Goal: Task Accomplishment & Management: Manage account settings

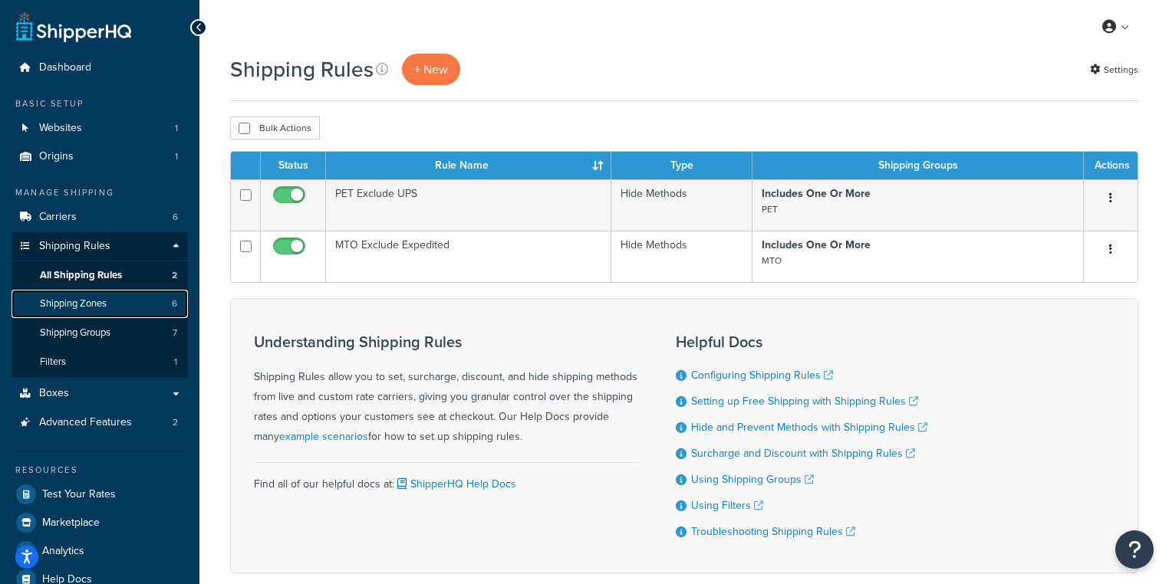
click at [104, 309] on span "Shipping Zones" at bounding box center [73, 304] width 67 height 13
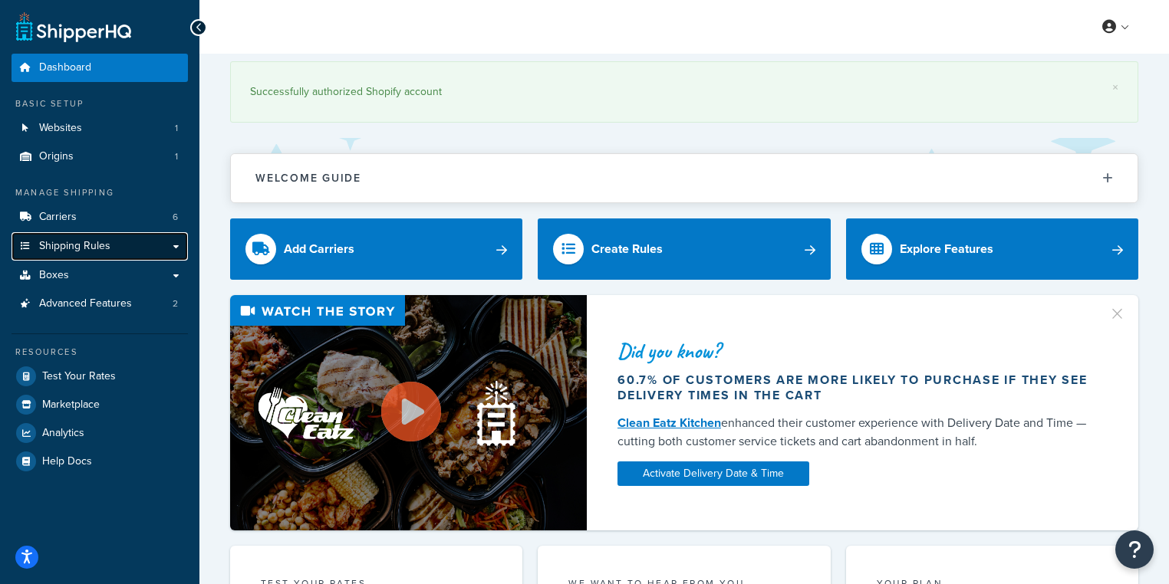
click at [86, 249] on span "Shipping Rules" at bounding box center [74, 246] width 71 height 13
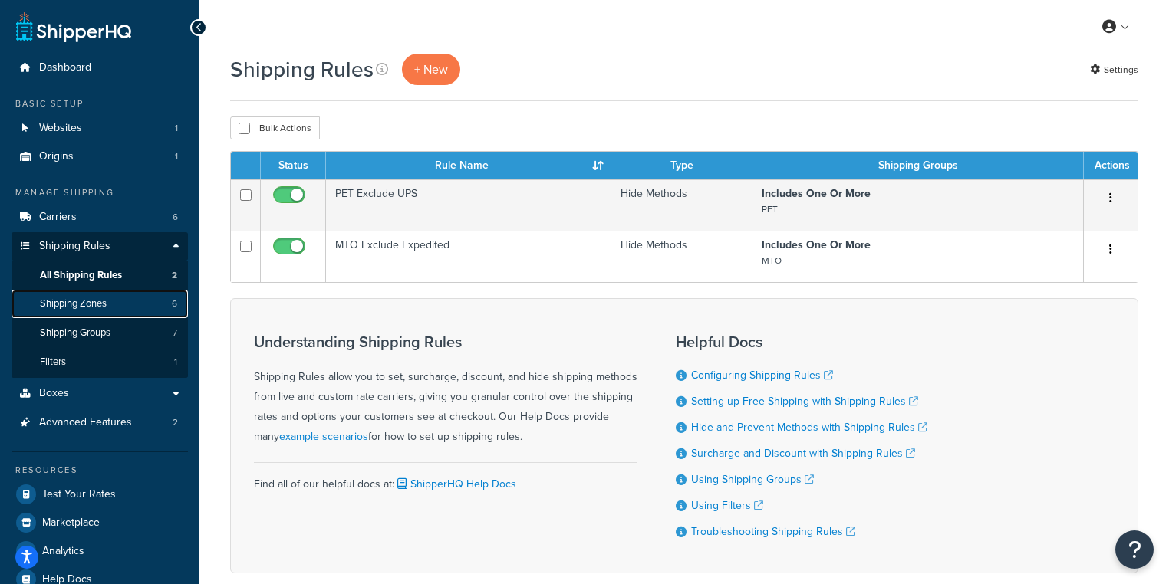
click at [104, 309] on span "Shipping Zones" at bounding box center [73, 304] width 67 height 13
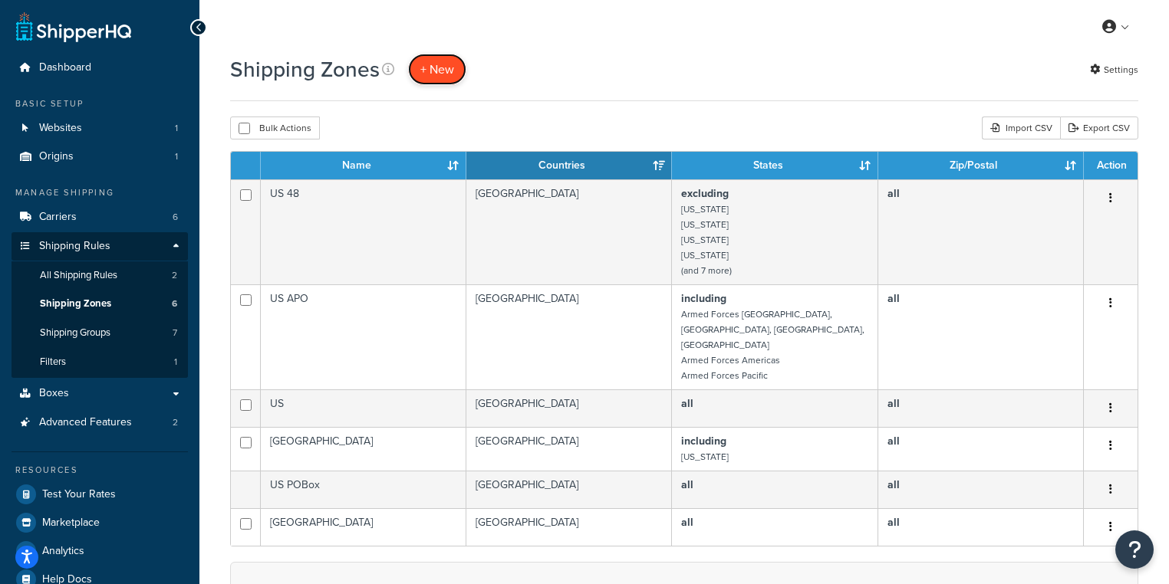
click at [445, 70] on span "+ New" at bounding box center [437, 70] width 34 height 18
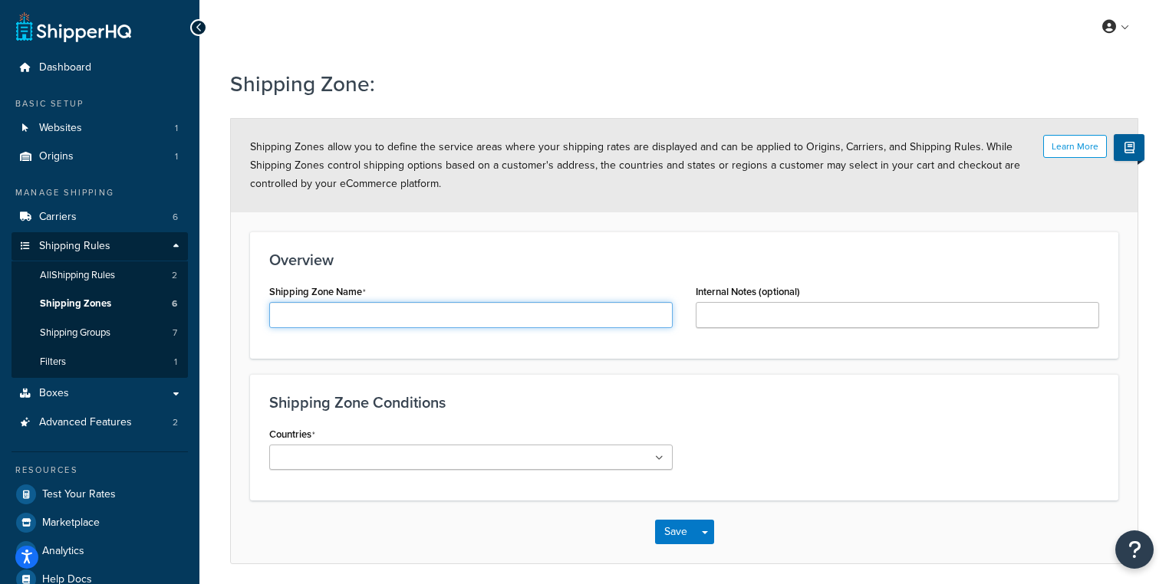
click at [406, 318] on input "Shipping Zone Name" at bounding box center [470, 315] width 403 height 26
click at [426, 469] on ul at bounding box center [470, 457] width 403 height 25
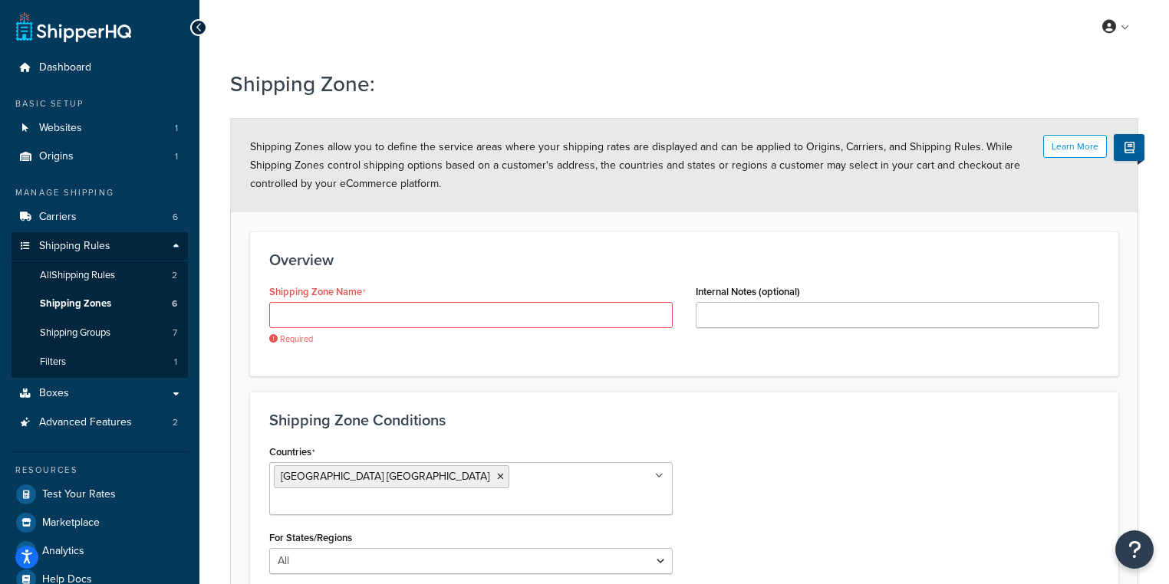
click at [528, 410] on div "Shipping Zone Conditions Countries United States USA All Countries ALL Afghanis…" at bounding box center [684, 557] width 868 height 331
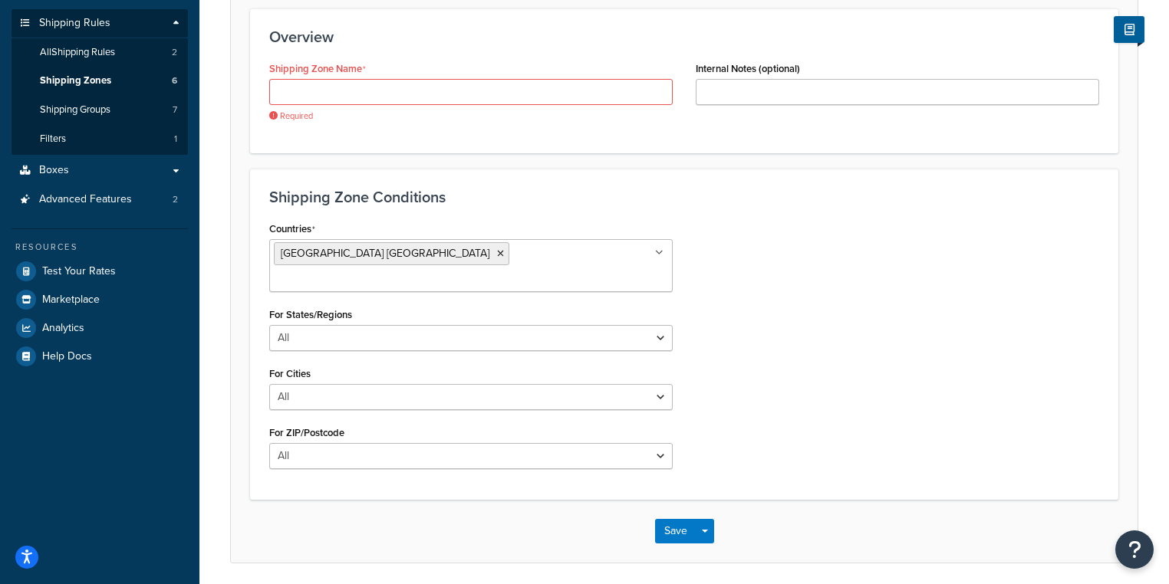
scroll to position [245, 0]
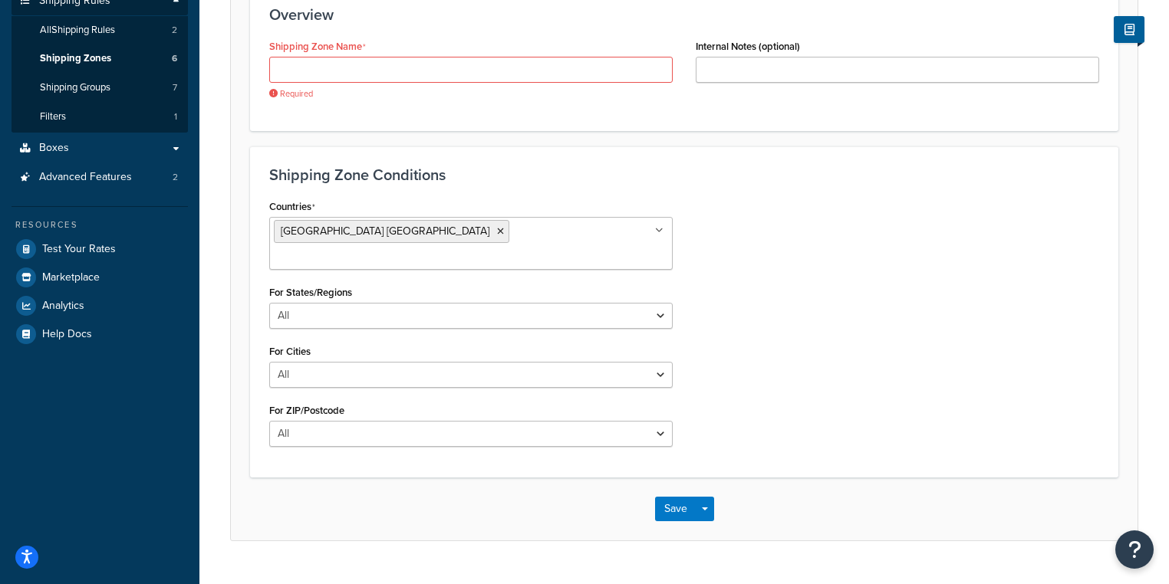
click at [374, 53] on div "Shipping Zone Name Required" at bounding box center [470, 67] width 403 height 64
click at [377, 66] on input "Shipping Zone Name" at bounding box center [470, 70] width 403 height 26
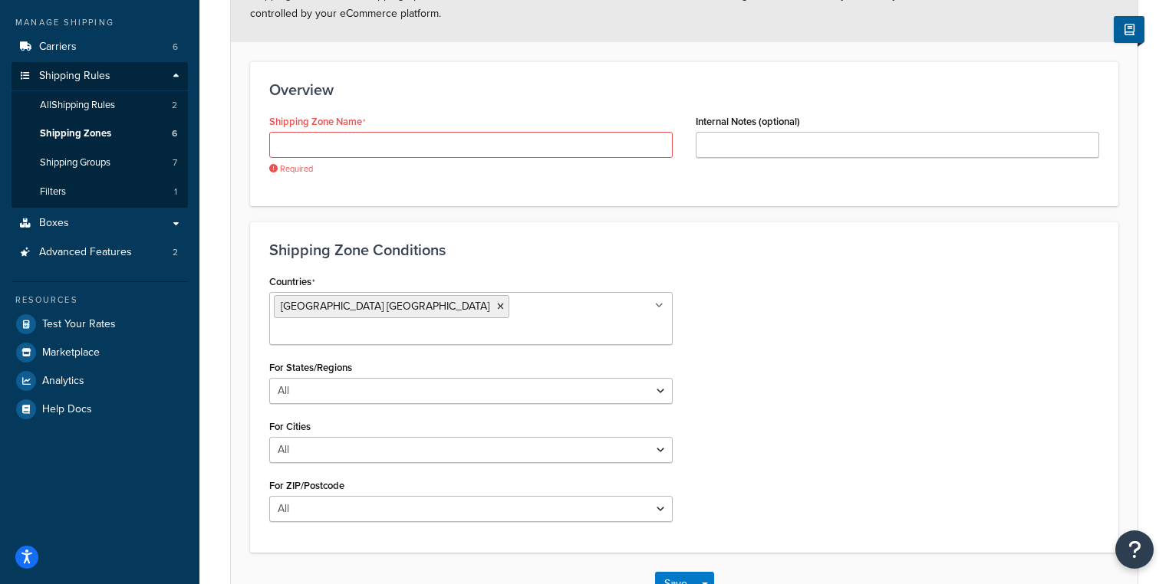
scroll to position [123, 0]
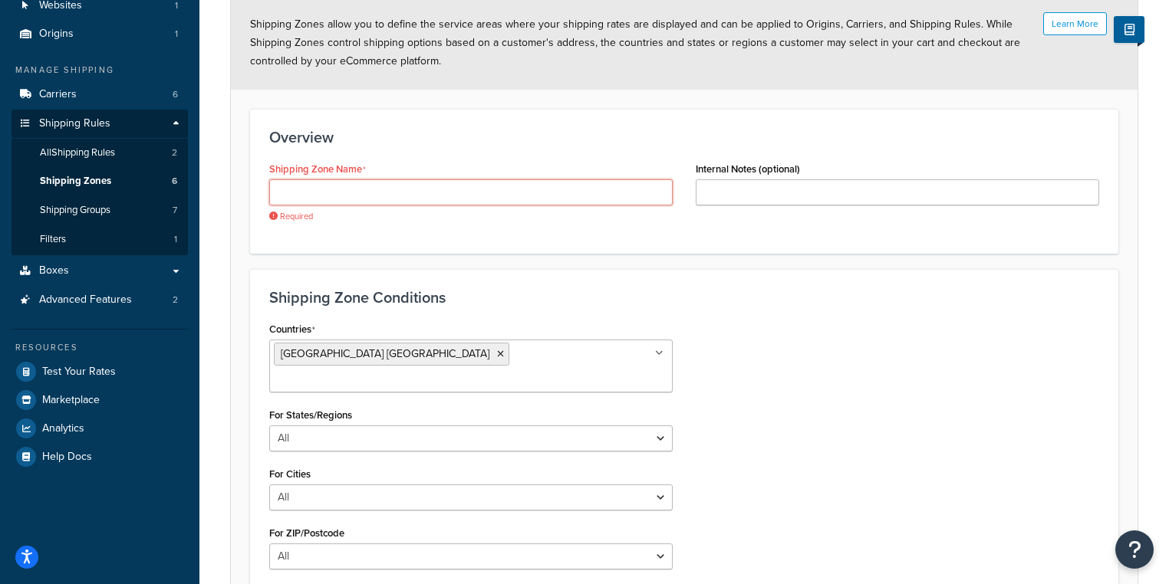
click at [331, 193] on input "Shipping Zone Name" at bounding box center [470, 192] width 403 height 26
click at [525, 193] on input "Shipping Zone Name" at bounding box center [470, 192] width 403 height 26
paste input "[PERSON_NAME]'s Kitchen"
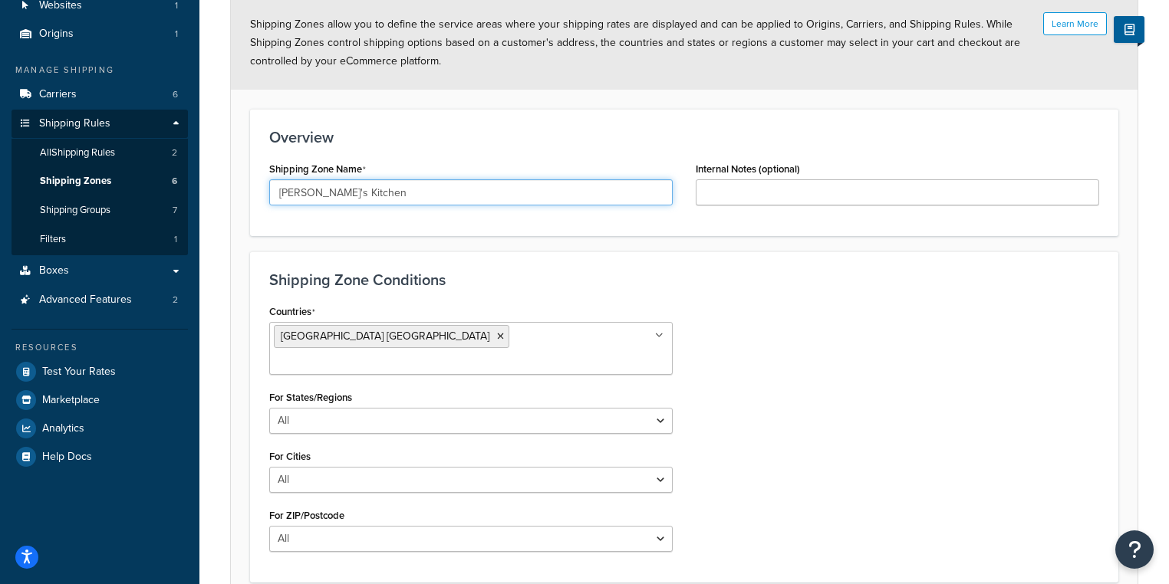
type input "[PERSON_NAME]'s Kitchen"
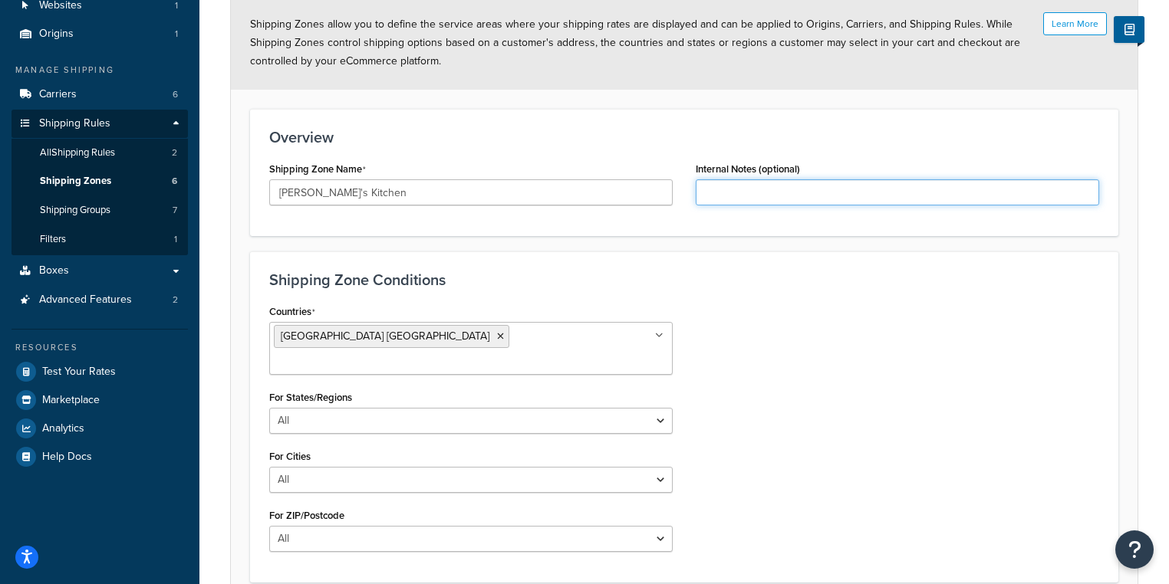
click at [769, 193] on input "Internal Notes (optional)" at bounding box center [897, 192] width 403 height 26
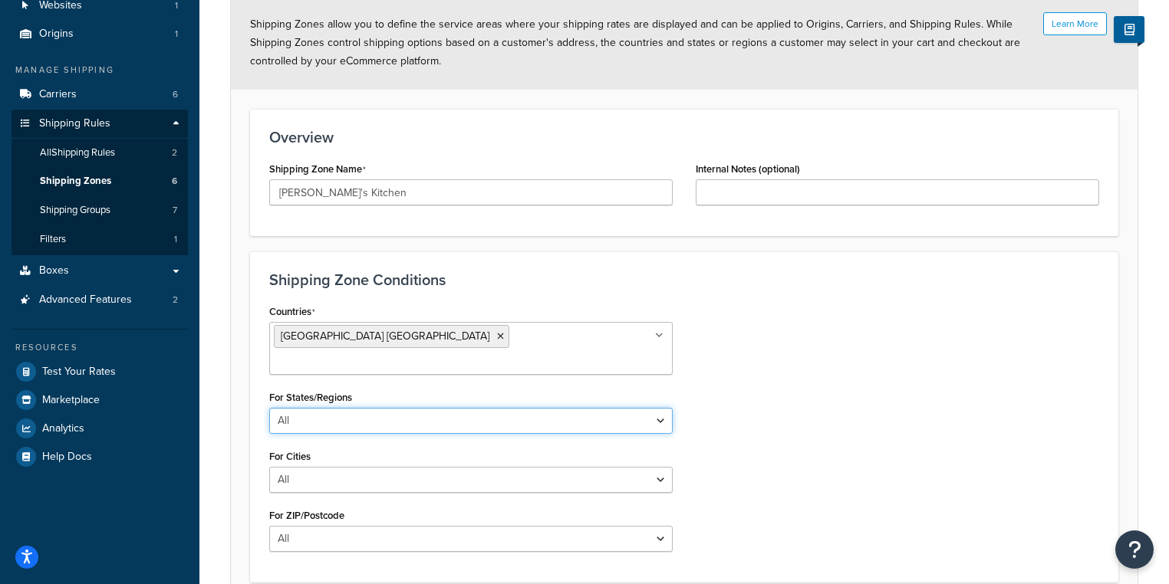
click at [373, 408] on select "All Including Excluding" at bounding box center [470, 421] width 403 height 26
select select "including"
click at [269, 408] on select "All Including Excluding" at bounding box center [470, 421] width 403 height 26
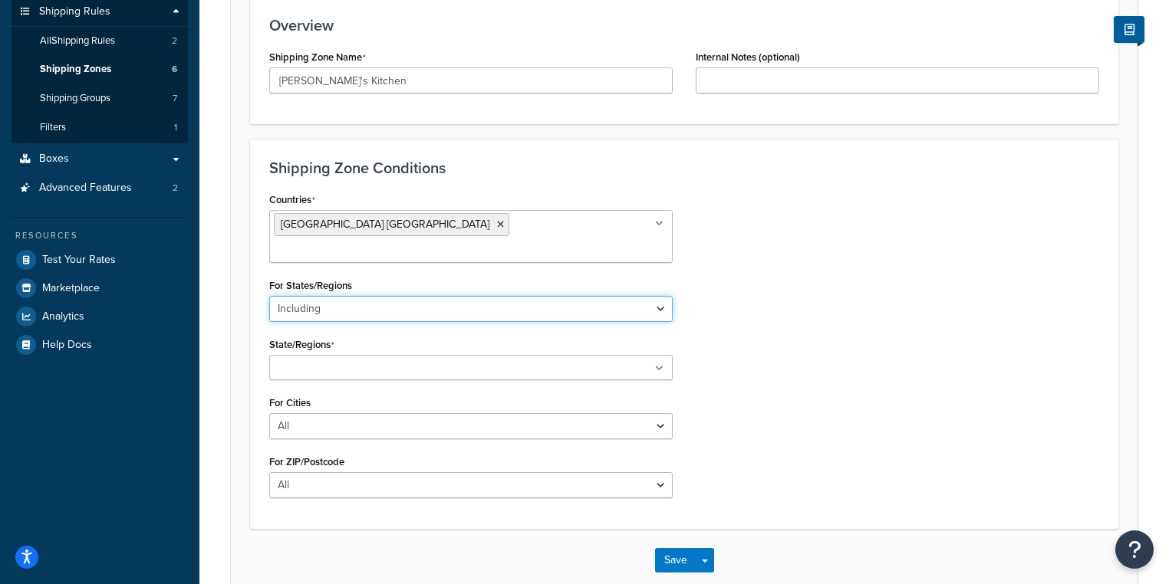
scroll to position [245, 0]
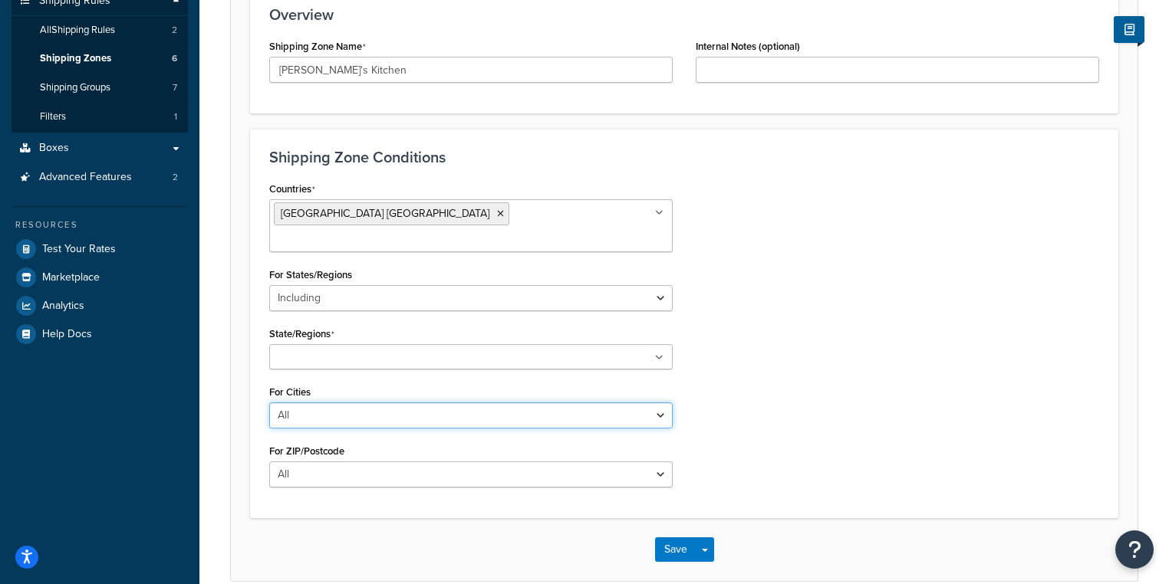
click at [393, 403] on select "All Including Excluding" at bounding box center [470, 416] width 403 height 26
select select "including"
click at [269, 403] on select "All Including Excluding" at bounding box center [470, 416] width 403 height 26
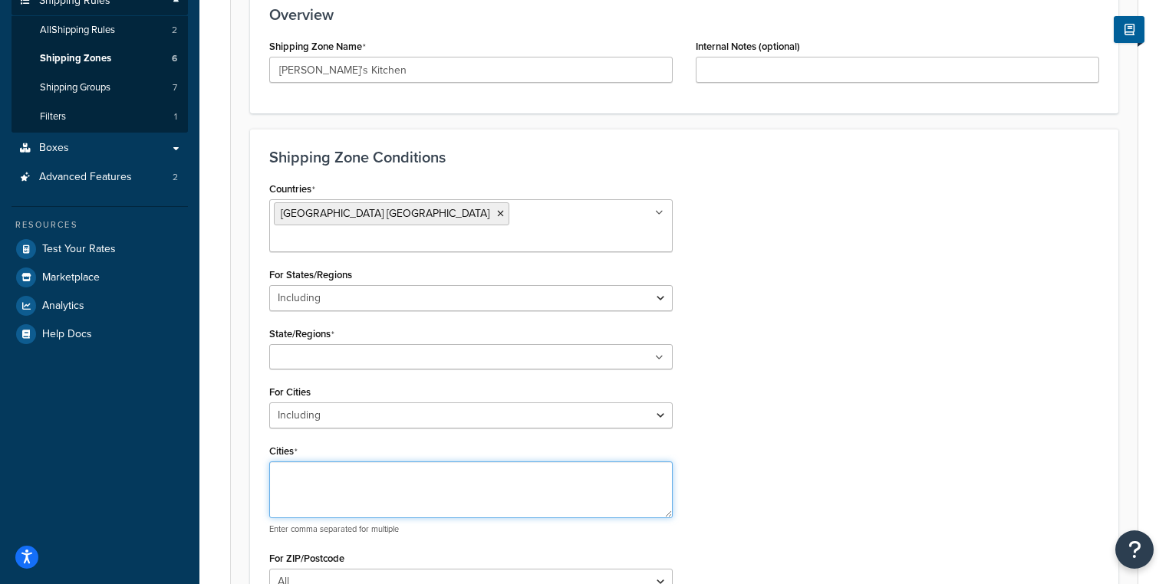
click at [411, 479] on textarea "Cities" at bounding box center [470, 490] width 403 height 57
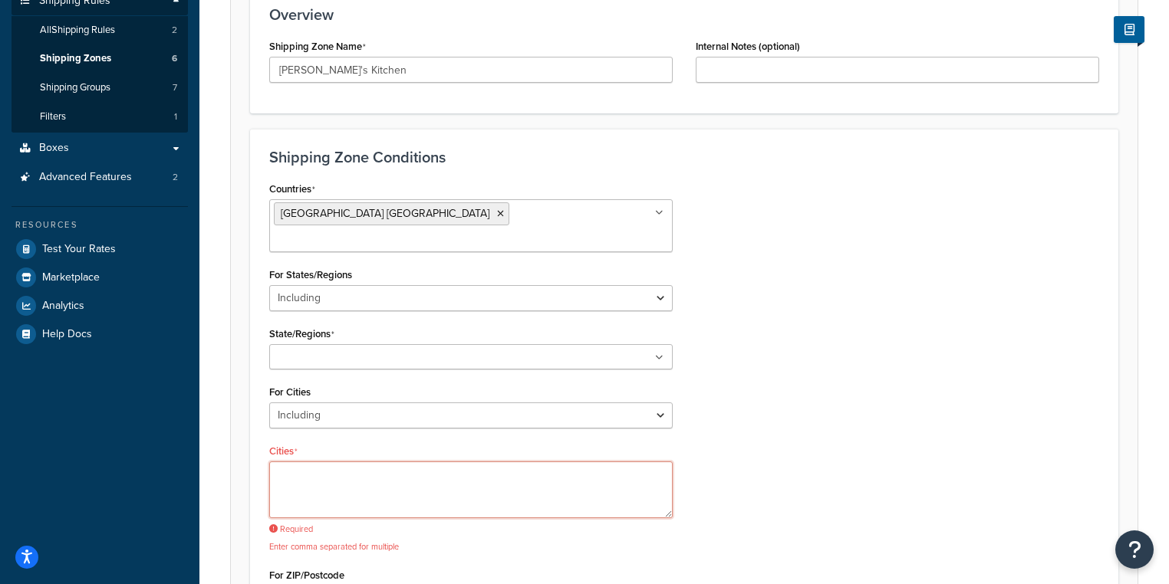
click at [473, 462] on textarea "Cities" at bounding box center [470, 490] width 403 height 57
paste textarea "Cummington"
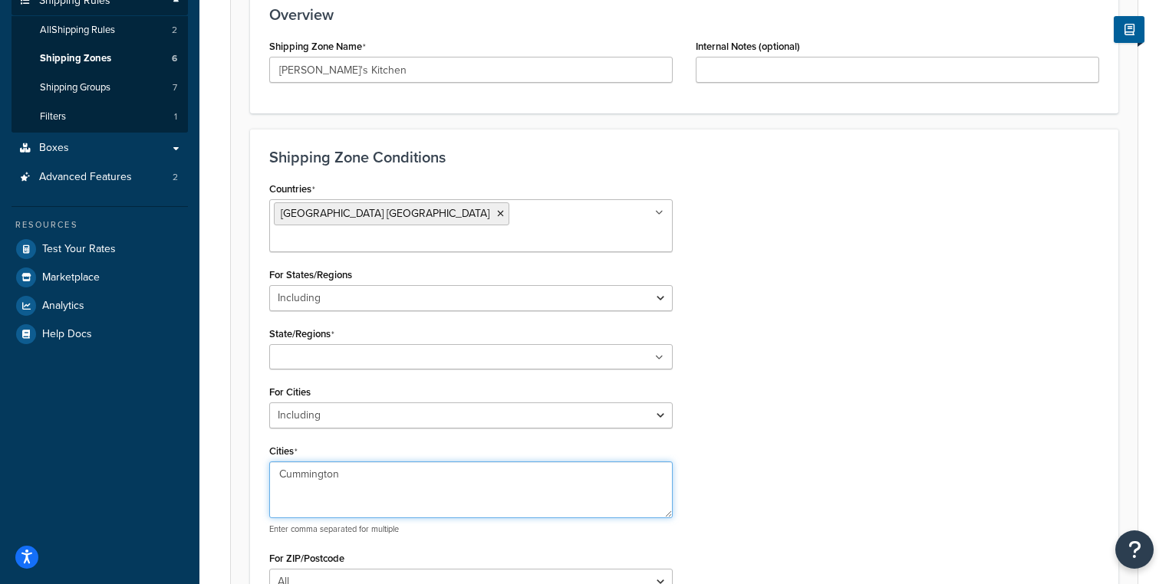
type textarea "Cummington"
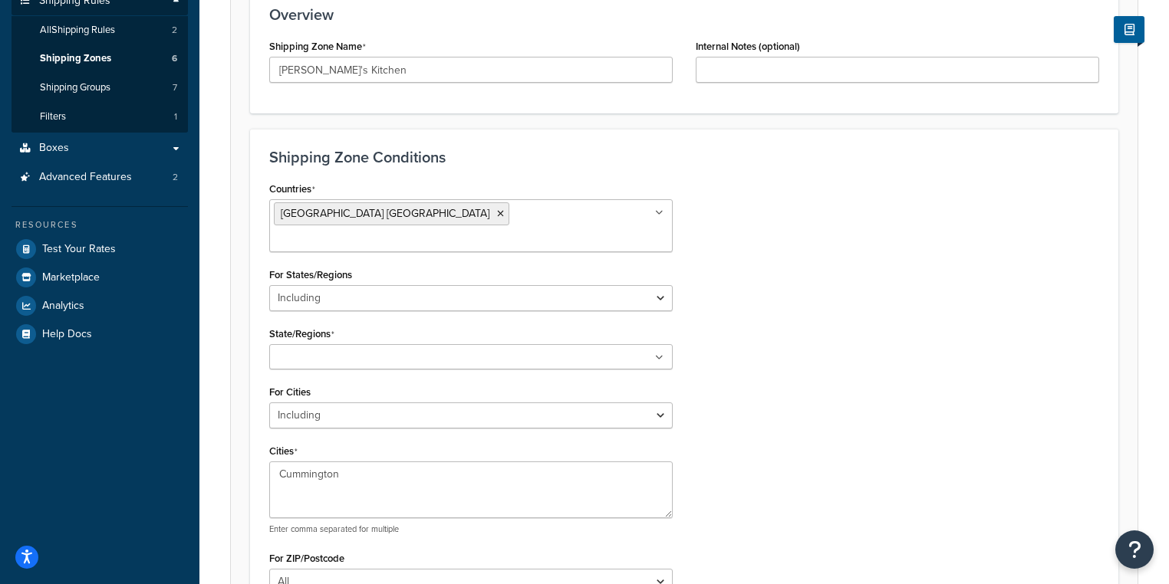
click at [850, 433] on div "Countries United States USA All Countries ALL Afghanistan AFG Albania ALB Alger…" at bounding box center [684, 392] width 853 height 428
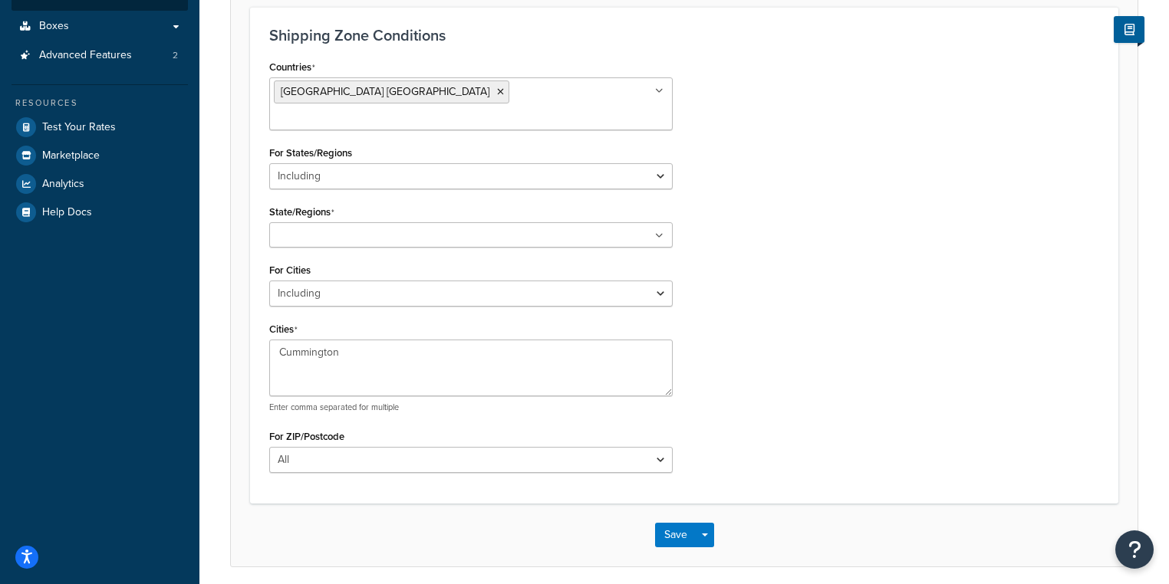
scroll to position [401, 0]
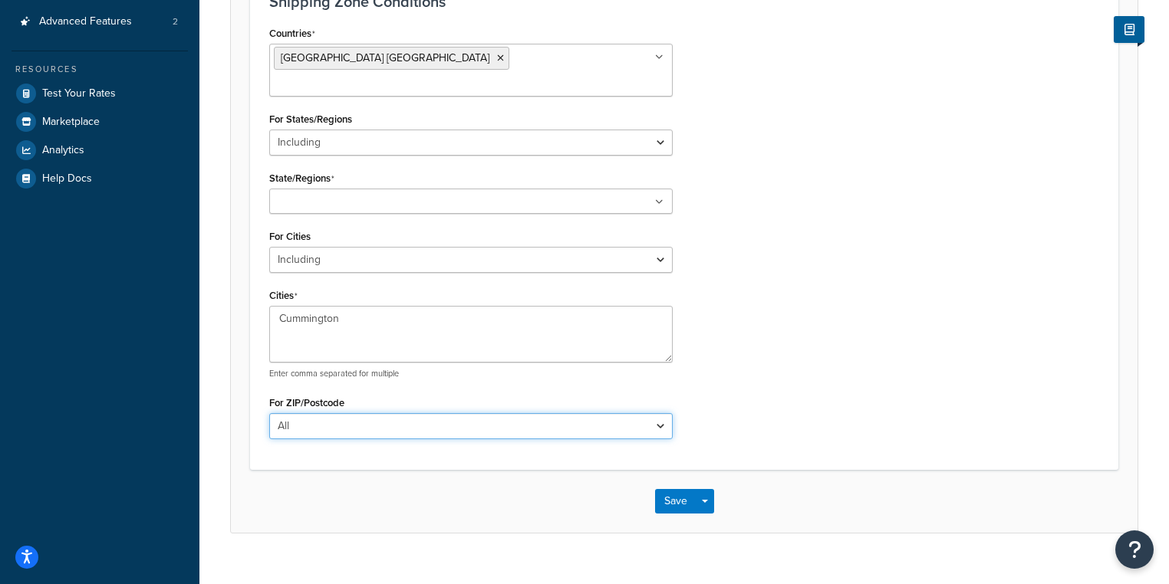
click at [509, 413] on select "All Including Excluding" at bounding box center [470, 426] width 403 height 26
click at [897, 226] on div "Countries United States USA All Countries ALL Afghanistan AFG Albania ALB Alger…" at bounding box center [684, 236] width 853 height 428
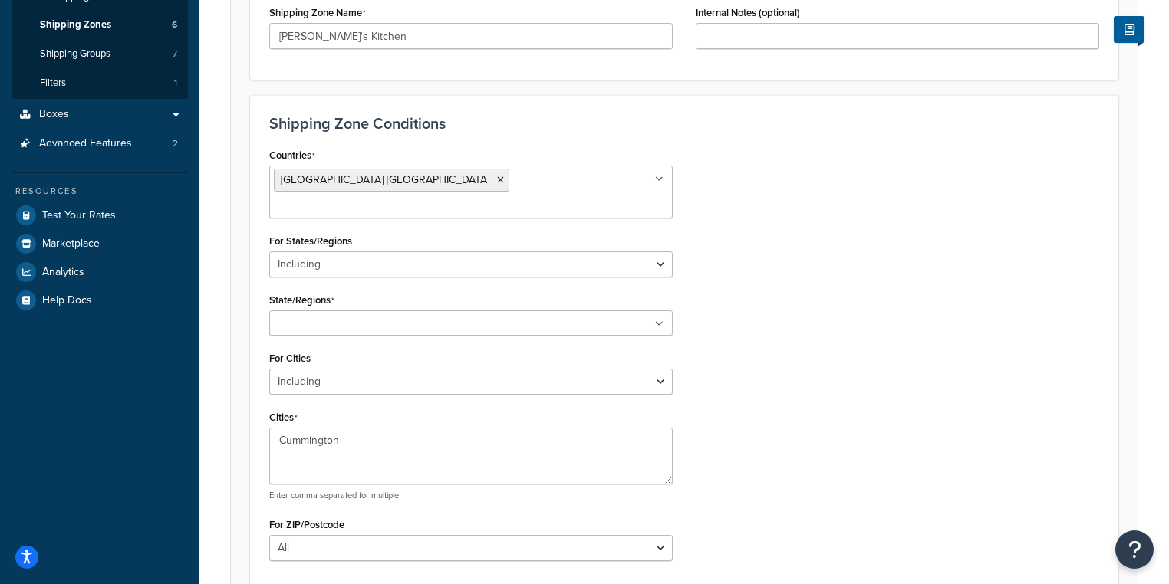
scroll to position [278, 0]
click at [373, 311] on ul at bounding box center [470, 323] width 403 height 25
type input "mass"
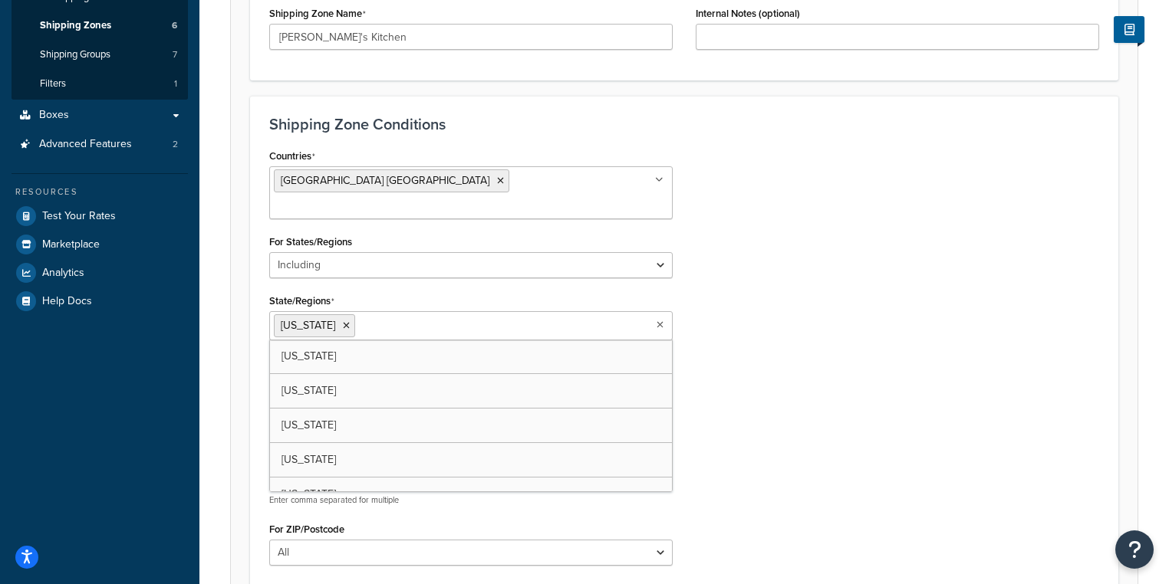
click at [787, 313] on div "Countries United States USA All Countries ALL Afghanistan AFG Albania ALB Alger…" at bounding box center [684, 361] width 853 height 432
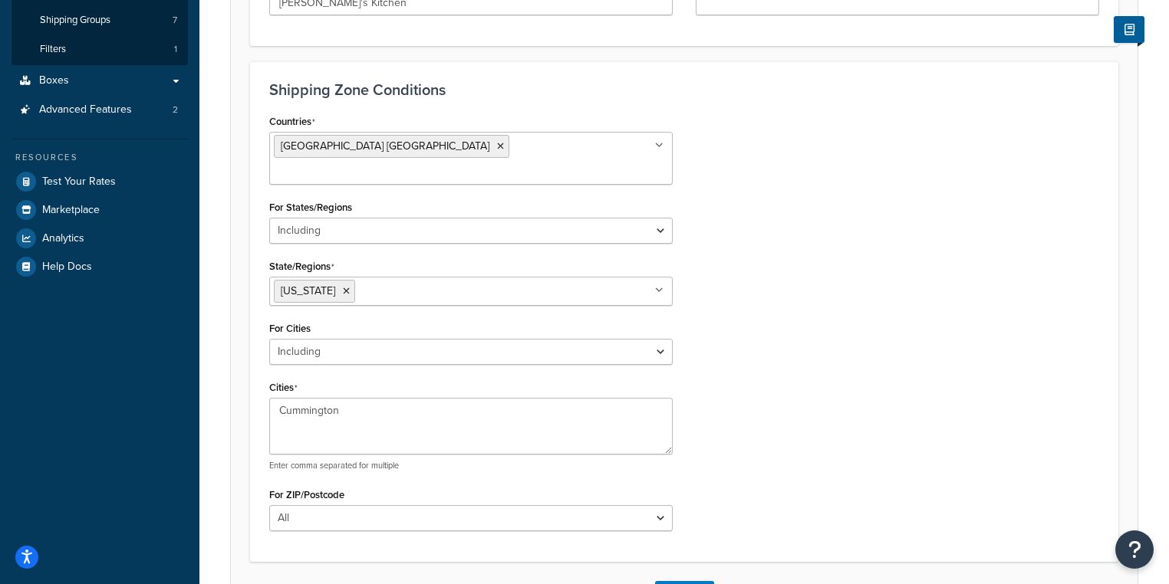
scroll to position [340, 0]
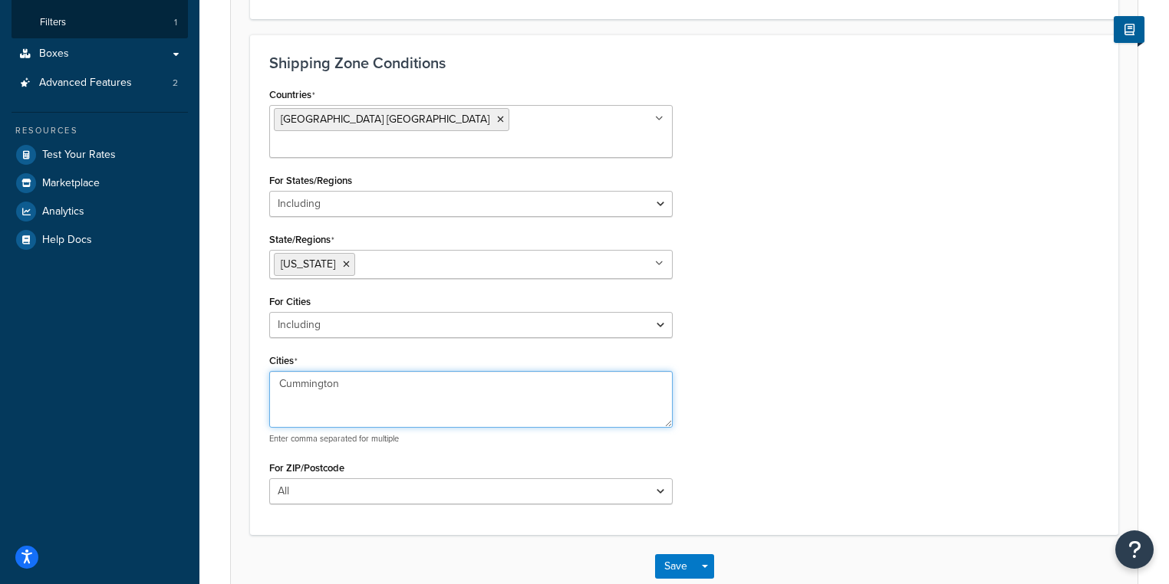
click at [360, 371] on textarea "Cummington" at bounding box center [470, 399] width 403 height 57
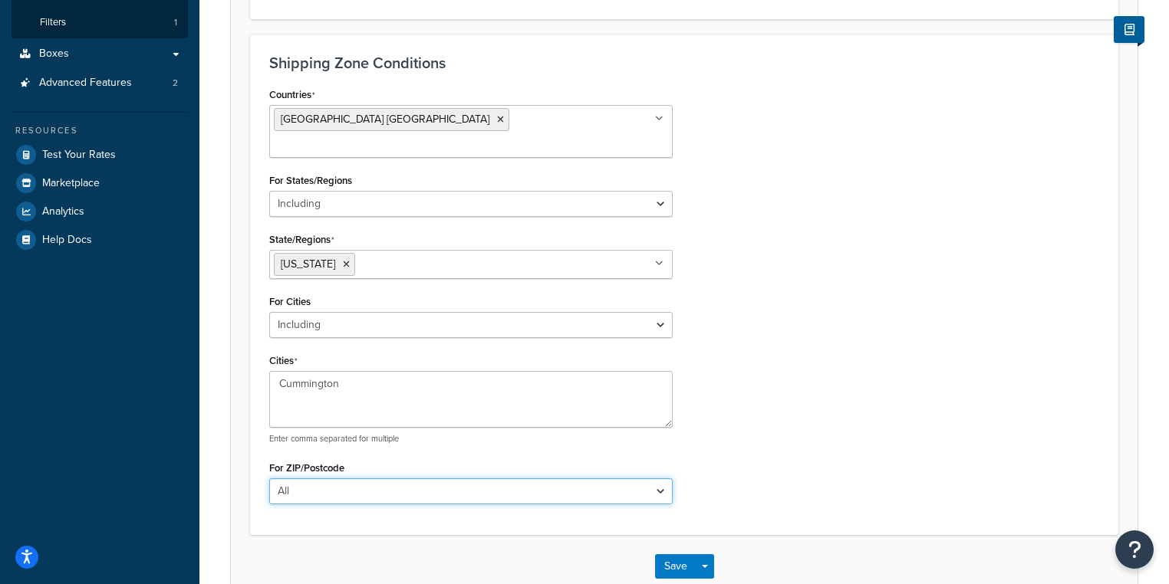
click at [369, 479] on select "All Including Excluding" at bounding box center [470, 492] width 403 height 26
select select "including"
click at [269, 479] on select "All Including Excluding" at bounding box center [470, 492] width 403 height 26
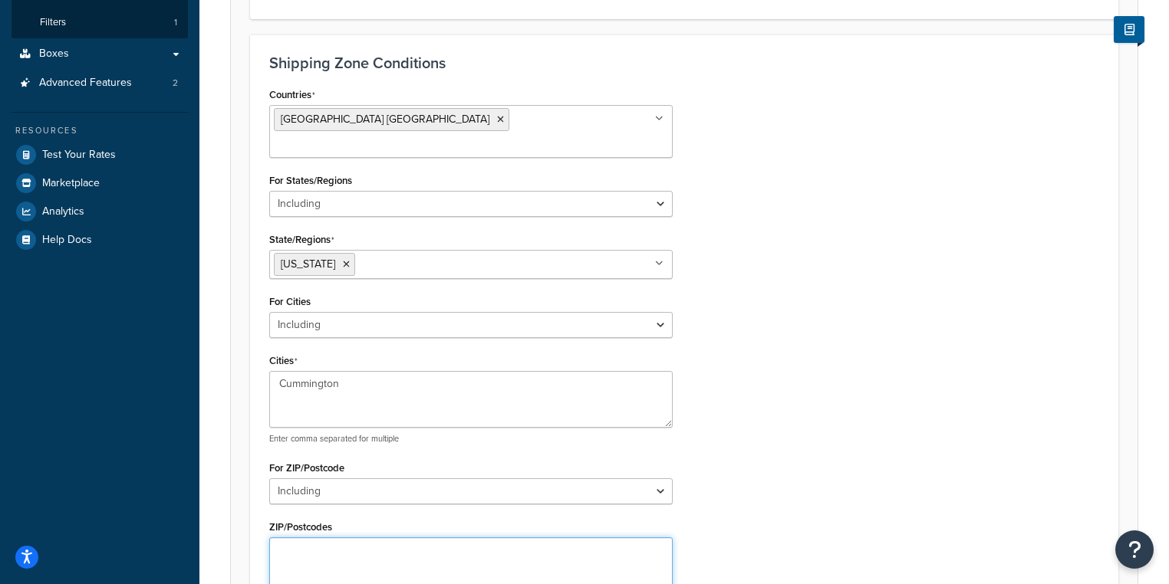
click at [325, 538] on textarea "ZIP/Postcodes" at bounding box center [470, 566] width 403 height 57
paste textarea "01026"
type textarea "01026"
click at [772, 443] on div "Countries United States USA All Countries ALL Afghanistan AFG Albania ALB Alger…" at bounding box center [684, 353] width 853 height 539
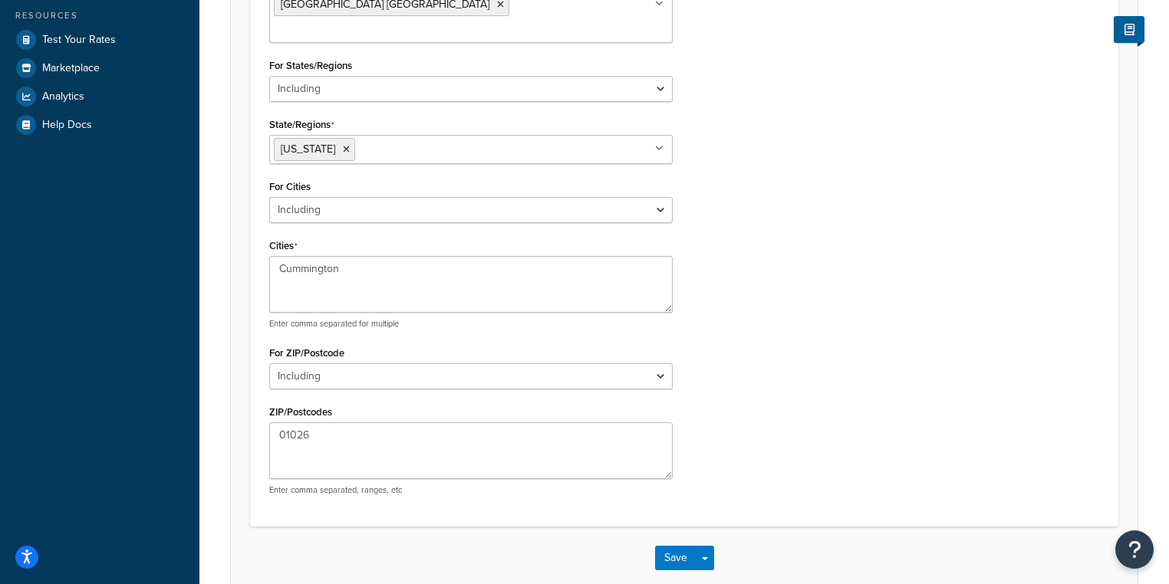
scroll to position [463, 0]
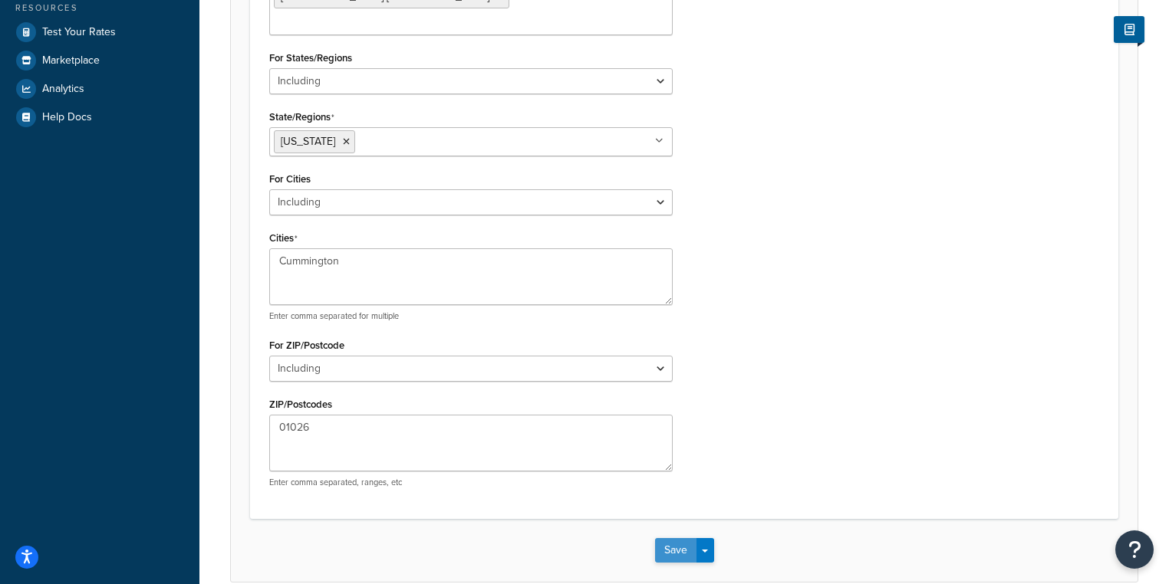
click at [686, 538] on button "Save" at bounding box center [675, 550] width 41 height 25
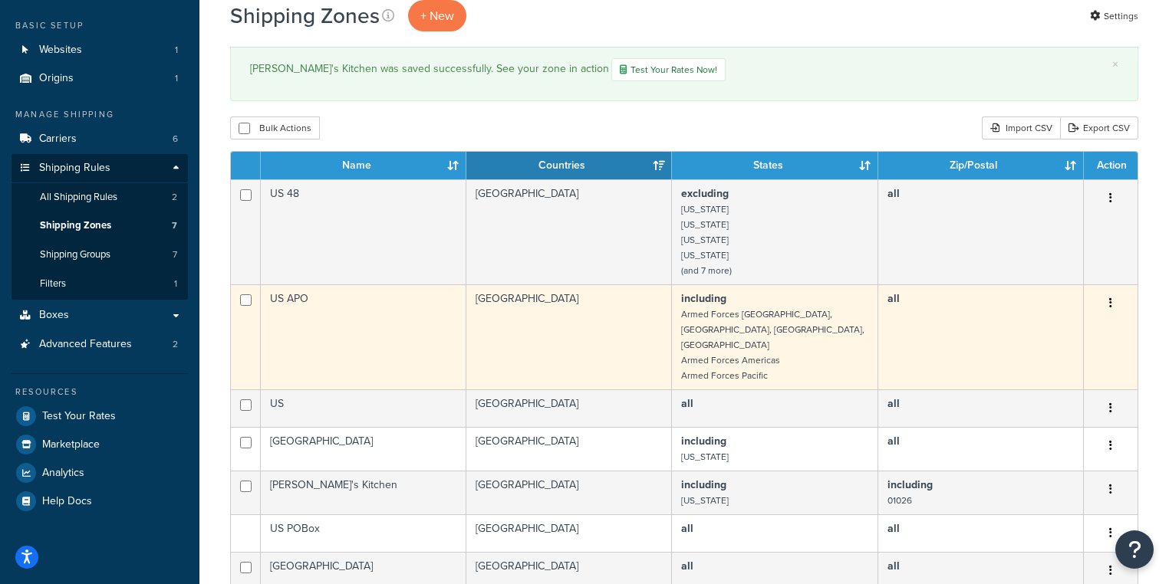
scroll to position [61, 0]
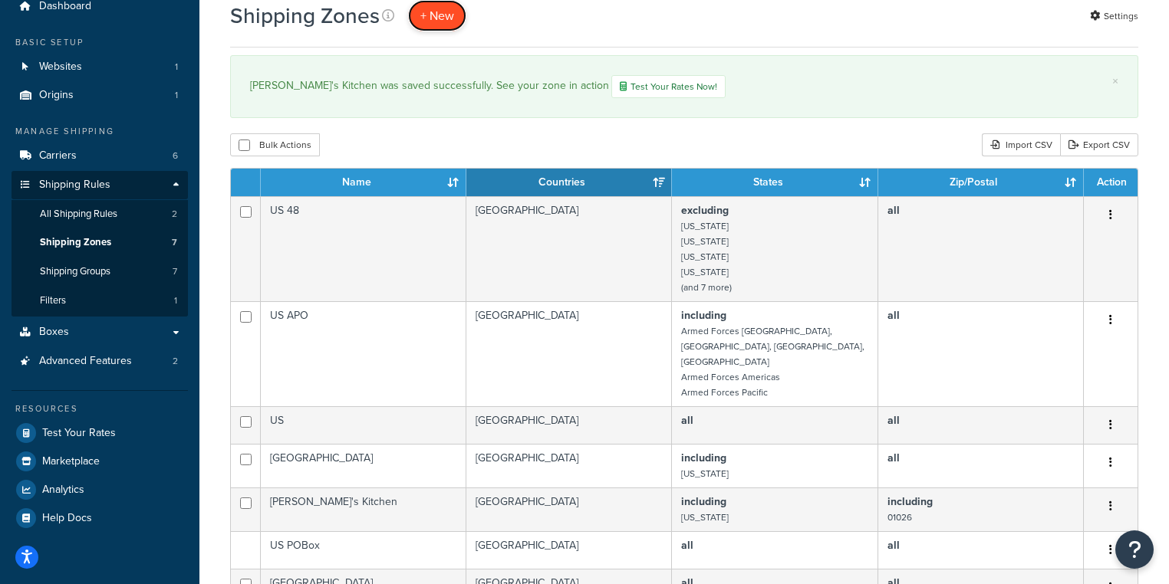
click at [420, 16] on span "+ New" at bounding box center [437, 16] width 34 height 18
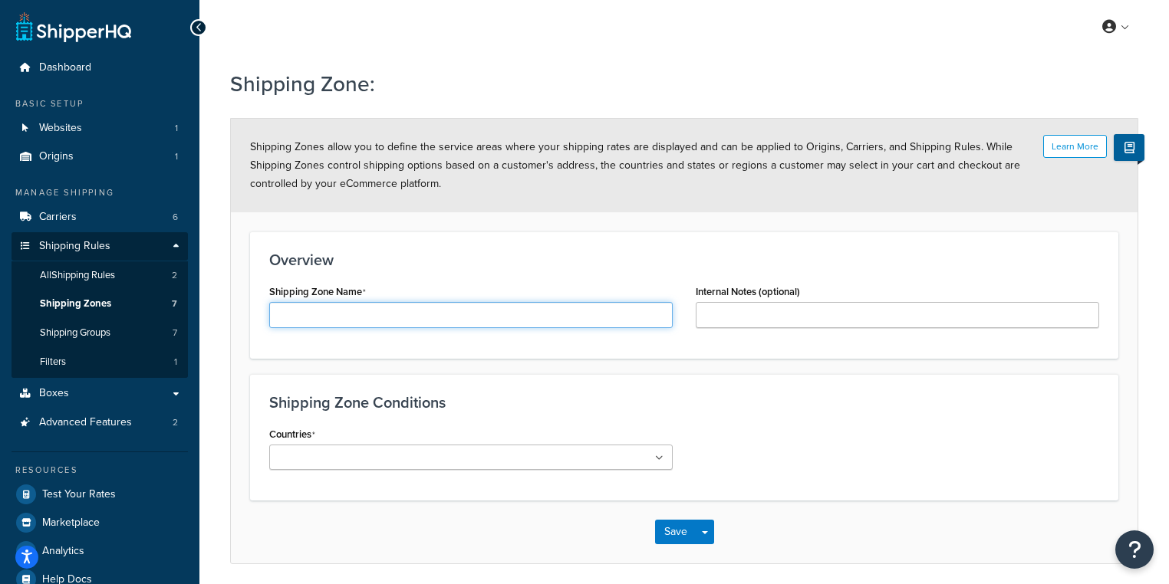
click at [364, 311] on input "Shipping Zone Name" at bounding box center [470, 315] width 403 height 26
paste input "[PERSON_NAME] Cucina Italiana"
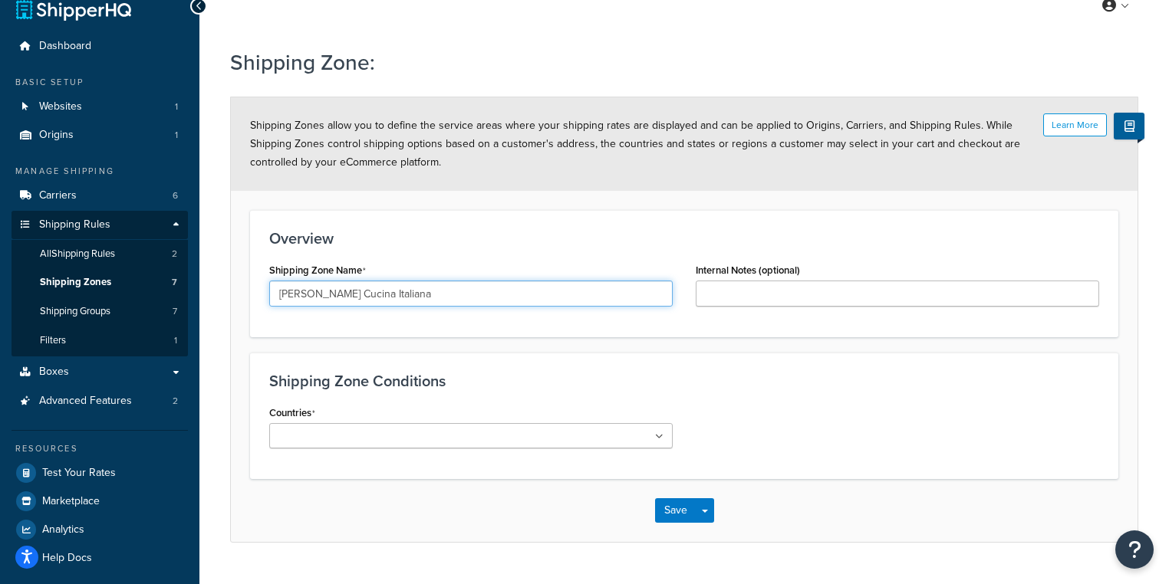
scroll to position [55, 0]
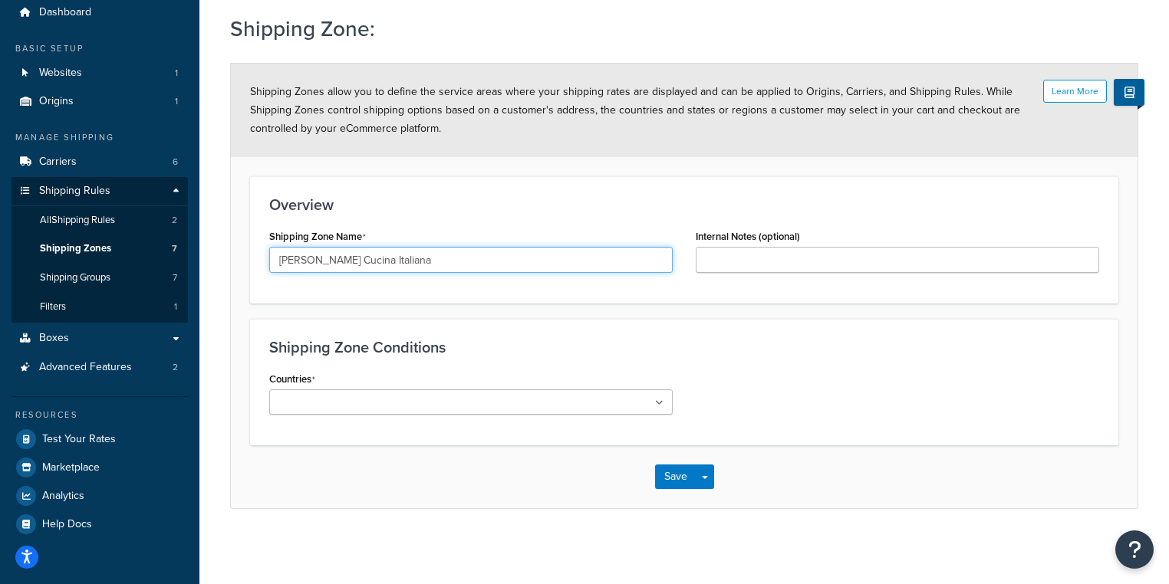
type input "[PERSON_NAME] Cucina Italiana"
click at [544, 399] on ul at bounding box center [470, 402] width 403 height 25
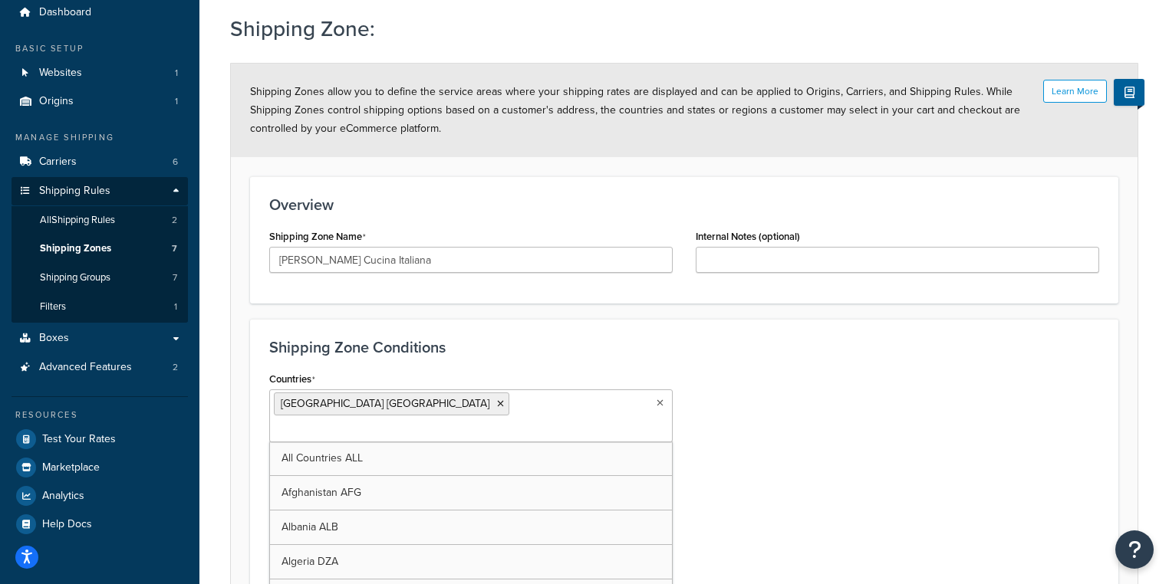
click at [675, 364] on div "Shipping Zone Conditions Countries United States USA All Countries ALL Afghanis…" at bounding box center [684, 484] width 868 height 331
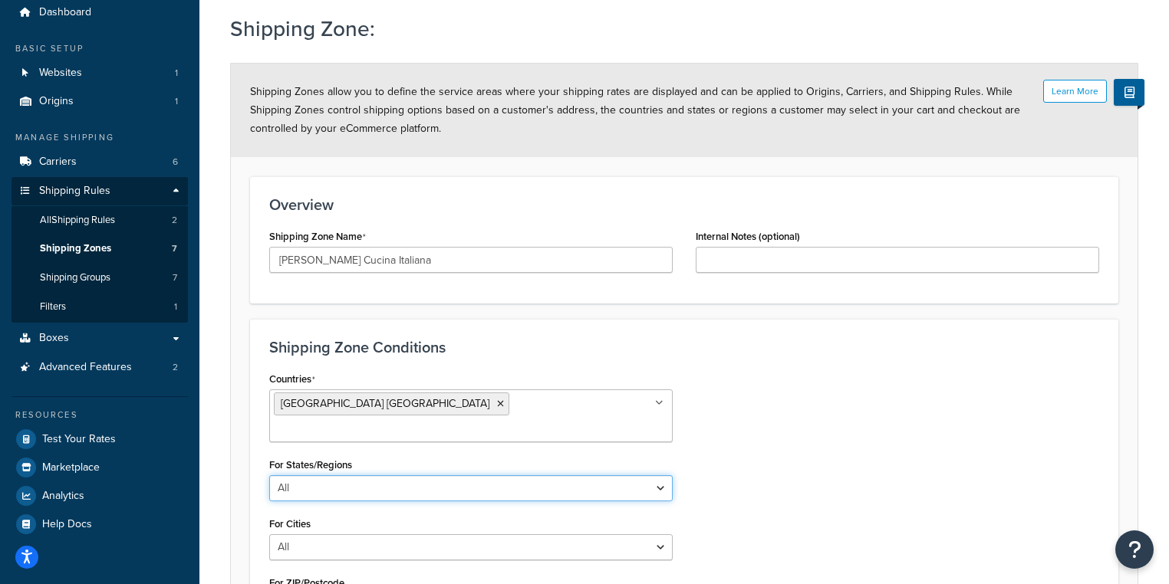
click at [307, 476] on select "All Including Excluding" at bounding box center [470, 489] width 403 height 26
select select "including"
click at [269, 476] on select "All Including Excluding" at bounding box center [470, 489] width 403 height 26
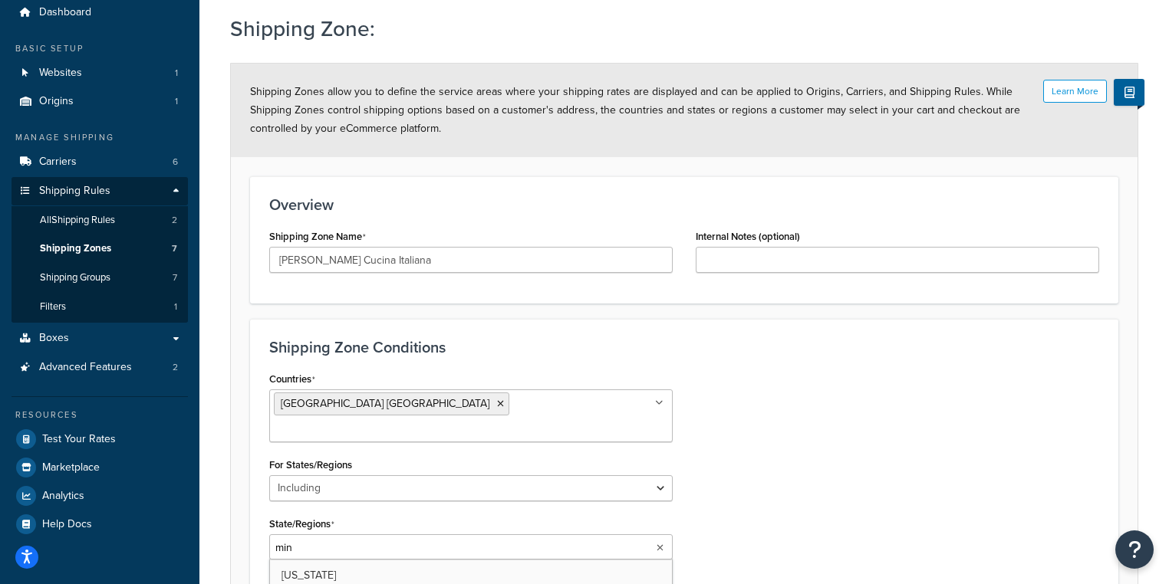
type input "minn"
click at [746, 480] on div "Countries United States USA All Countries ALL Afghanistan AFG Albania ALB Alger…" at bounding box center [684, 530] width 853 height 325
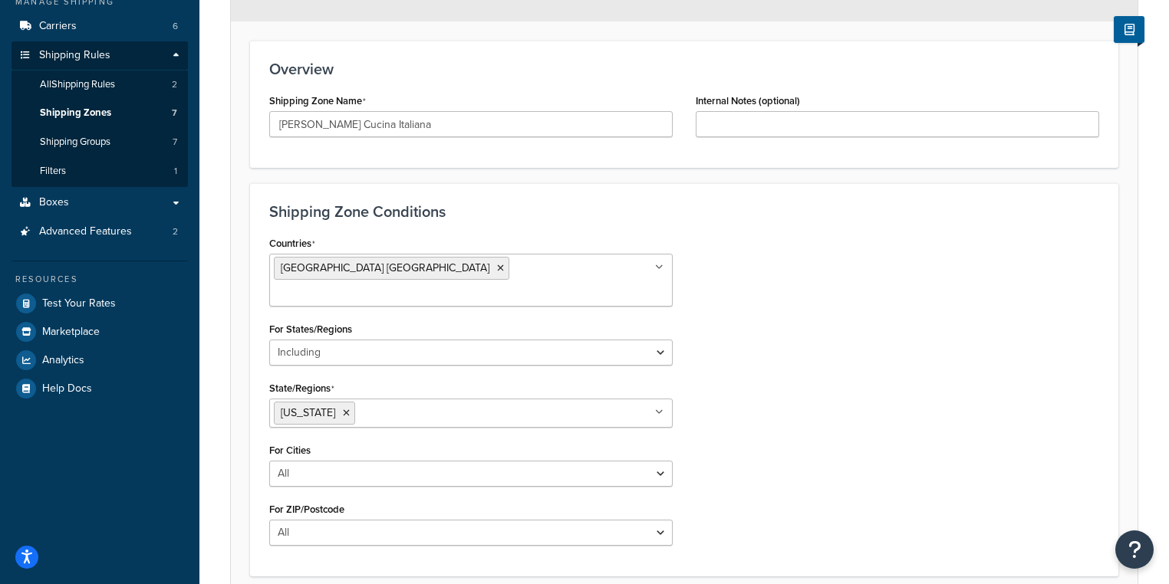
scroll to position [239, 0]
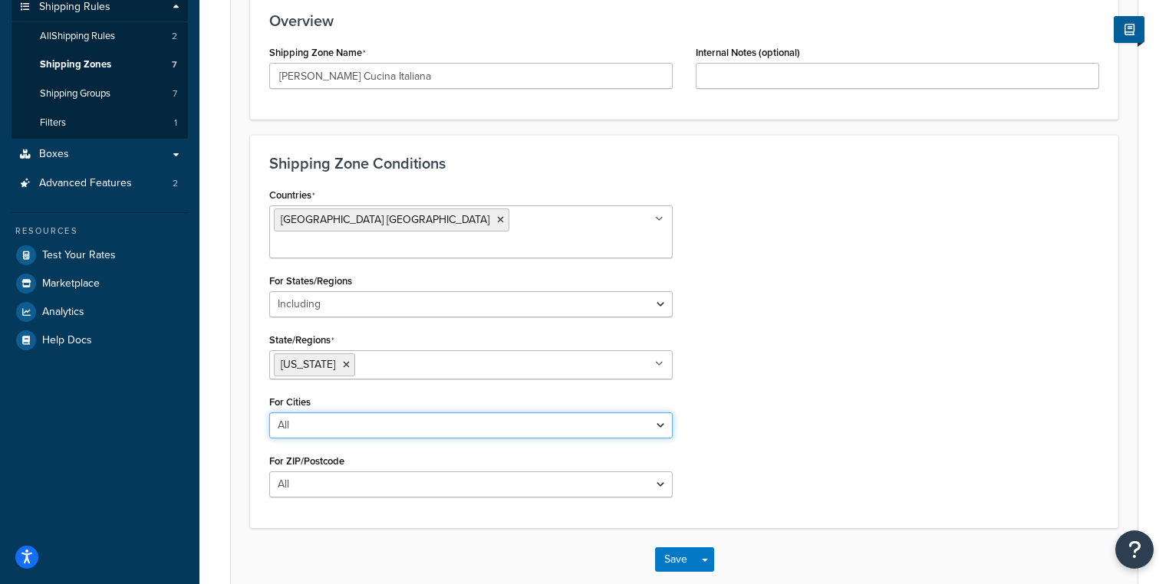
click at [336, 413] on select "All Including Excluding" at bounding box center [470, 426] width 403 height 26
select select "including"
click at [269, 413] on select "All Including Excluding" at bounding box center [470, 426] width 403 height 26
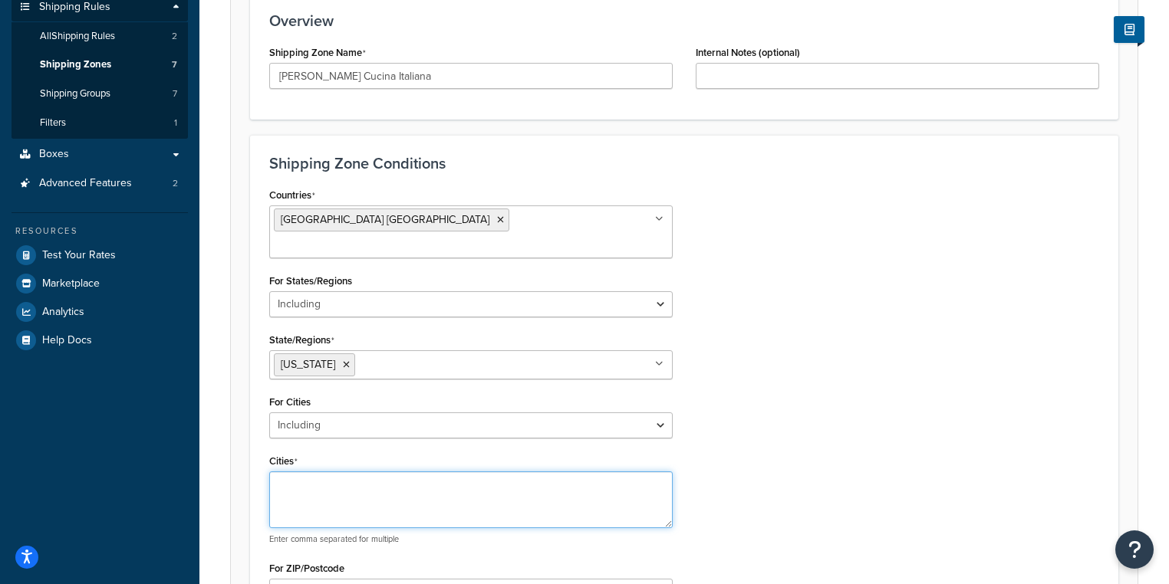
click at [537, 472] on textarea "Cities" at bounding box center [470, 500] width 403 height 57
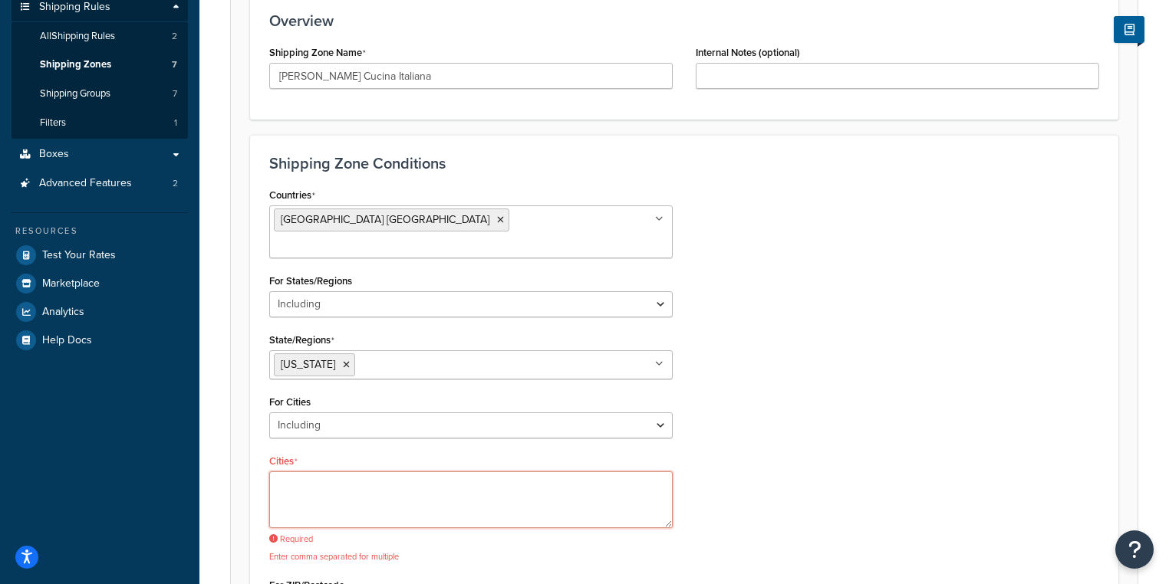
click at [479, 472] on textarea "Cities" at bounding box center [470, 500] width 403 height 57
paste textarea "Minneapolis"
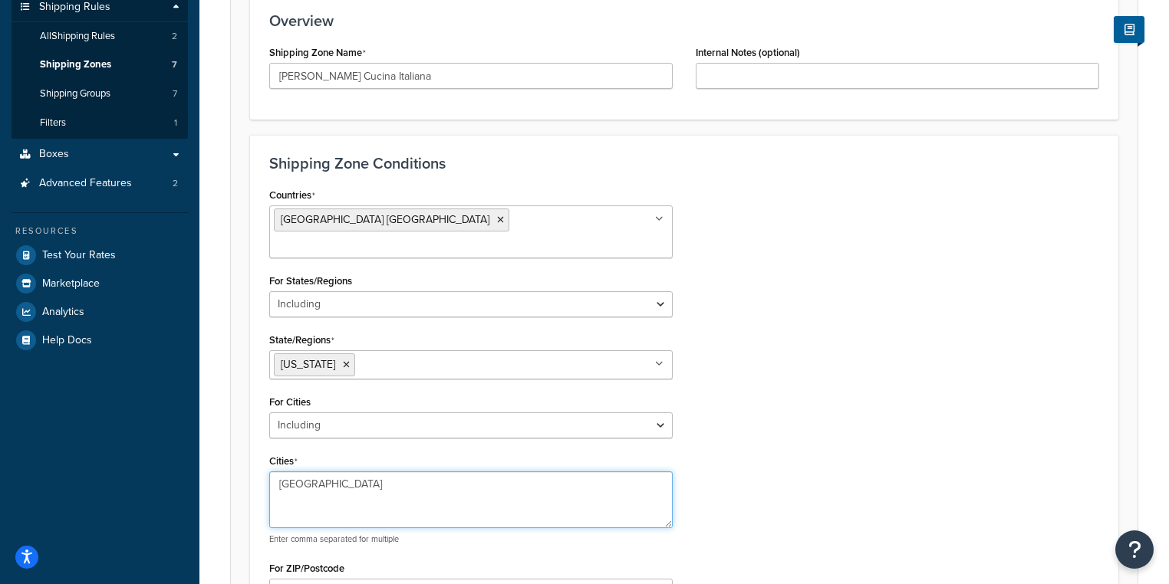
type textarea "Minneapolis"
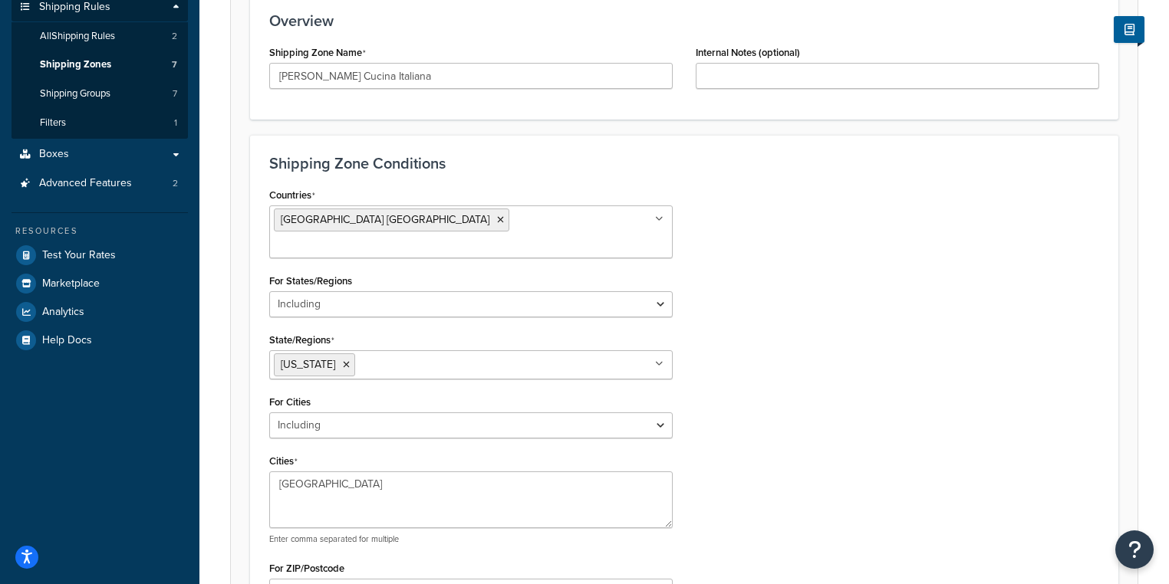
click at [730, 438] on div "Countries United States USA All Countries ALL Afghanistan AFG Albania ALB Alger…" at bounding box center [684, 400] width 853 height 432
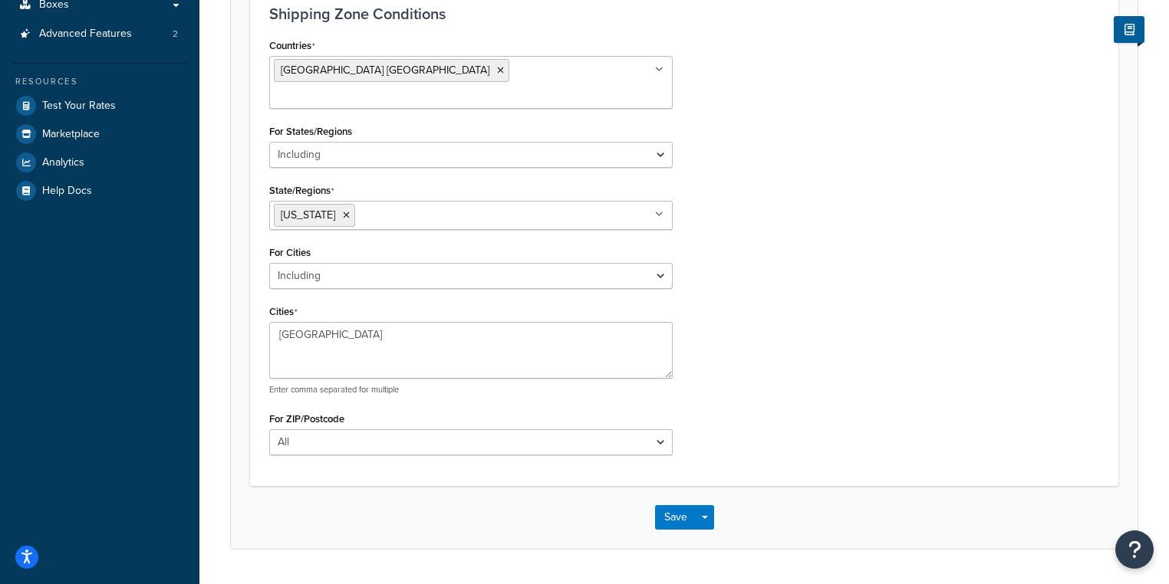
scroll to position [404, 0]
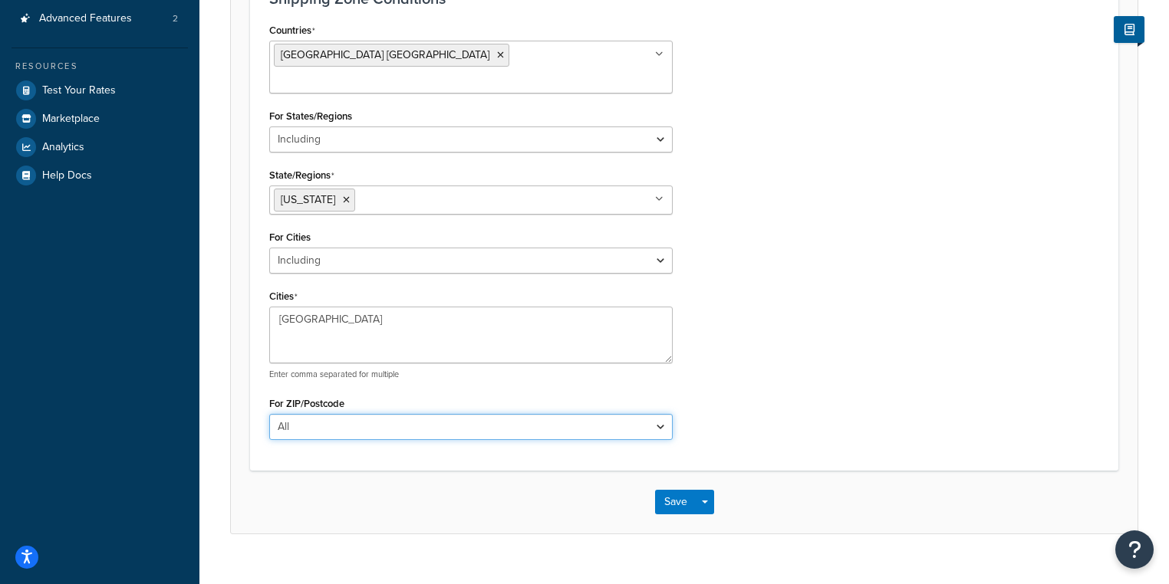
click at [349, 414] on select "All Including Excluding" at bounding box center [470, 427] width 403 height 26
select select "including"
click at [269, 414] on select "All Including Excluding" at bounding box center [470, 427] width 403 height 26
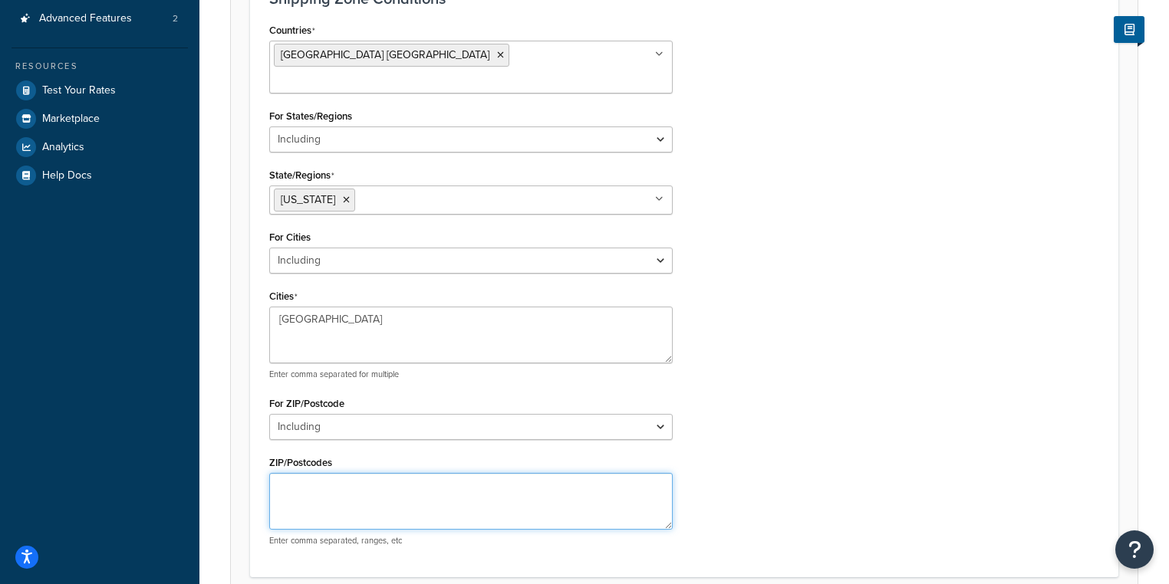
click at [399, 473] on textarea "ZIP/Postcodes" at bounding box center [470, 501] width 403 height 57
paste textarea "55410"
type textarea "55410"
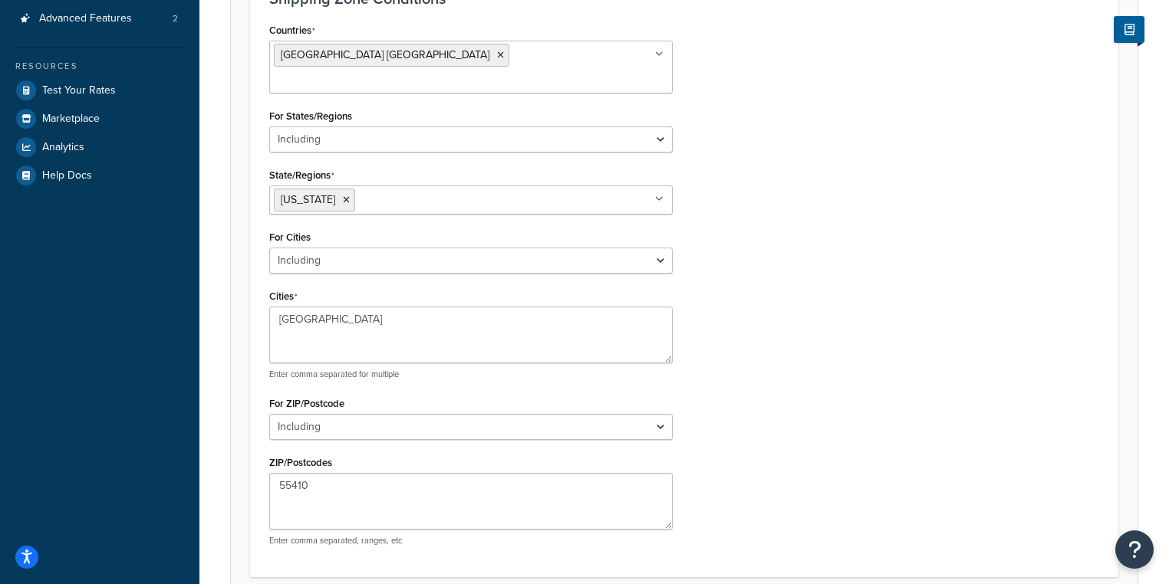
click at [828, 313] on div "Countries United States USA All Countries ALL Afghanistan AFG Albania ALB Alger…" at bounding box center [684, 288] width 853 height 539
click at [754, 268] on div "Countries United States USA All Countries ALL Afghanistan AFG Albania ALB Alger…" at bounding box center [684, 288] width 853 height 539
click at [515, 314] on textarea "Minneapolis" at bounding box center [470, 335] width 403 height 57
click at [822, 287] on div "Countries United States USA All Countries ALL Afghanistan AFG Albania ALB Alger…" at bounding box center [684, 288] width 853 height 539
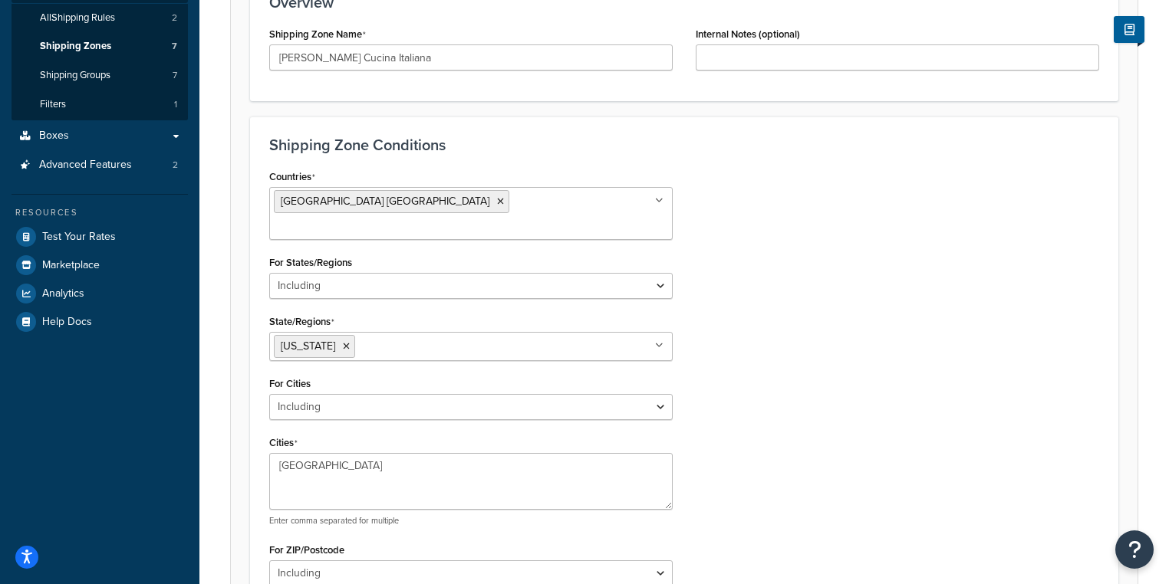
scroll to position [466, 0]
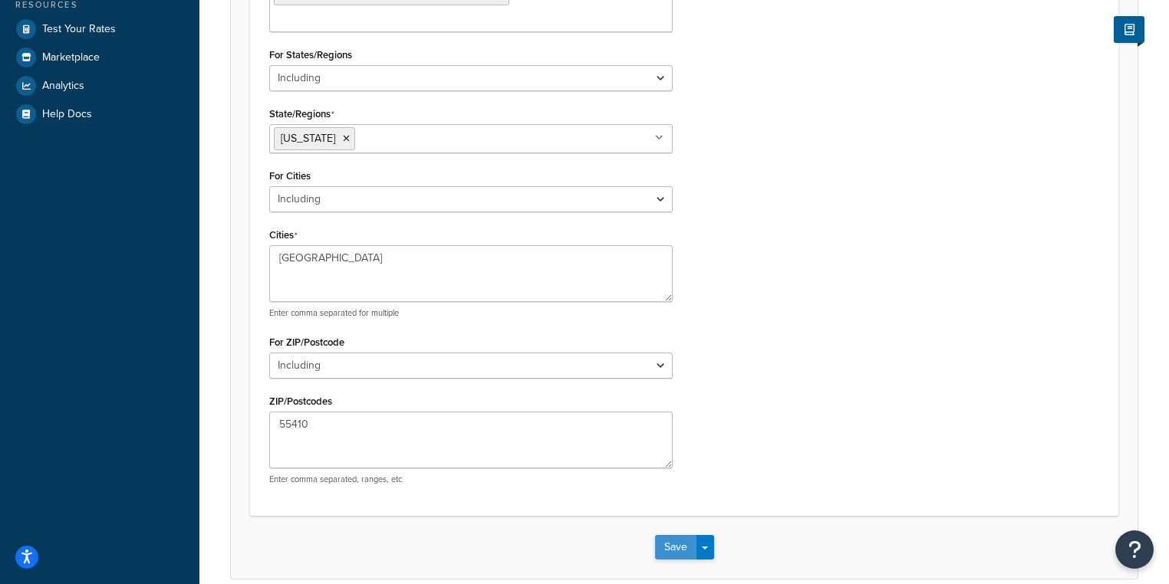
click at [684, 535] on button "Save" at bounding box center [675, 547] width 41 height 25
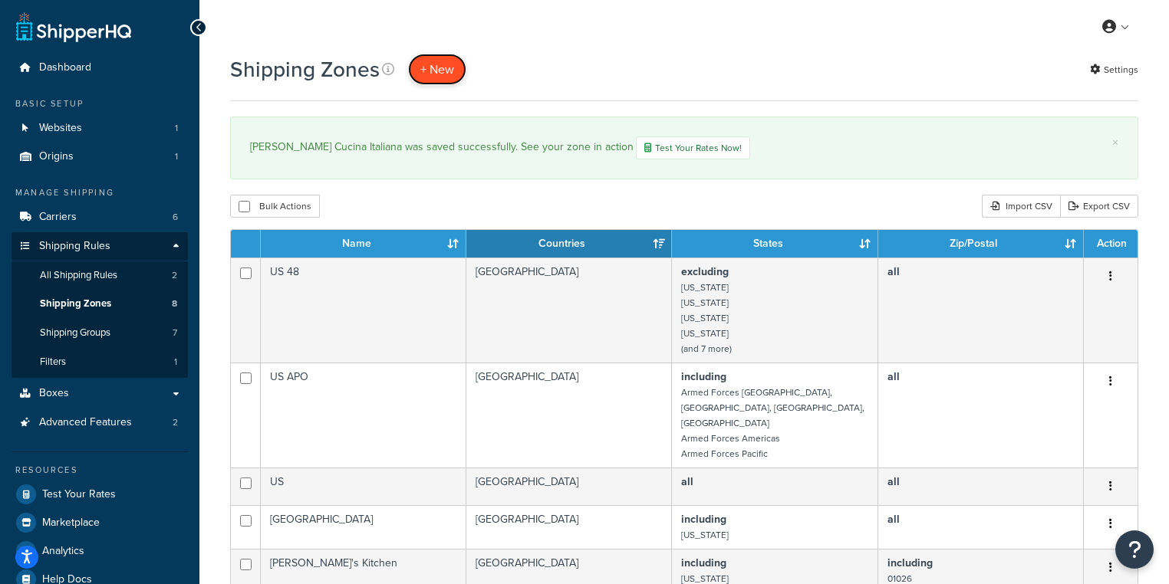
click at [423, 70] on span "+ New" at bounding box center [437, 70] width 34 height 18
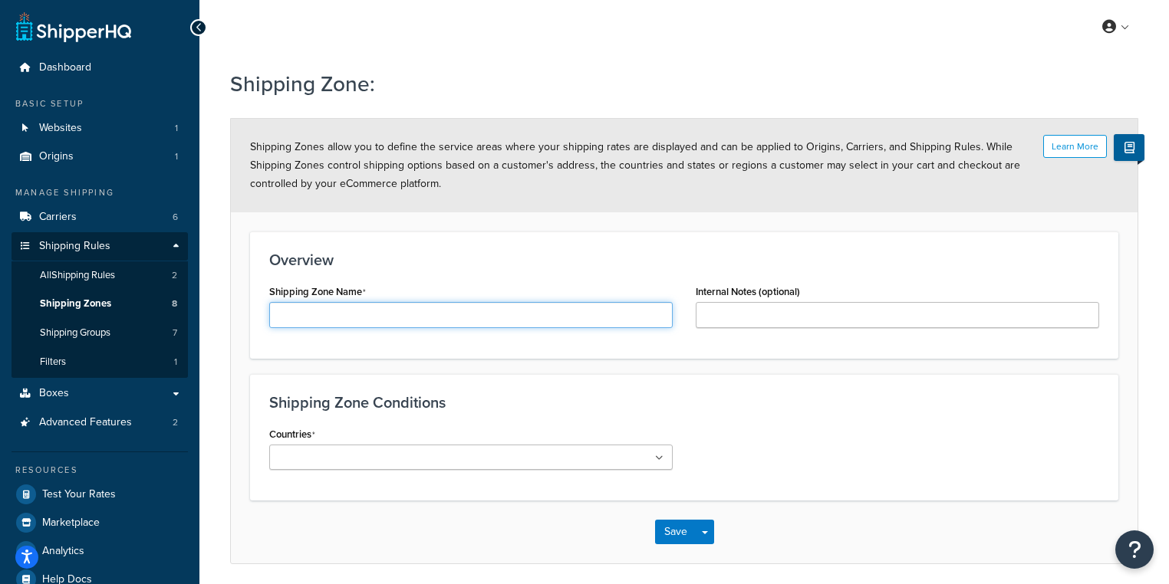
click at [470, 309] on input "Shipping Zone Name" at bounding box center [470, 315] width 403 height 26
paste input "Crossville Herb Shop"
type input "Crossville Herb Shop"
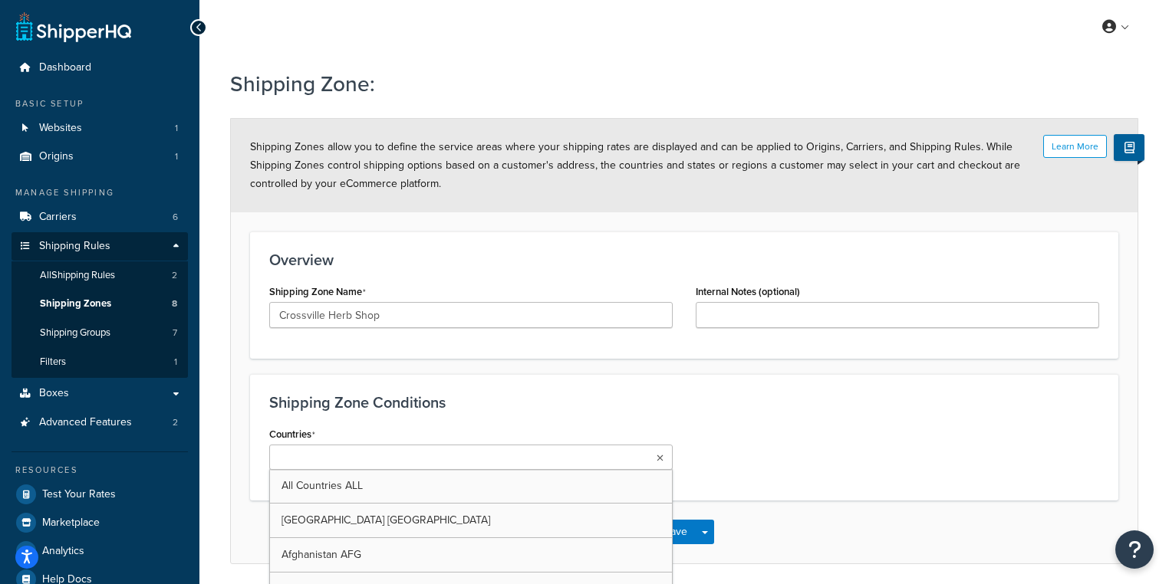
click at [650, 449] on ul at bounding box center [470, 457] width 403 height 25
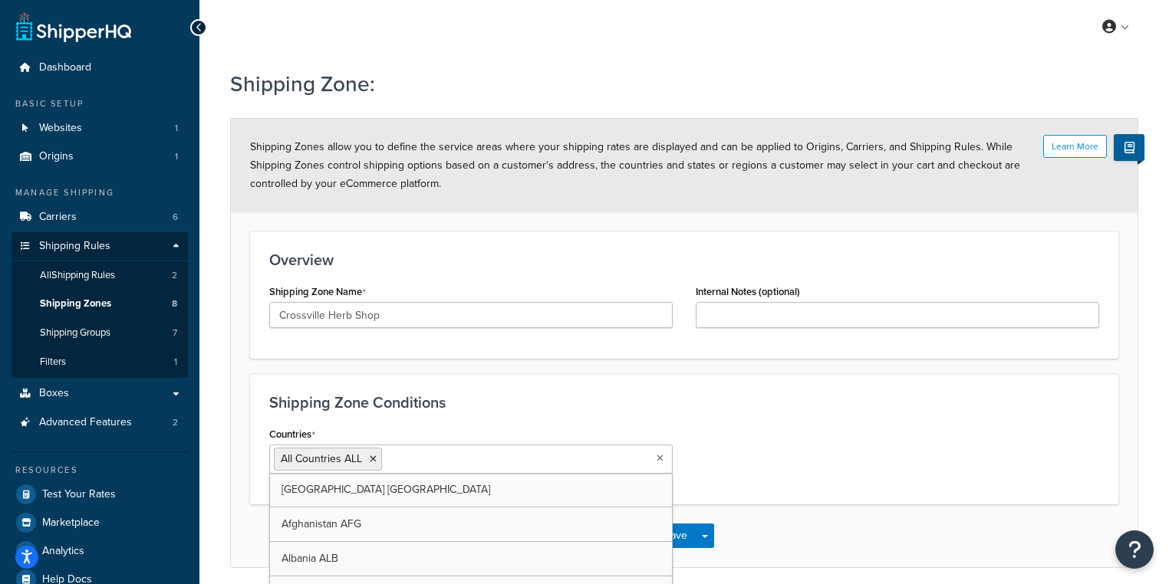
click at [733, 447] on div "Countries All Countries ALL United States USA Afghanistan AFG Albania ALB Alger…" at bounding box center [684, 454] width 853 height 62
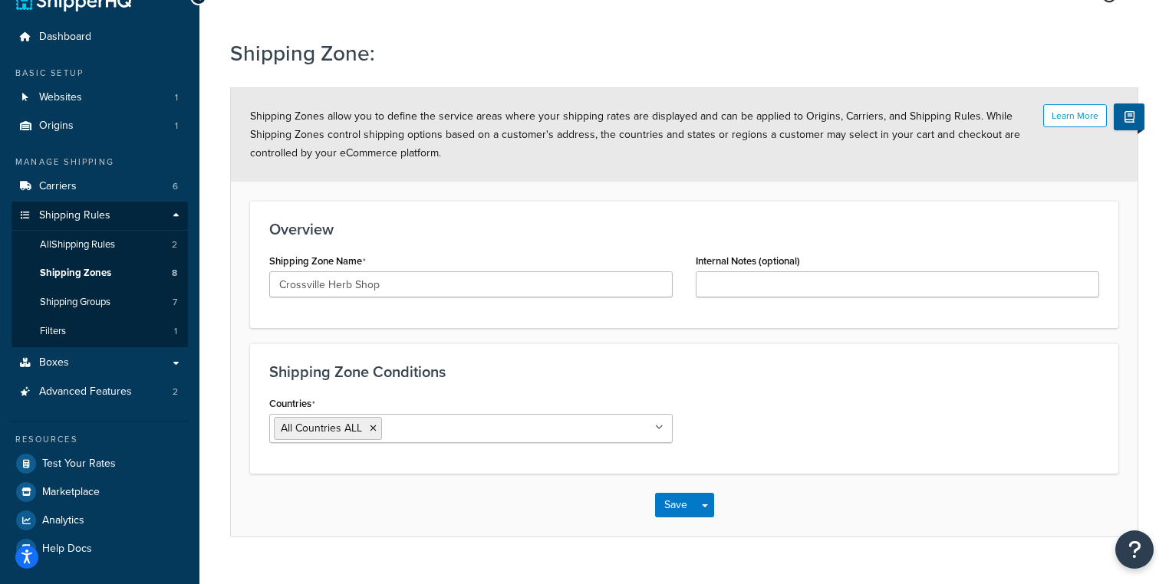
scroll to position [59, 0]
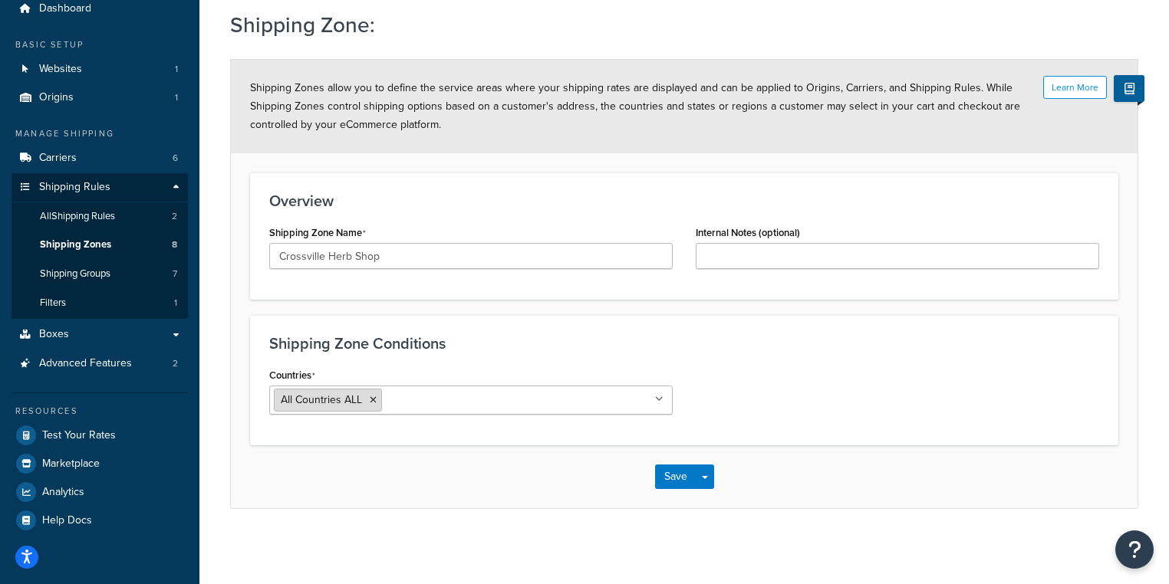
click at [371, 405] on li "All Countries ALL" at bounding box center [328, 400] width 108 height 23
click at [371, 397] on icon at bounding box center [373, 400] width 7 height 9
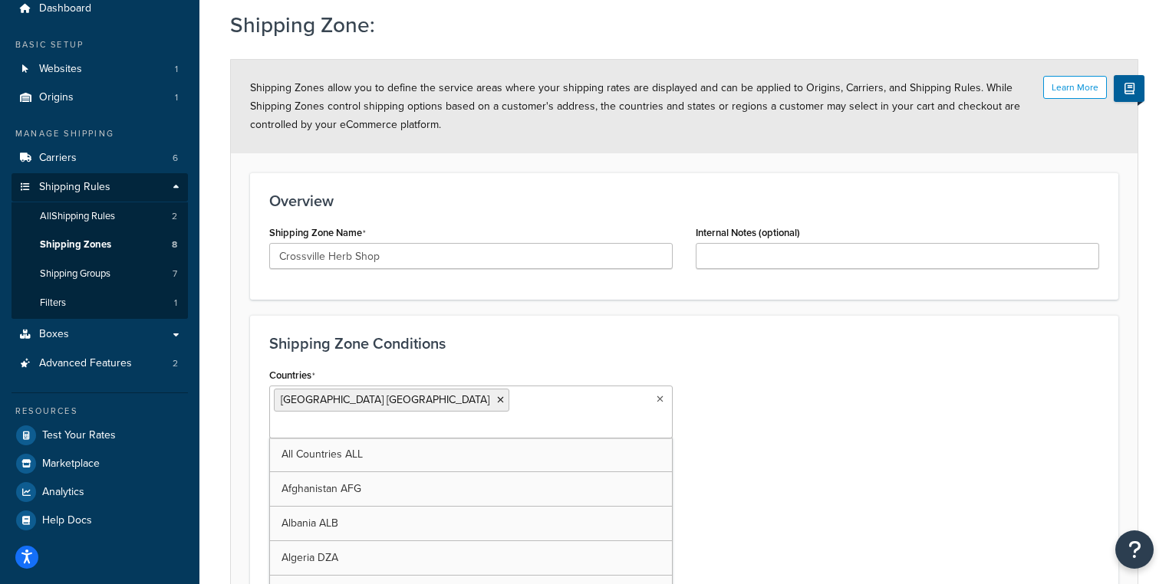
click at [824, 426] on div "Countries United States USA All Countries ALL Afghanistan AFG Albania ALB Alger…" at bounding box center [684, 495] width 853 height 263
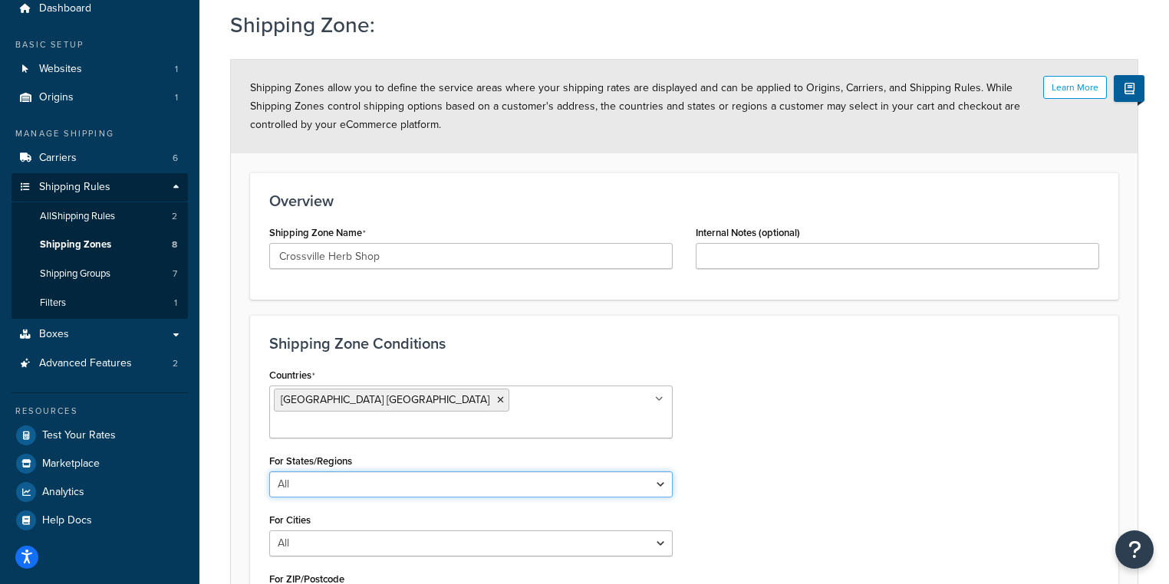
click at [450, 472] on select "All Including Excluding" at bounding box center [470, 485] width 403 height 26
select select "including"
click at [269, 472] on select "All Including Excluding" at bounding box center [470, 485] width 403 height 26
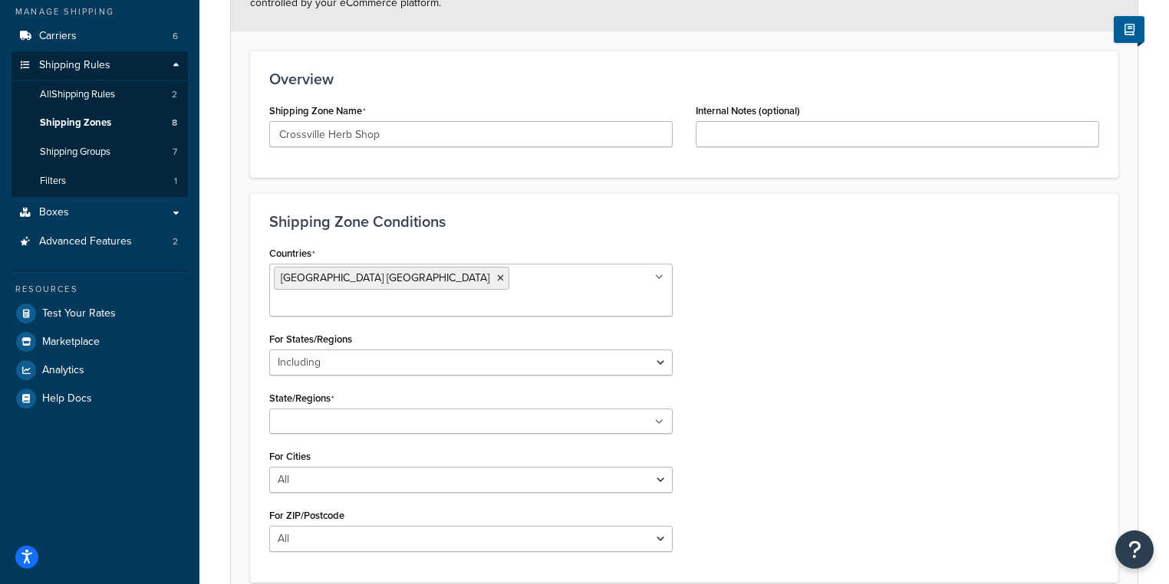
scroll to position [182, 0]
click at [336, 466] on select "All Including Excluding" at bounding box center [470, 479] width 403 height 26
select select "including"
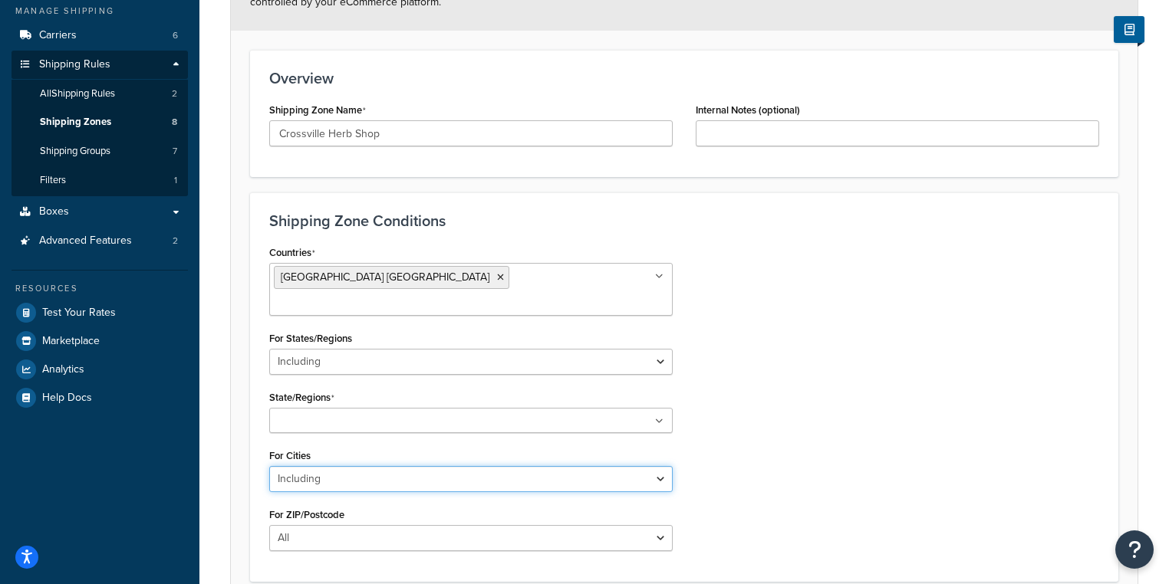
click at [269, 466] on select "All Including Excluding" at bounding box center [470, 479] width 403 height 26
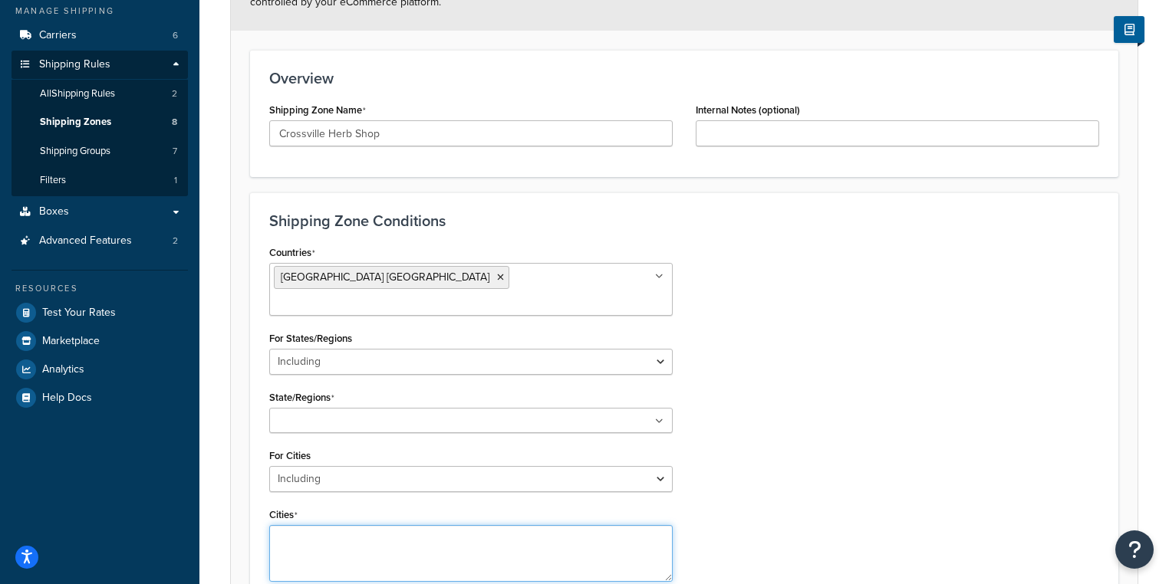
click at [369, 525] on textarea "Cities" at bounding box center [470, 553] width 403 height 57
paste textarea "Crossville"
type textarea "Crossville"
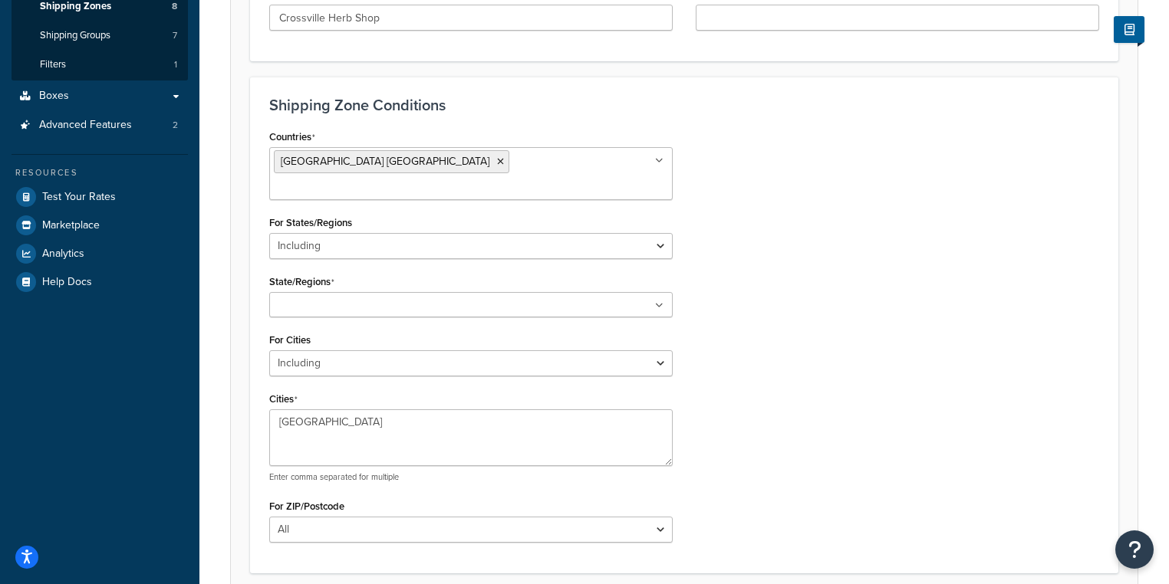
scroll to position [305, 0]
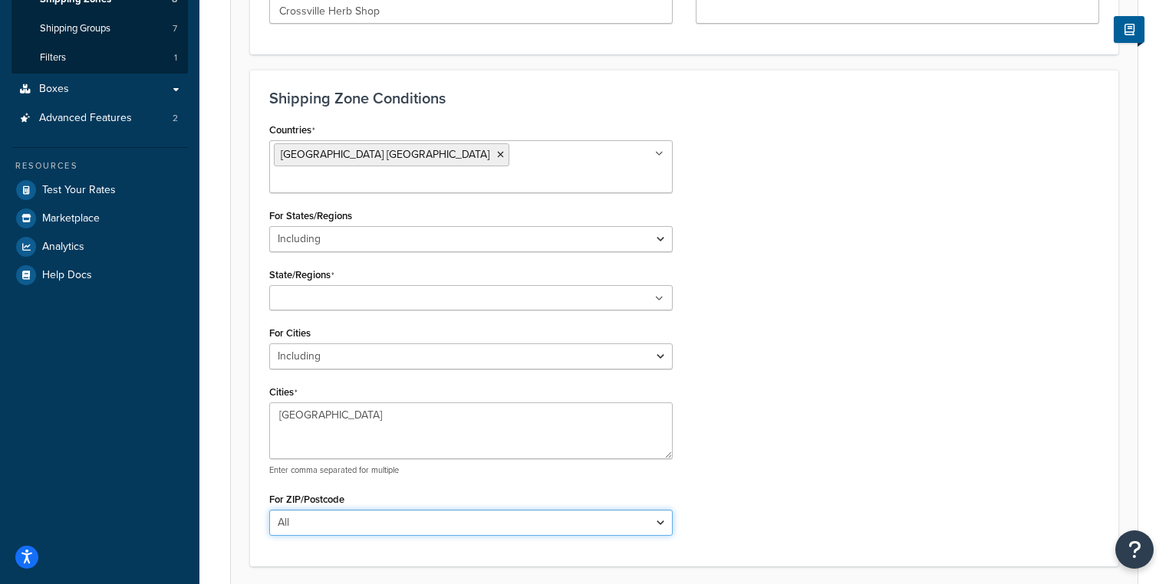
click at [316, 510] on select "All Including Excluding" at bounding box center [470, 523] width 403 height 26
click at [327, 510] on select "All Including Excluding" at bounding box center [470, 523] width 403 height 26
select select "including"
click at [269, 510] on select "All Including Excluding" at bounding box center [470, 523] width 403 height 26
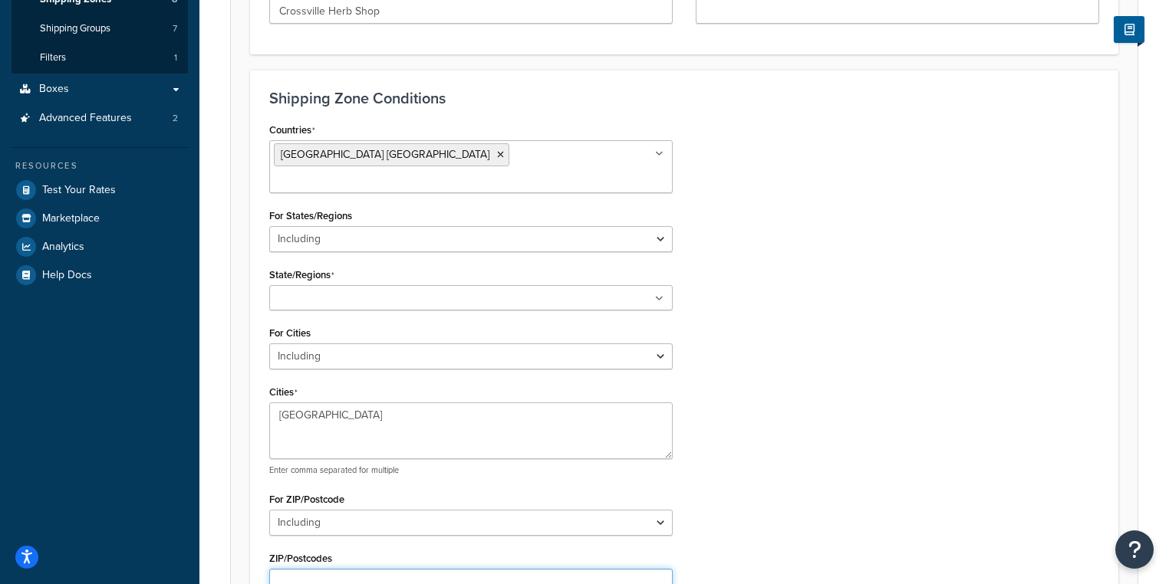
paste textarea "38555"
type textarea "38555"
click at [332, 291] on input "State/Regions" at bounding box center [342, 299] width 136 height 17
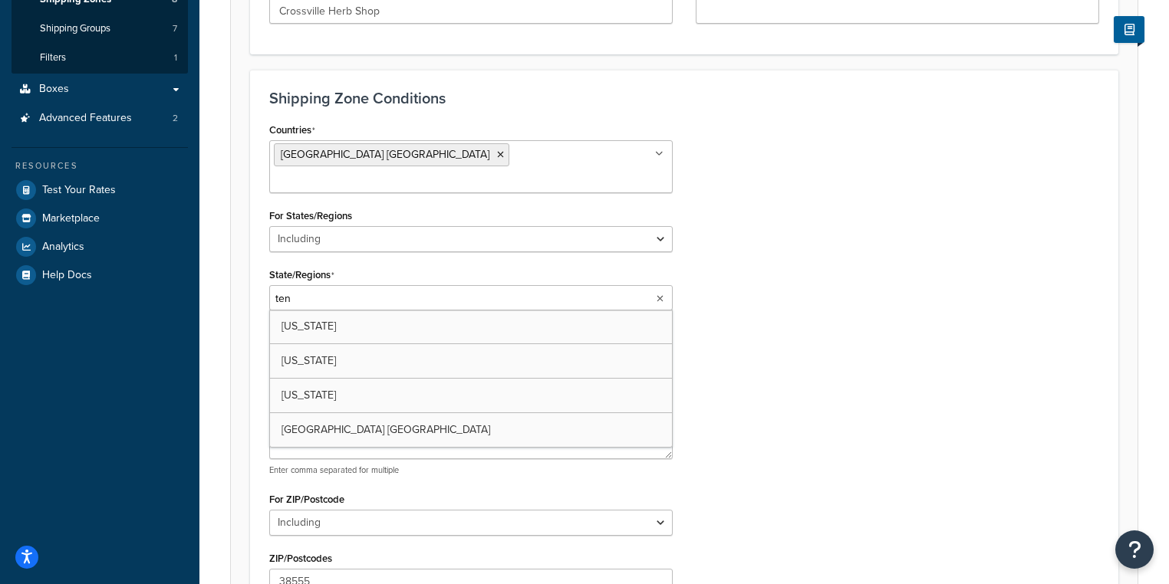
type input "tenn"
click at [884, 364] on div "Countries United States USA All Countries ALL Afghanistan AFG Albania ALB Alger…" at bounding box center [684, 388] width 853 height 539
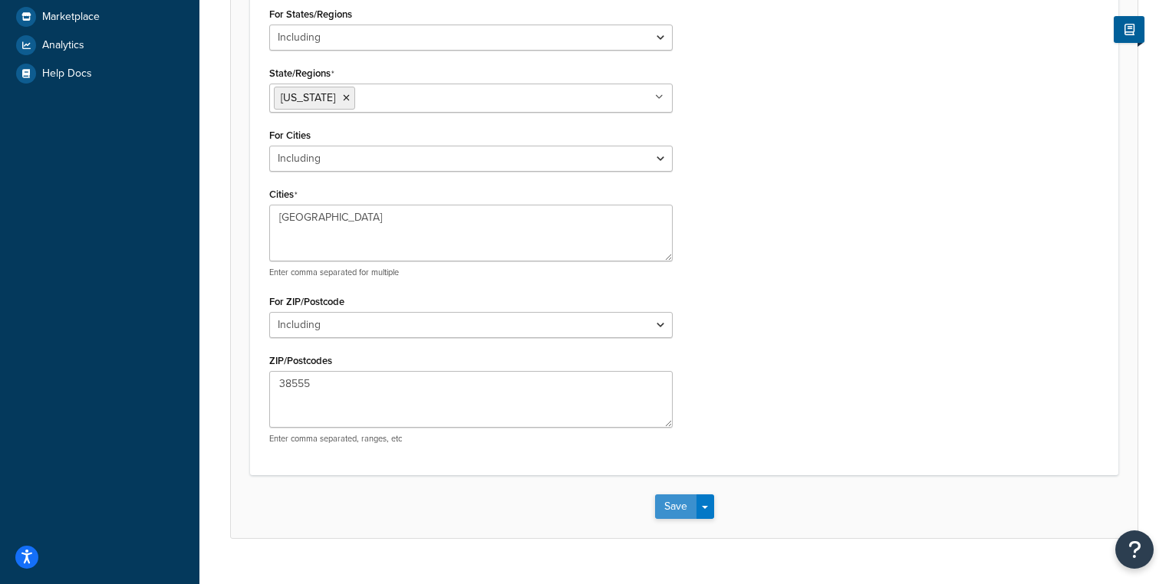
scroll to position [511, 0]
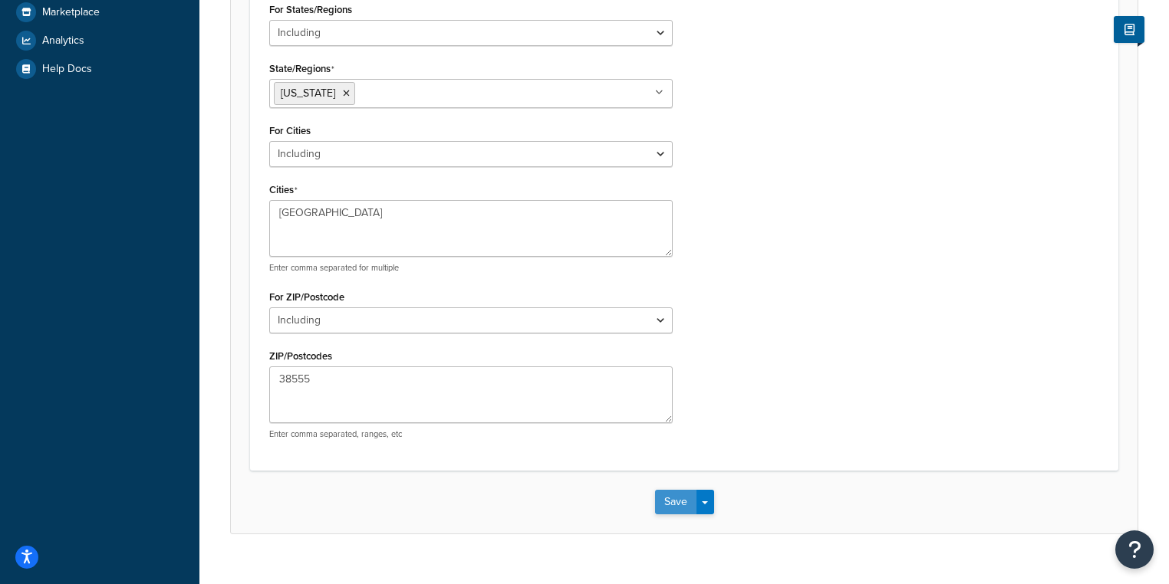
click at [675, 490] on button "Save" at bounding box center [675, 502] width 41 height 25
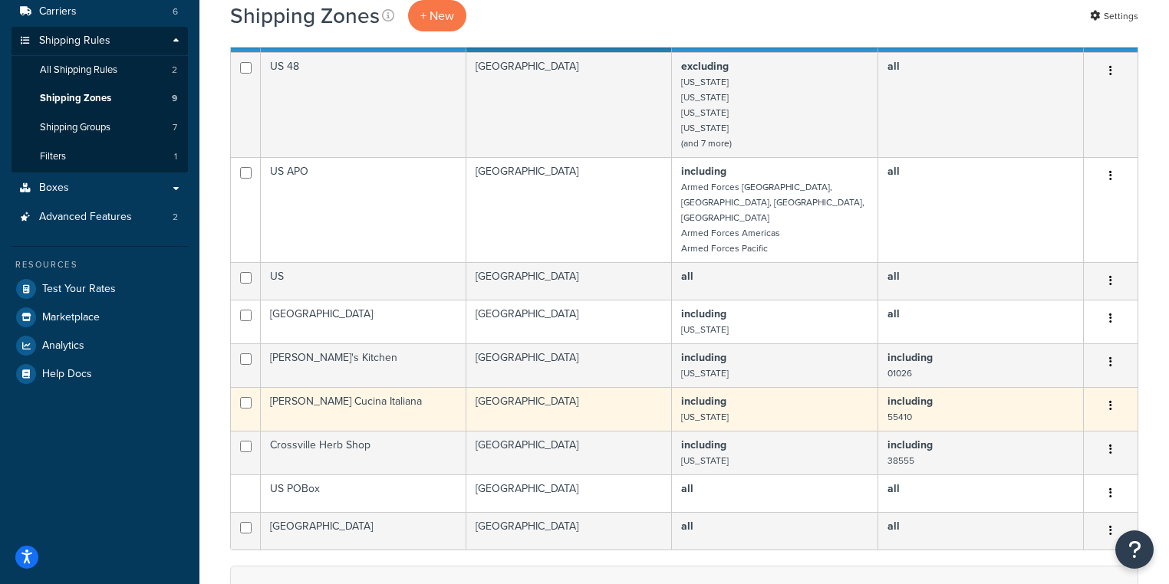
scroll to position [184, 0]
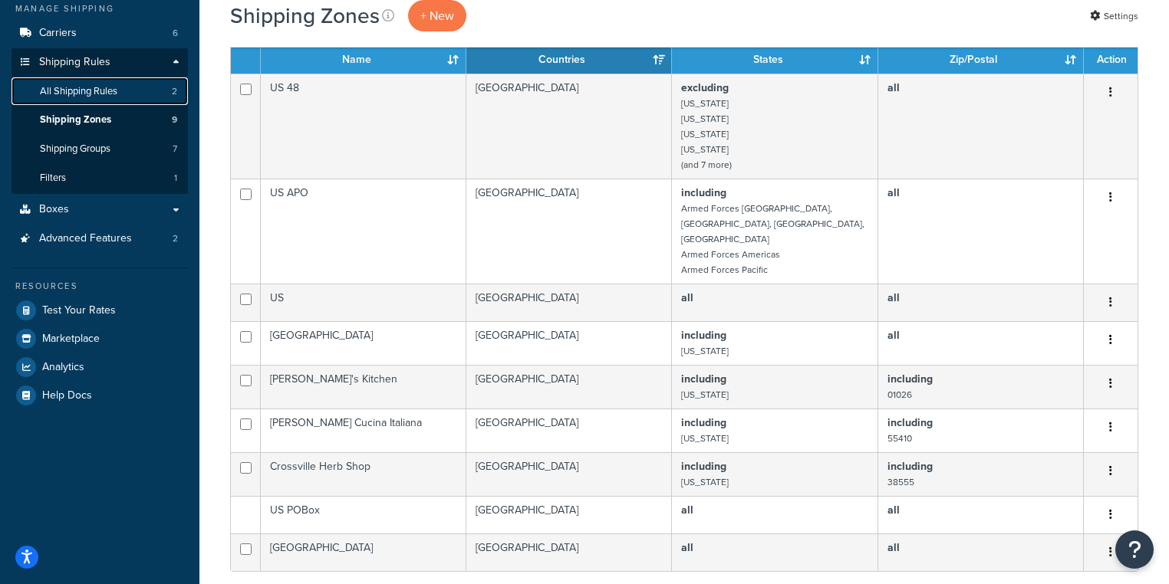
click at [82, 86] on span "All Shipping Rules" at bounding box center [78, 91] width 77 height 13
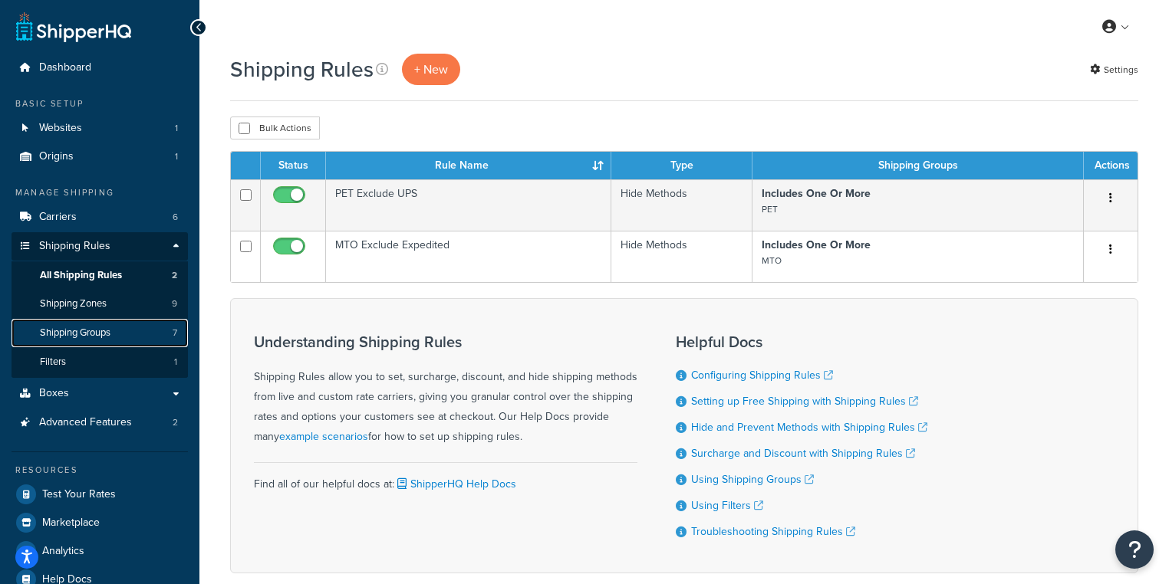
click at [95, 338] on span "Shipping Groups" at bounding box center [75, 333] width 71 height 13
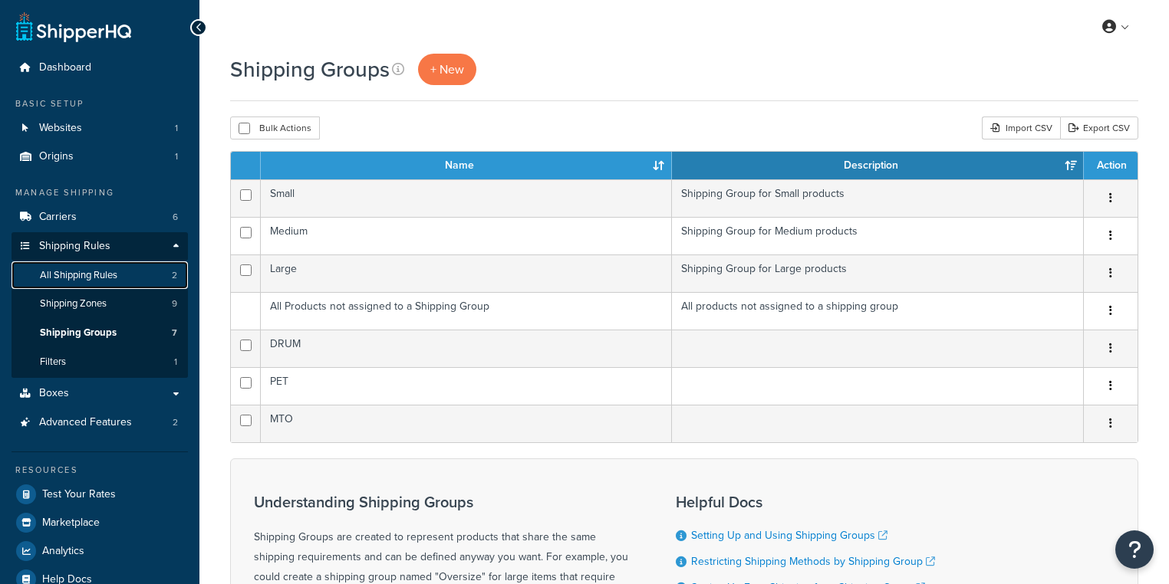
click at [95, 279] on span "All Shipping Rules" at bounding box center [78, 275] width 77 height 13
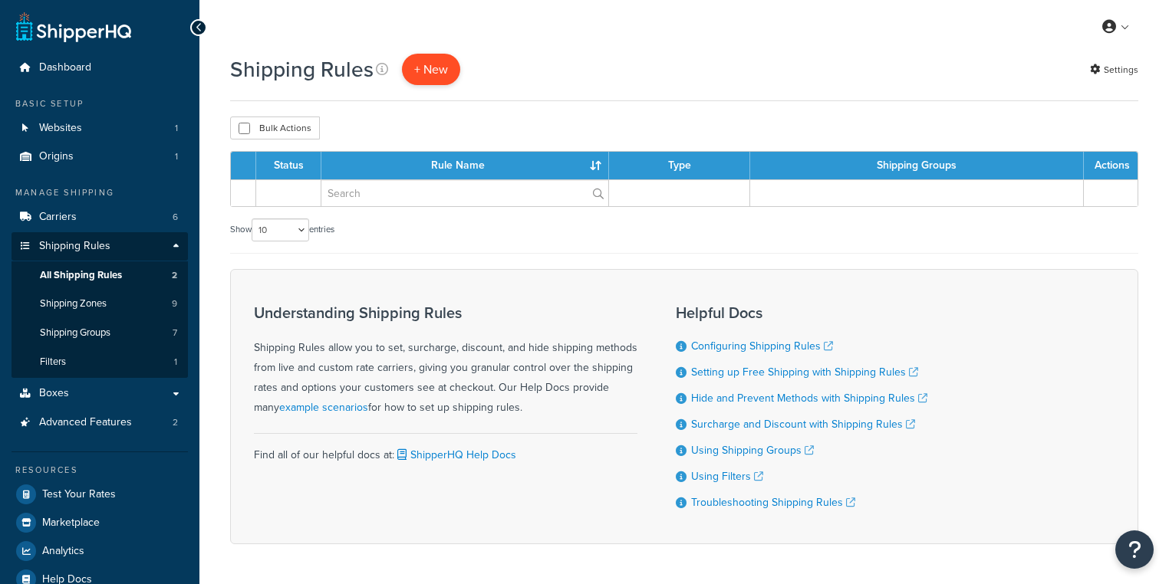
click at [432, 70] on p "+ New" at bounding box center [431, 69] width 58 height 31
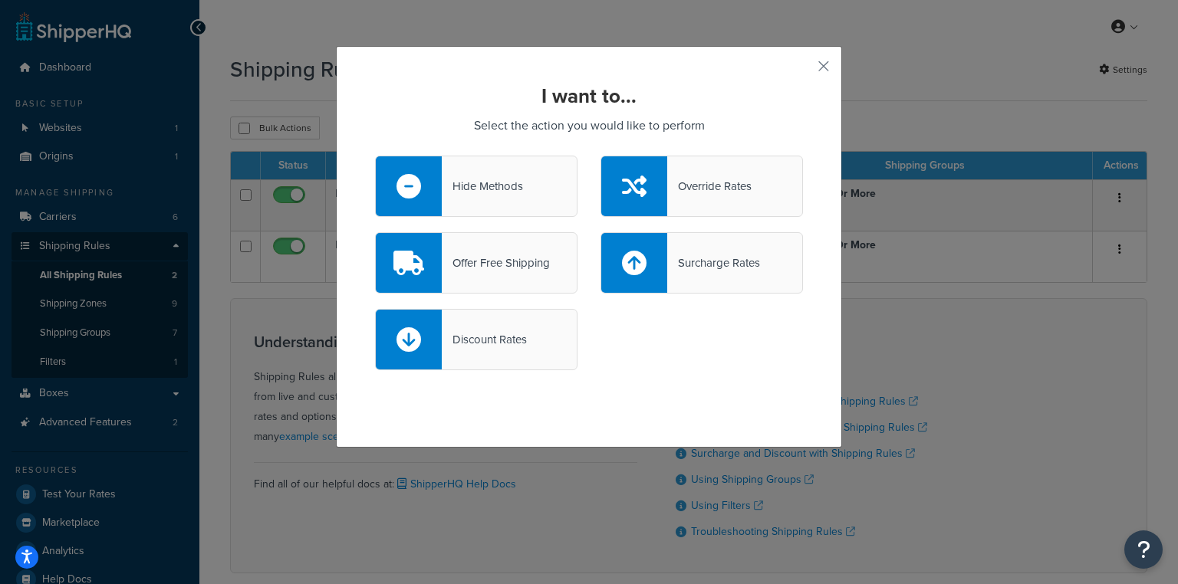
click at [703, 252] on div "Surcharge Rates" at bounding box center [713, 262] width 93 height 21
click at [0, 0] on input "Surcharge Rates" at bounding box center [0, 0] width 0 height 0
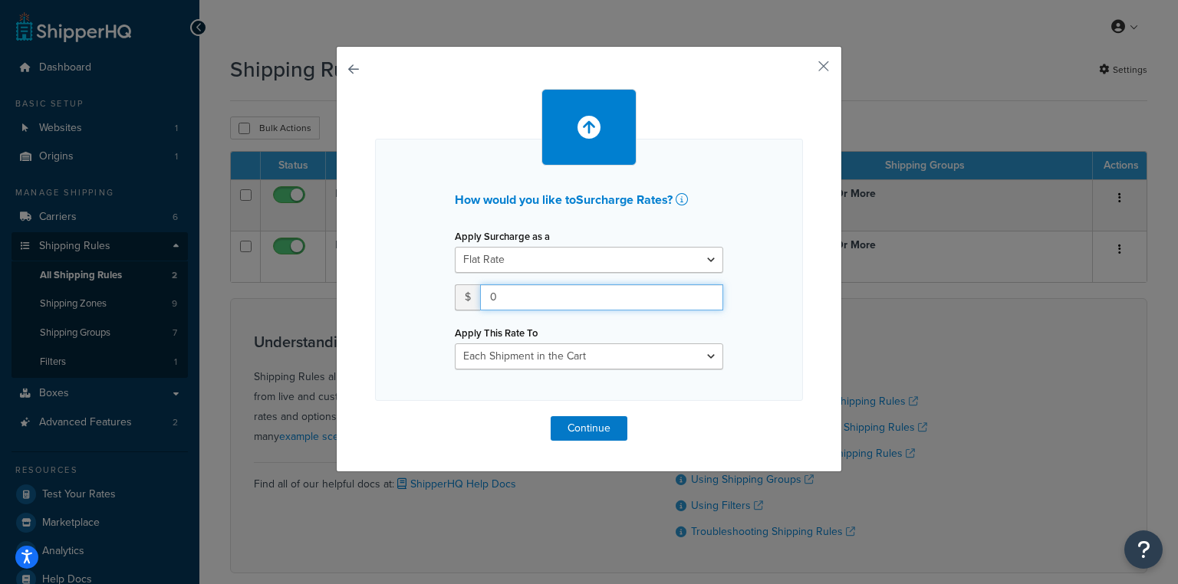
click at [529, 292] on input "0" at bounding box center [601, 298] width 243 height 26
type input "105"
click at [546, 261] on select "Flat Rate Percentage Flat Rate & Percentage" at bounding box center [589, 260] width 268 height 26
click at [749, 241] on div "How would you like to Surcharge Rates ? Apply Surcharge as a Flat Rate Percenta…" at bounding box center [589, 270] width 428 height 262
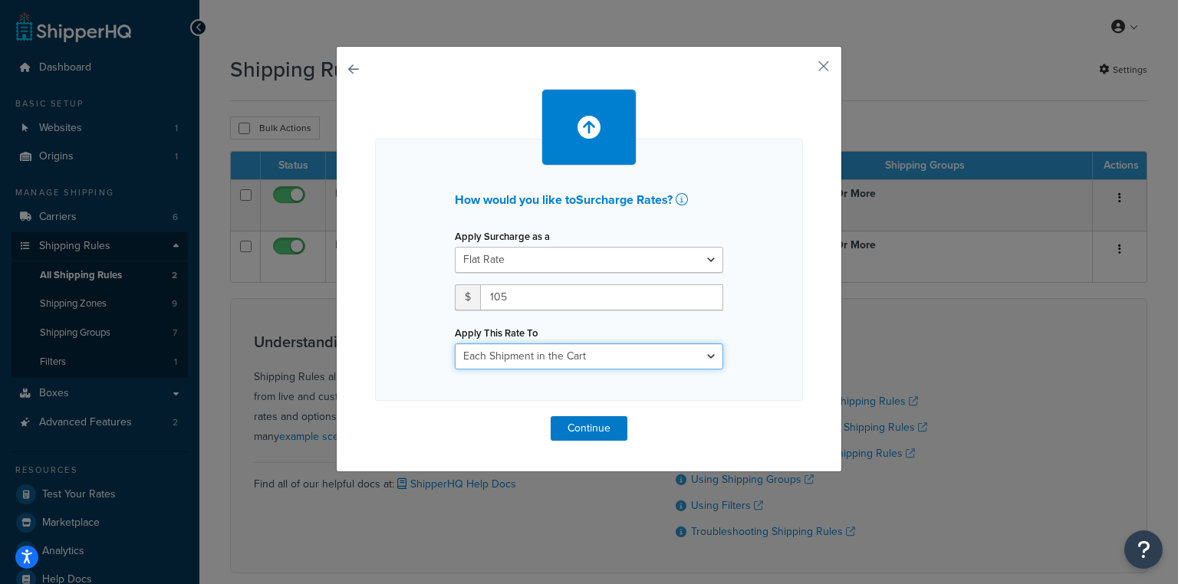
click at [575, 359] on select "Each Shipment in the Cart Each Shipping Group in the Cart Each Item within a Sh…" at bounding box center [589, 357] width 268 height 26
click at [769, 333] on div "How would you like to Surcharge Rates ? Apply Surcharge as a Flat Rate Percenta…" at bounding box center [589, 270] width 428 height 262
click at [599, 426] on button "Continue" at bounding box center [589, 429] width 77 height 25
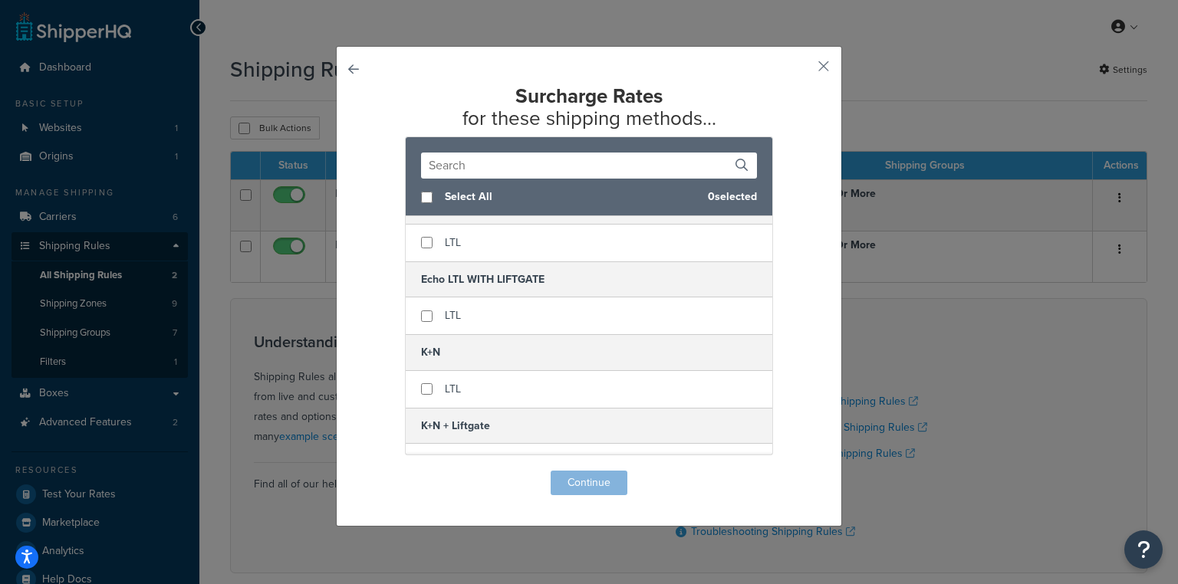
scroll to position [123, 0]
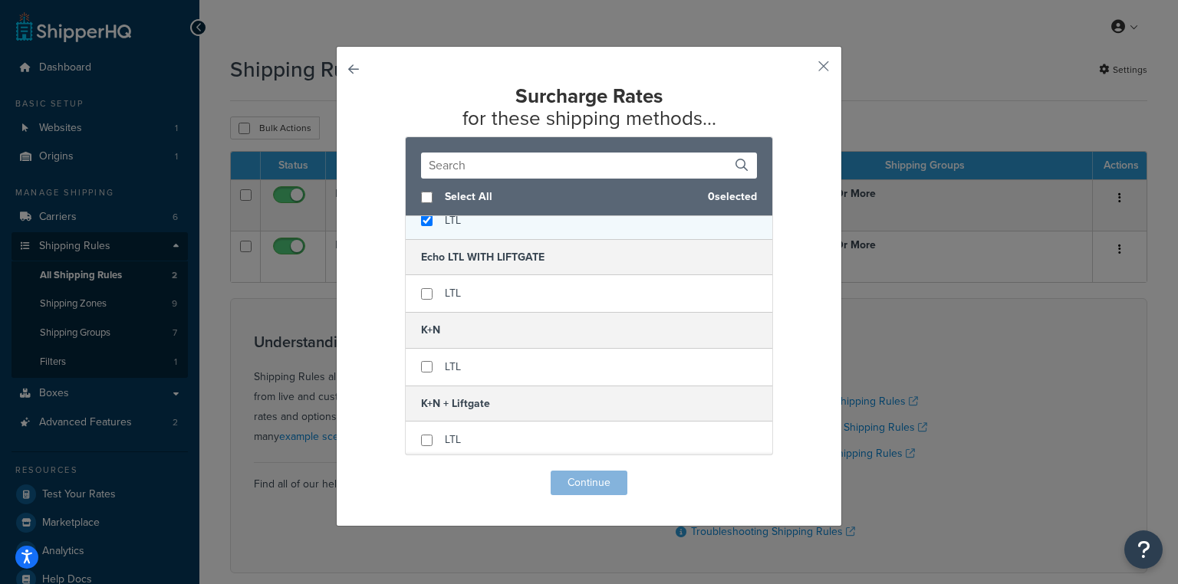
checkbox input "true"
click at [461, 235] on div "LTL" at bounding box center [589, 221] width 367 height 37
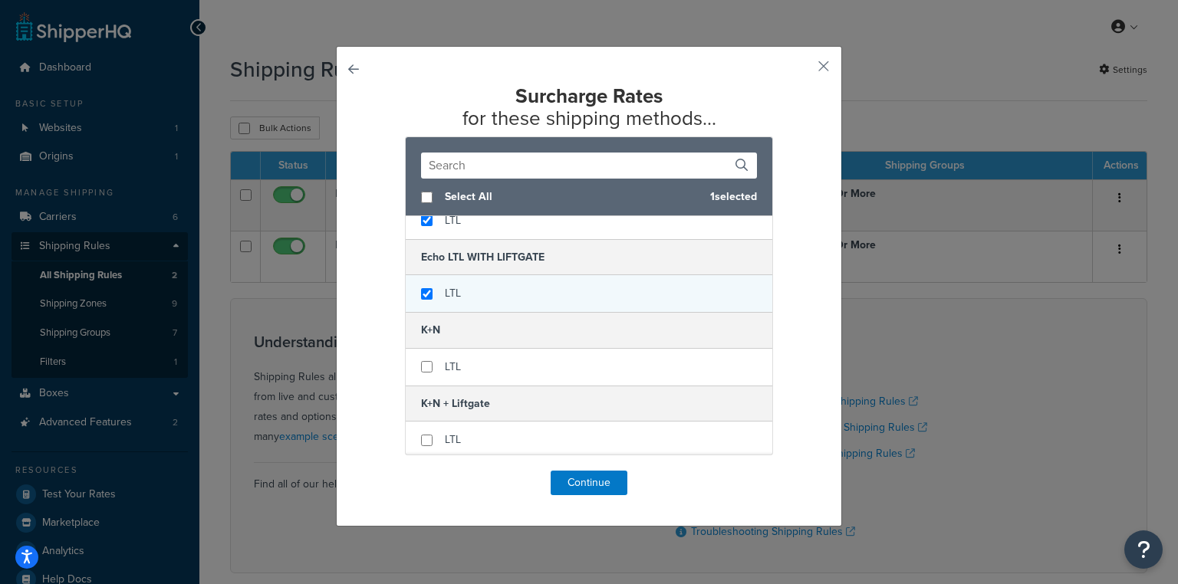
checkbox input "true"
click at [448, 295] on span "LTL" at bounding box center [453, 293] width 16 height 16
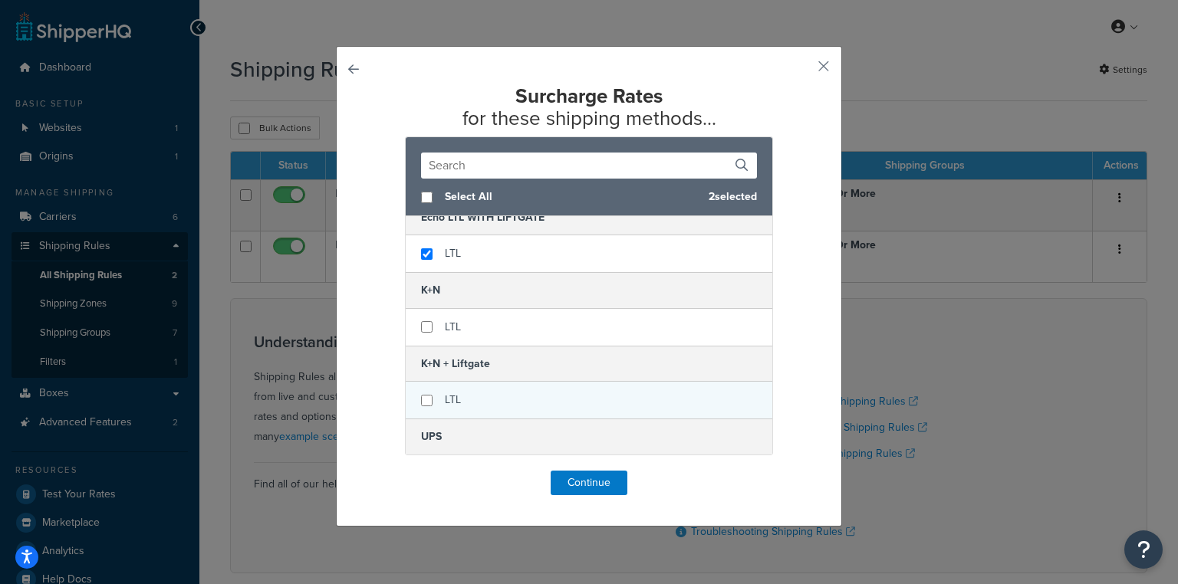
scroll to position [184, 0]
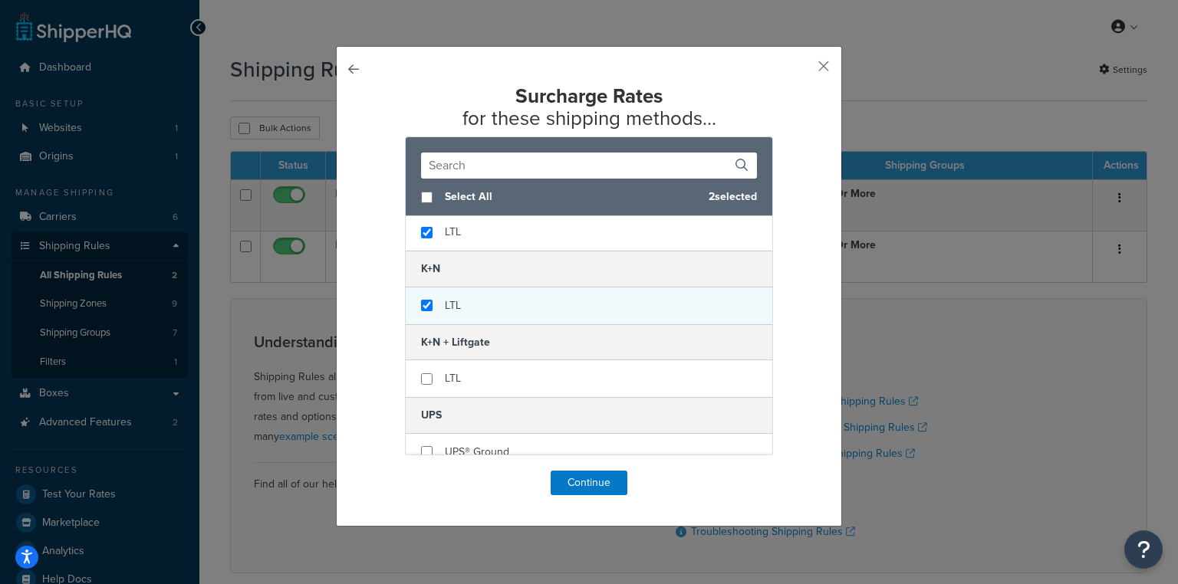
checkbox input "true"
click at [498, 316] on div "LTL" at bounding box center [589, 306] width 367 height 37
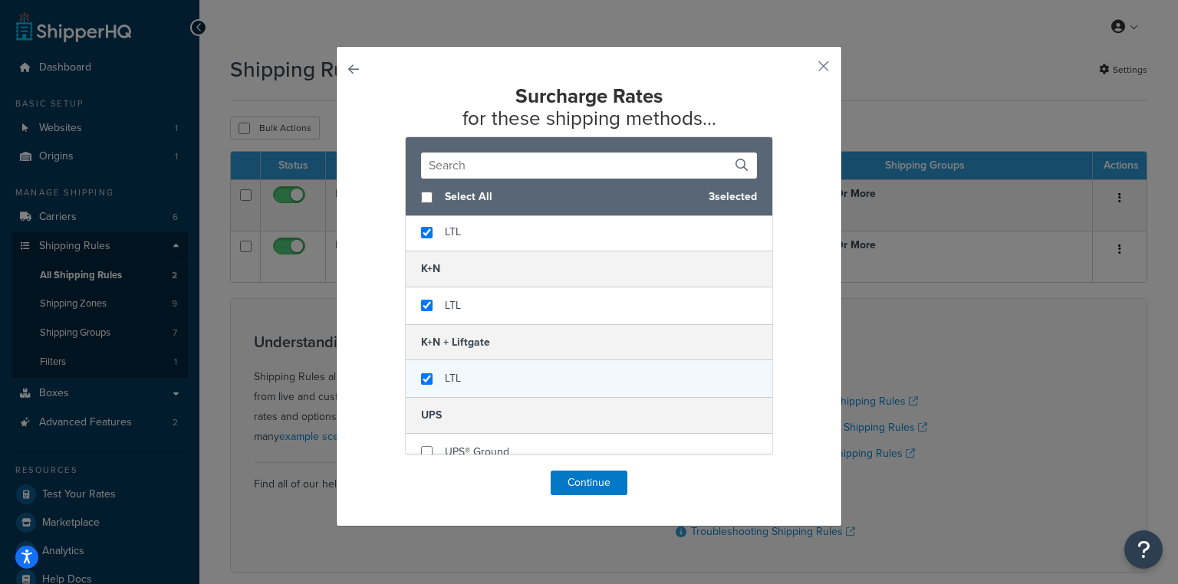
click at [498, 377] on div "LTL" at bounding box center [589, 379] width 367 height 37
checkbox input "false"
click at [503, 383] on div "LTL" at bounding box center [589, 379] width 367 height 37
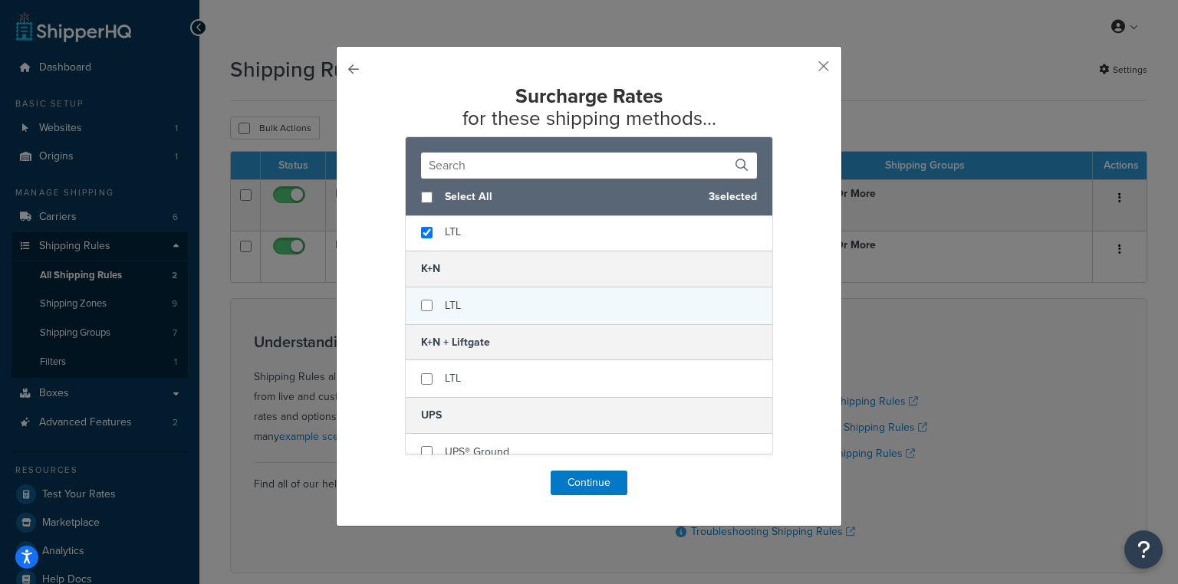
checkbox input "false"
click at [505, 305] on div "LTL" at bounding box center [589, 306] width 367 height 37
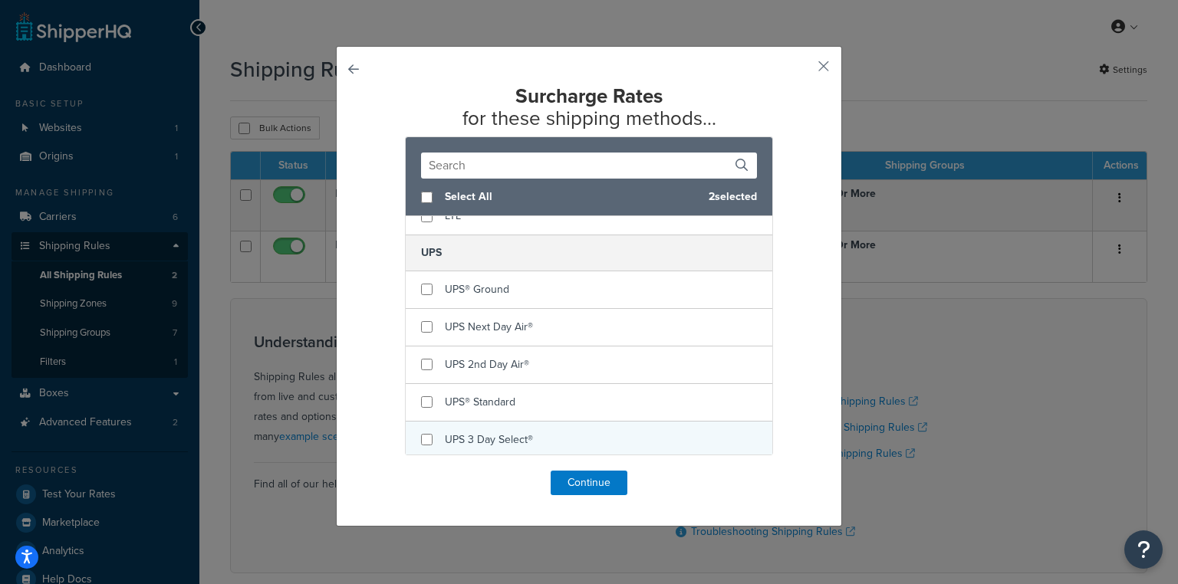
scroll to position [347, 0]
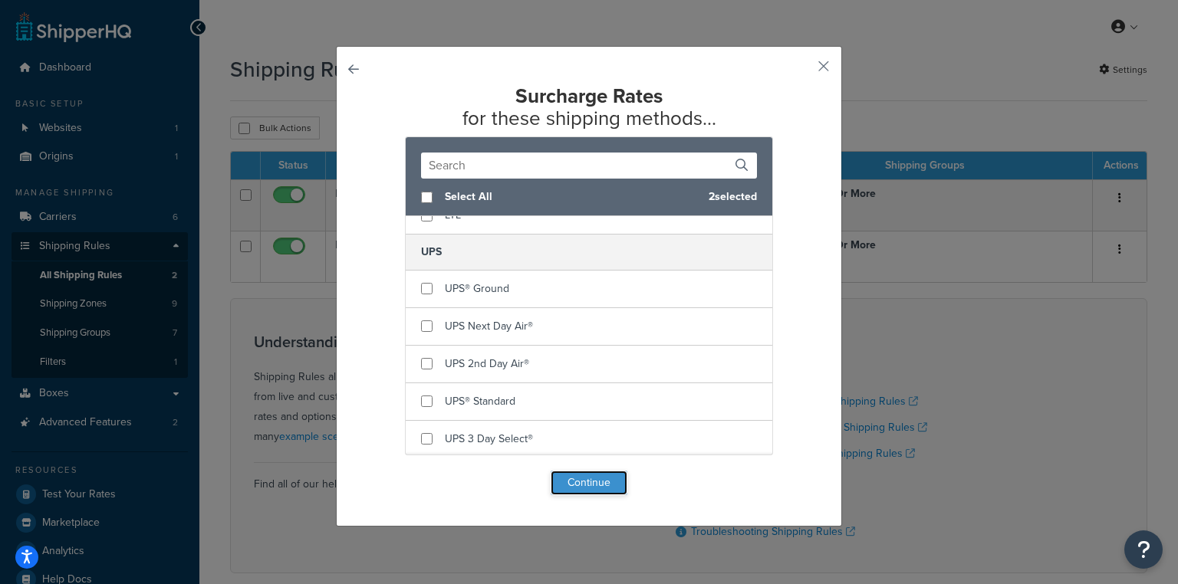
click at [590, 484] on button "Continue" at bounding box center [589, 483] width 77 height 25
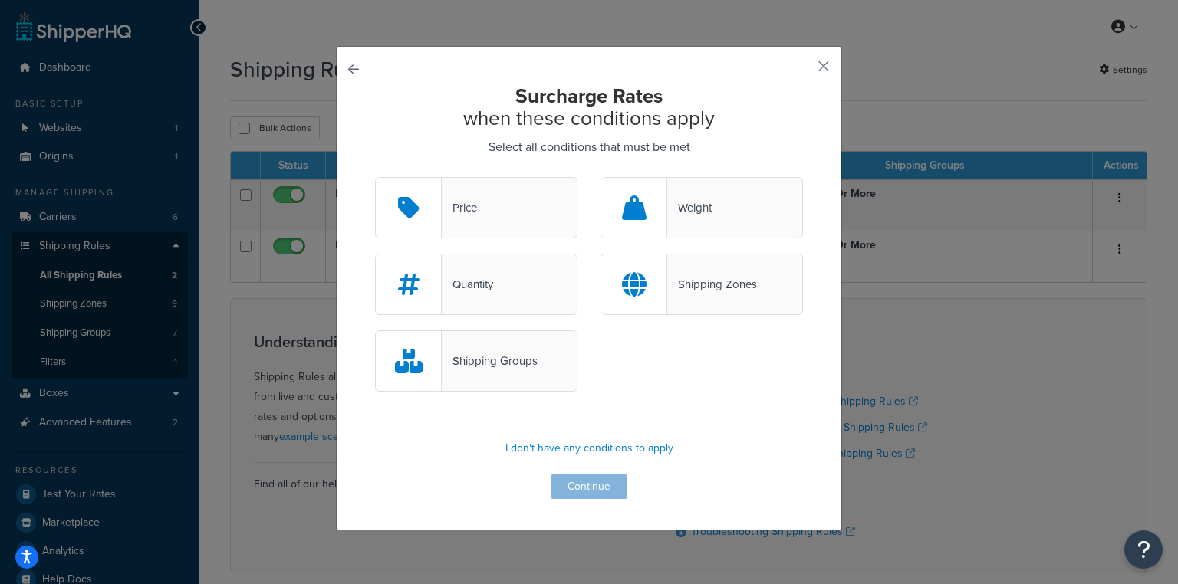
click at [715, 292] on div "Shipping Zones" at bounding box center [712, 284] width 90 height 21
click at [0, 0] on input "Shipping Zones" at bounding box center [0, 0] width 0 height 0
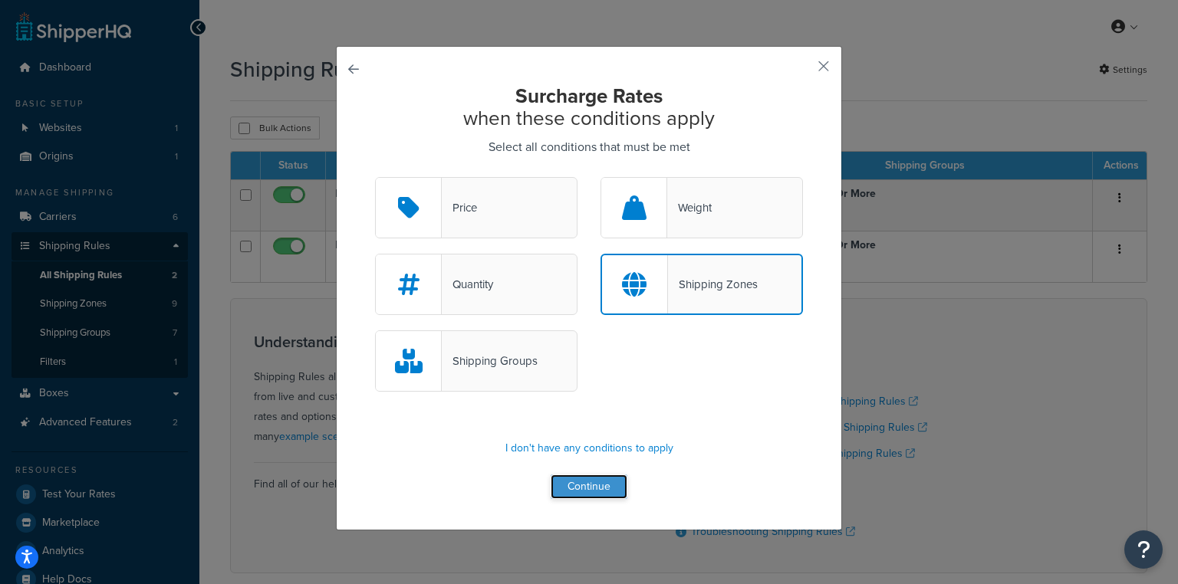
click at [583, 489] on button "Continue" at bounding box center [589, 487] width 77 height 25
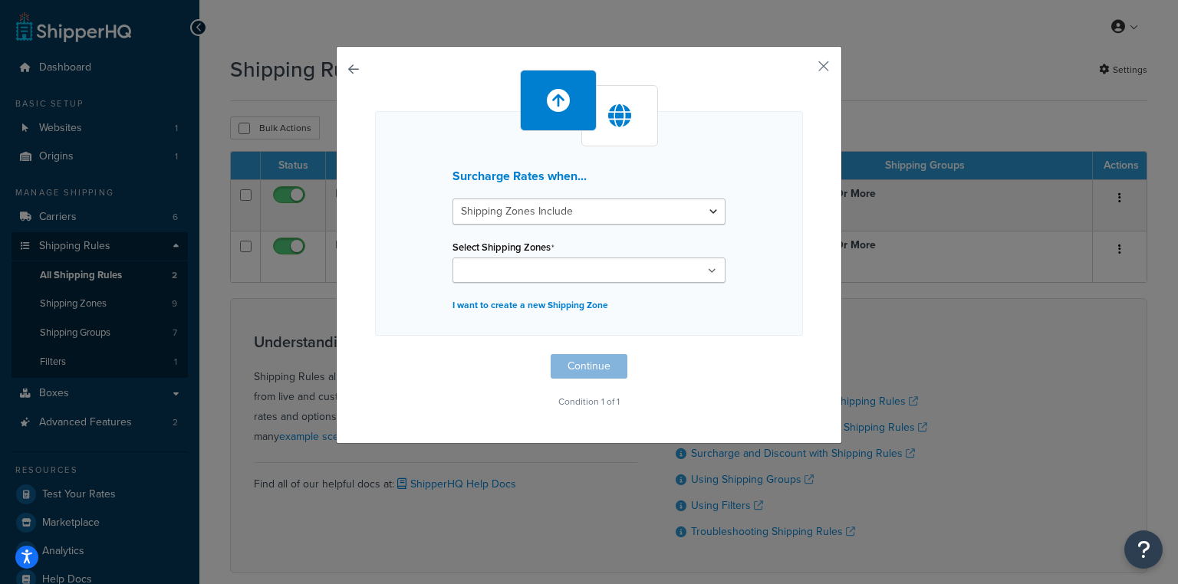
click at [548, 272] on input "Select Shipping Zones" at bounding box center [525, 271] width 136 height 17
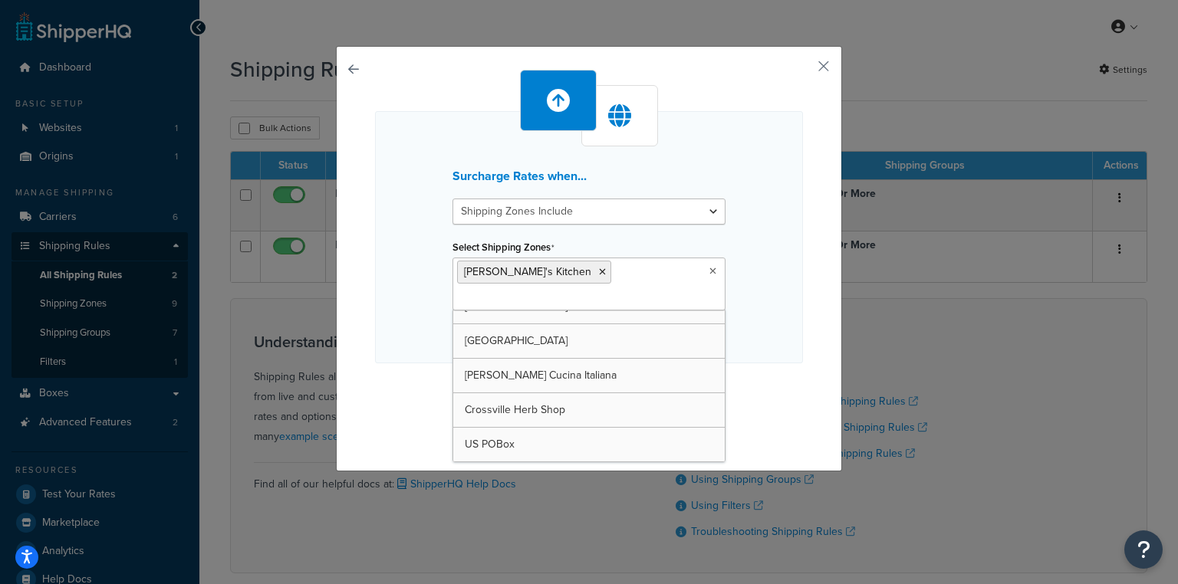
scroll to position [122, 0]
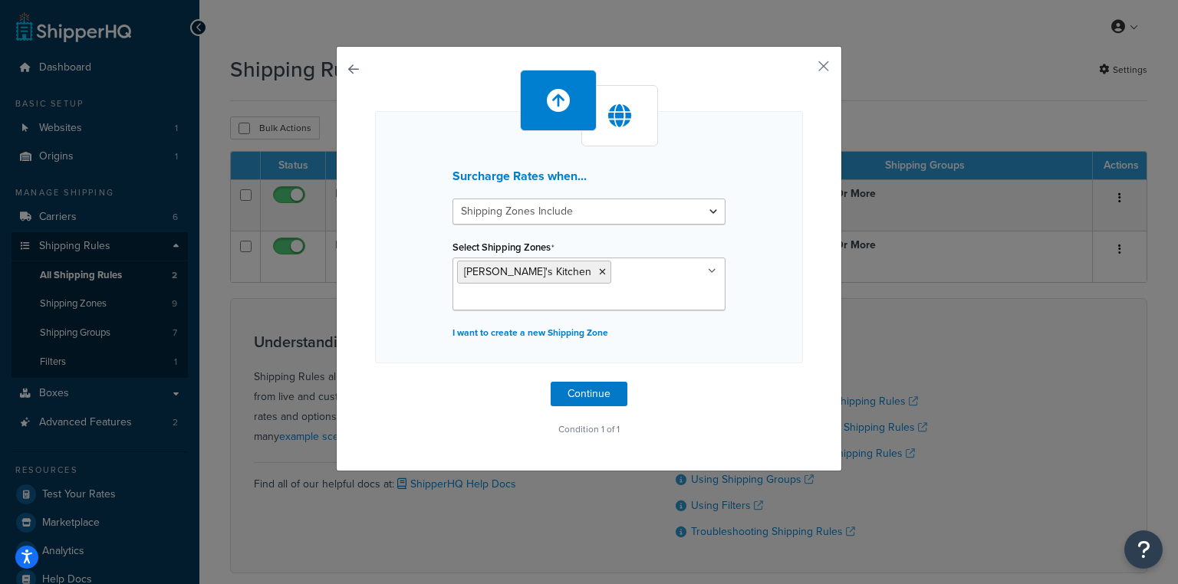
click at [795, 361] on div "Surcharge Rates when... Shipping Zones Include Shipping Zones Do Not Include Se…" at bounding box center [589, 255] width 428 height 370
click at [595, 382] on button "Continue" at bounding box center [589, 394] width 77 height 25
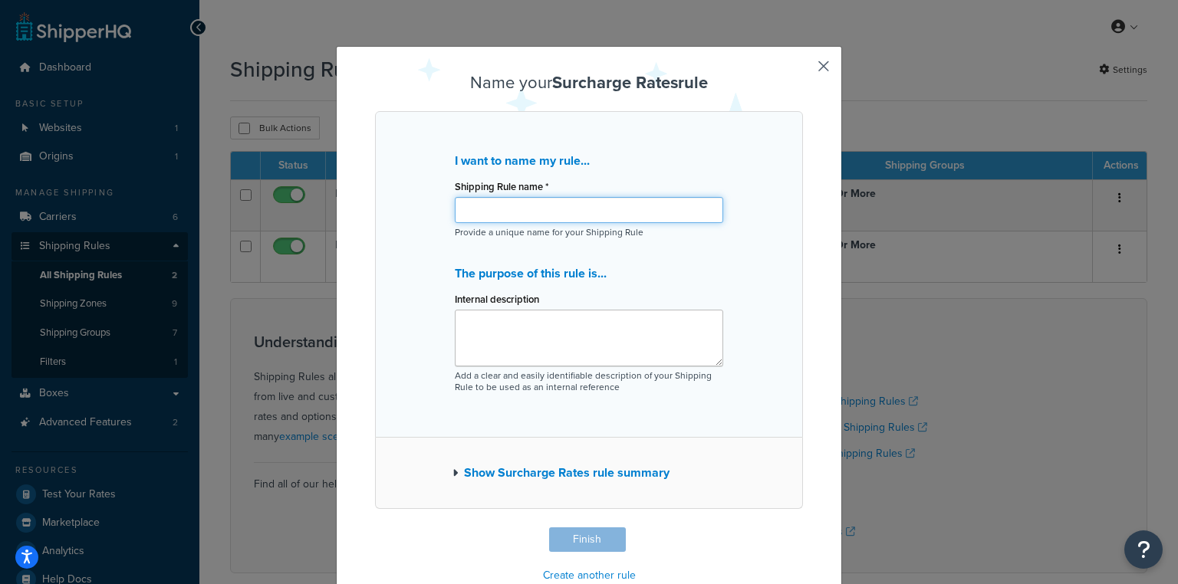
click at [548, 209] on input "Shipping Rule name *" at bounding box center [589, 210] width 268 height 26
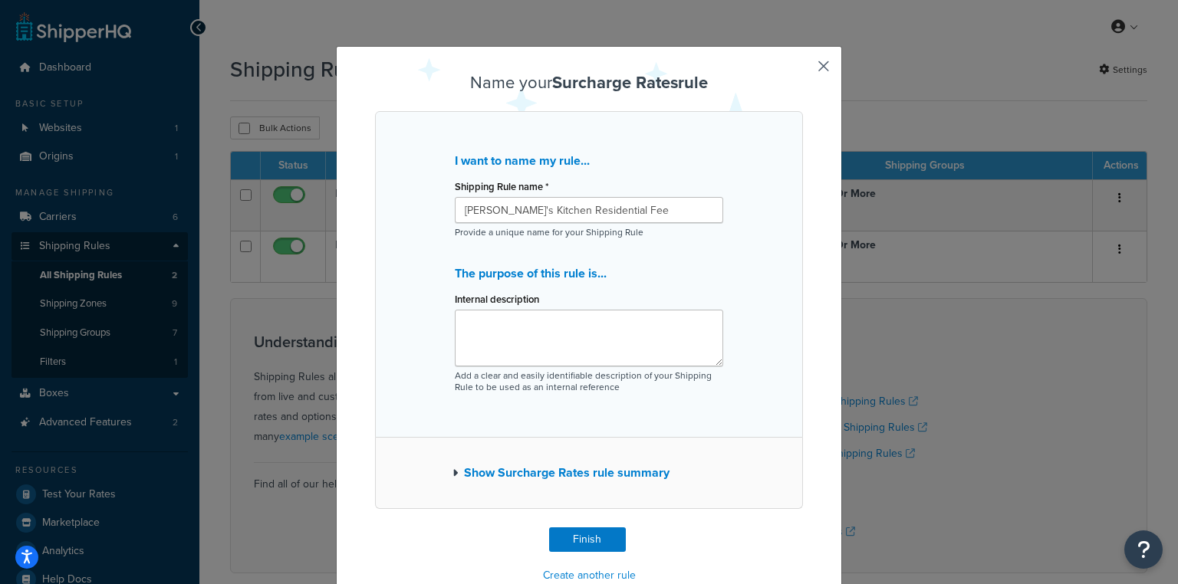
click at [739, 292] on div "I want to name my rule... Shipping Rule name * Alice's Kitchen Residential Fee …" at bounding box center [589, 274] width 428 height 327
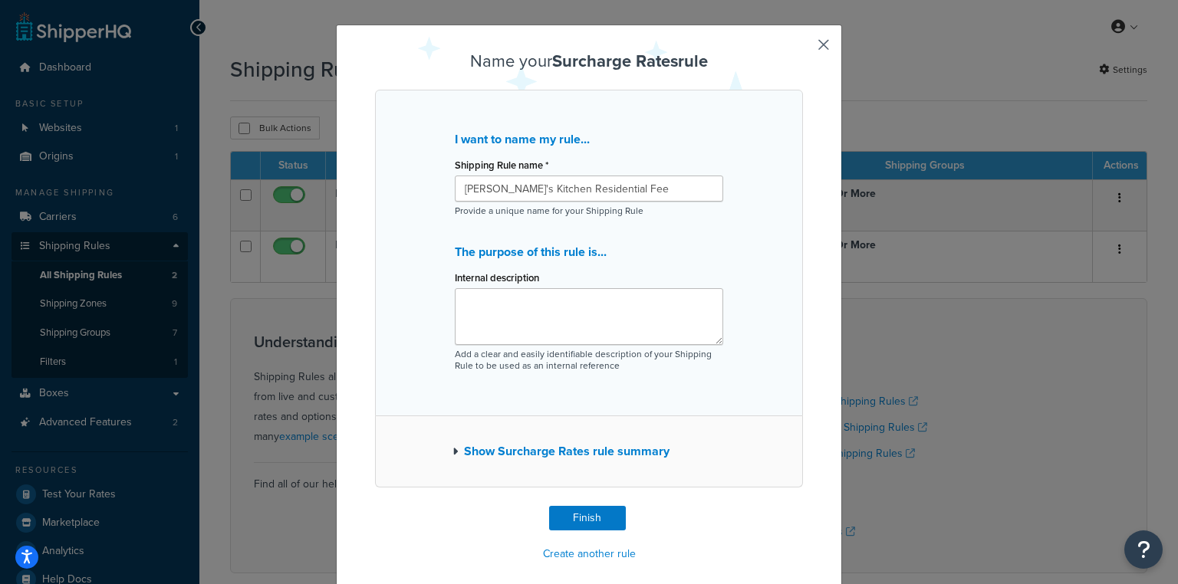
scroll to position [33, 0]
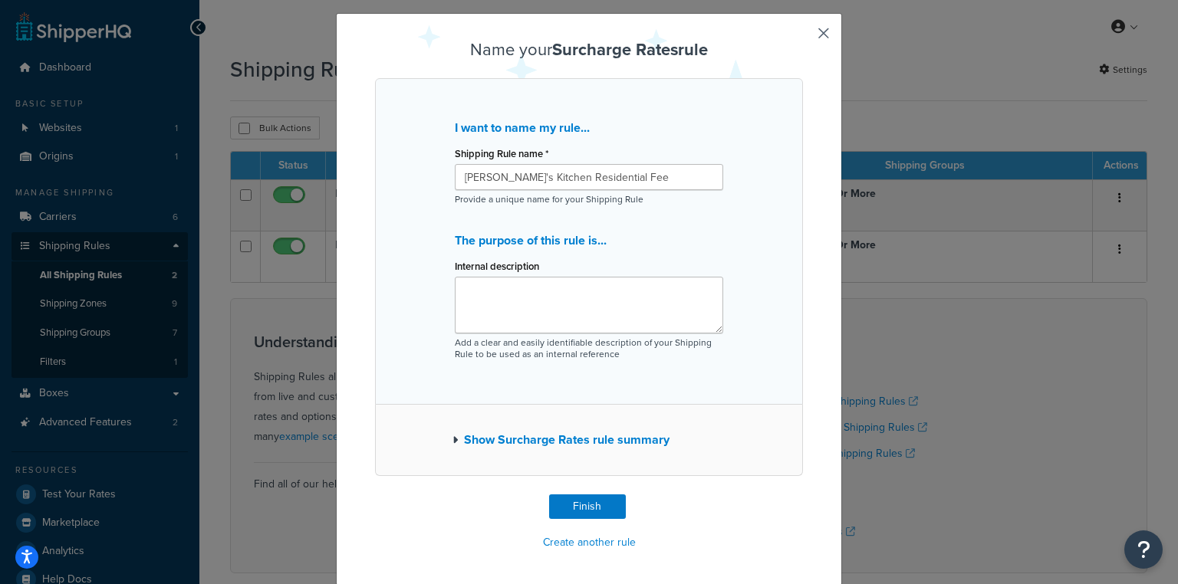
click at [599, 443] on button "Show Surcharge Rates rule summary" at bounding box center [561, 440] width 217 height 21
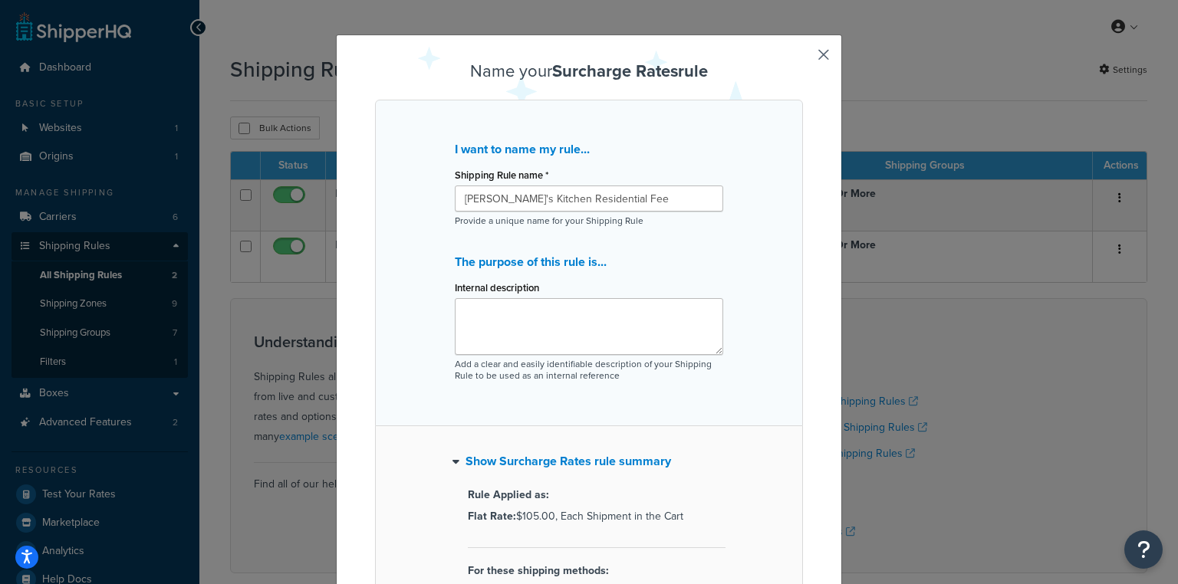
scroll to position [0, 0]
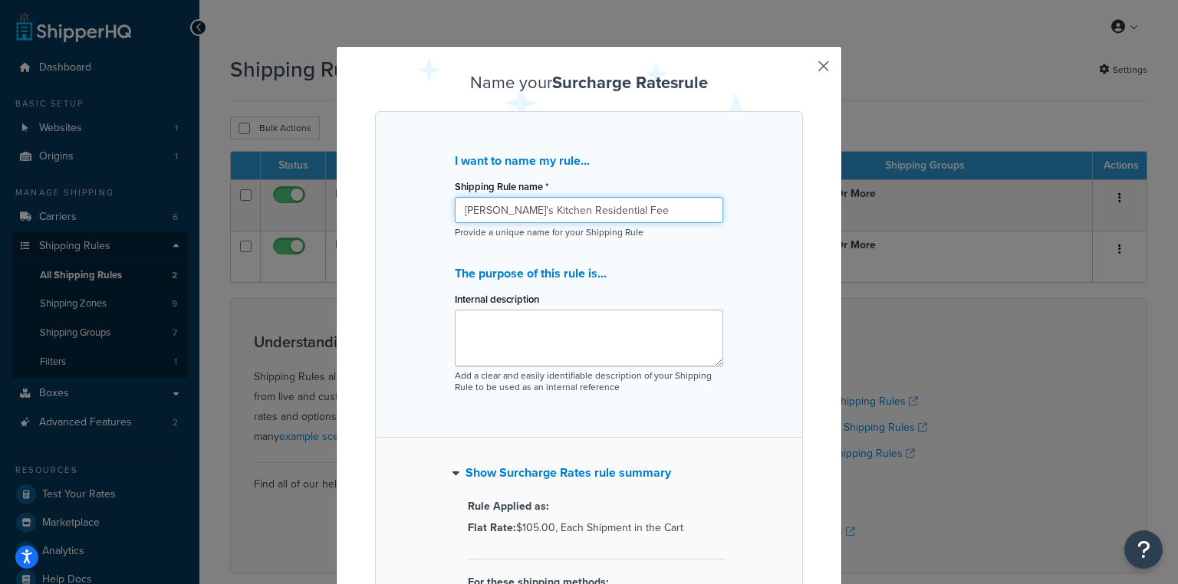
drag, startPoint x: 531, startPoint y: 209, endPoint x: 410, endPoint y: 212, distance: 121.2
click at [410, 212] on div "I want to name my rule... Shipping Rule name * Alice's Kitchen Residential Fee …" at bounding box center [589, 274] width 428 height 327
paste input "[PERSON_NAME]'s Kitchen"
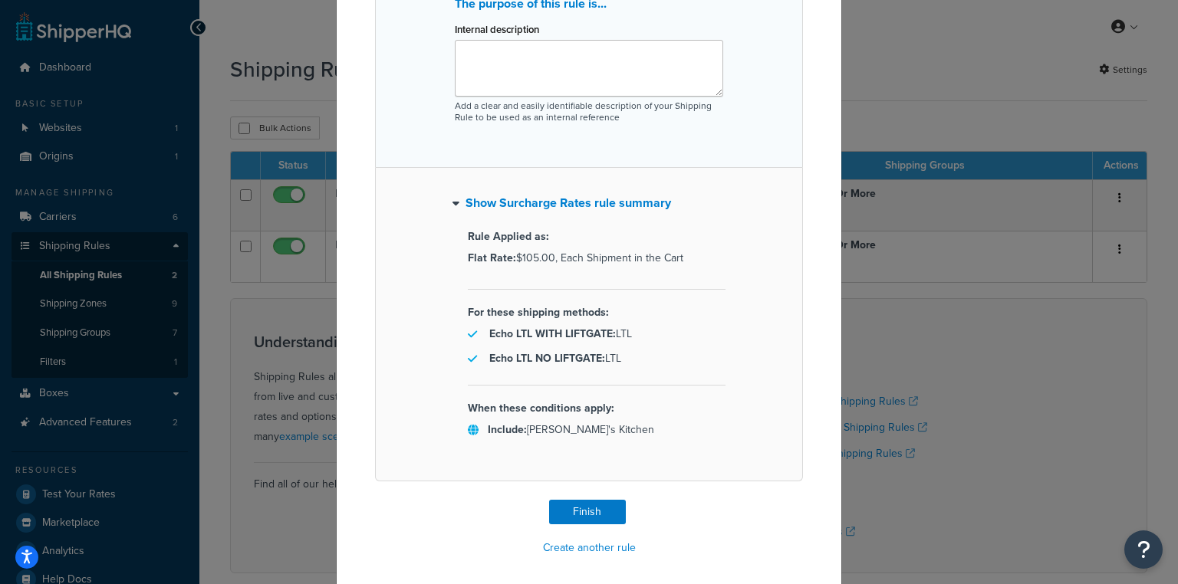
scroll to position [275, 0]
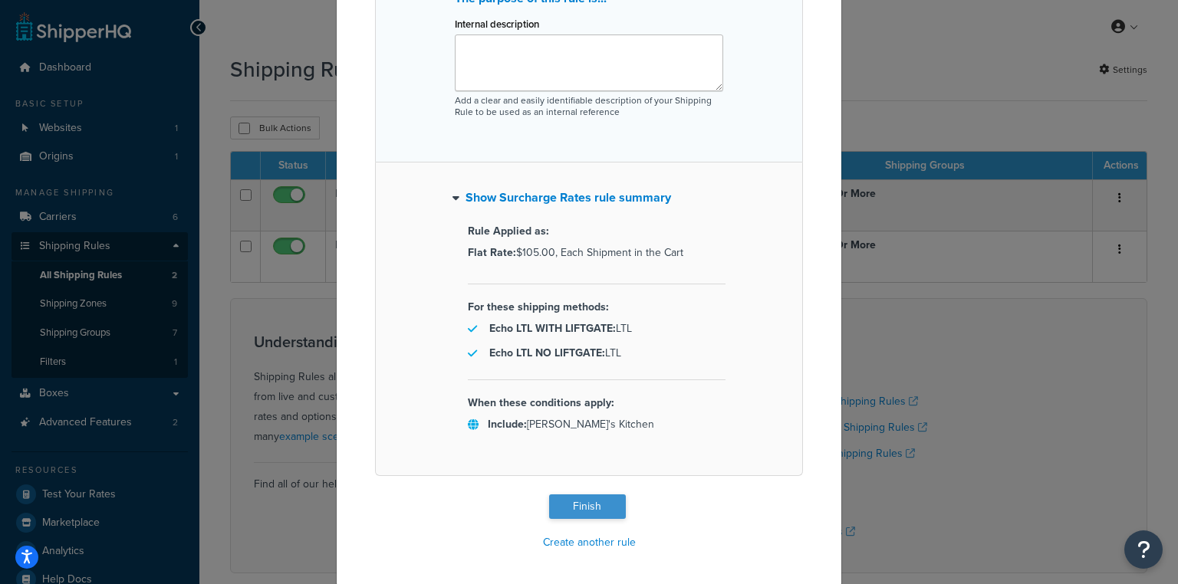
type input "Residential Fee ([PERSON_NAME]'s Kitchen)"
click at [592, 508] on button "Finish" at bounding box center [587, 507] width 77 height 25
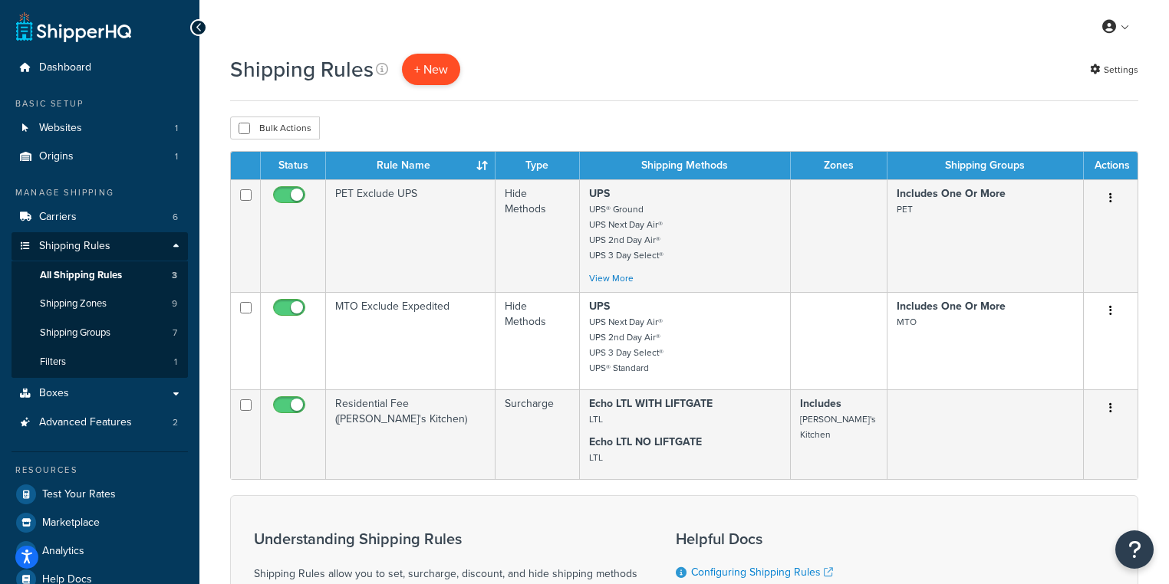
click at [420, 58] on p "+ New" at bounding box center [431, 69] width 58 height 31
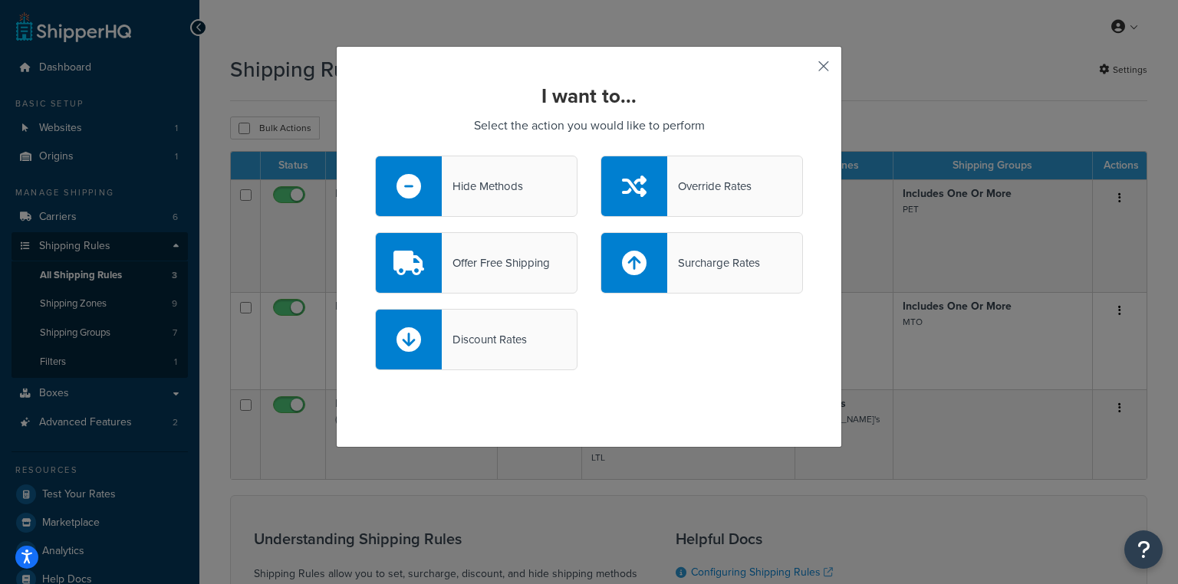
click at [803, 70] on button "button" at bounding box center [801, 72] width 4 height 4
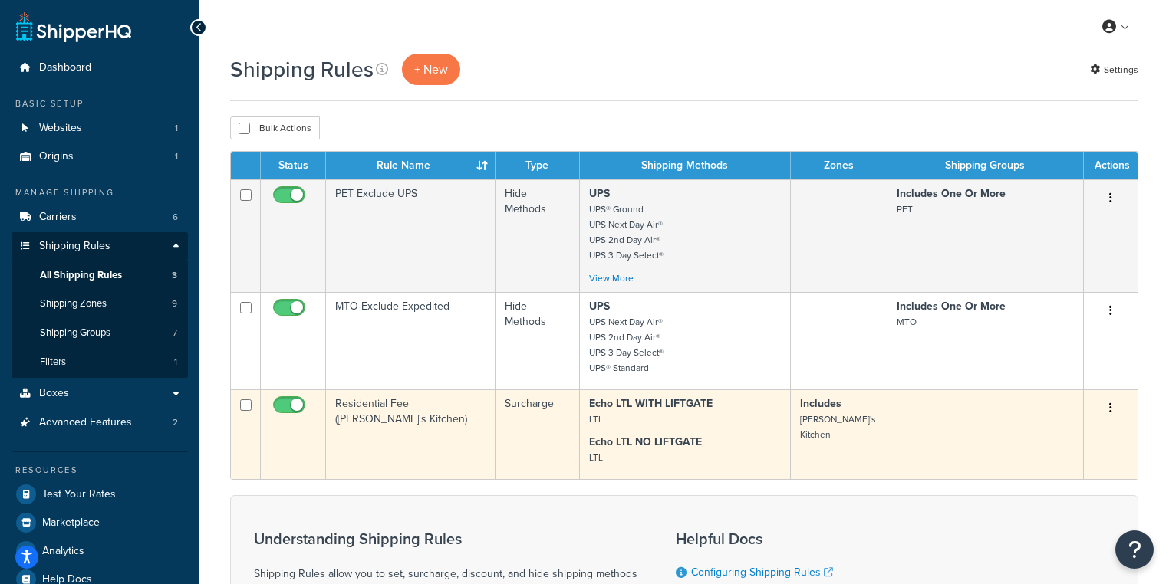
click at [1108, 407] on button "button" at bounding box center [1110, 409] width 21 height 25
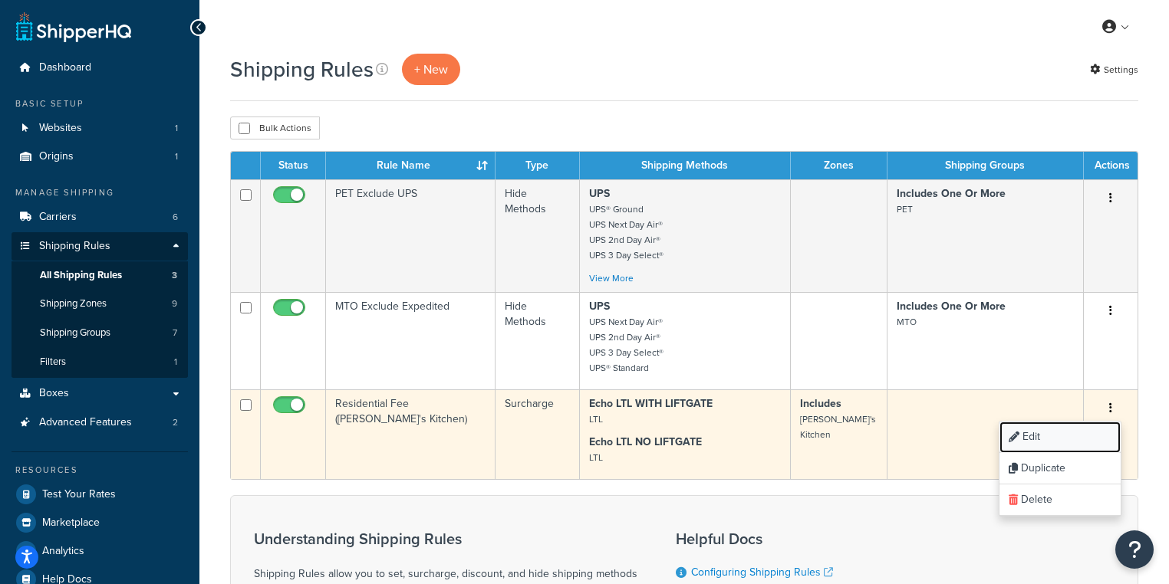
click at [1065, 442] on link "Edit" at bounding box center [1059, 437] width 121 height 31
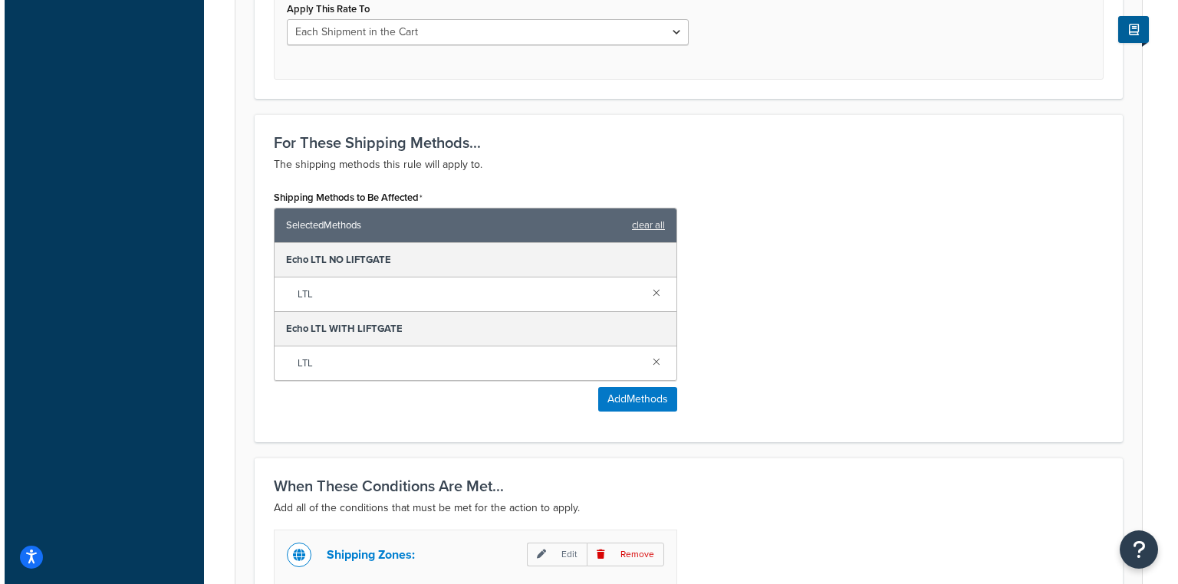
scroll to position [798, 0]
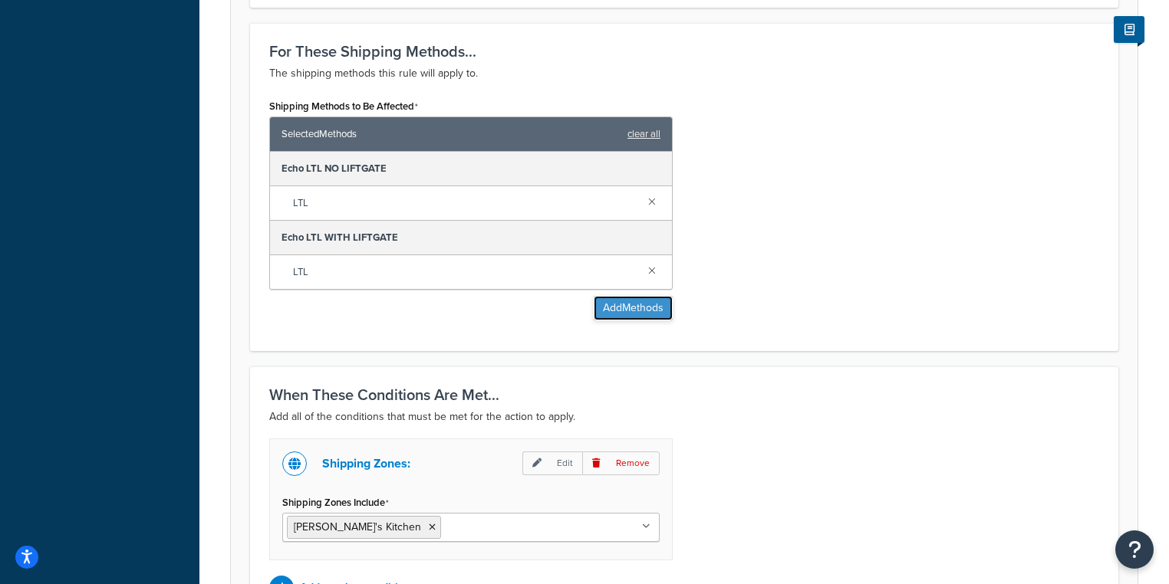
click at [653, 305] on button "Add Methods" at bounding box center [633, 308] width 79 height 25
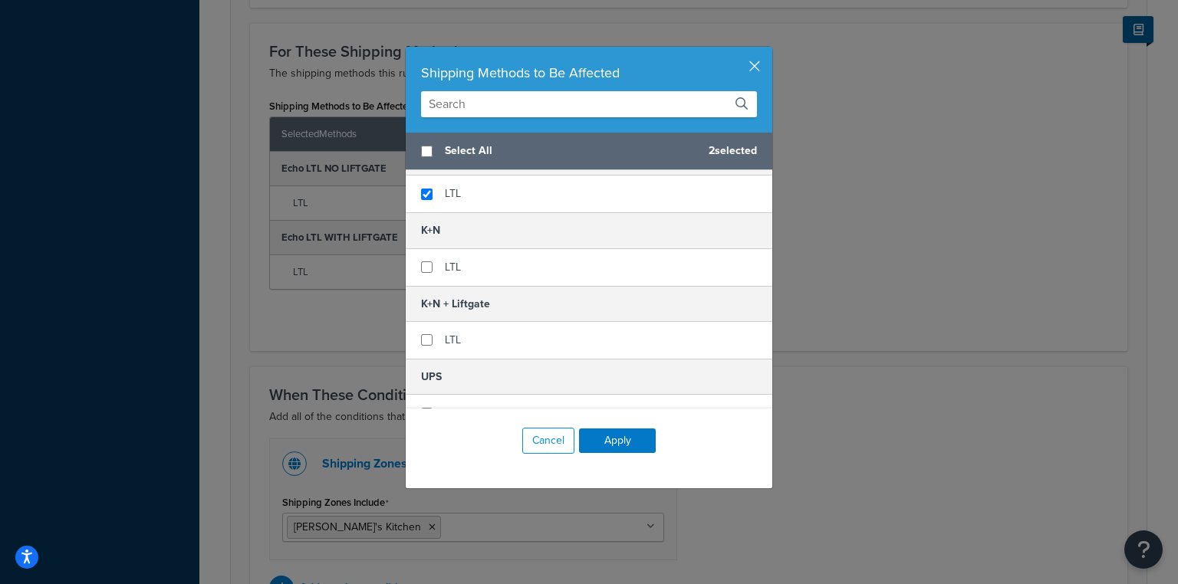
scroll to position [184, 0]
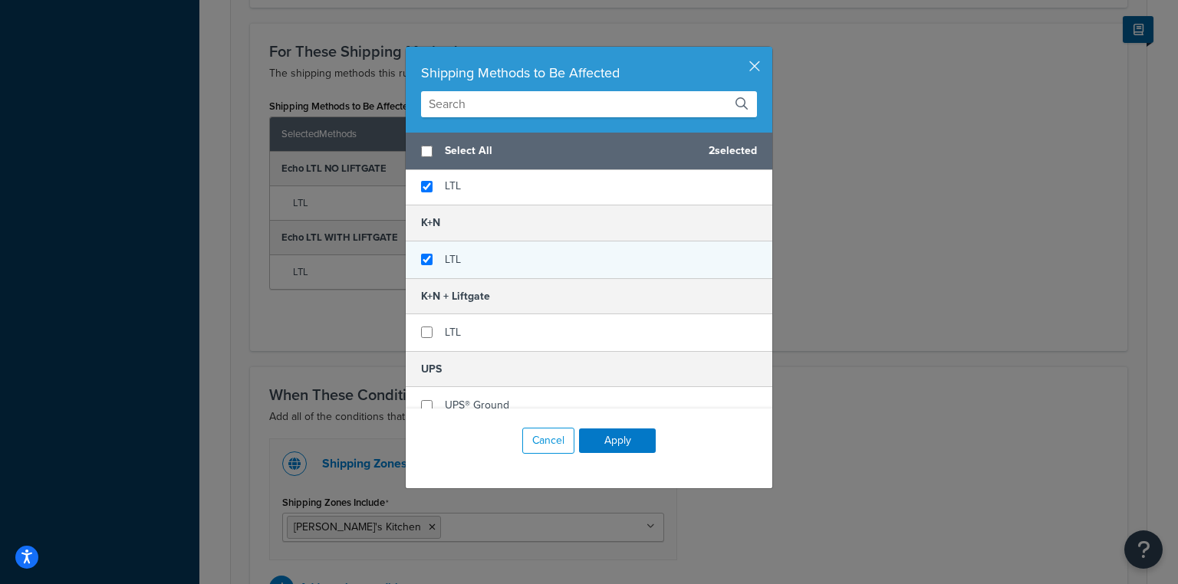
checkbox input "true"
click at [445, 259] on span "LTL" at bounding box center [453, 260] width 16 height 16
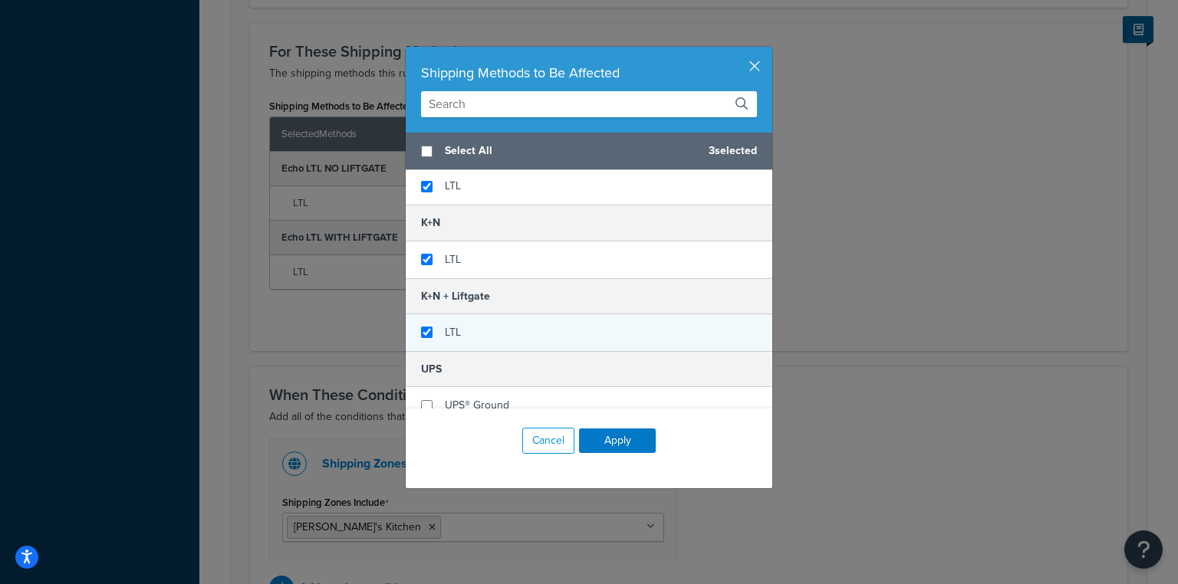
checkbox input "true"
click at [459, 328] on div "LTL" at bounding box center [589, 332] width 367 height 37
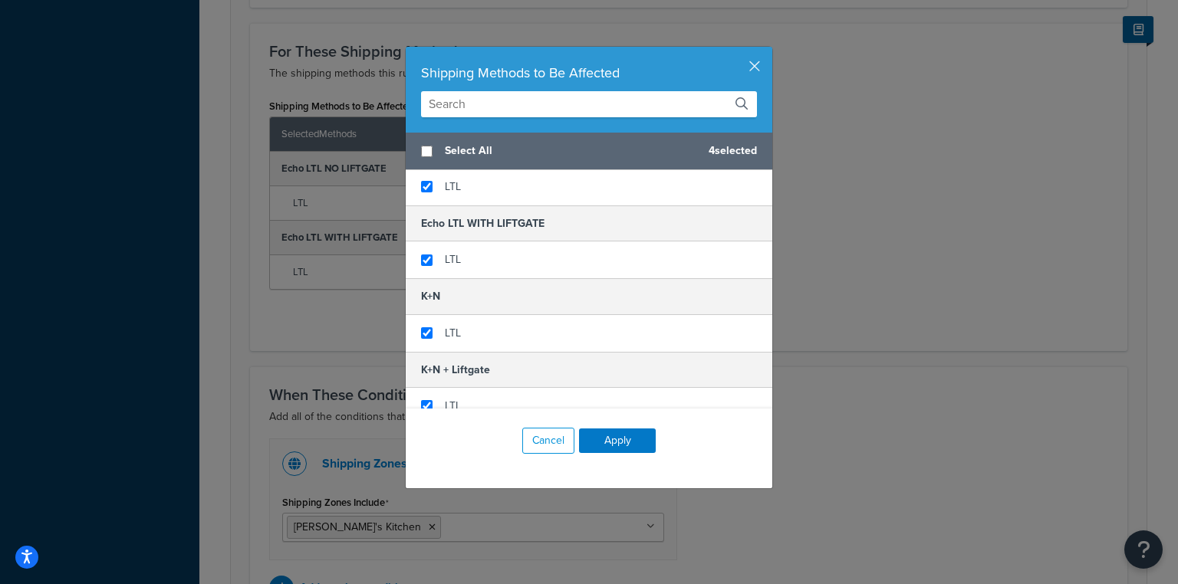
scroll to position [123, 0]
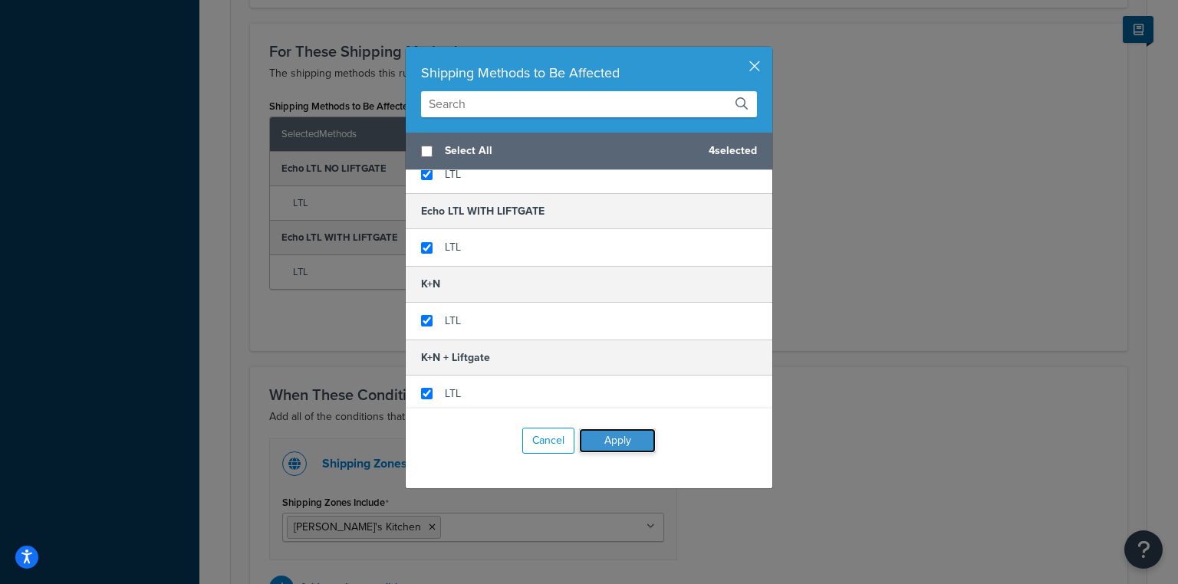
click at [604, 443] on button "Apply" at bounding box center [617, 441] width 77 height 25
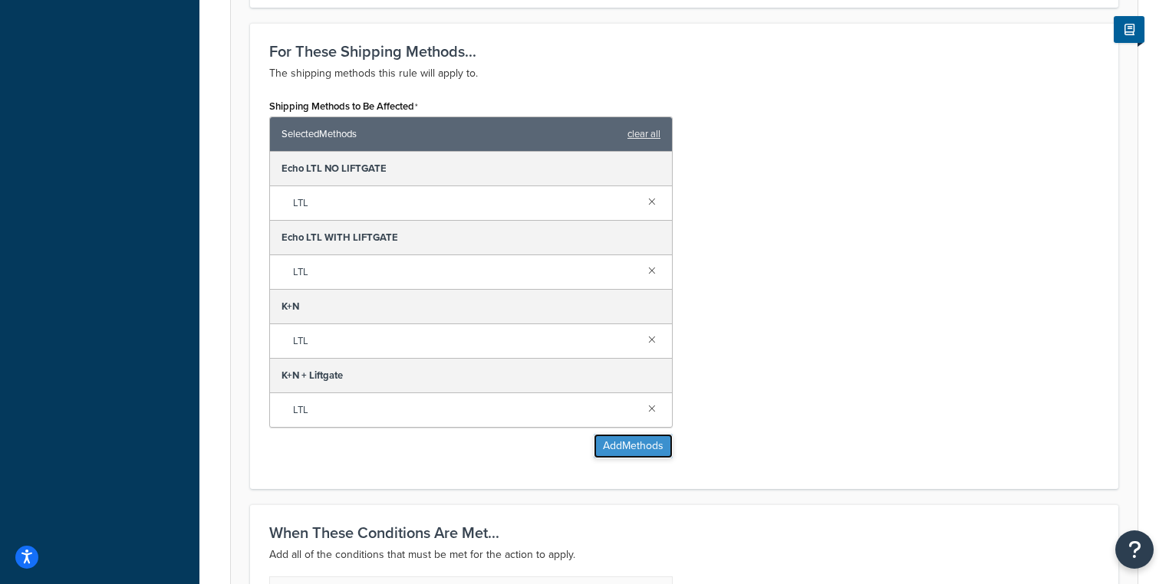
click at [614, 451] on button "Add Methods" at bounding box center [633, 446] width 79 height 25
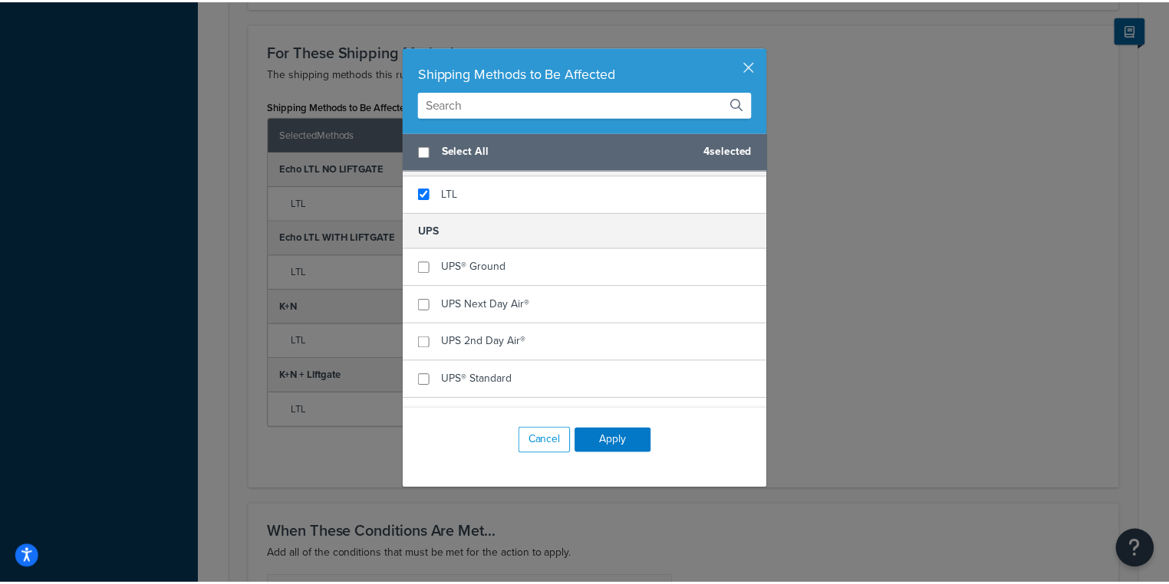
scroll to position [347, 0]
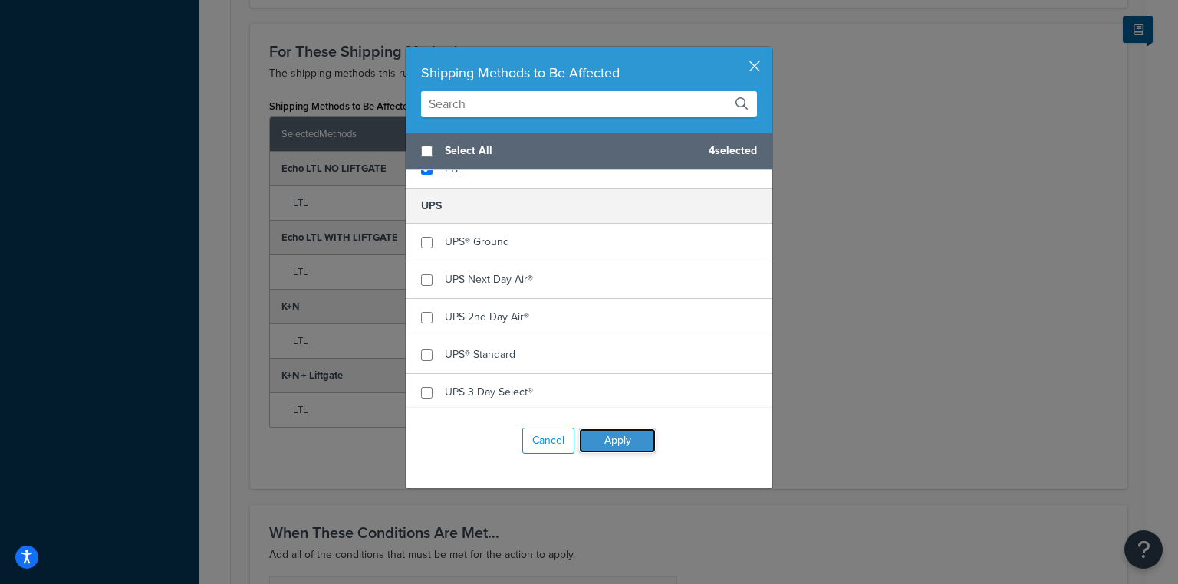
click at [616, 440] on button "Apply" at bounding box center [617, 441] width 77 height 25
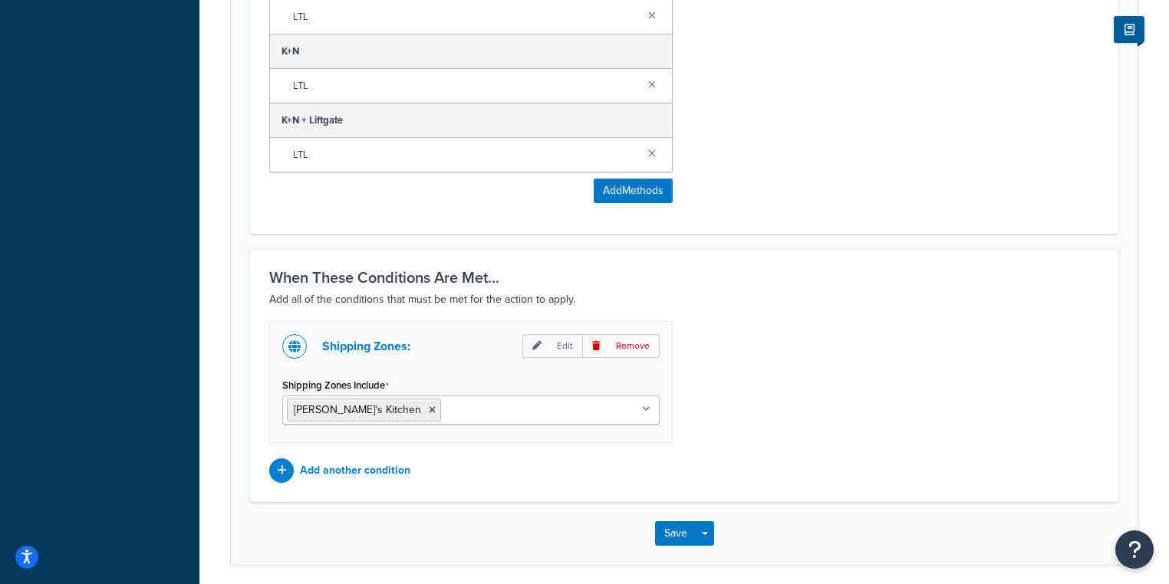
scroll to position [1108, 0]
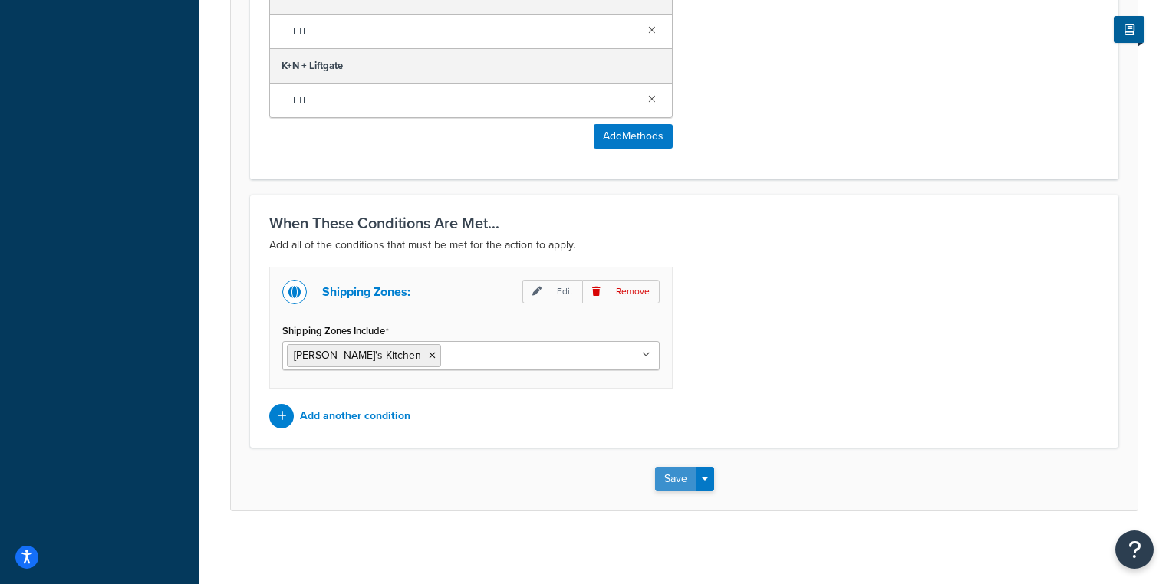
click at [669, 479] on button "Save" at bounding box center [675, 479] width 41 height 25
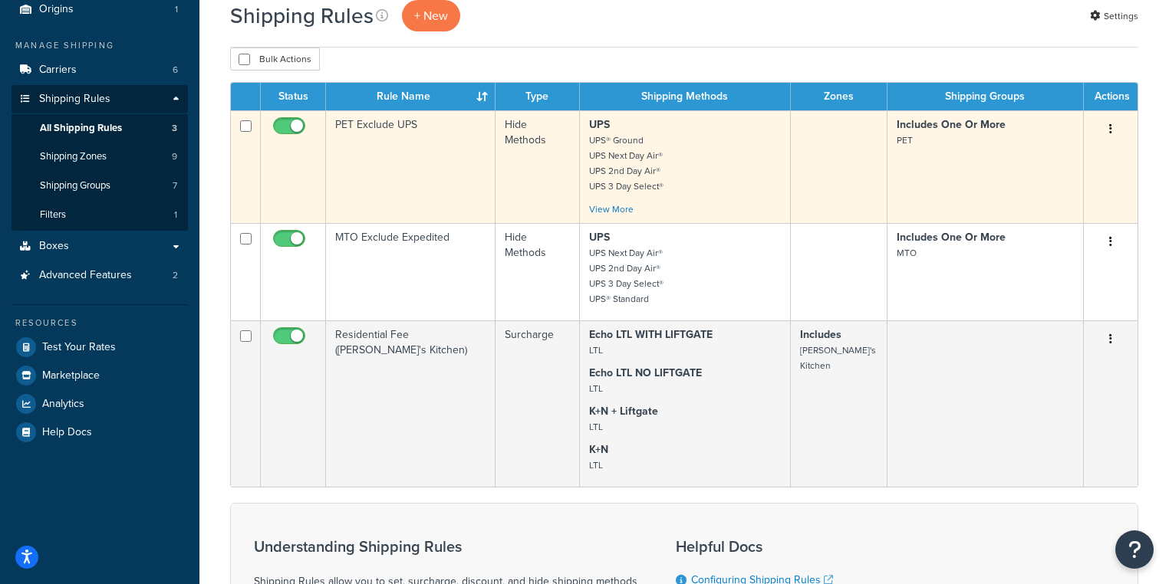
scroll to position [184, 0]
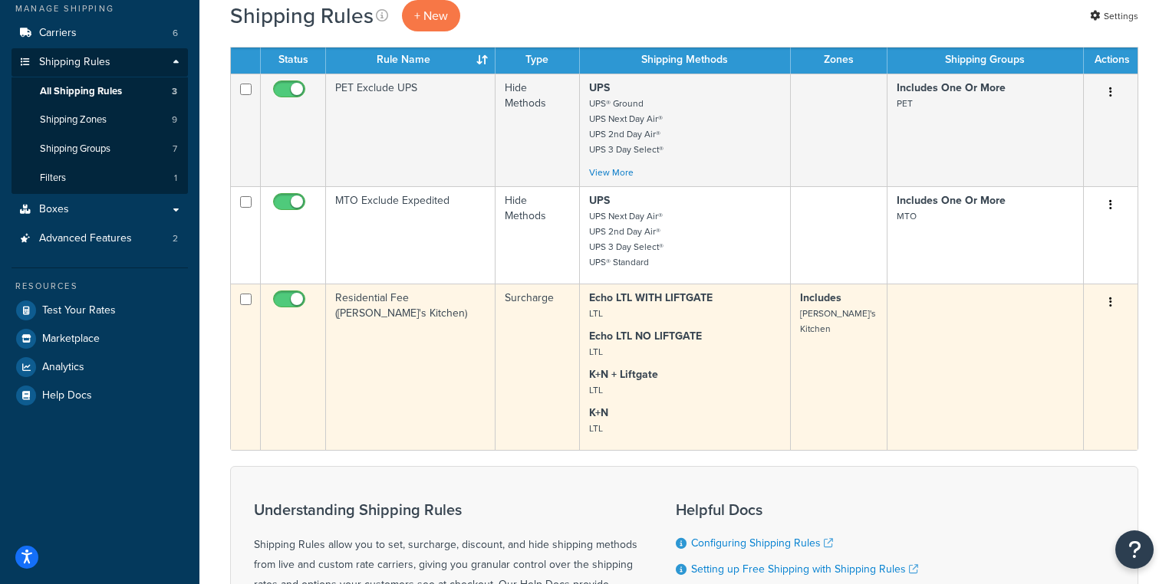
click at [1111, 304] on icon "button" at bounding box center [1110, 302] width 3 height 11
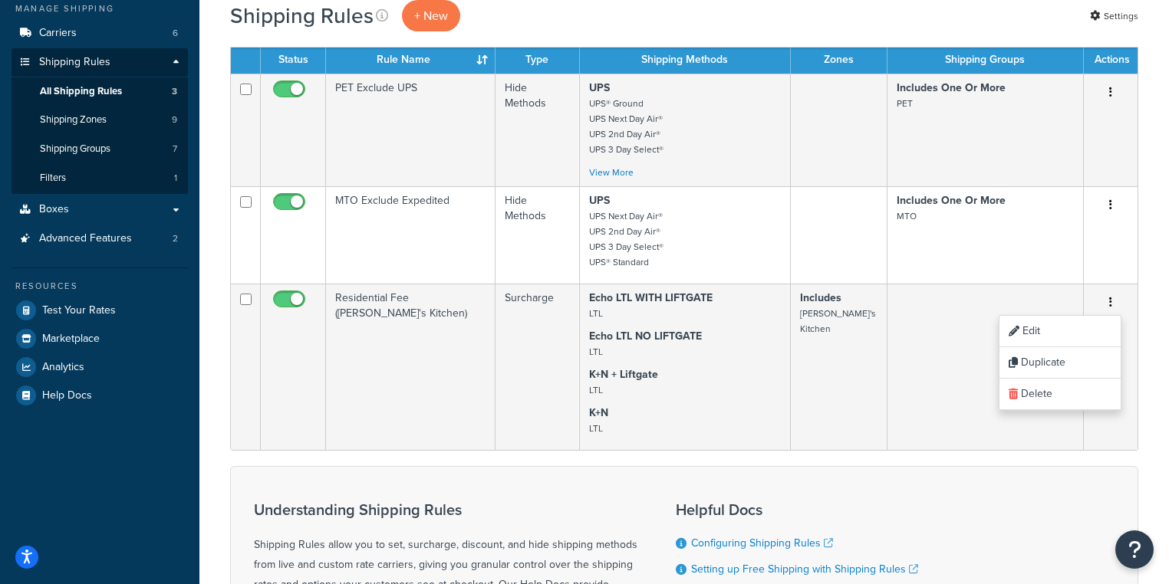
click at [1159, 283] on div "Shipping Rules + New Settings × Residential Fee ([PERSON_NAME]'s Kitchen) was s…" at bounding box center [684, 333] width 970 height 926
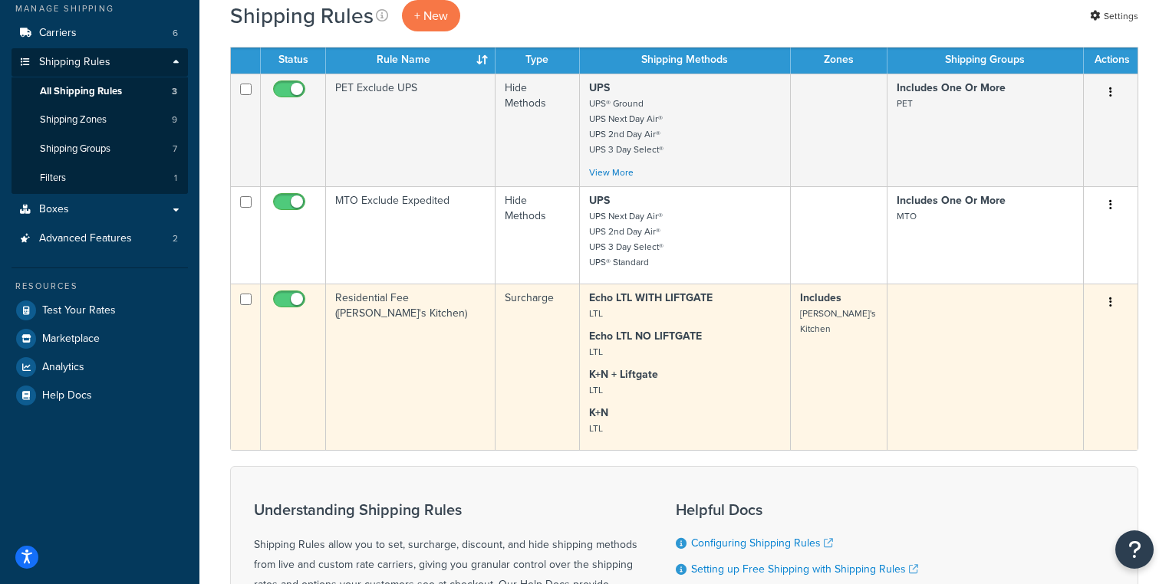
click at [1118, 304] on button "button" at bounding box center [1110, 303] width 21 height 25
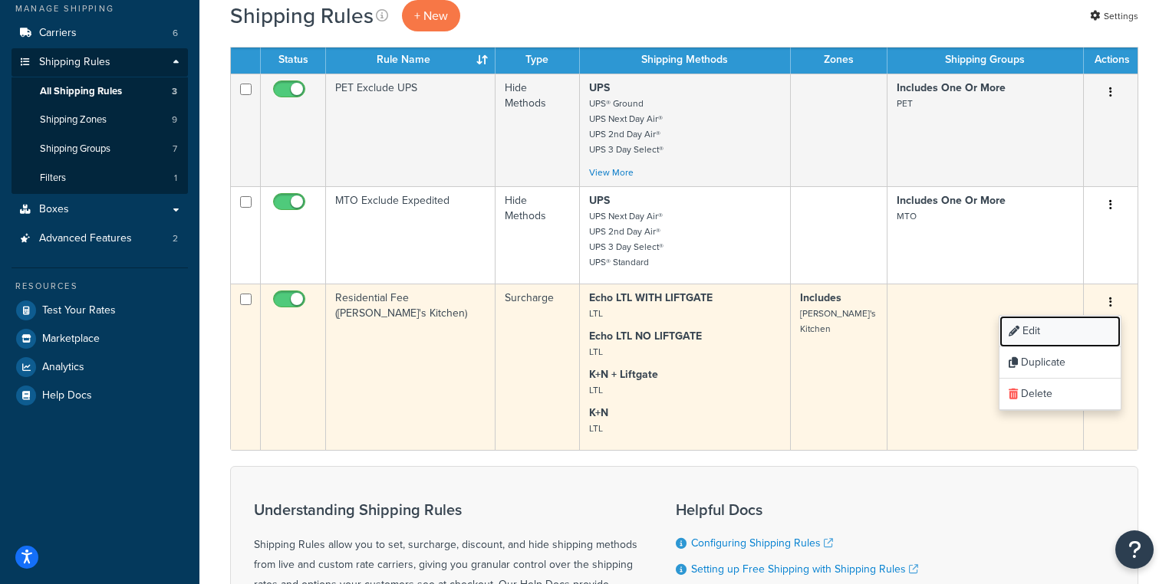
click at [1067, 331] on link "Edit" at bounding box center [1059, 331] width 121 height 31
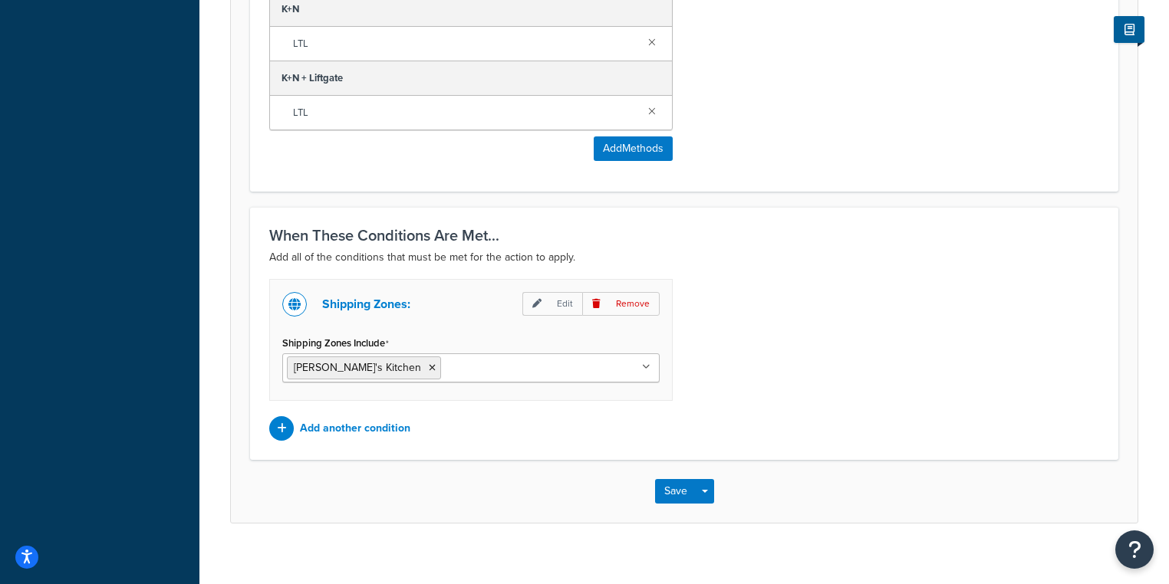
scroll to position [1108, 0]
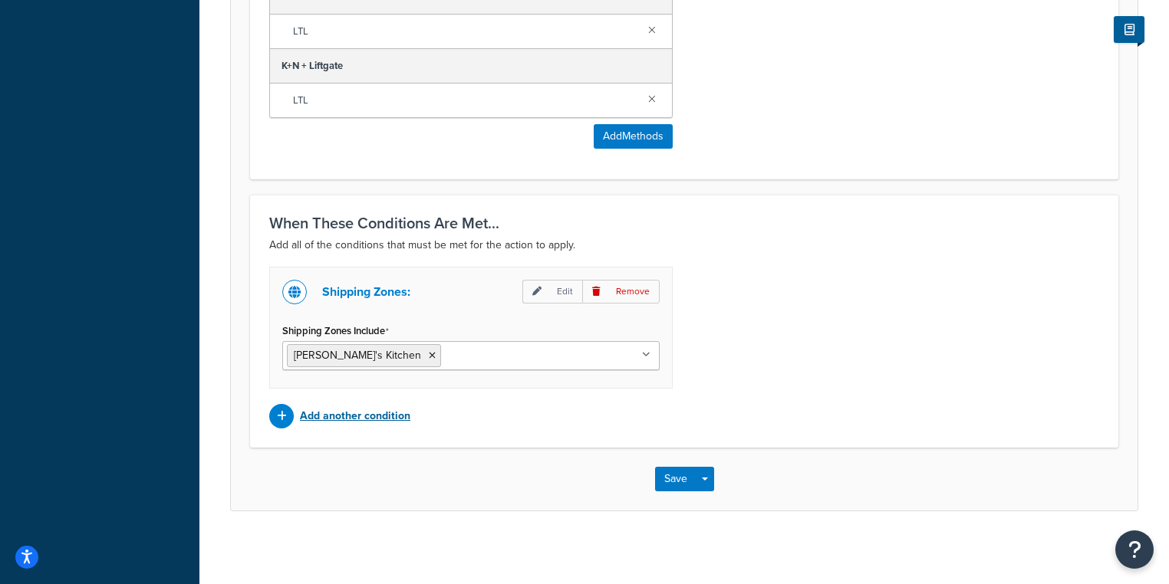
click at [399, 417] on p "Add another condition" at bounding box center [355, 416] width 110 height 21
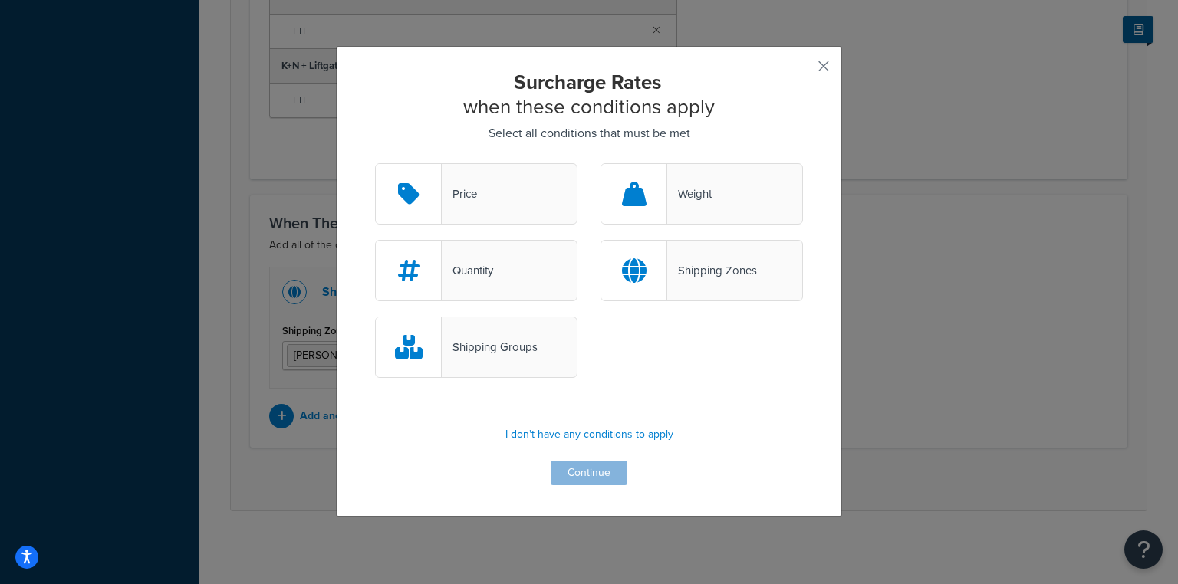
click at [921, 283] on div "Surcharge Rates when these conditions apply Select all conditions that must be …" at bounding box center [589, 292] width 1178 height 584
click at [803, 70] on button "button" at bounding box center [801, 72] width 4 height 4
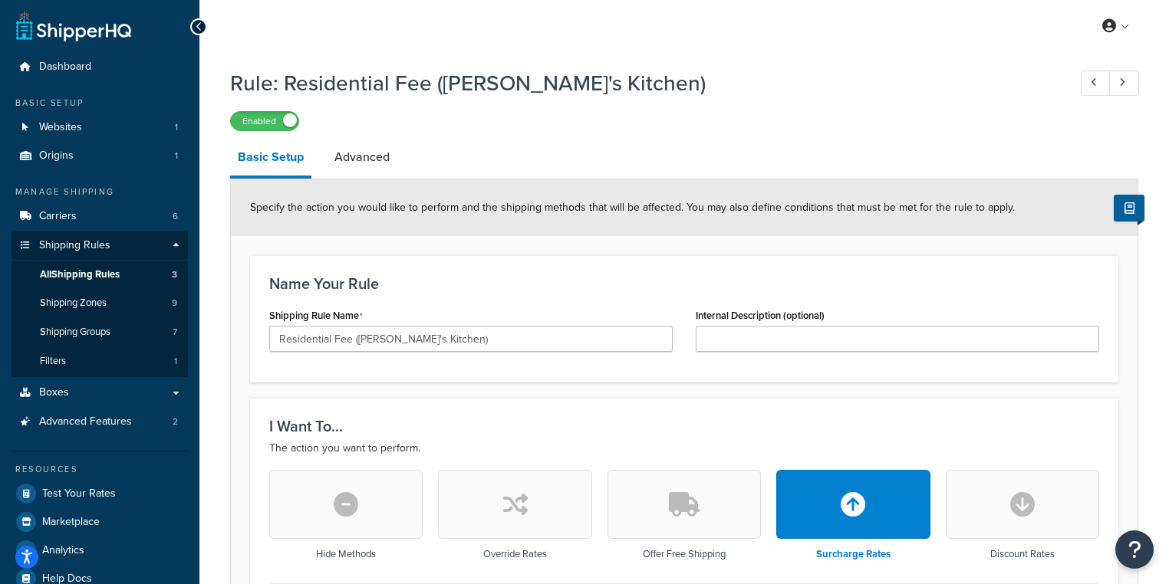
scroll to position [61, 0]
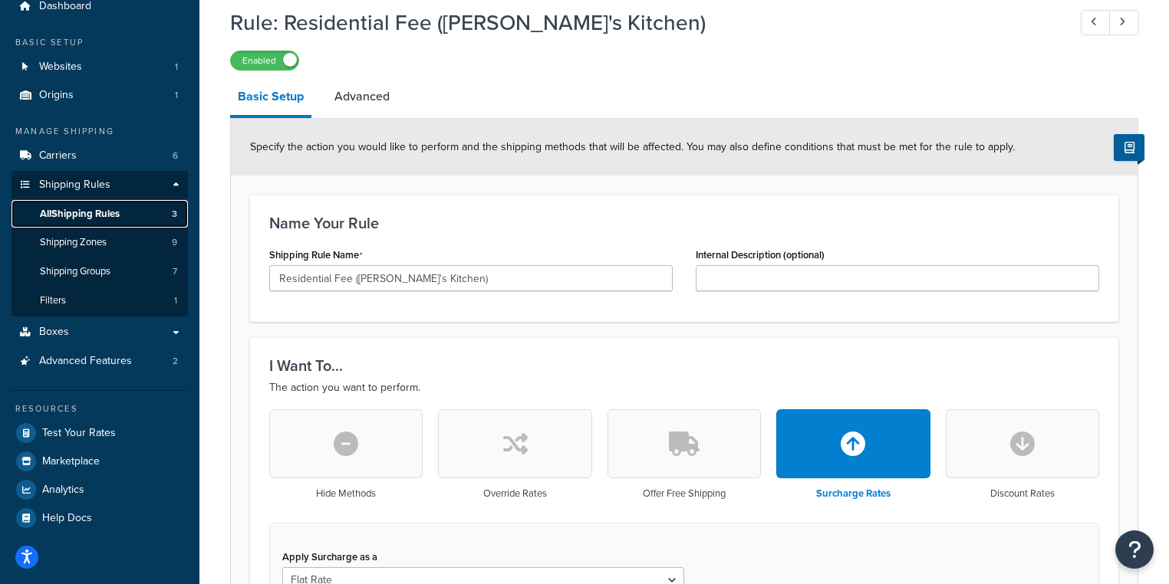
click at [86, 219] on span "All Shipping Rules" at bounding box center [80, 214] width 80 height 13
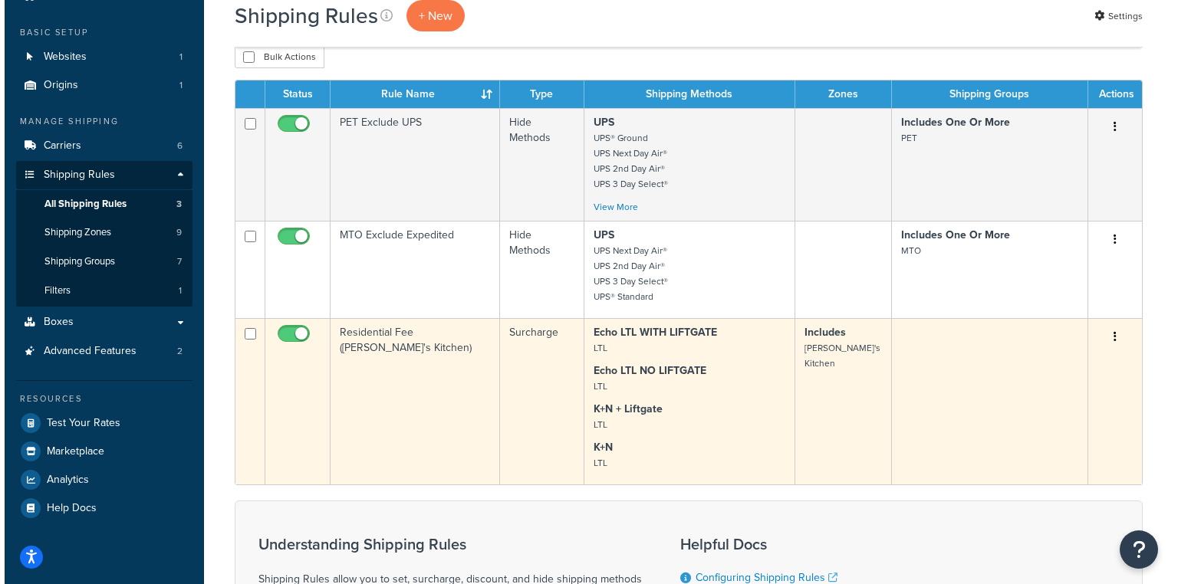
scroll to position [61, 0]
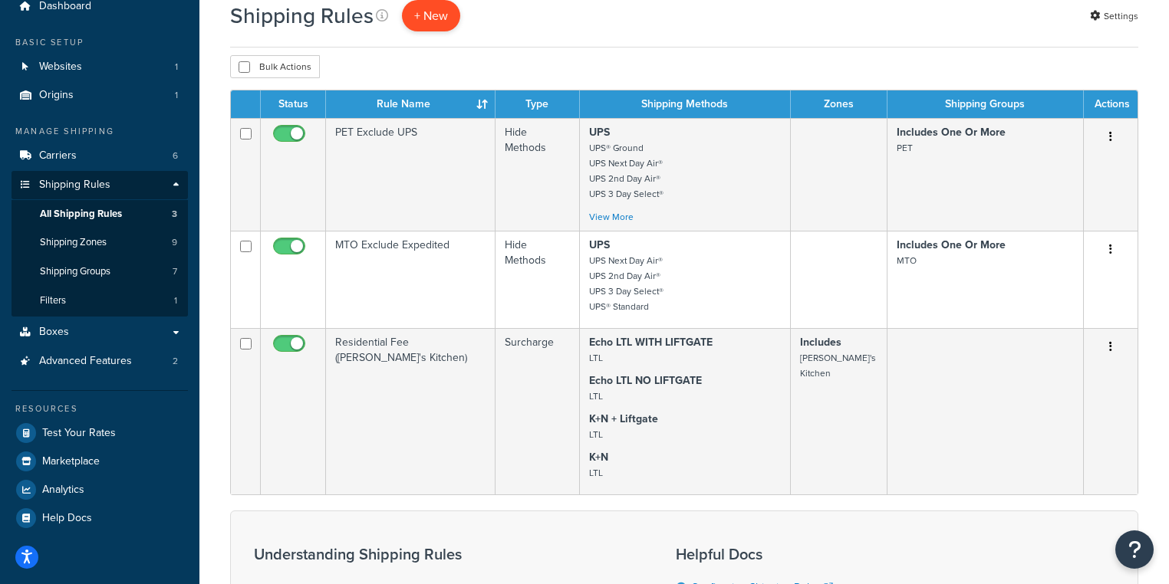
click at [433, 11] on p "+ New" at bounding box center [431, 15] width 58 height 31
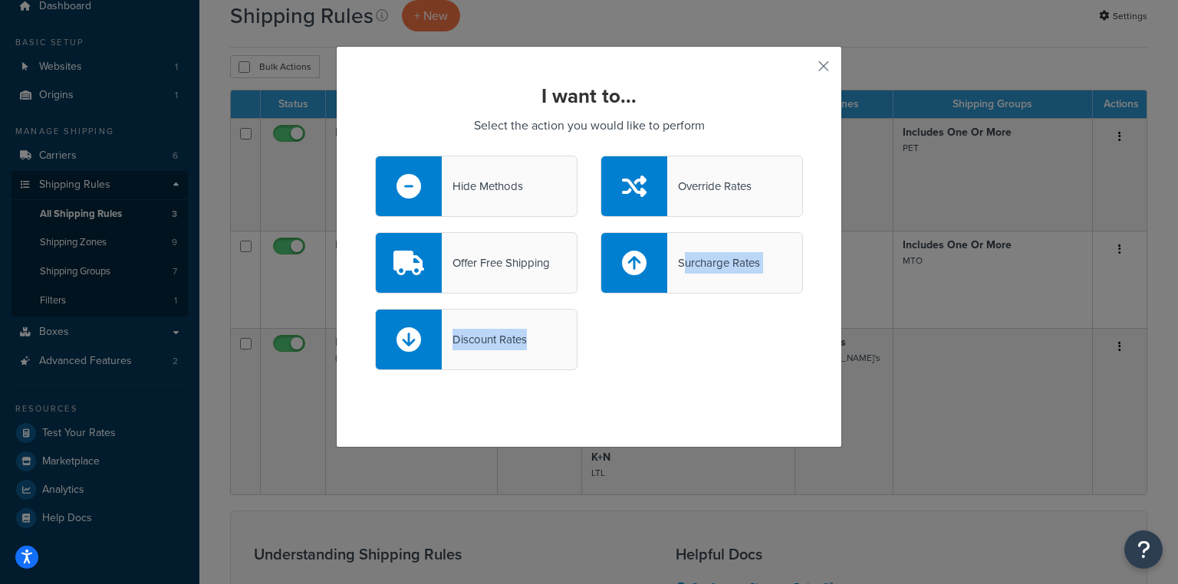
drag, startPoint x: 680, startPoint y: 263, endPoint x: 687, endPoint y: 368, distance: 105.3
click at [687, 368] on div "Hide Methods Override Rates Offer Free Shipping Surcharge Rates Discount Rates" at bounding box center [589, 271] width 428 height 230
click at [686, 347] on div "Discount Rates" at bounding box center [589, 347] width 451 height 77
click at [717, 195] on div "Override Rates" at bounding box center [709, 186] width 84 height 21
click at [0, 0] on input "Override Rates" at bounding box center [0, 0] width 0 height 0
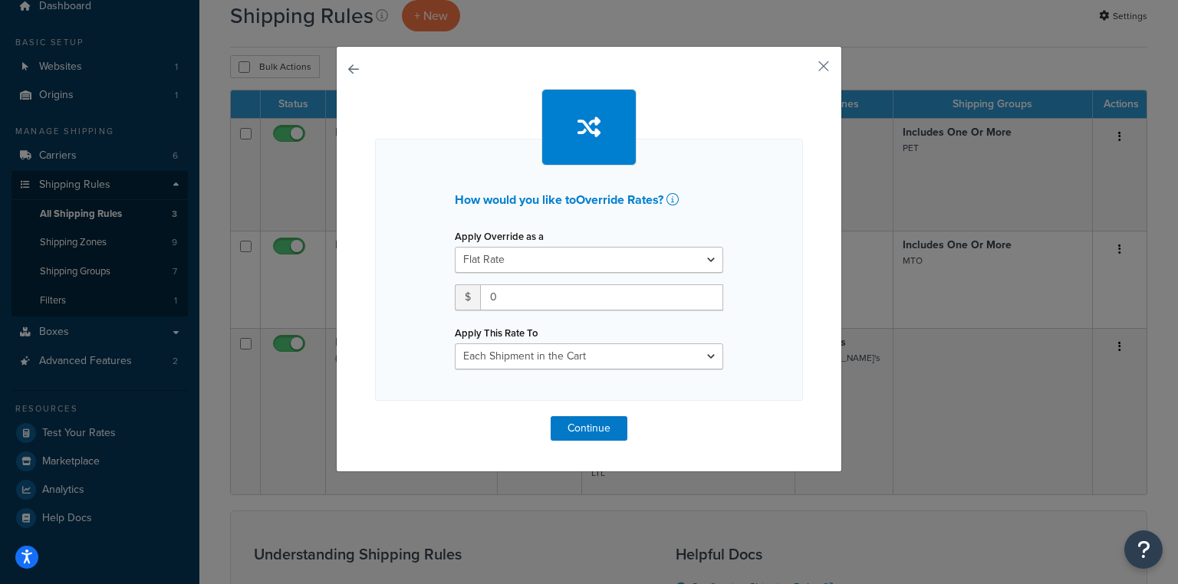
click at [375, 417] on button "button" at bounding box center [375, 417] width 0 height 0
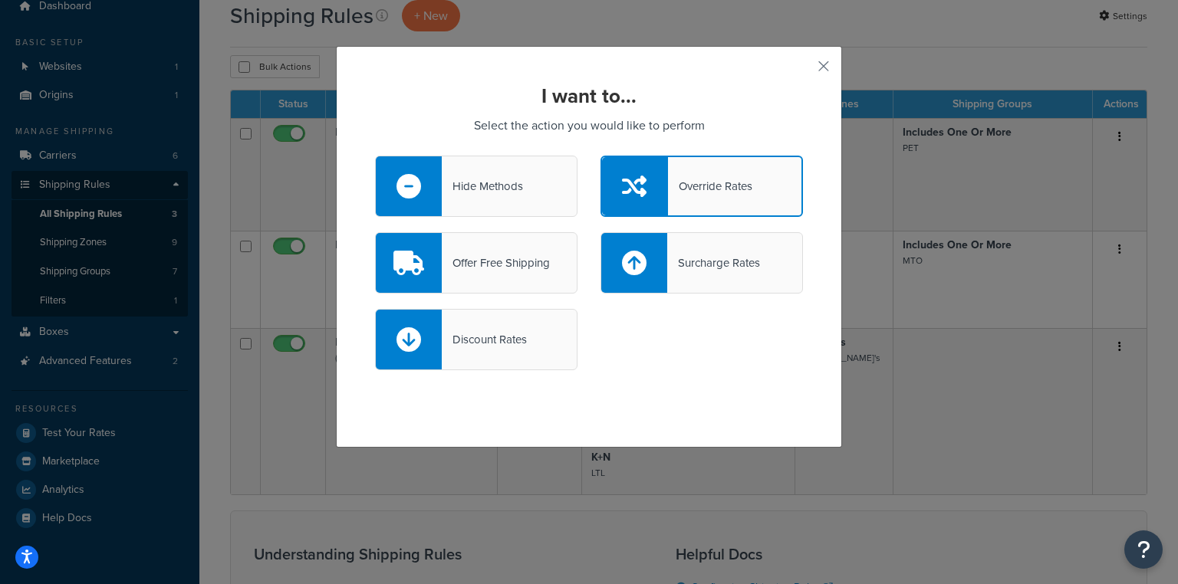
click at [728, 267] on div "Surcharge Rates" at bounding box center [713, 262] width 93 height 21
click at [0, 0] on input "Surcharge Rates" at bounding box center [0, 0] width 0 height 0
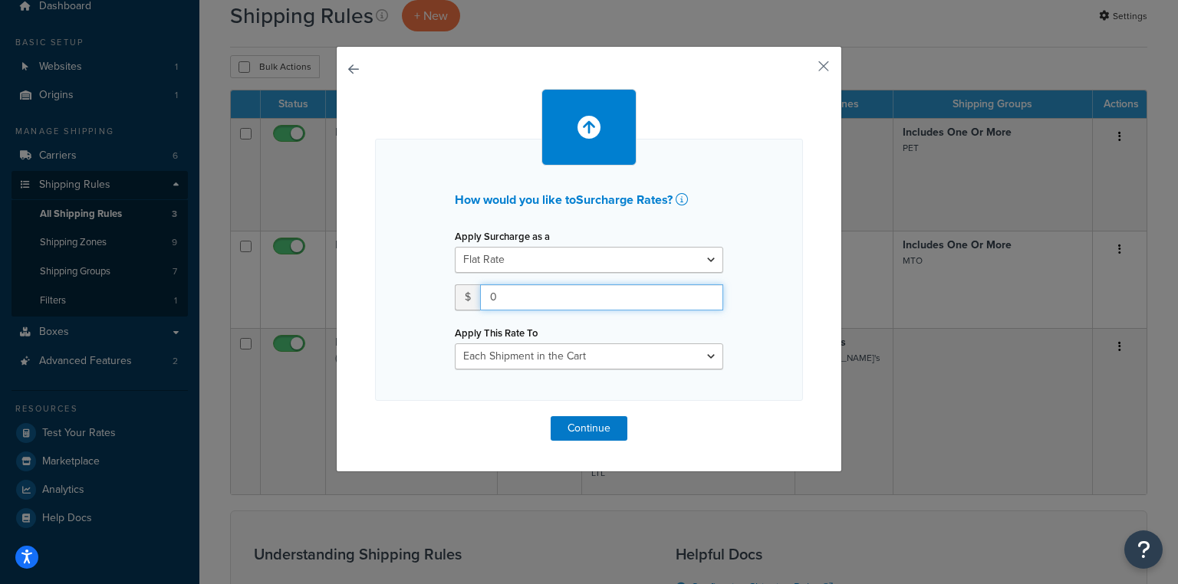
click at [575, 291] on input "0" at bounding box center [601, 298] width 243 height 26
type input "166.67"
click at [586, 429] on button "Continue" at bounding box center [589, 429] width 77 height 25
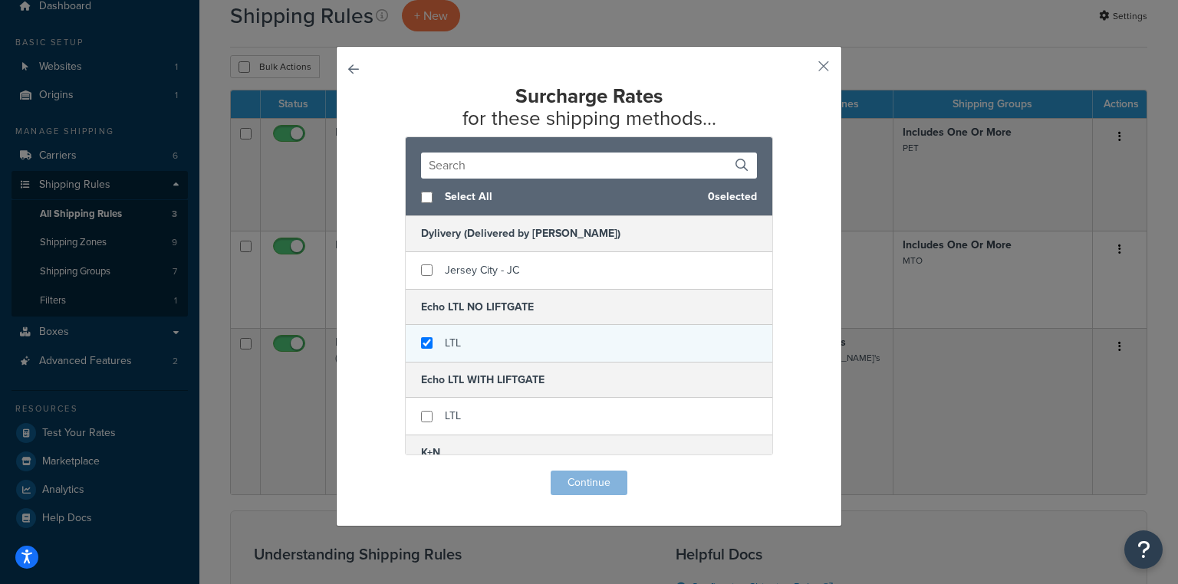
checkbox input "true"
click at [452, 338] on span "LTL" at bounding box center [453, 343] width 16 height 16
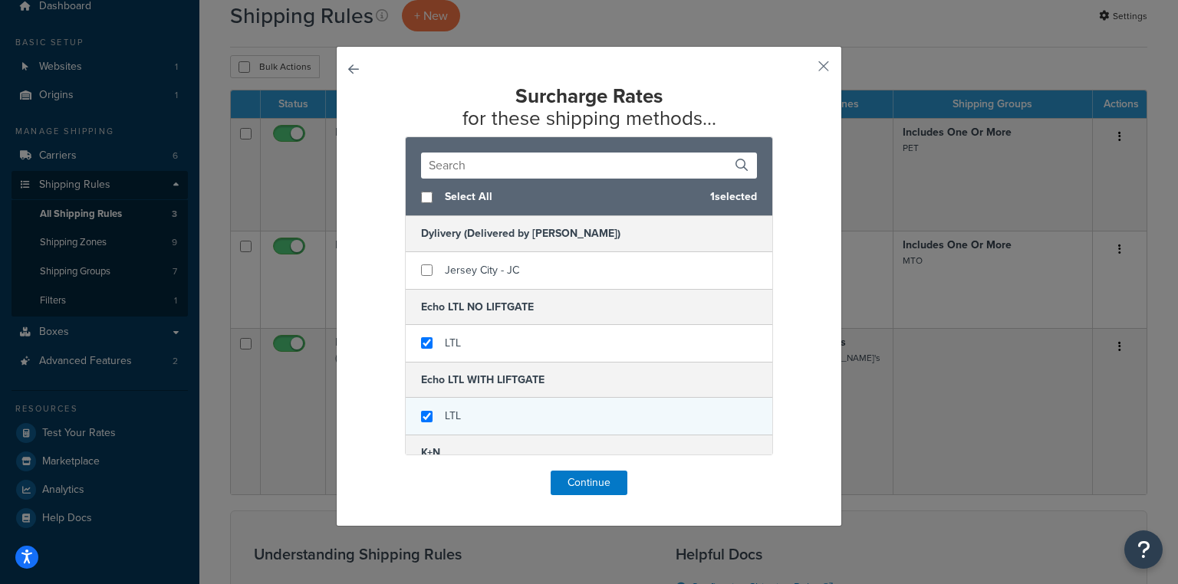
checkbox input "true"
click at [473, 410] on div "LTL" at bounding box center [589, 416] width 367 height 37
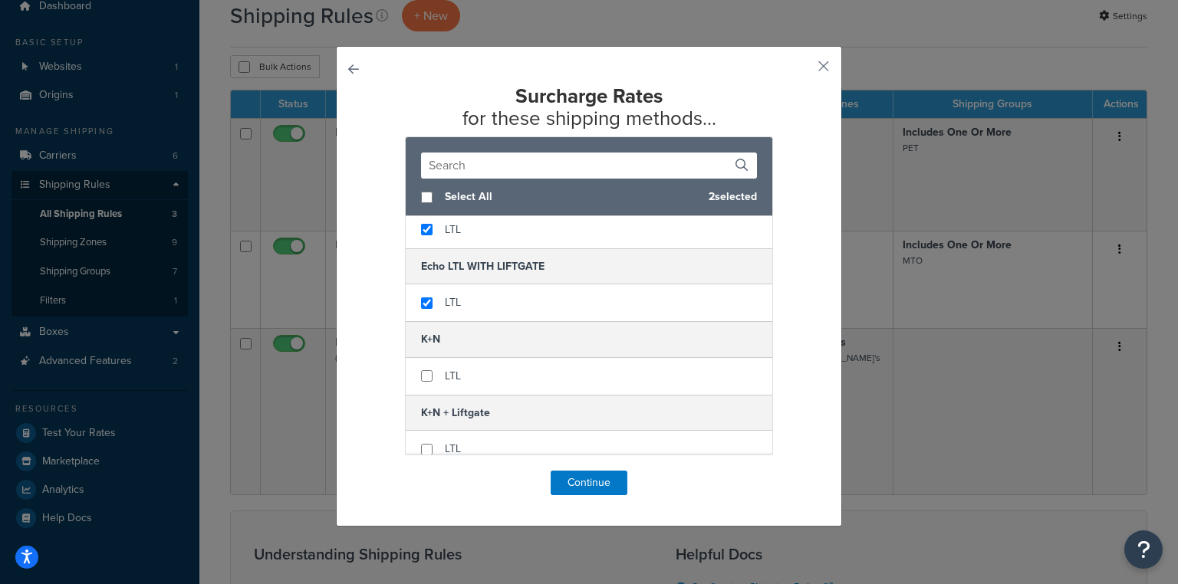
scroll to position [123, 0]
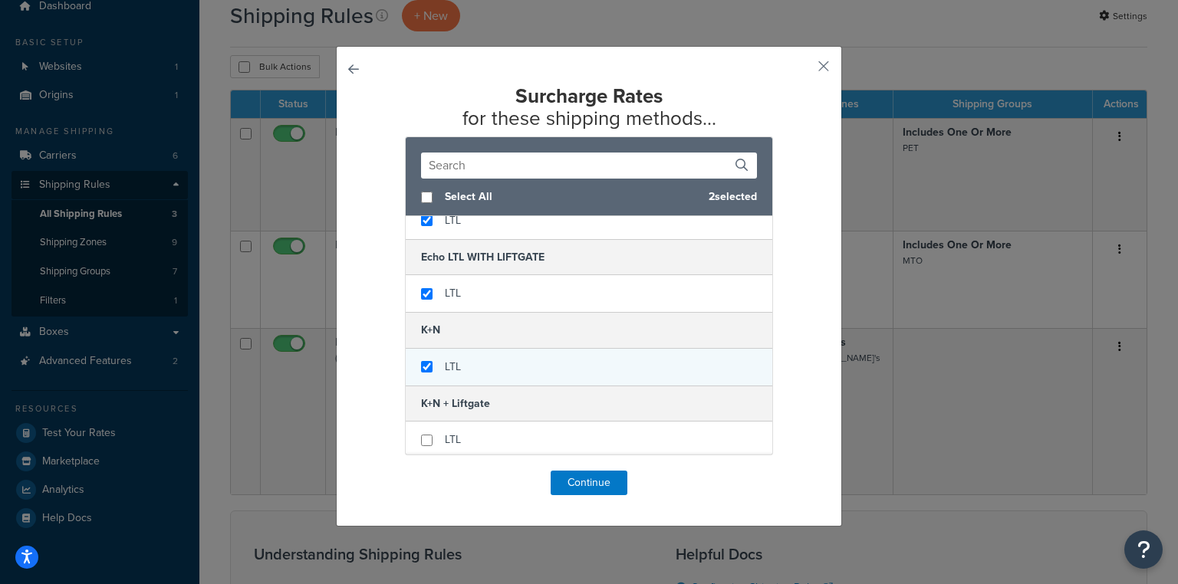
checkbox input "true"
click at [487, 362] on div "LTL" at bounding box center [589, 367] width 367 height 37
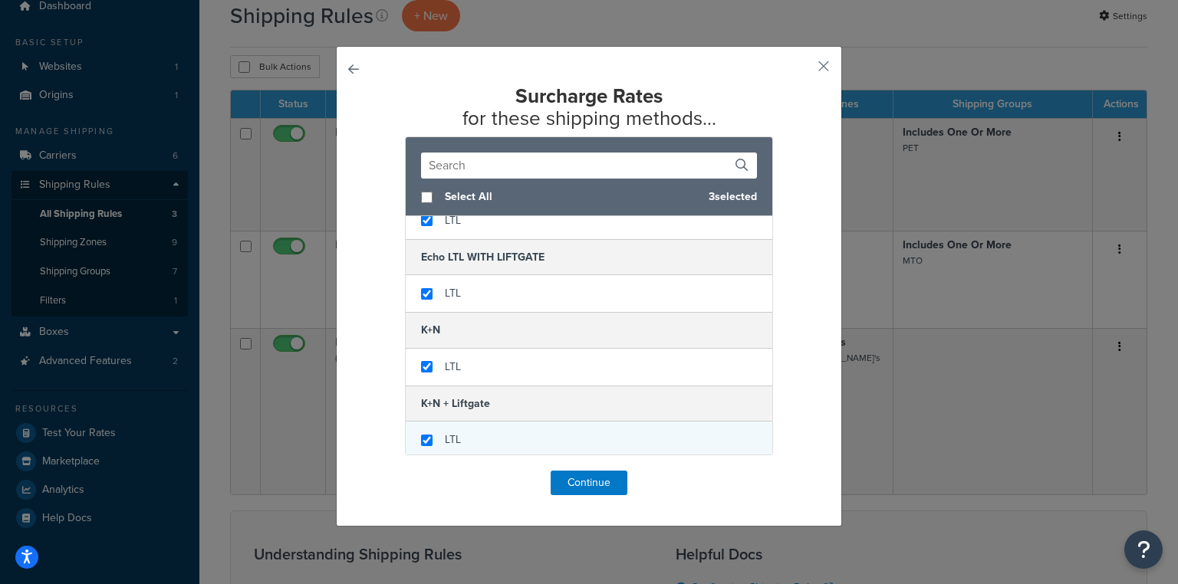
checkbox input "true"
click at [478, 425] on div "LTL" at bounding box center [589, 440] width 367 height 37
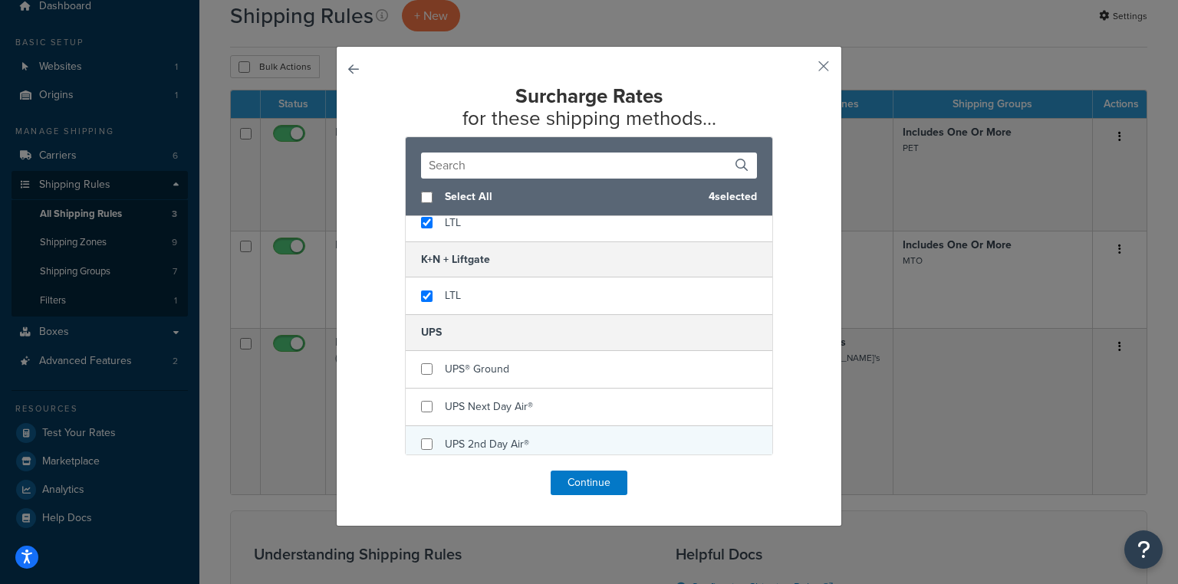
scroll to position [307, 0]
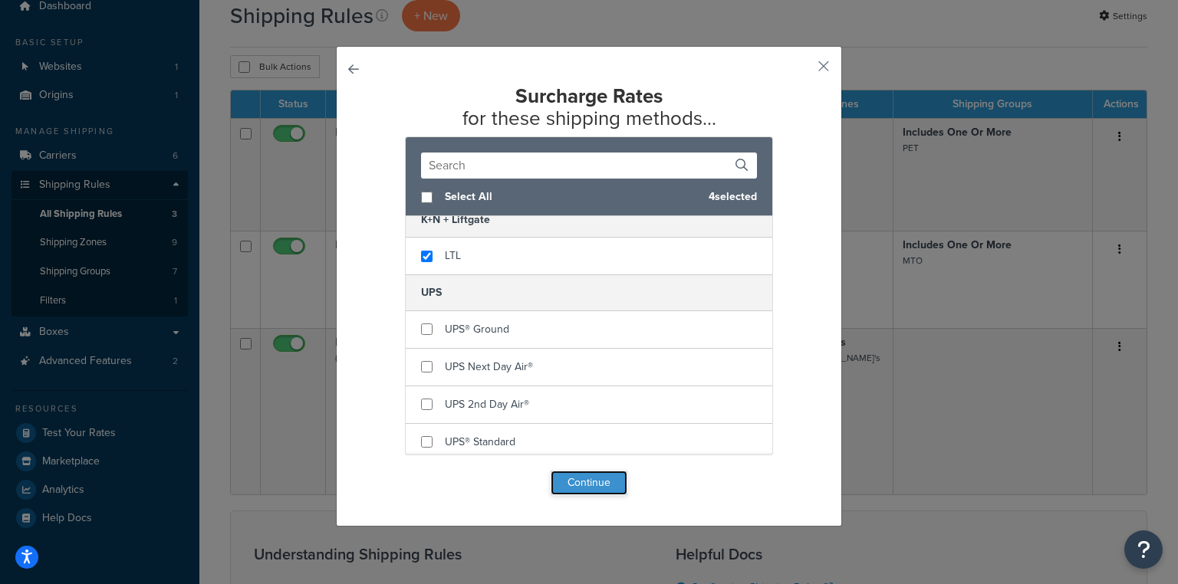
click at [612, 484] on button "Continue" at bounding box center [589, 483] width 77 height 25
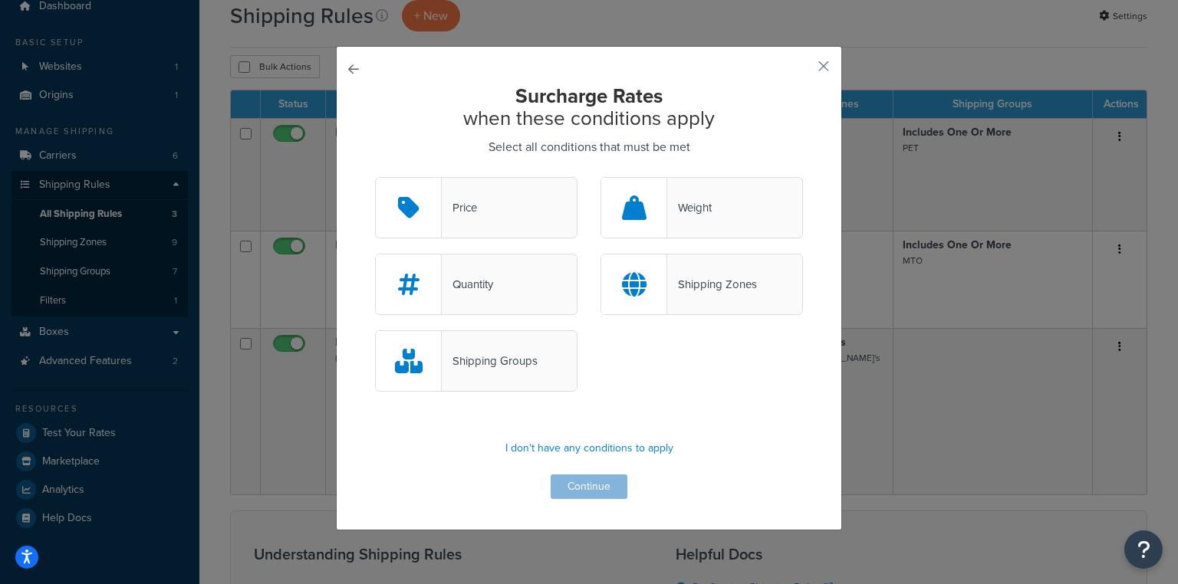
click at [684, 307] on div "Shipping Zones" at bounding box center [702, 284] width 203 height 61
click at [0, 0] on input "Shipping Zones" at bounding box center [0, 0] width 0 height 0
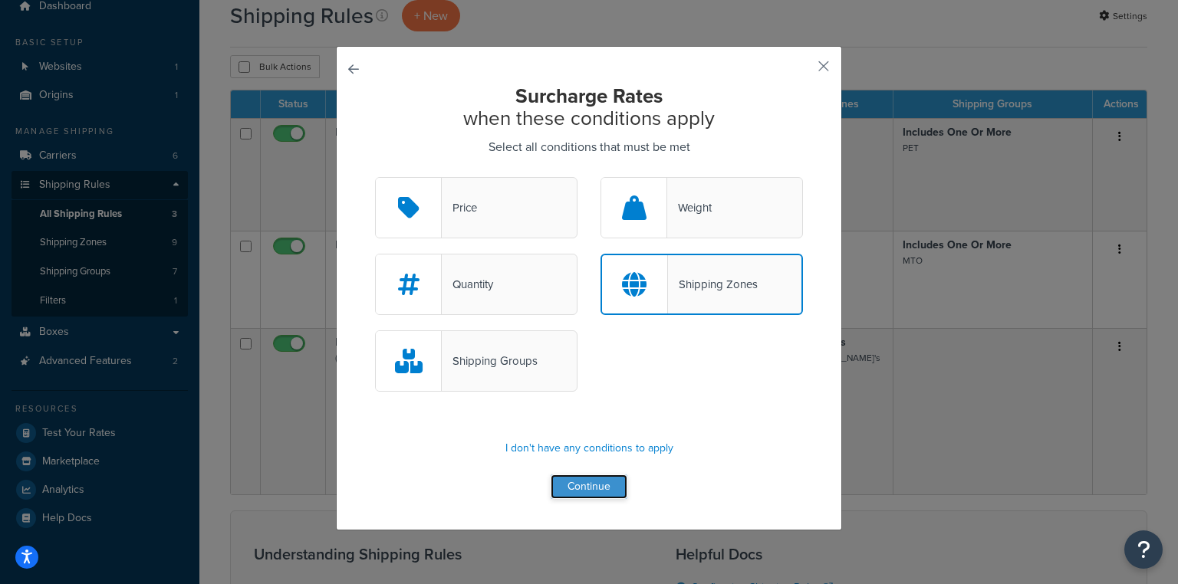
click at [583, 493] on button "Continue" at bounding box center [589, 487] width 77 height 25
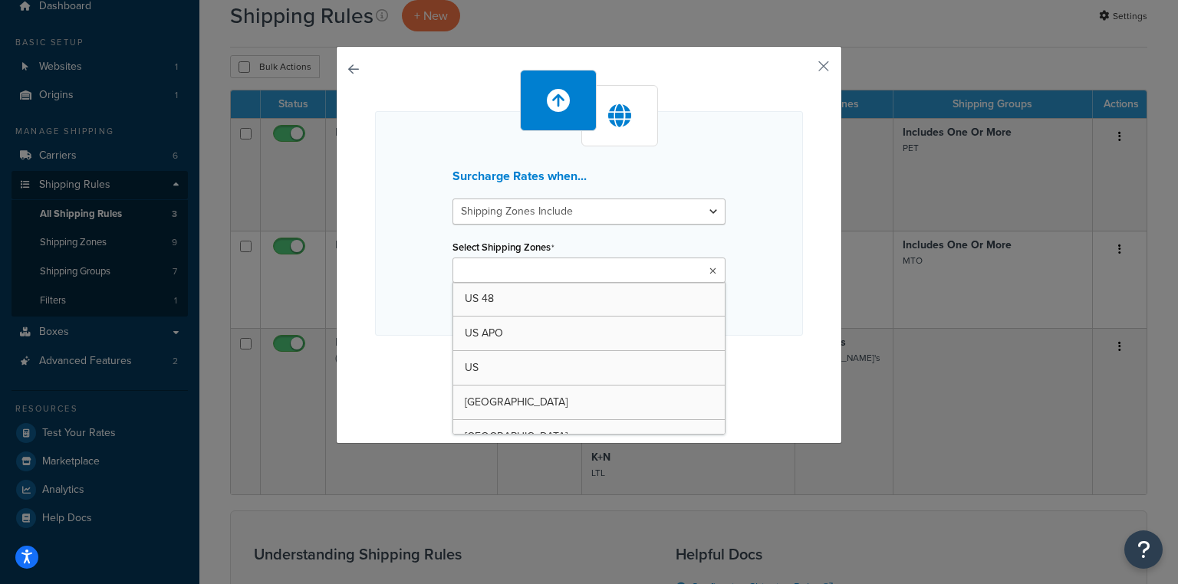
click at [566, 265] on input "Select Shipping Zones" at bounding box center [525, 271] width 136 height 17
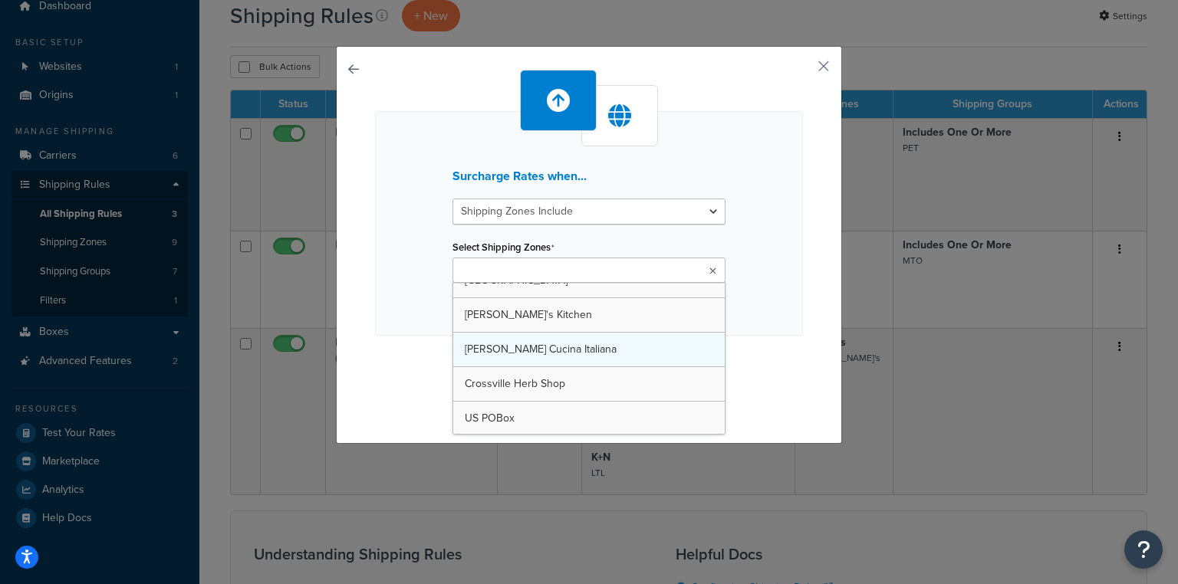
scroll to position [122, 0]
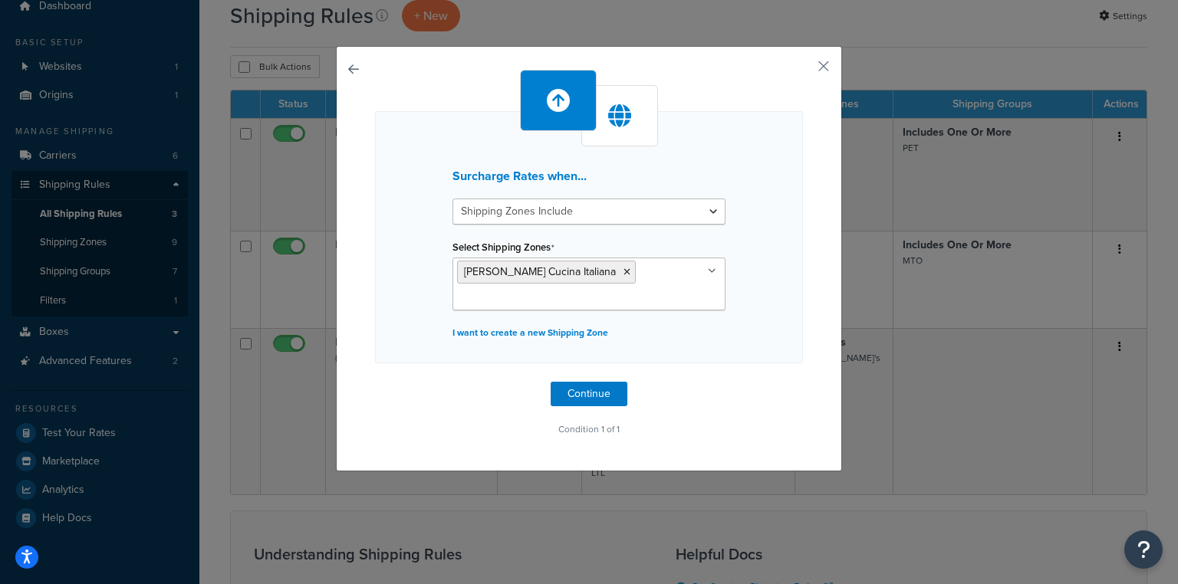
click at [796, 355] on div "Surcharge Rates when... Shipping Zones Include Shipping Zones Do Not Include Se…" at bounding box center [589, 237] width 428 height 252
click at [710, 270] on icon at bounding box center [712, 271] width 8 height 9
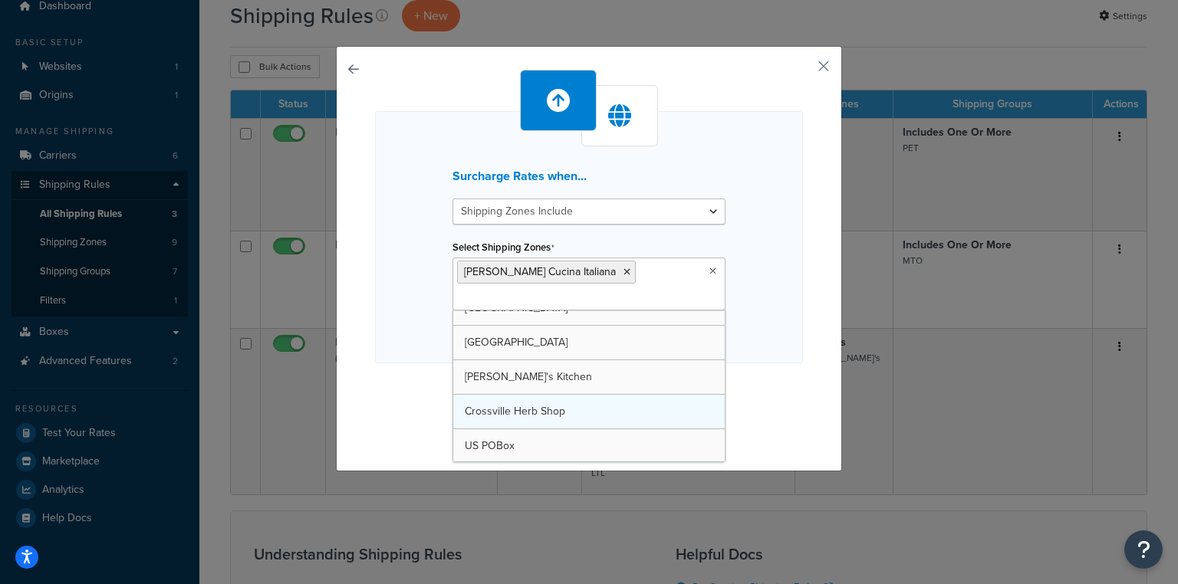
scroll to position [87, 0]
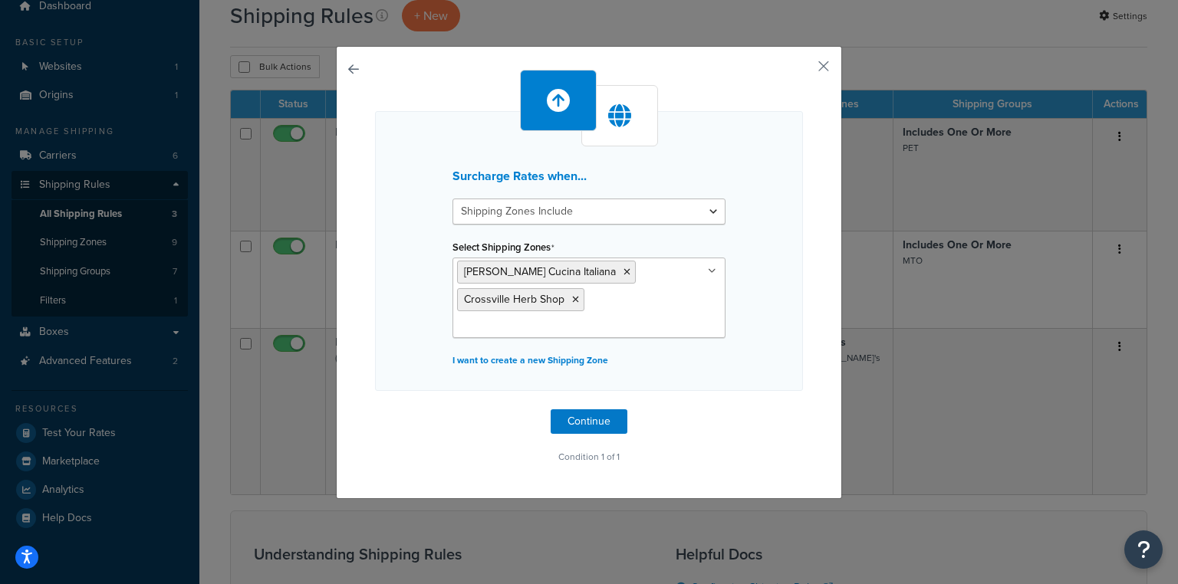
click at [795, 399] on div "Surcharge Rates when... Shipping Zones Include Shipping Zones Do Not Include Se…" at bounding box center [589, 269] width 428 height 398
click at [594, 421] on button "Continue" at bounding box center [589, 422] width 77 height 25
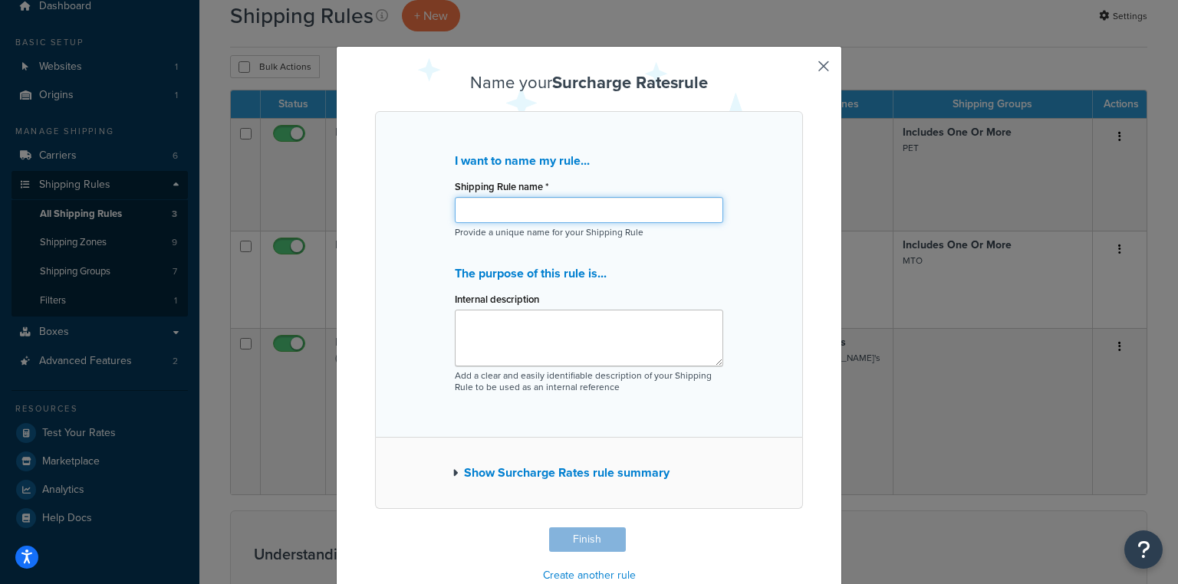
click at [522, 213] on input "Shipping Rule name *" at bounding box center [589, 210] width 268 height 26
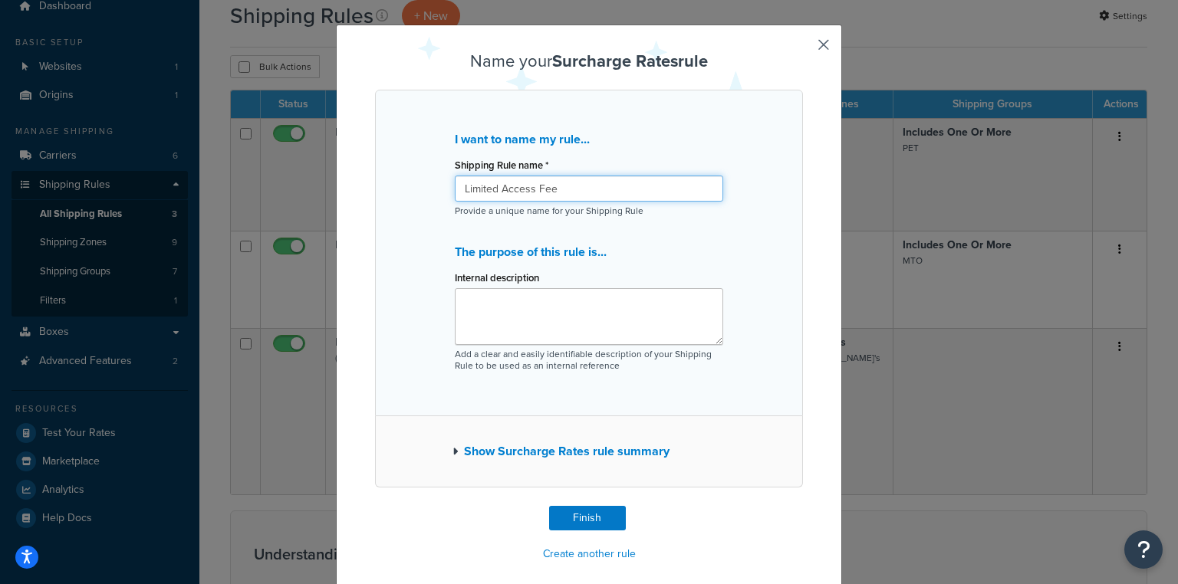
scroll to position [33, 0]
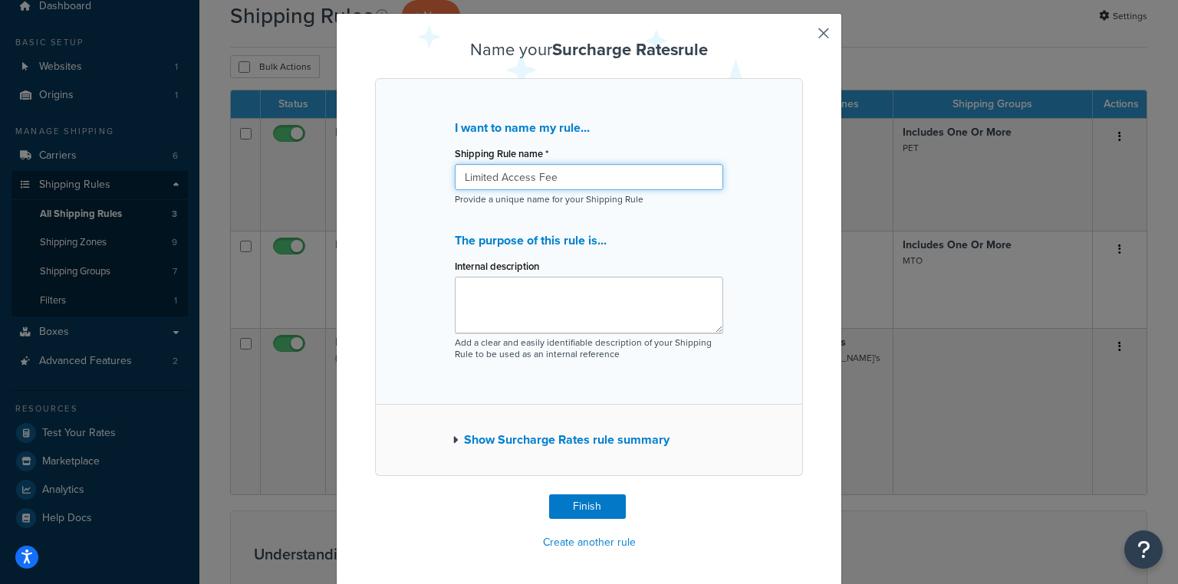
type input "Limited Access Fee"
click at [586, 453] on div "Show Surcharge Rates rule summary" at bounding box center [589, 440] width 428 height 71
click at [583, 445] on button "Show Surcharge Rates rule summary" at bounding box center [561, 440] width 217 height 21
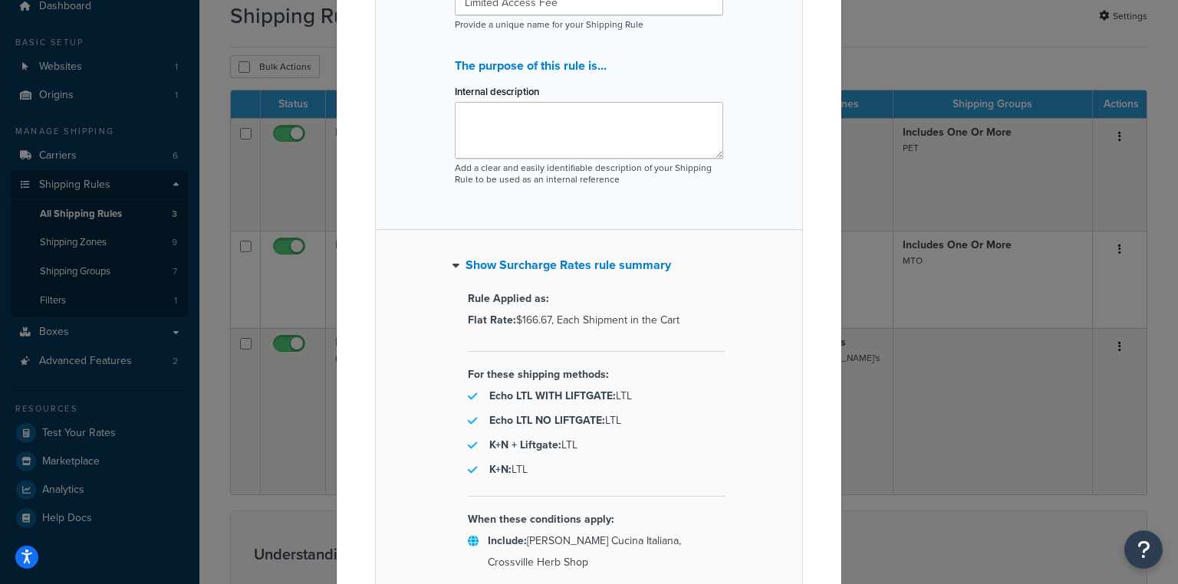
scroll to position [278, 0]
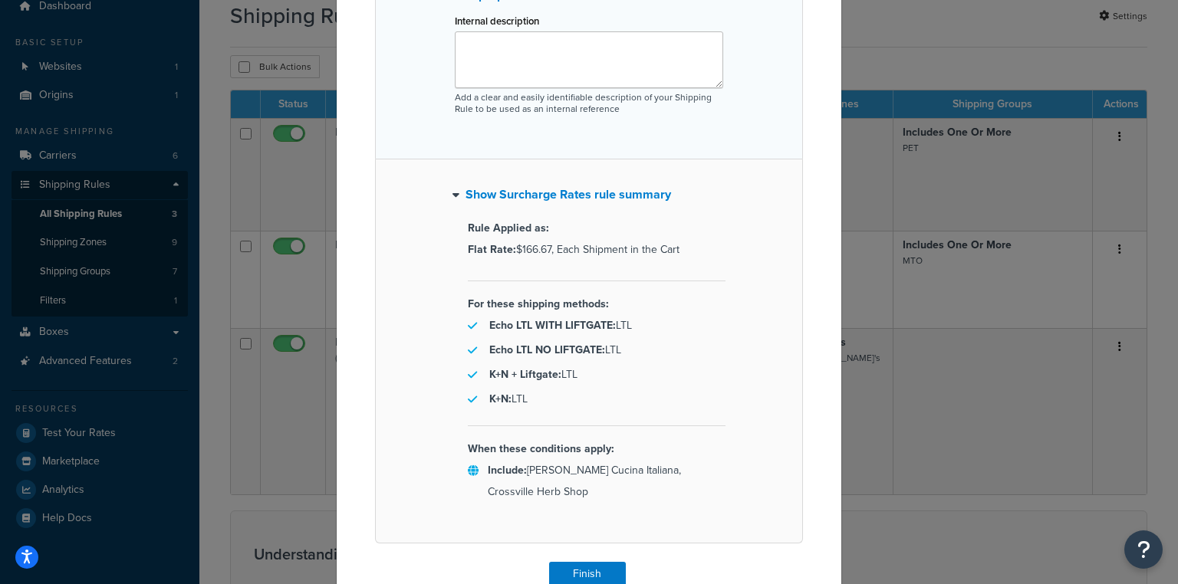
click at [601, 193] on button "Show Surcharge Rates rule summary" at bounding box center [562, 194] width 219 height 21
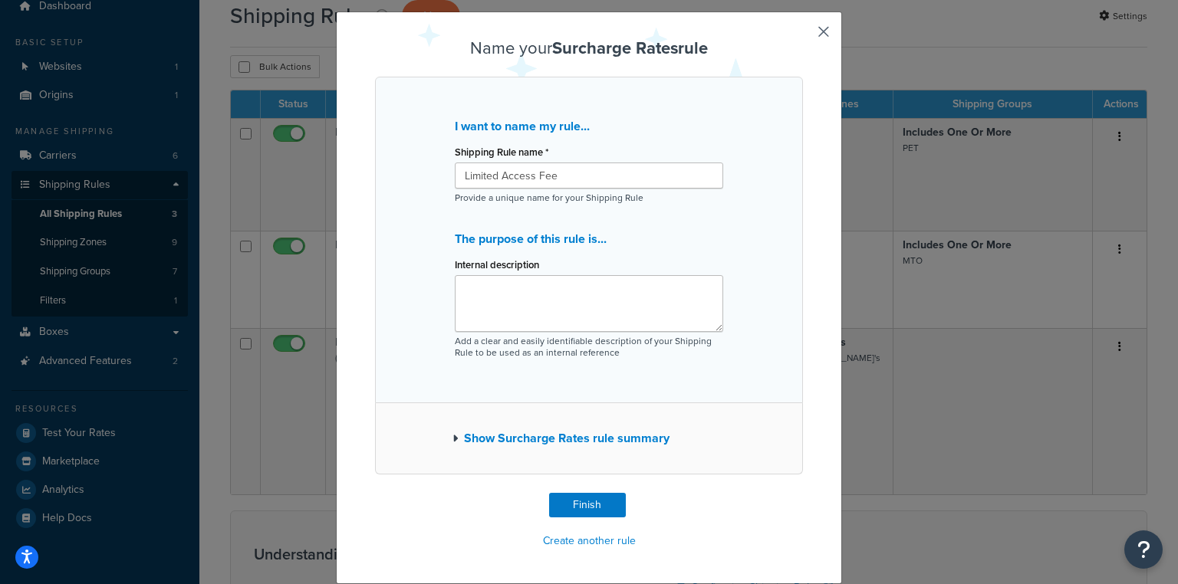
scroll to position [33, 0]
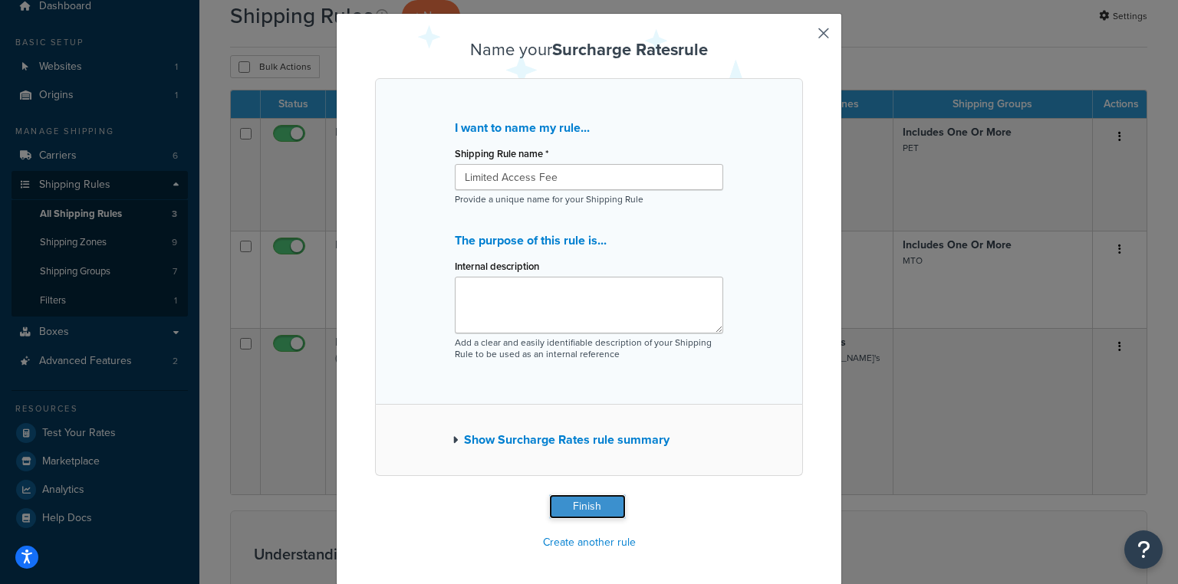
click at [579, 504] on button "Finish" at bounding box center [587, 507] width 77 height 25
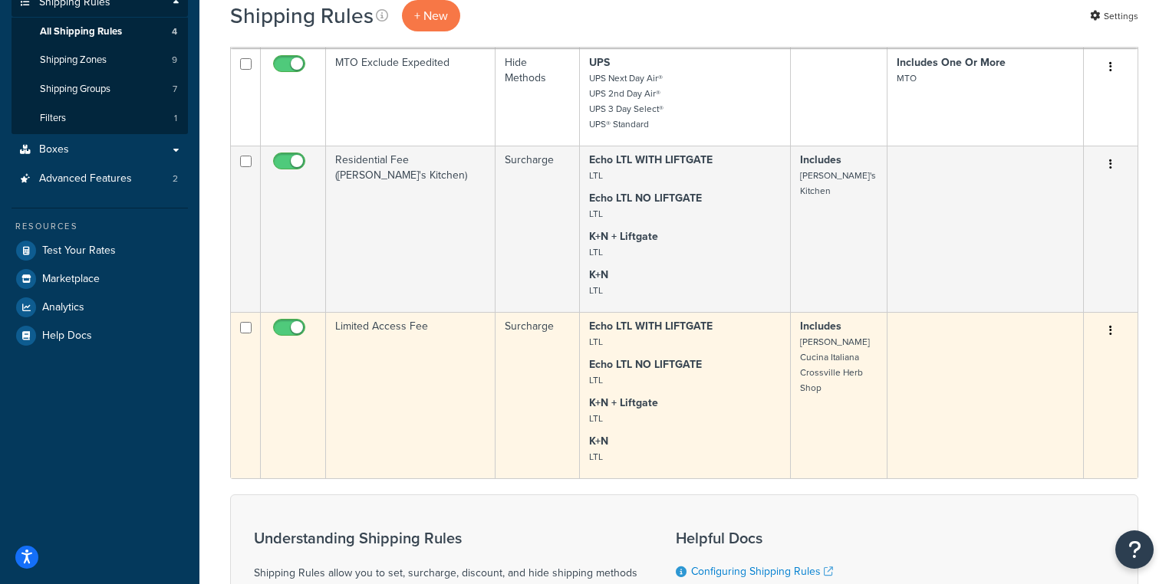
scroll to position [245, 0]
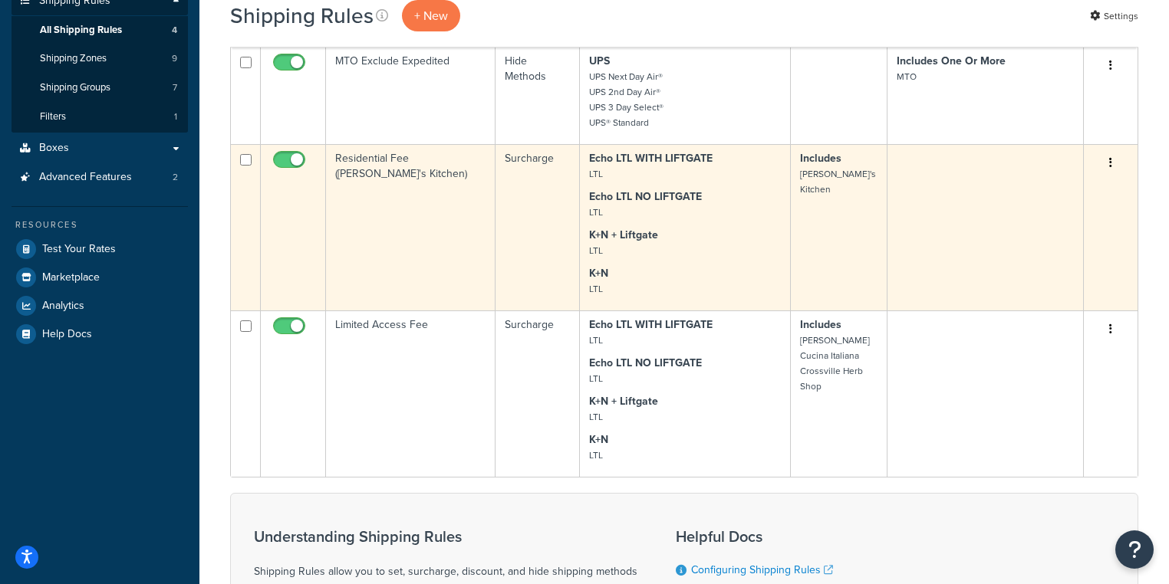
click at [1115, 162] on button "button" at bounding box center [1110, 163] width 21 height 25
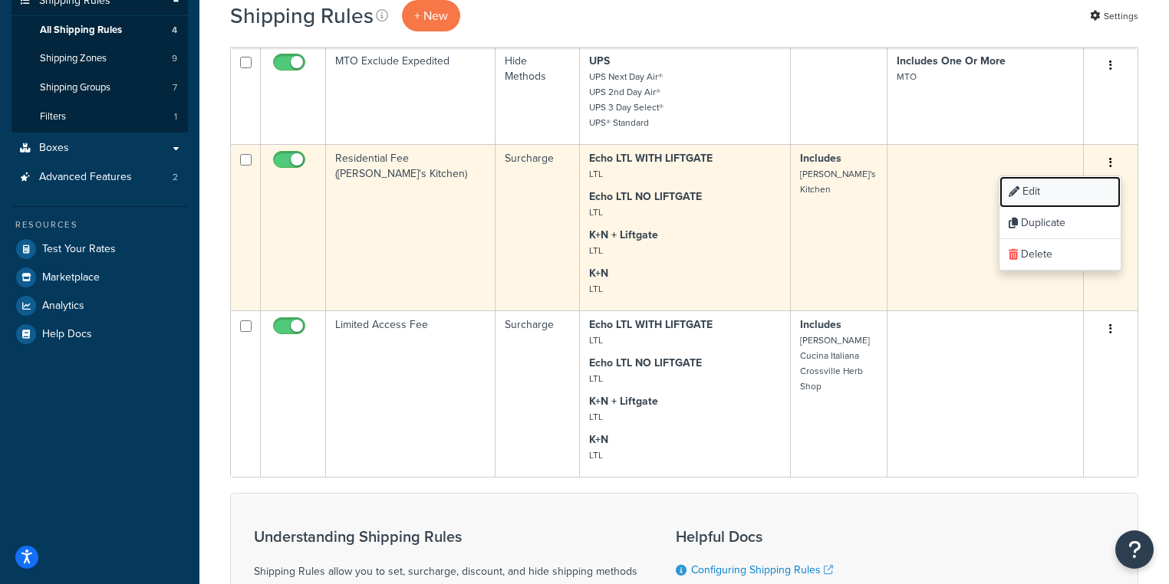
click at [1058, 191] on link "Edit" at bounding box center [1059, 191] width 121 height 31
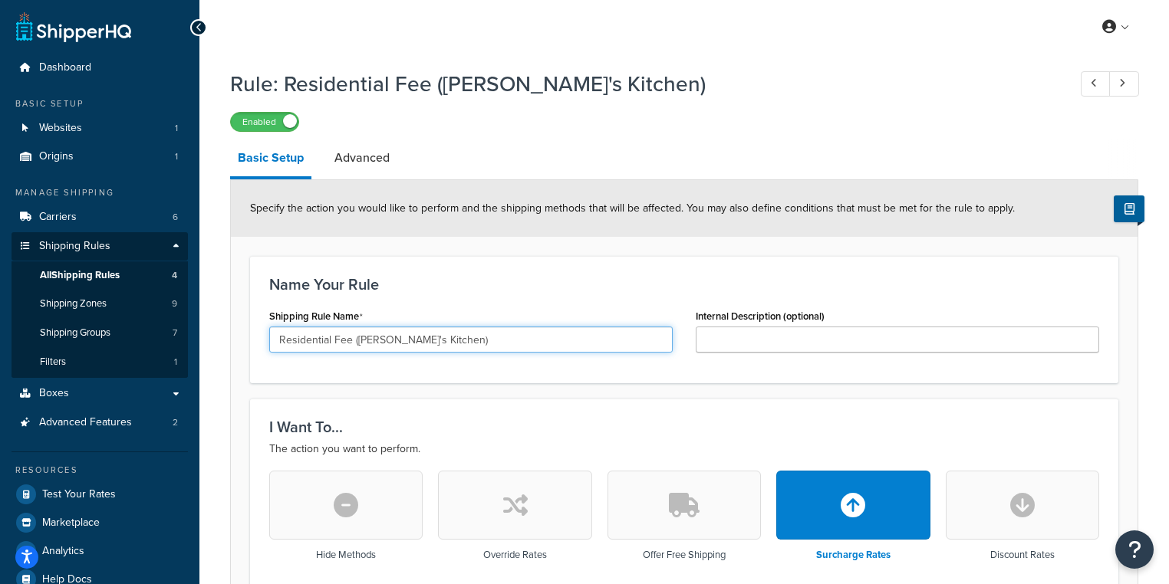
drag, startPoint x: 351, startPoint y: 342, endPoint x: 562, endPoint y: 361, distance: 212.5
click at [553, 361] on div "Shipping Rule Name Residential Fee (Alice's Kitchen)" at bounding box center [471, 334] width 426 height 59
type input "Residential Fee"
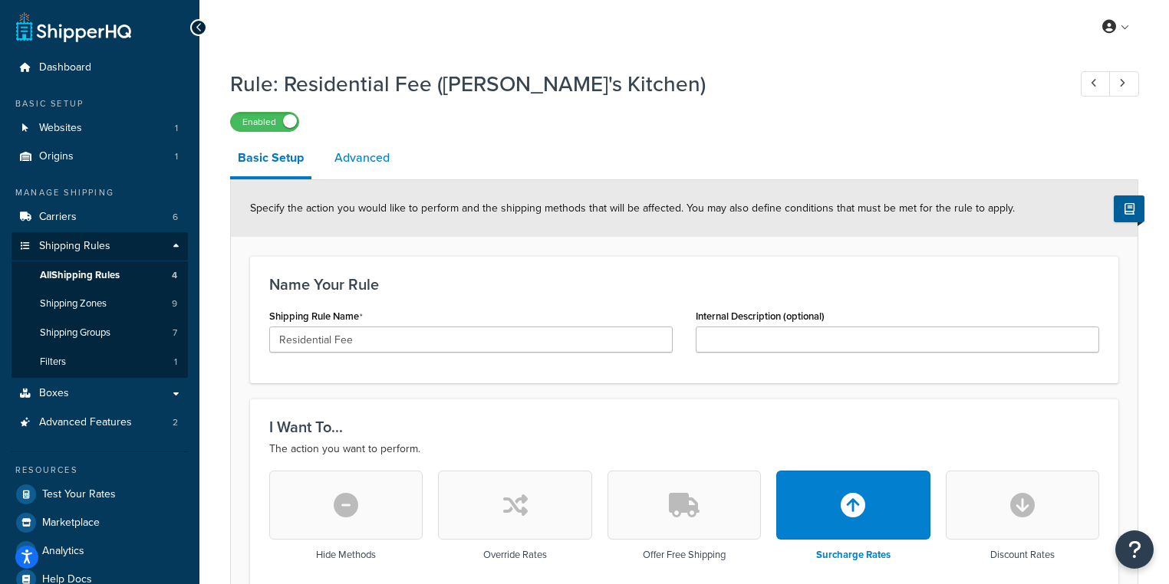
click at [371, 154] on link "Advanced" at bounding box center [362, 158] width 71 height 37
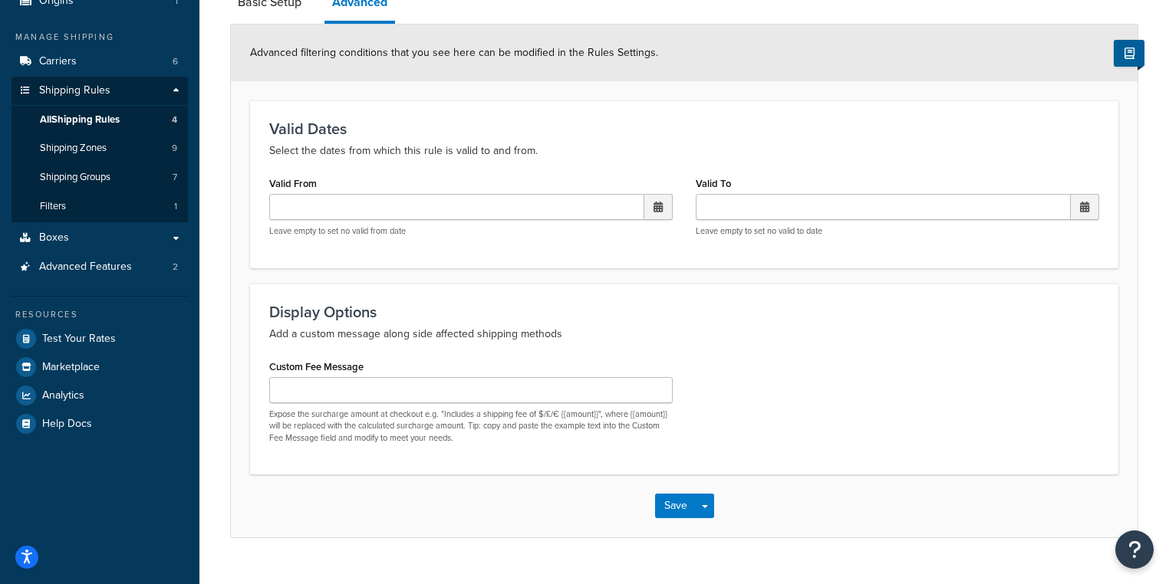
scroll to position [184, 0]
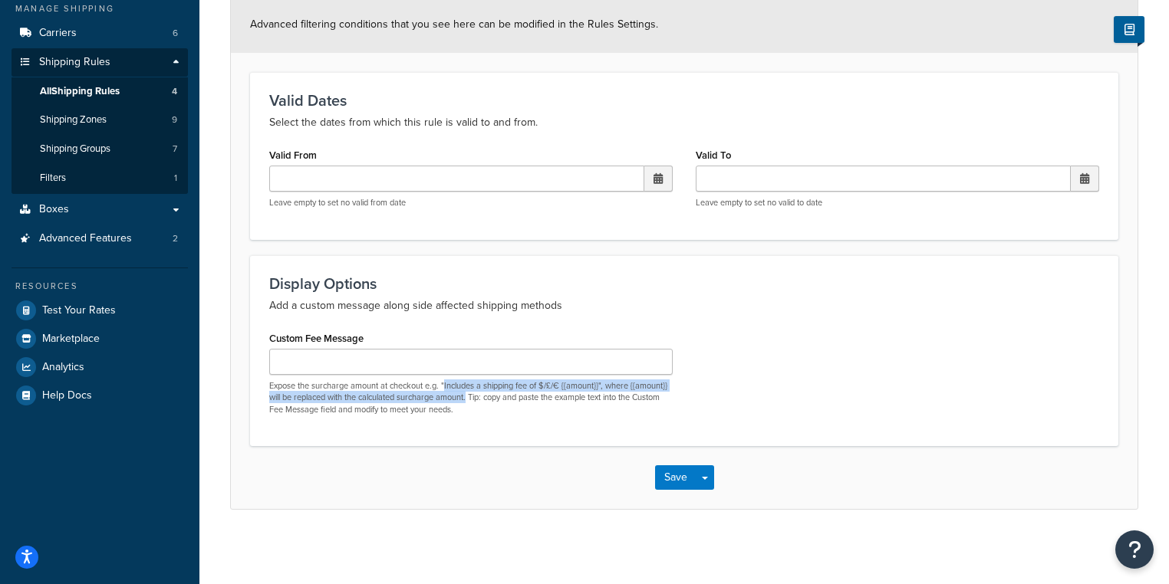
drag, startPoint x: 445, startPoint y: 387, endPoint x: 470, endPoint y: 399, distance: 28.1
click at [470, 399] on p "Expose the surcharge amount at checkout e.g. "Includes a shipping fee of $/£/€ …" at bounding box center [470, 397] width 403 height 35
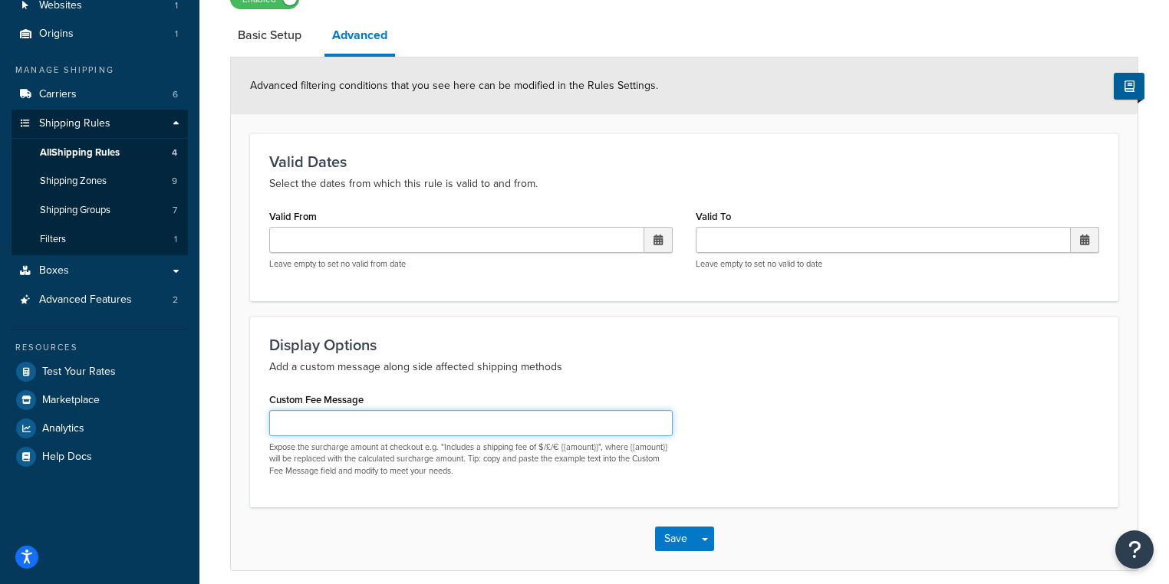
click at [473, 416] on input "Custom Fee Message" at bounding box center [470, 423] width 403 height 26
click at [334, 425] on input "Includes a Residential Fee of $105 charged by the carrier" at bounding box center [470, 423] width 403 height 26
click at [443, 423] on input "Includes a Residential Fee of $105 charged by the carrier" at bounding box center [470, 423] width 403 height 26
drag, startPoint x: 562, startPoint y: 425, endPoint x: 443, endPoint y: 426, distance: 119.7
click at [443, 426] on input "Includes a Residential Fee of $105 charged by the carrier" at bounding box center [470, 423] width 403 height 26
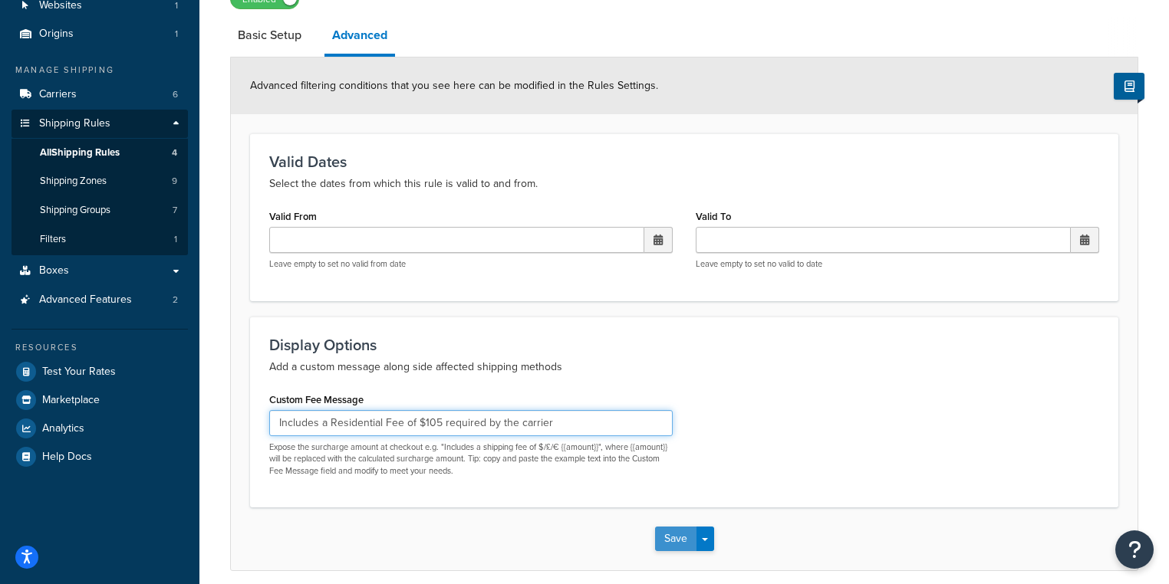
type input "Includes a Residential Fee of $105 required by the carrier"
click at [687, 537] on button "Save" at bounding box center [675, 539] width 41 height 25
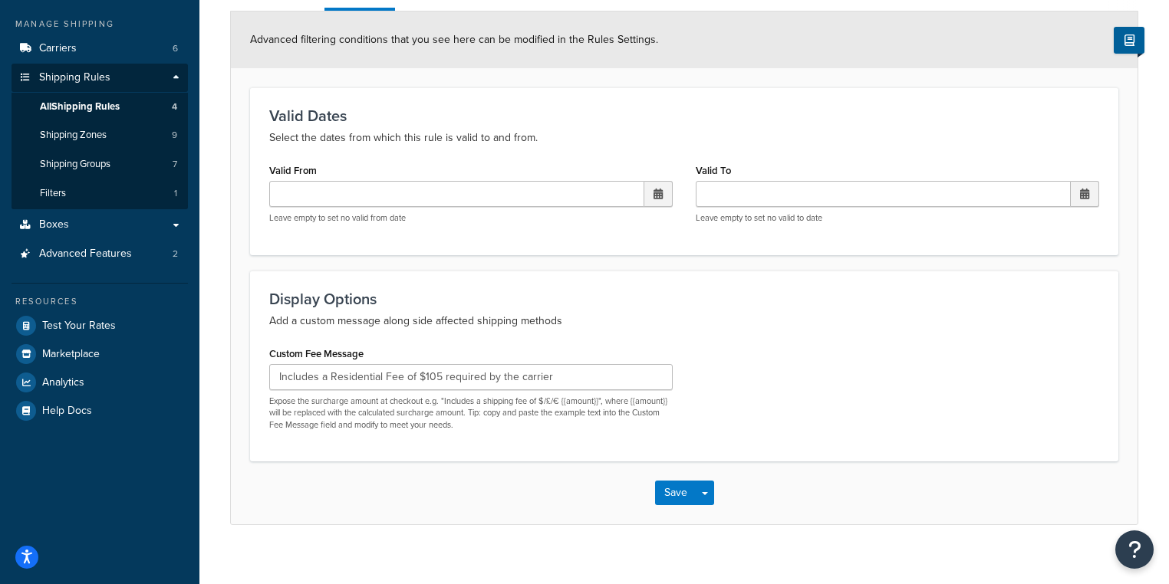
scroll to position [184, 0]
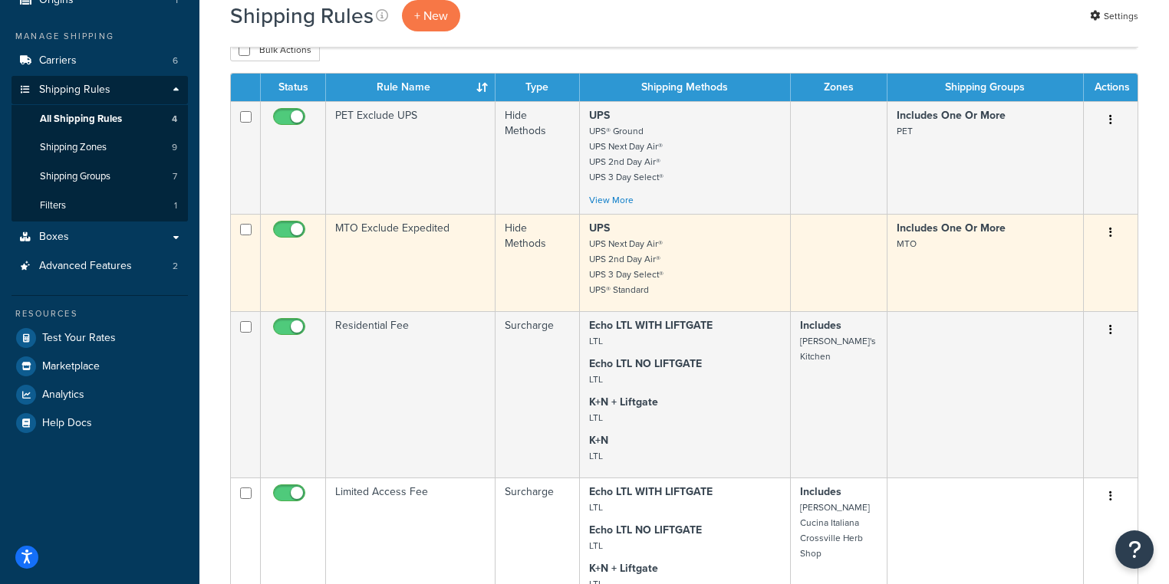
scroll to position [307, 0]
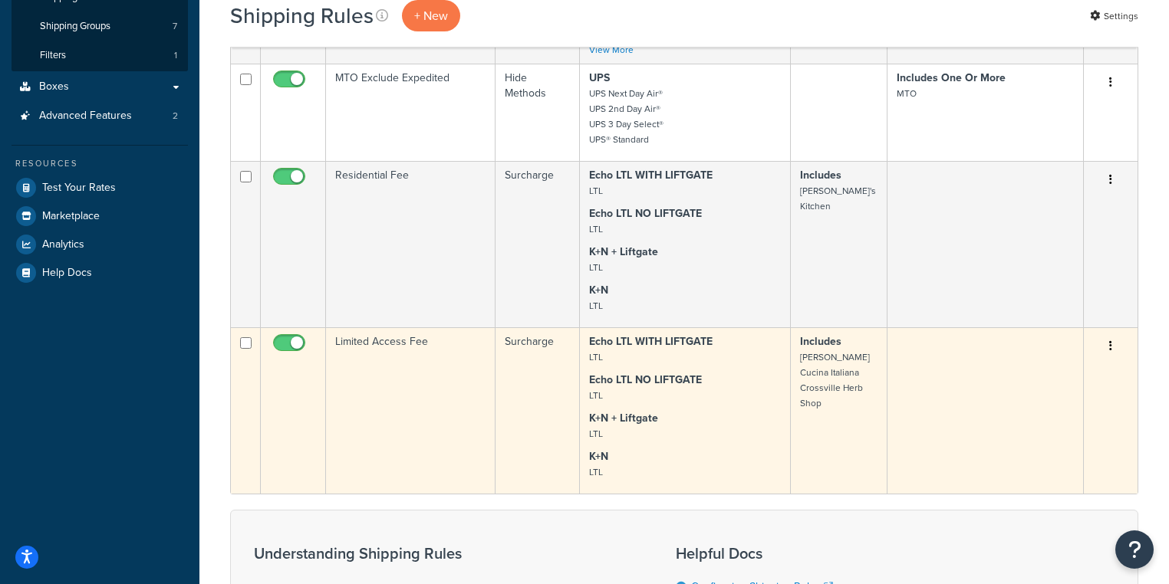
click at [1113, 350] on button "button" at bounding box center [1110, 346] width 21 height 25
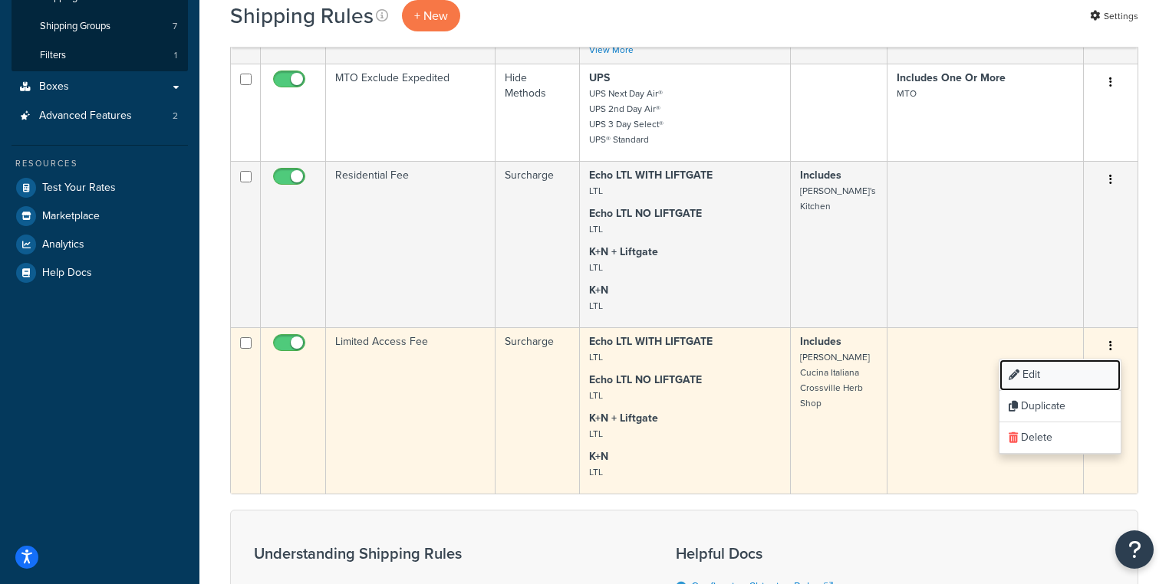
click at [1063, 375] on link "Edit" at bounding box center [1059, 375] width 121 height 31
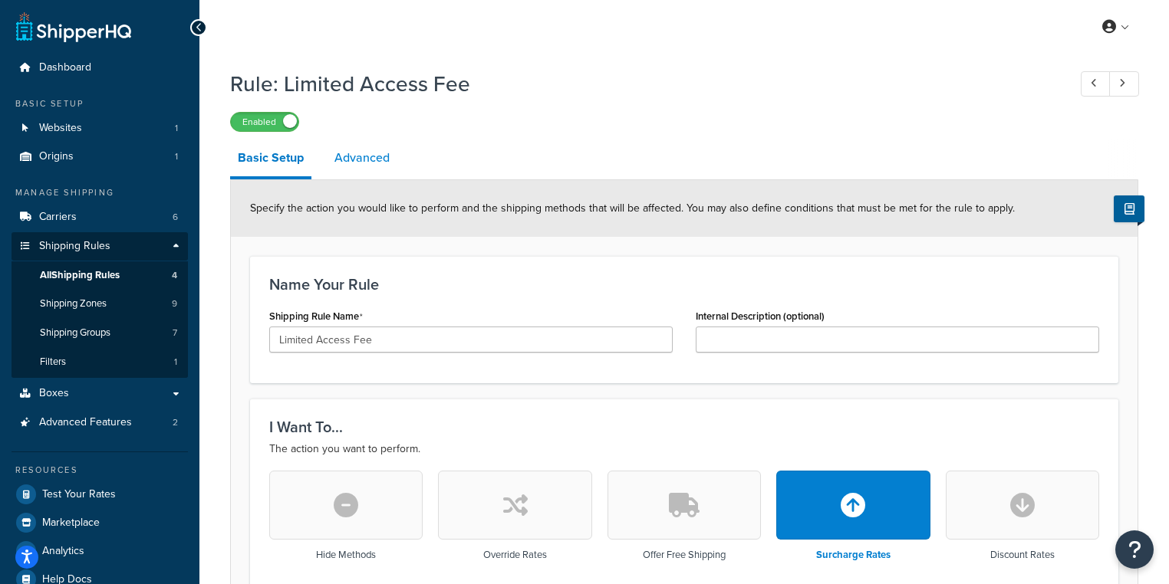
click at [358, 158] on link "Advanced" at bounding box center [362, 158] width 71 height 37
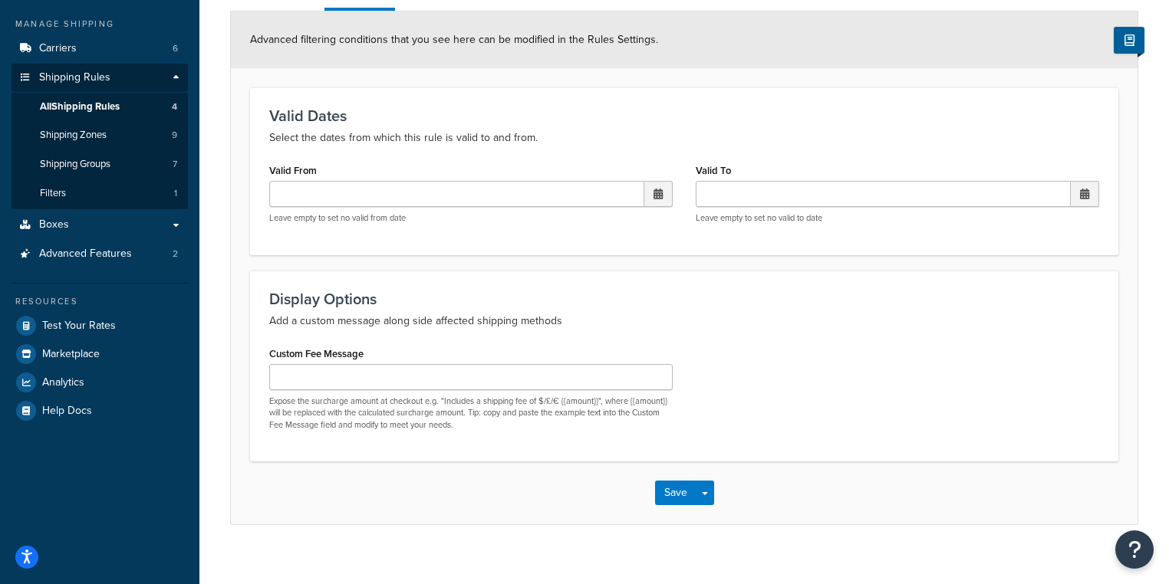
scroll to position [184, 0]
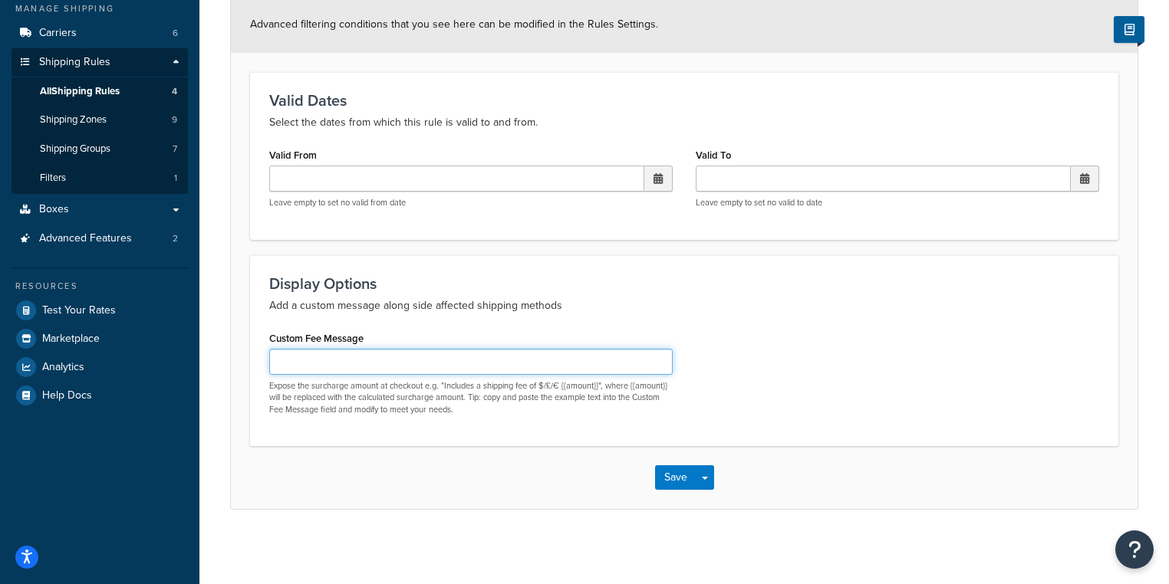
click at [301, 362] on input "Custom Fee Message" at bounding box center [470, 362] width 403 height 26
type input "Includes a Limited Access fee of $166.67 required by the carrier"
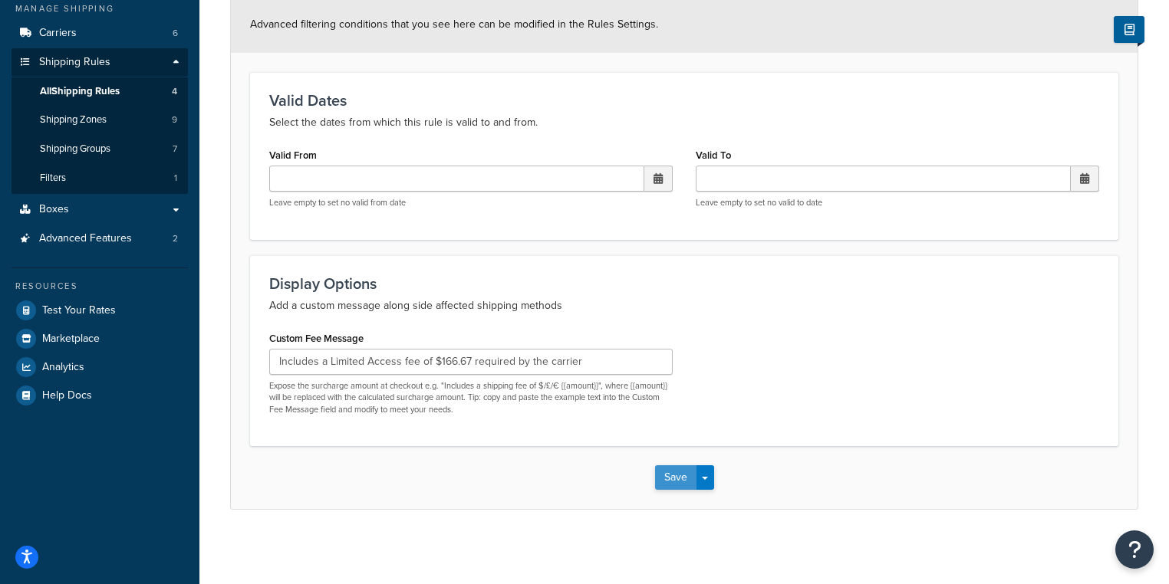
click at [669, 480] on button "Save" at bounding box center [675, 478] width 41 height 25
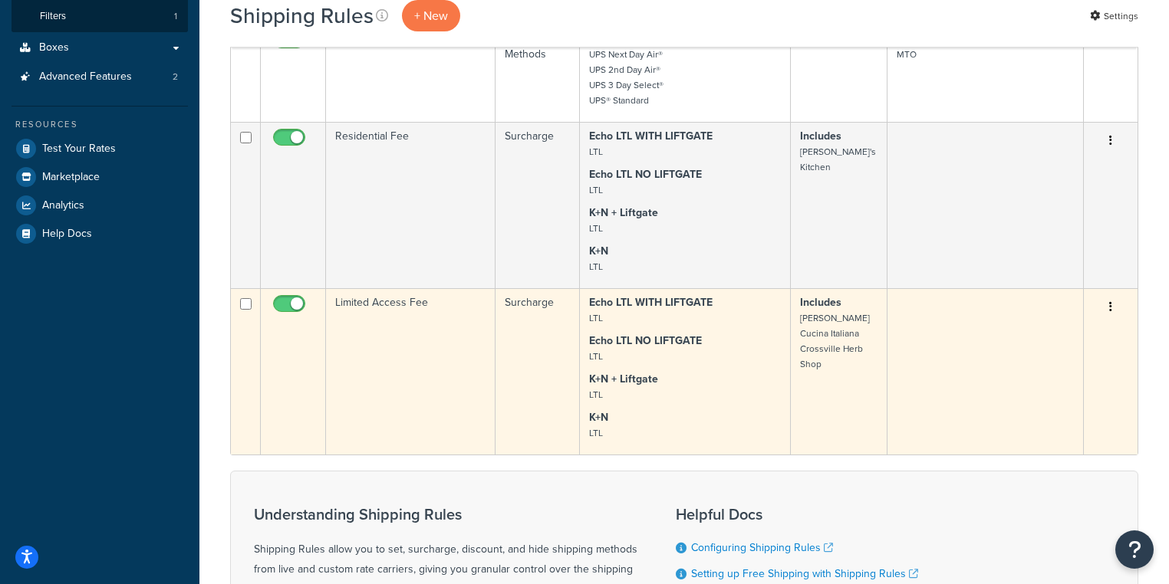
scroll to position [368, 0]
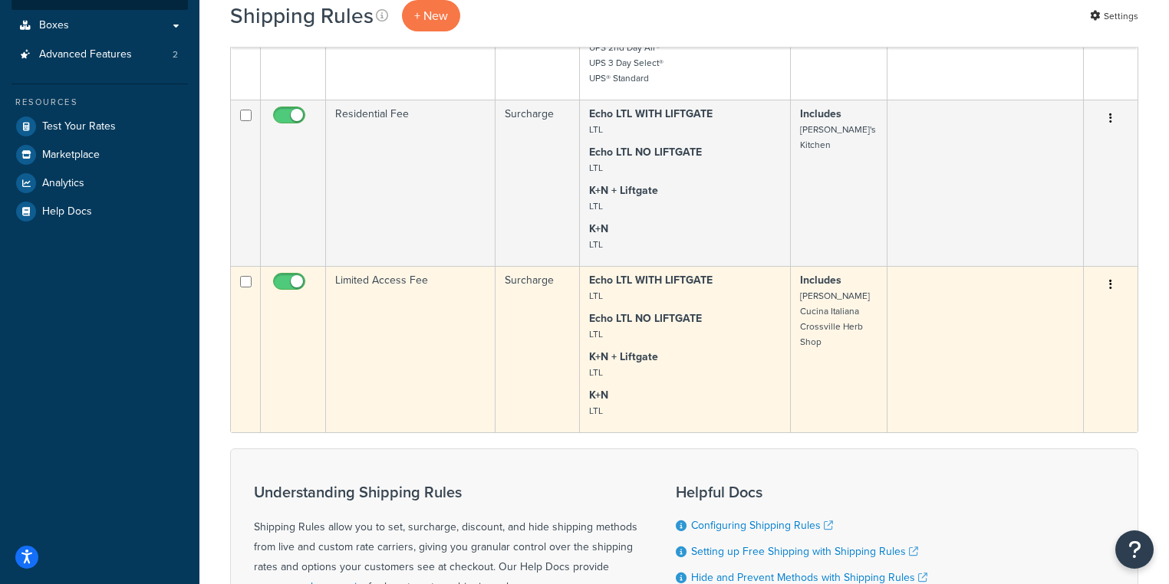
click at [1111, 278] on button "button" at bounding box center [1110, 285] width 21 height 25
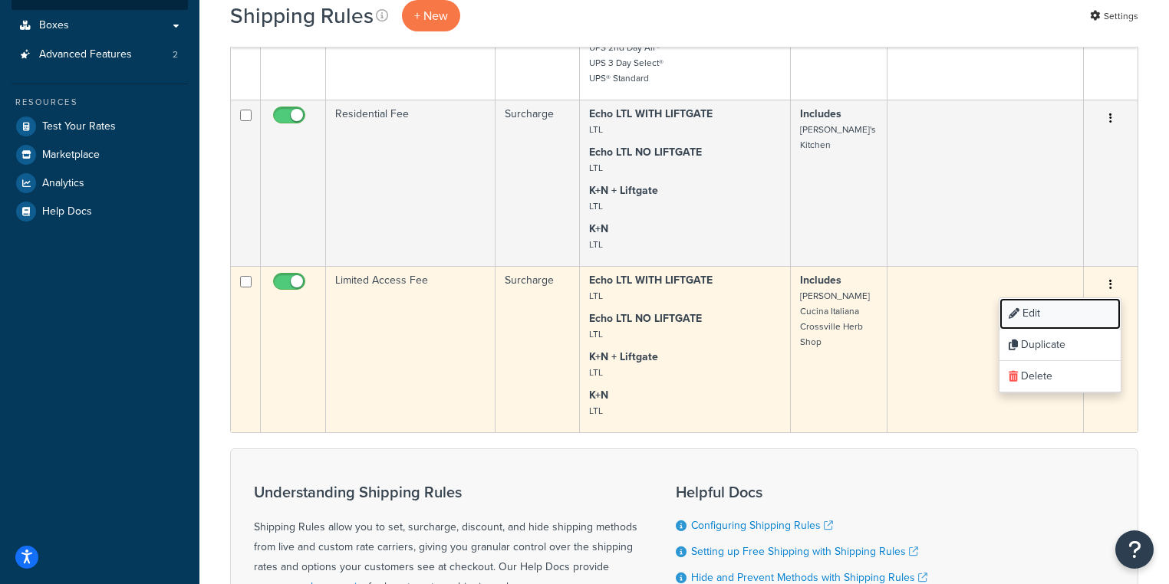
click at [1071, 313] on link "Edit" at bounding box center [1059, 313] width 121 height 31
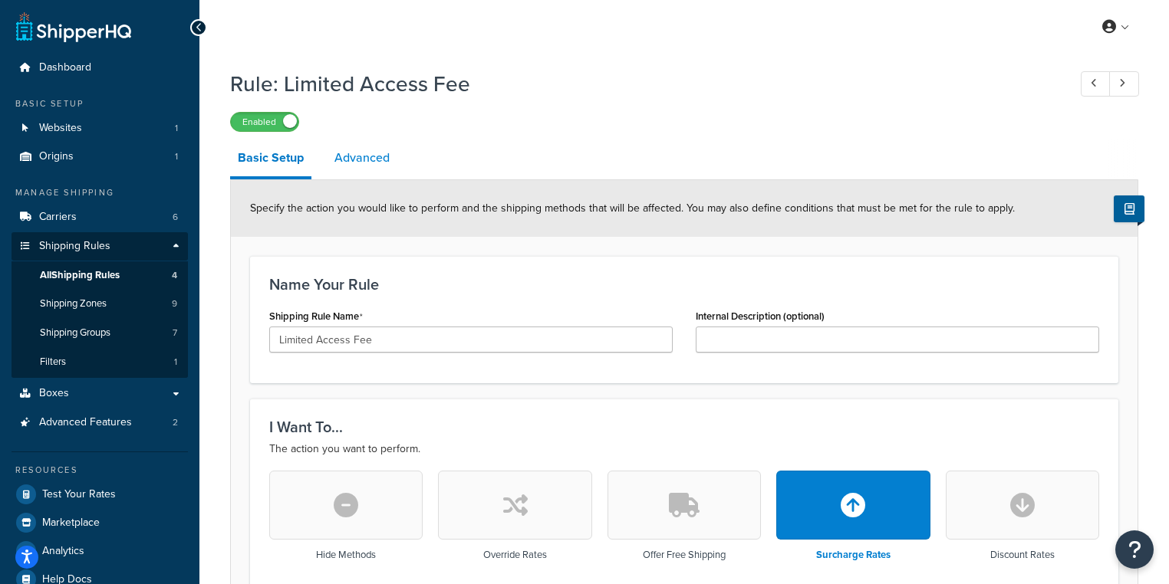
click at [358, 162] on link "Advanced" at bounding box center [362, 158] width 71 height 37
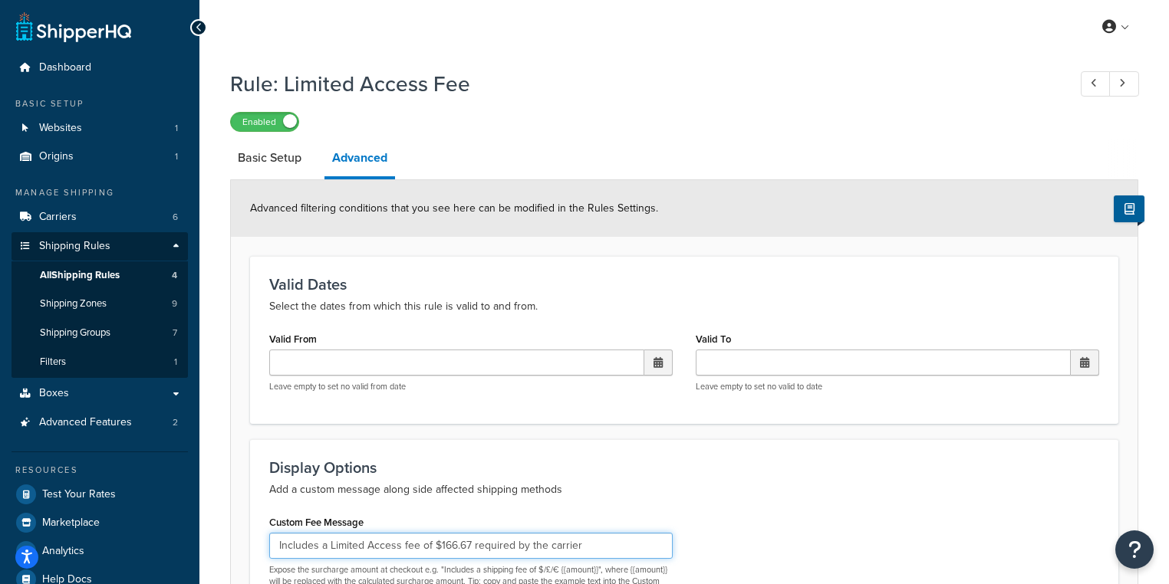
click at [533, 546] on input "Includes a Limited Access fee of $166.67 required by the carrier" at bounding box center [470, 546] width 403 height 26
click at [653, 298] on p "Select the dates from which this rule is valid to and from." at bounding box center [684, 307] width 830 height 18
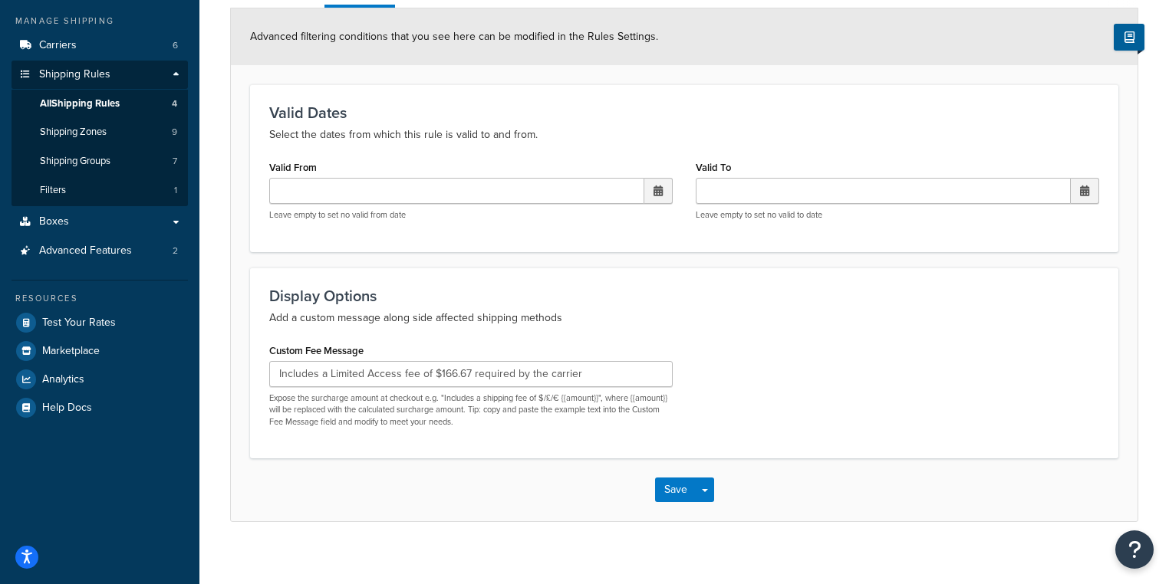
scroll to position [184, 0]
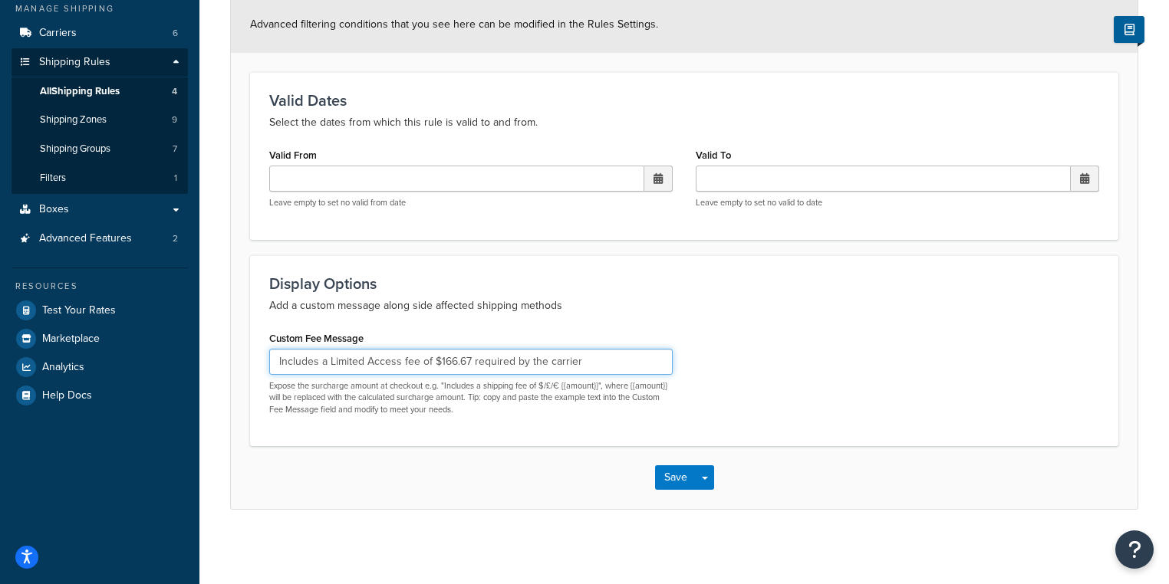
click at [273, 364] on input "Includes a Limited Access fee of $166.67 required by the carrier" at bounding box center [470, 362] width 403 height 26
click at [594, 359] on input "(includes a Limited Access fee of $166.67 required by the carrier" at bounding box center [470, 362] width 403 height 26
type input "(includes a Limited Access fee of $166.67 required by the carrier)"
click at [671, 480] on button "Save" at bounding box center [675, 478] width 41 height 25
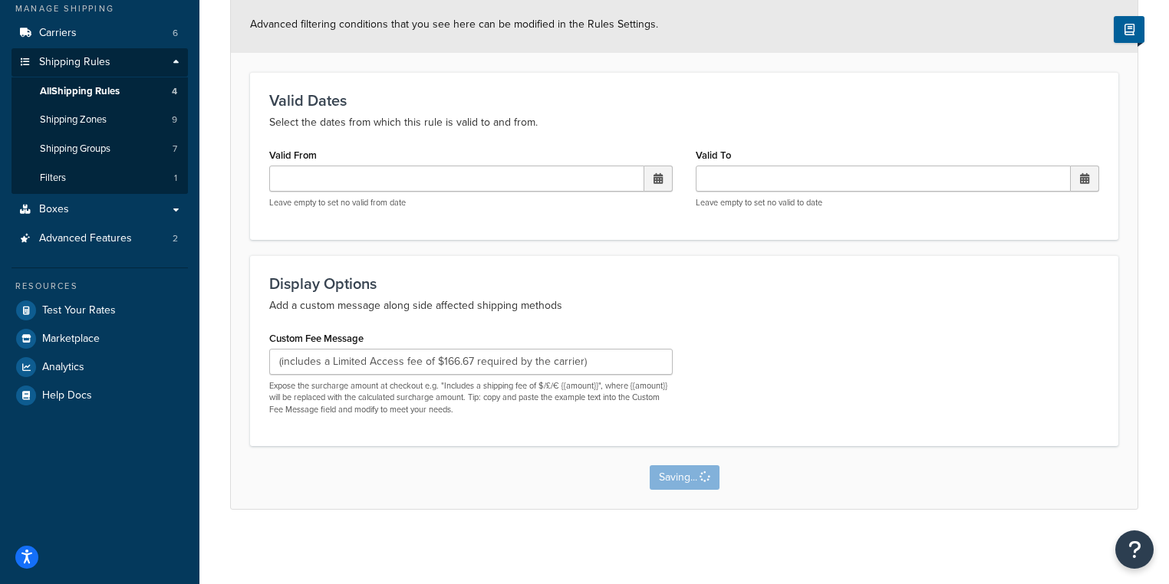
scroll to position [0, 0]
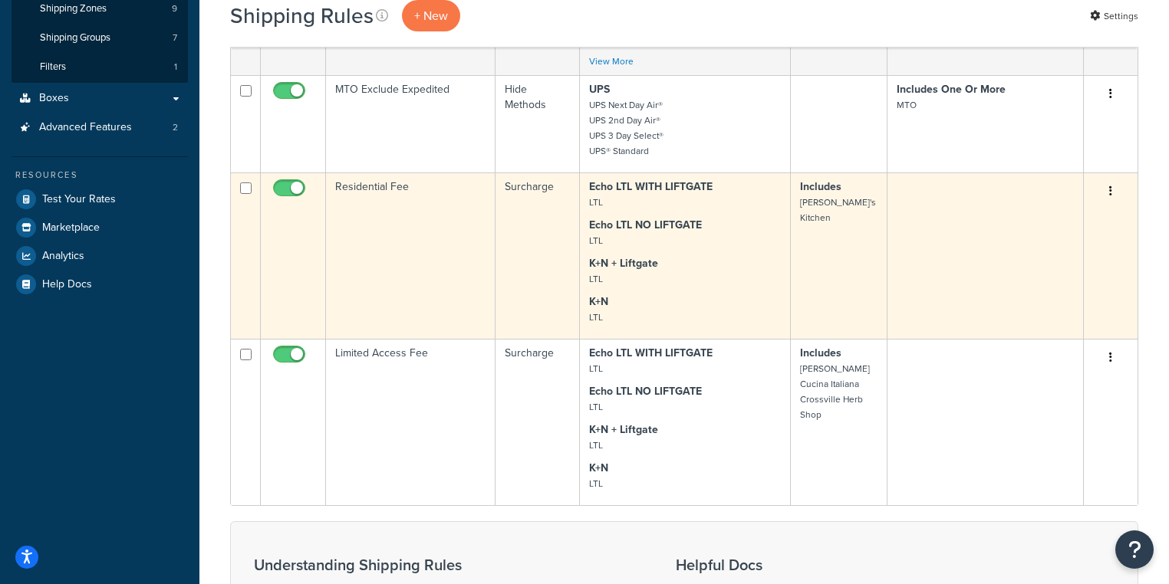
scroll to position [307, 0]
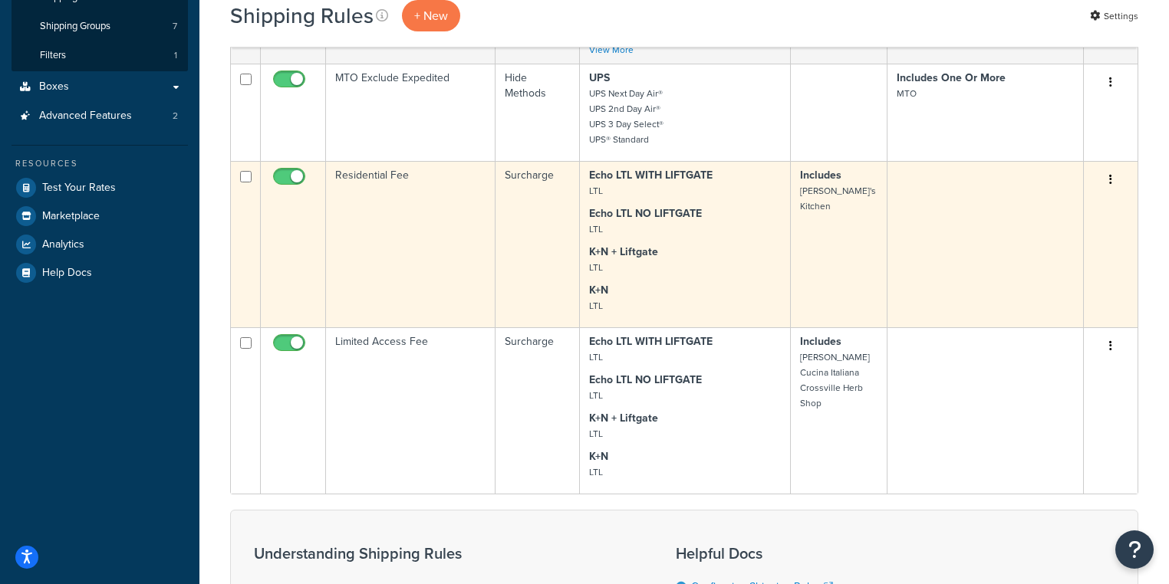
click at [1117, 178] on button "button" at bounding box center [1110, 180] width 21 height 25
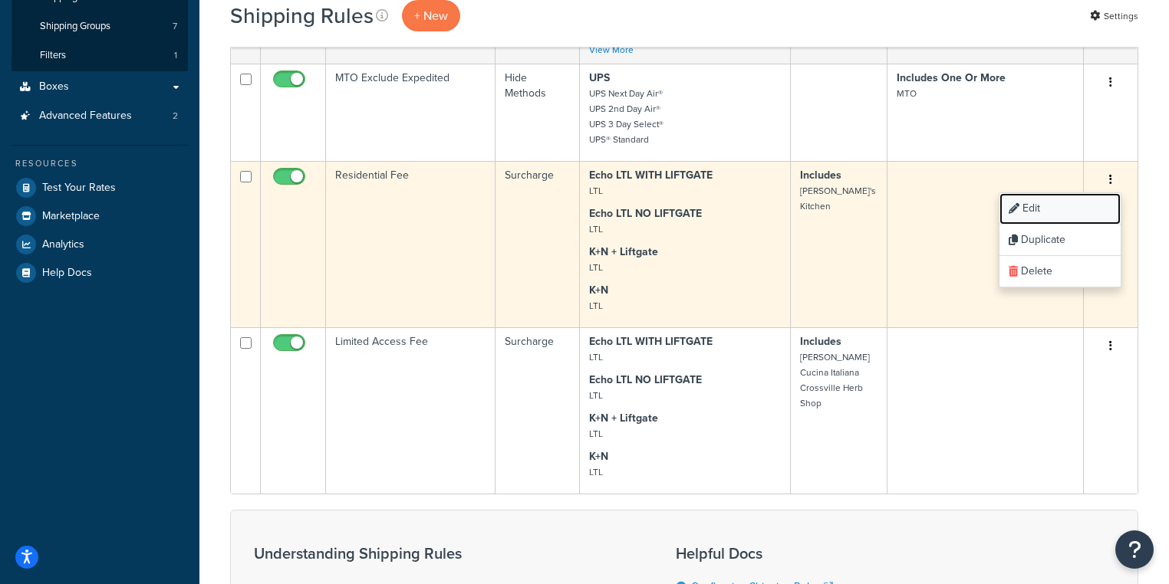
click at [1065, 206] on link "Edit" at bounding box center [1059, 208] width 121 height 31
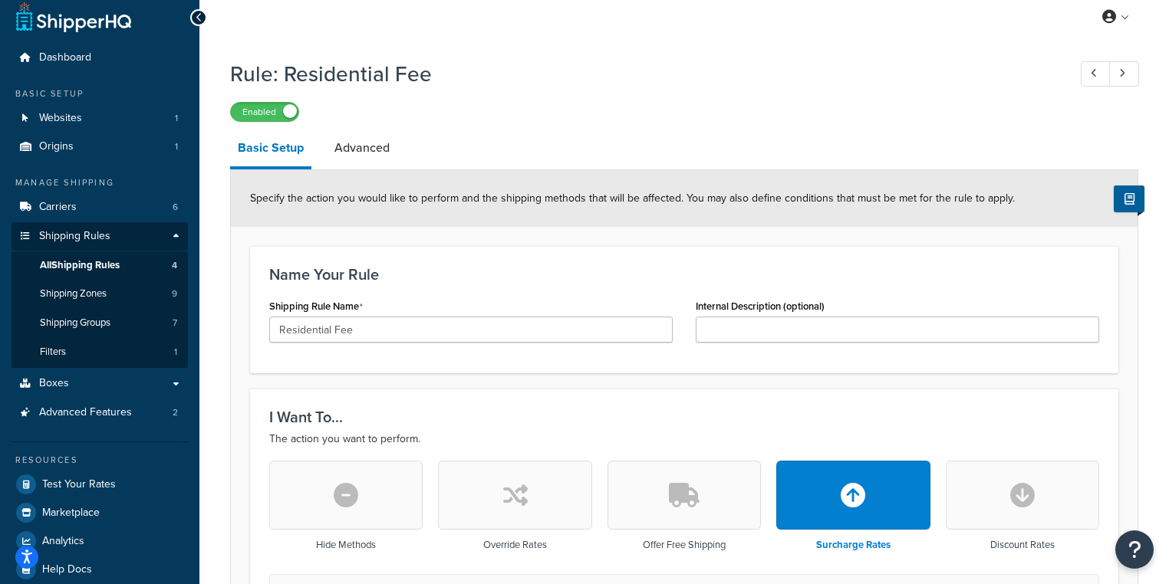
scroll to position [3, 0]
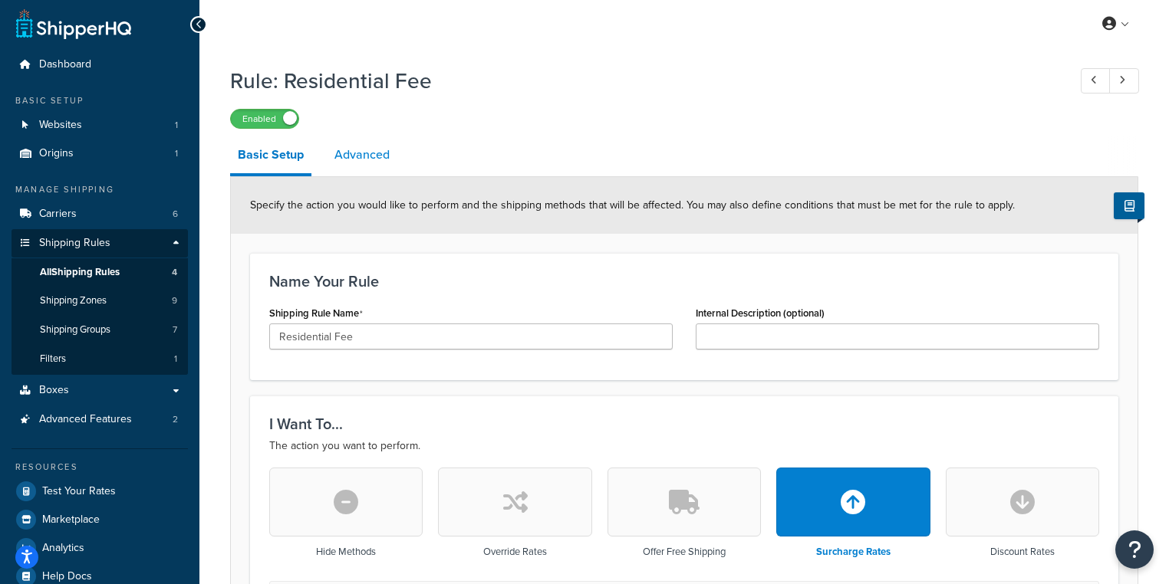
click at [351, 162] on link "Advanced" at bounding box center [362, 155] width 71 height 37
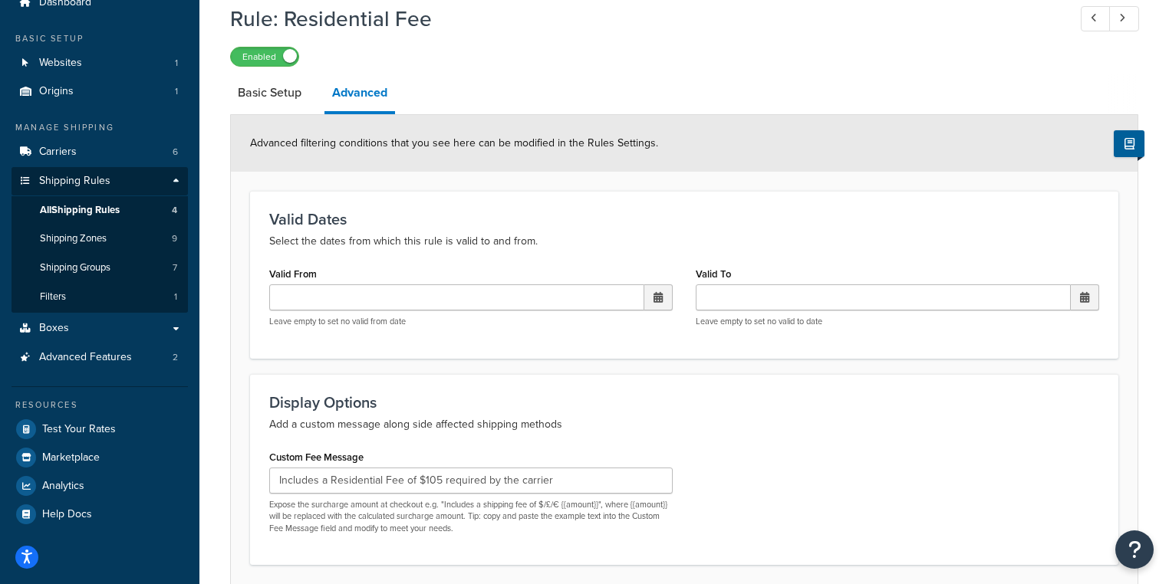
scroll to position [186, 0]
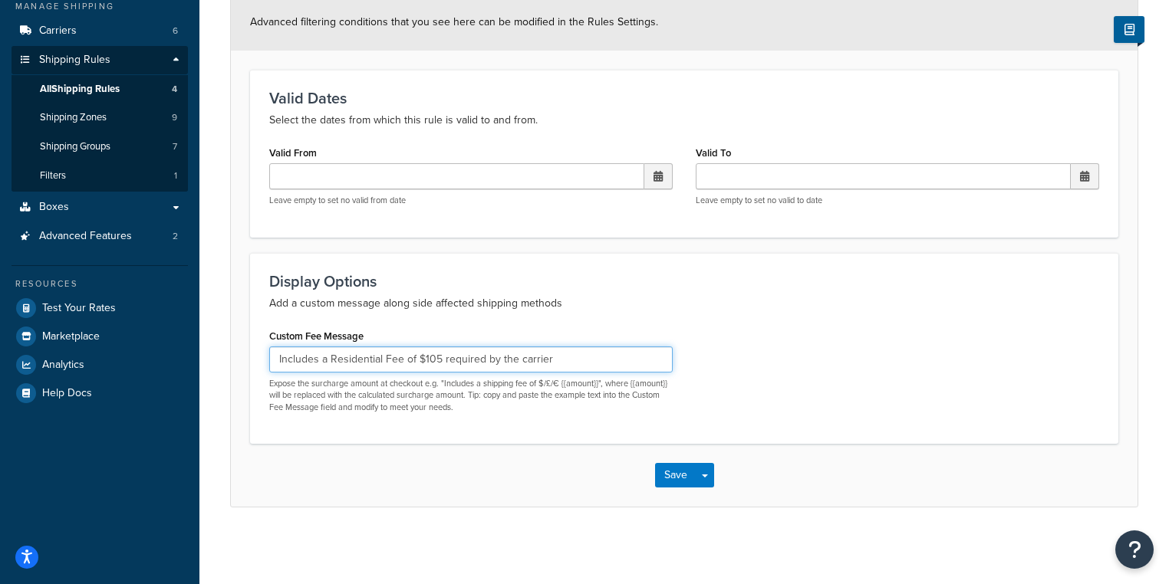
click at [277, 351] on input "Includes a Residential Fee of $105 required by the carrier" at bounding box center [470, 360] width 403 height 26
type input "(includes a Residential Fee of $105 required by the carrier)"
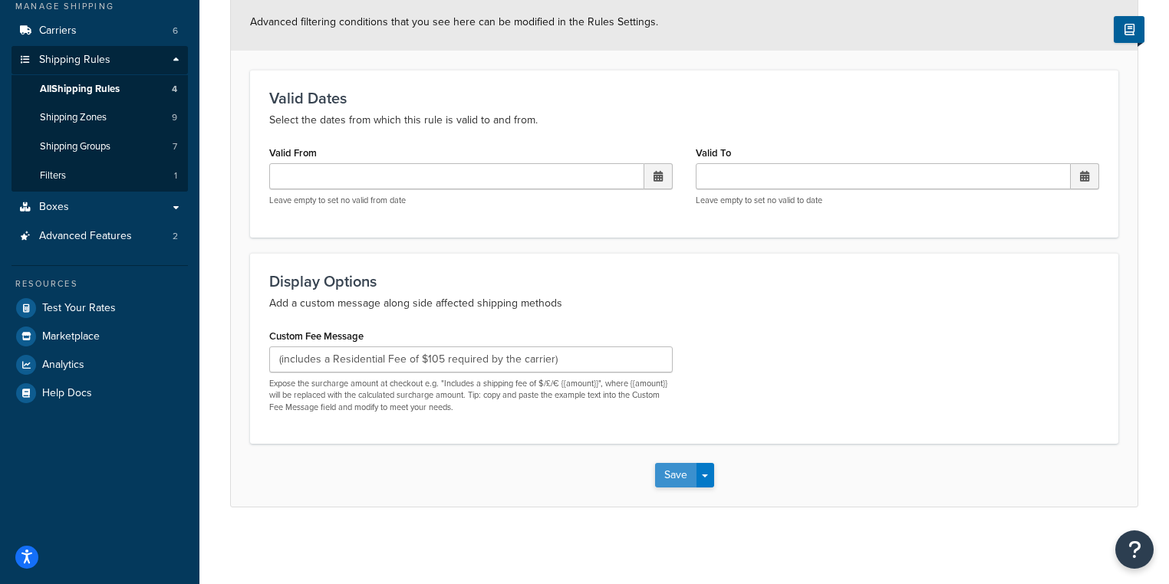
click at [671, 480] on button "Save" at bounding box center [675, 475] width 41 height 25
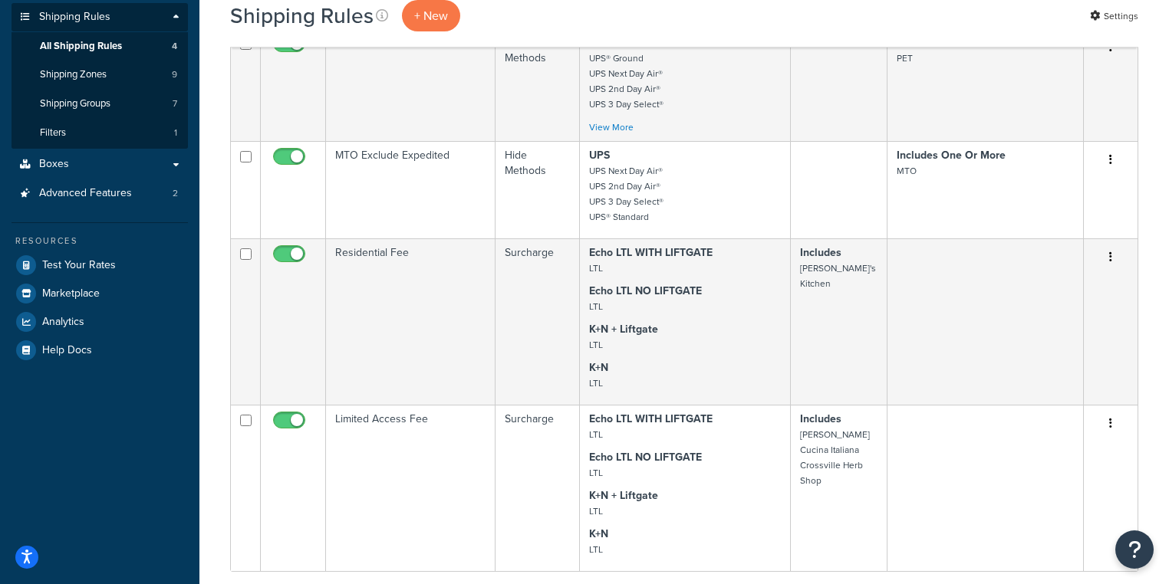
scroll to position [245, 0]
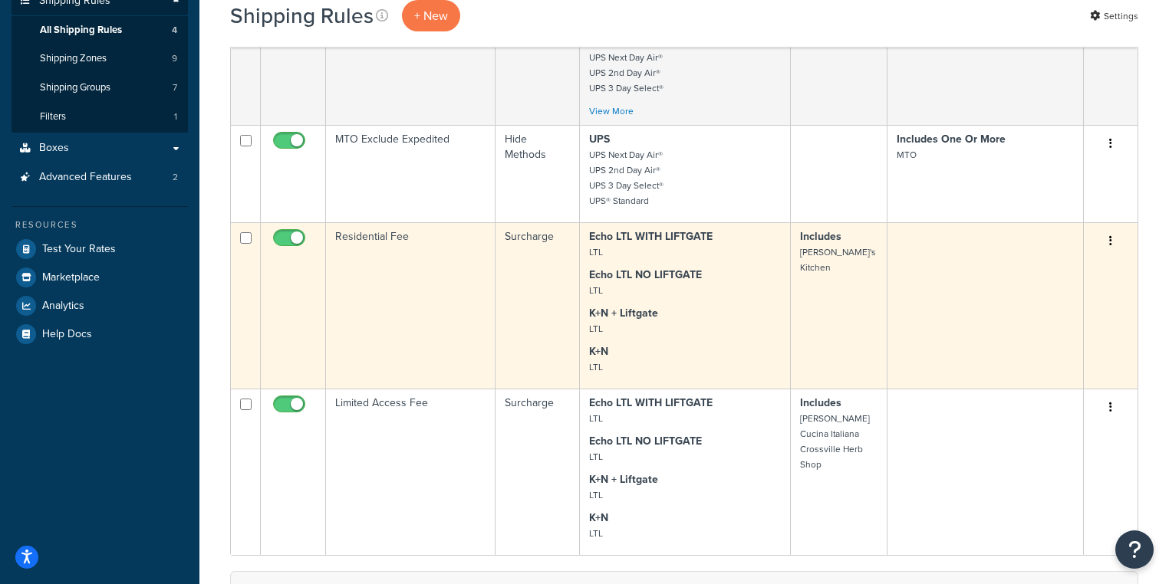
click at [1111, 236] on icon "button" at bounding box center [1110, 240] width 3 height 11
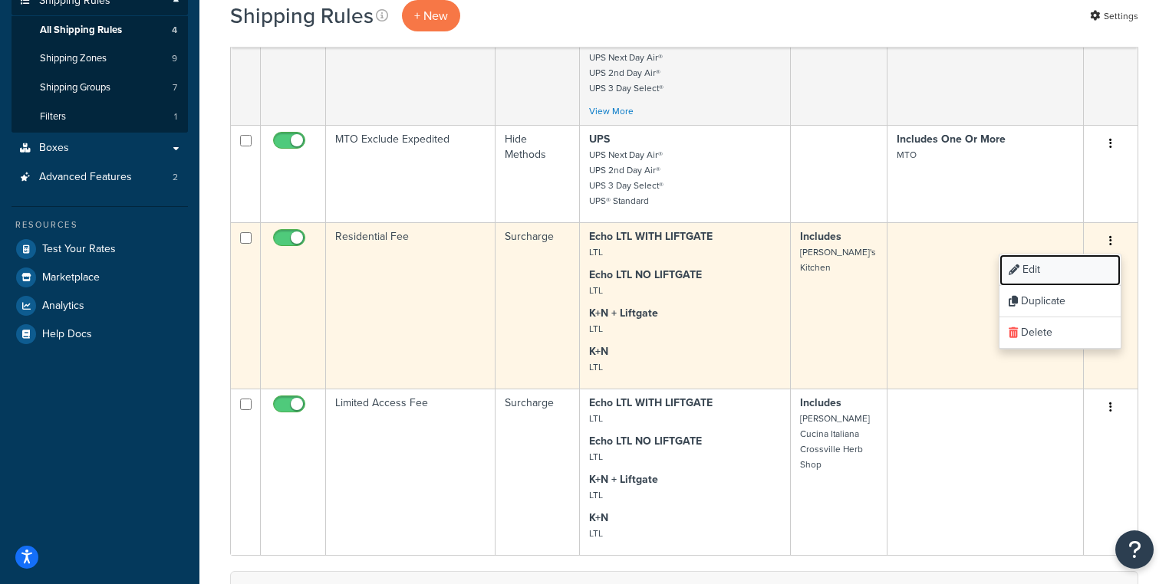
click at [1045, 272] on link "Edit" at bounding box center [1059, 270] width 121 height 31
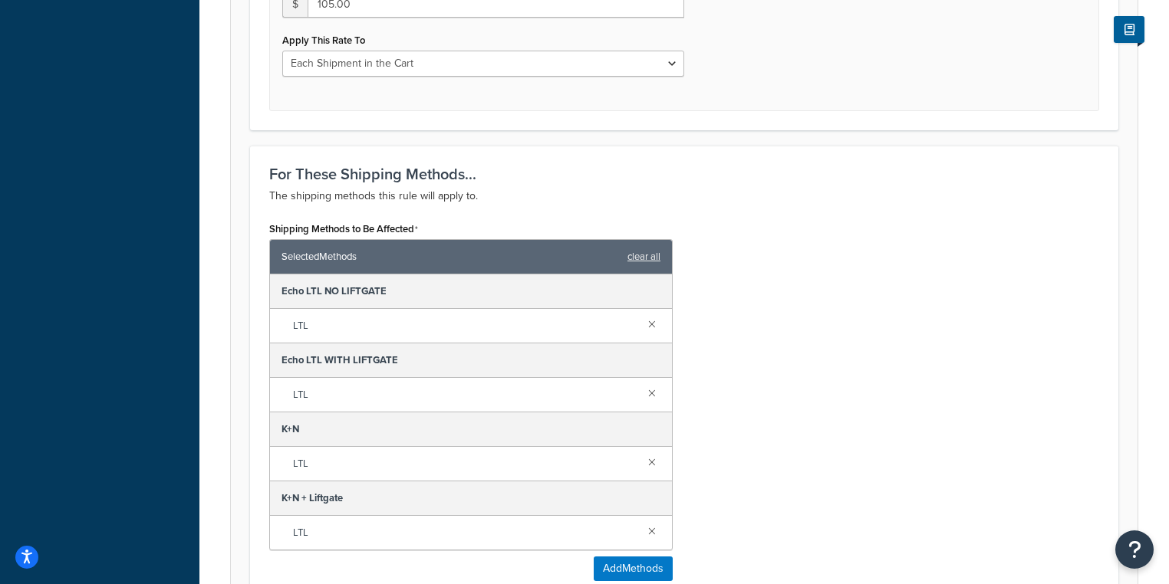
scroll to position [736, 0]
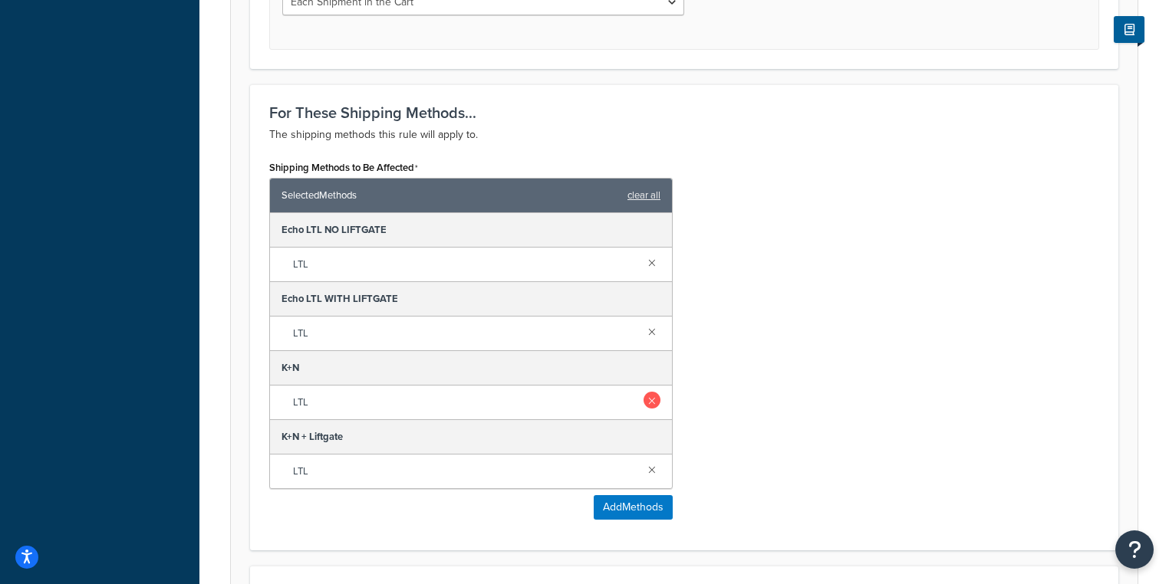
click at [650, 397] on link at bounding box center [652, 400] width 17 height 17
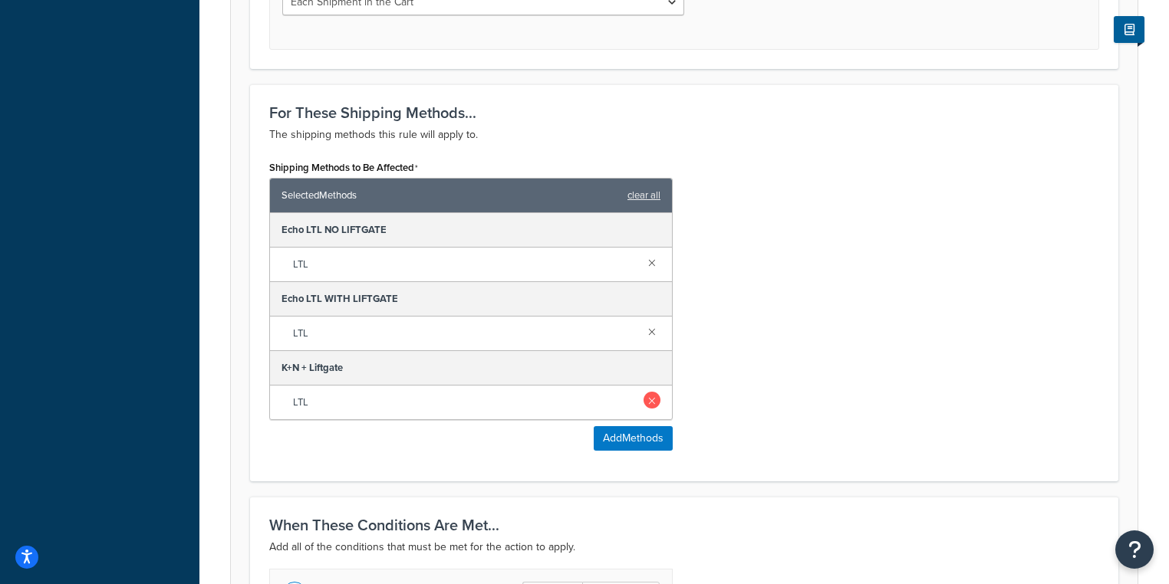
click at [653, 400] on link at bounding box center [652, 400] width 17 height 17
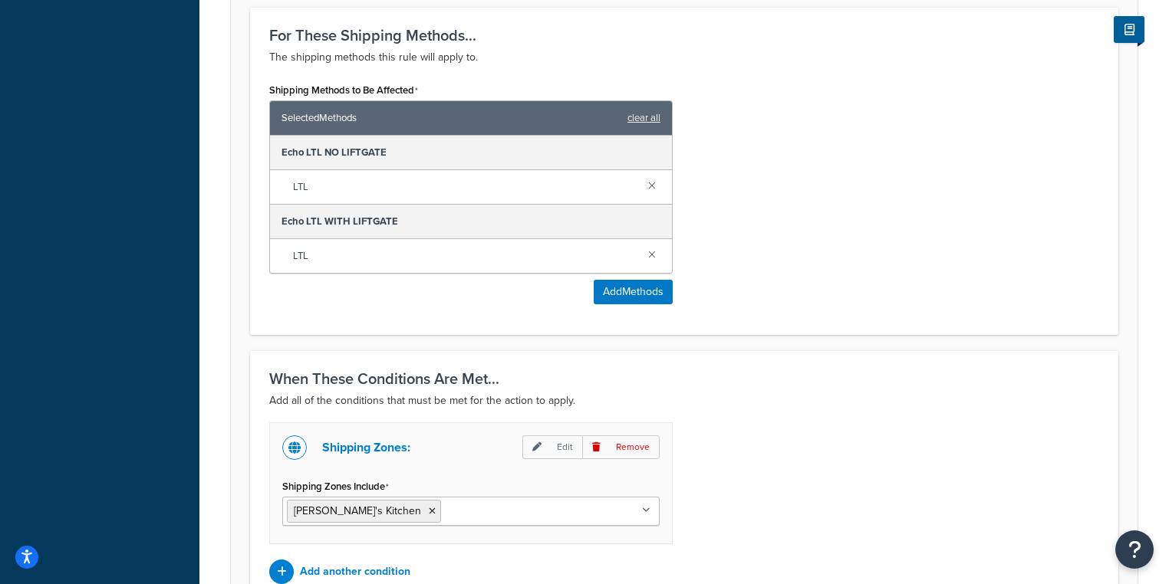
scroll to position [970, 0]
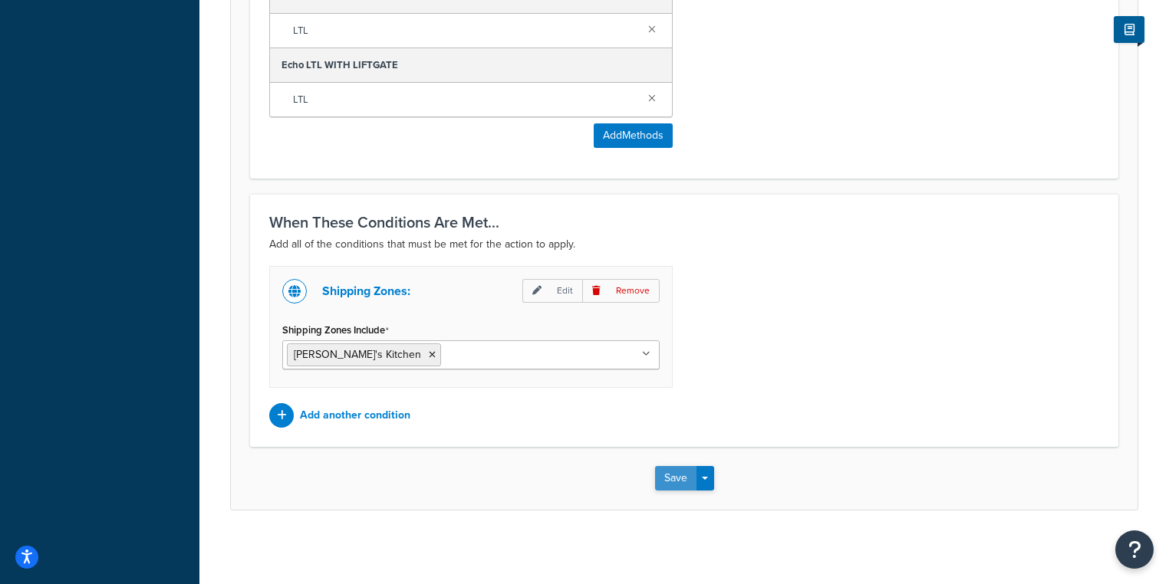
click at [666, 474] on button "Save" at bounding box center [675, 478] width 41 height 25
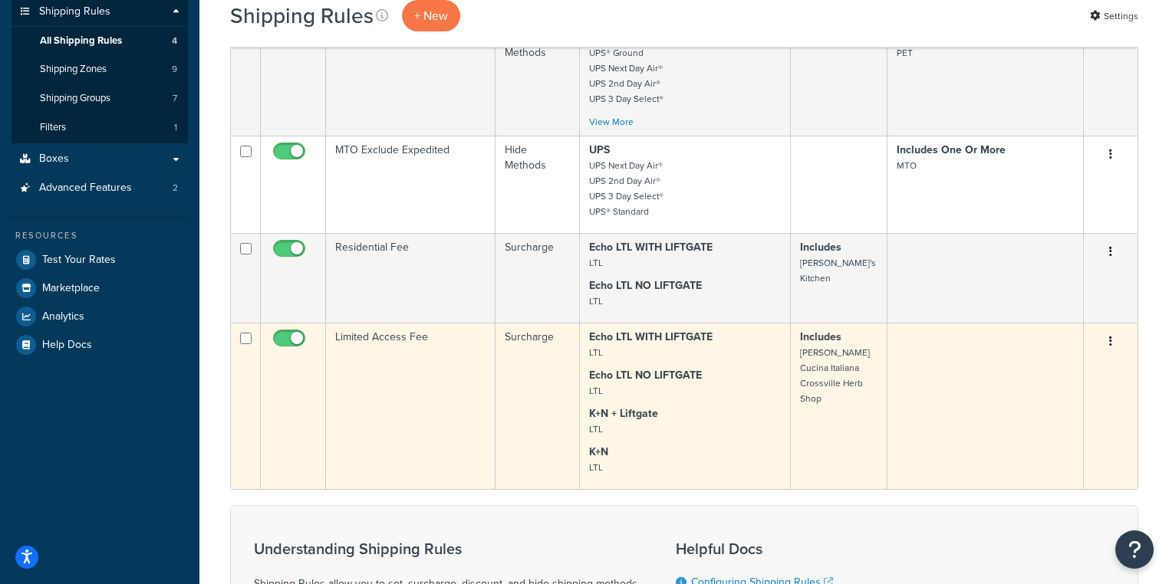
scroll to position [245, 0]
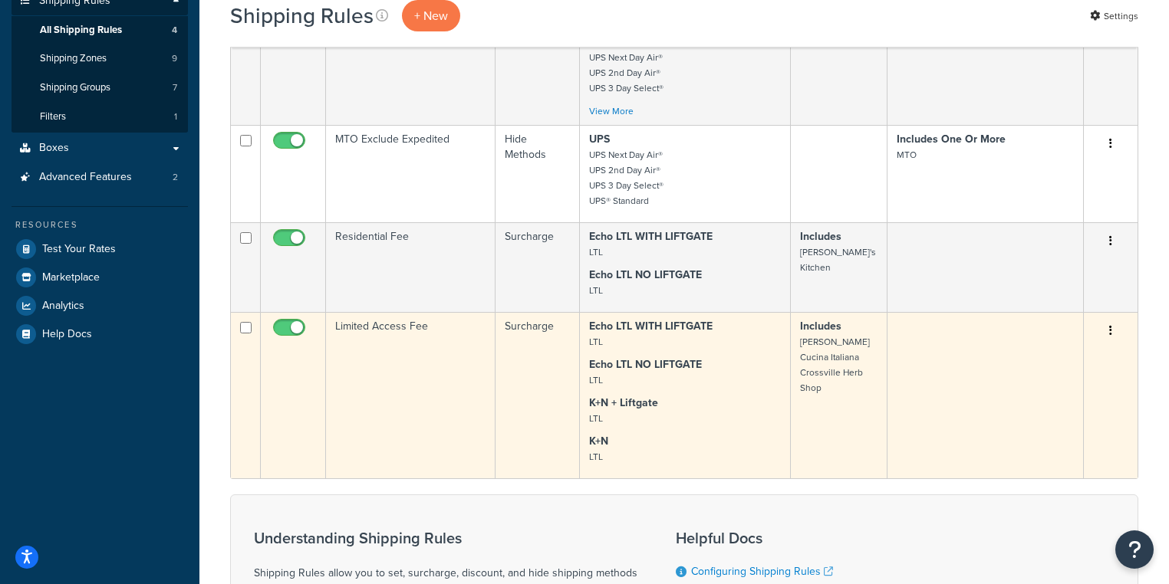
click at [1104, 332] on button "button" at bounding box center [1110, 331] width 21 height 25
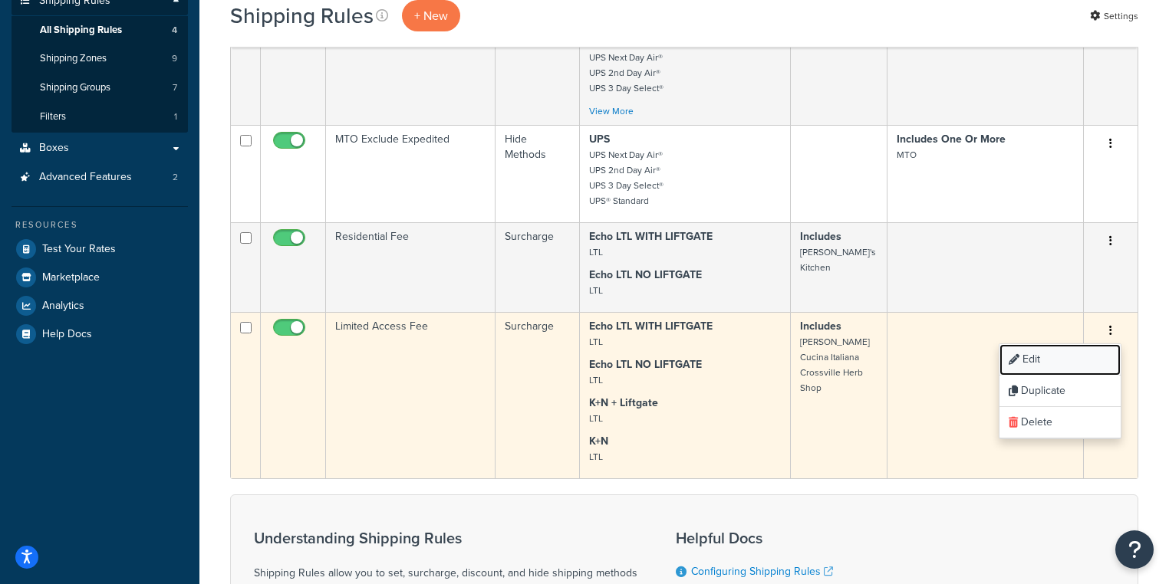
click at [1069, 367] on link "Edit" at bounding box center [1059, 359] width 121 height 31
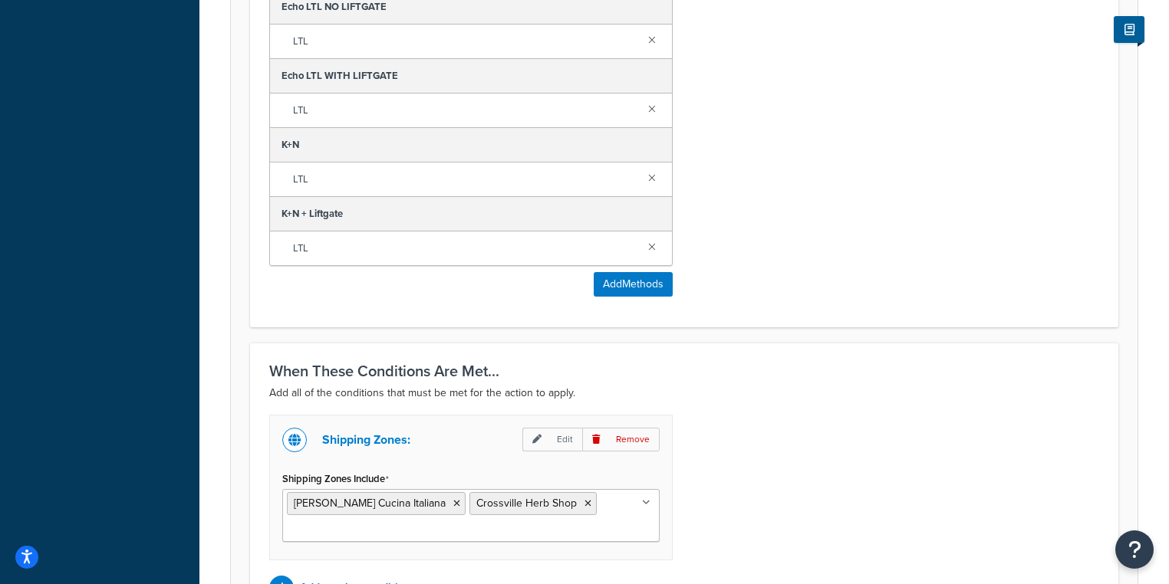
scroll to position [982, 0]
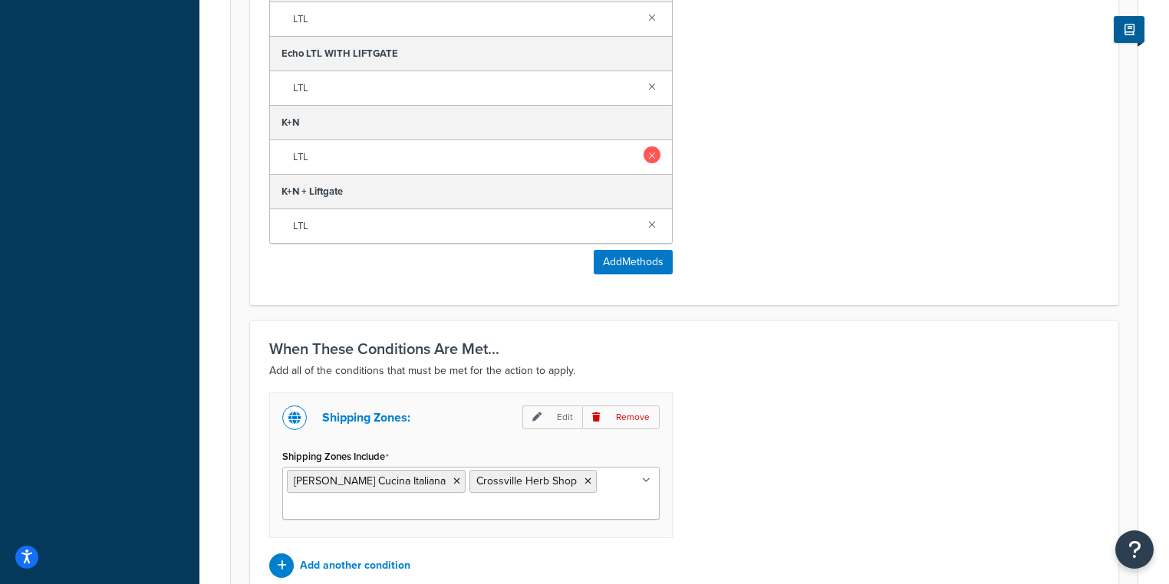
click at [653, 150] on link at bounding box center [652, 155] width 17 height 17
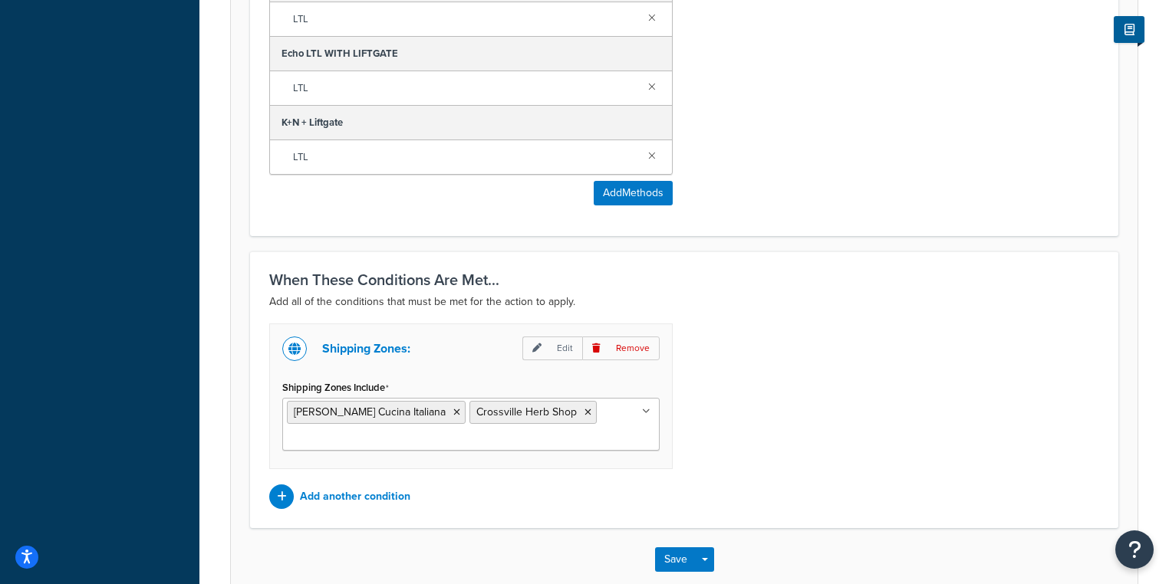
click at [653, 150] on link at bounding box center [652, 155] width 17 height 17
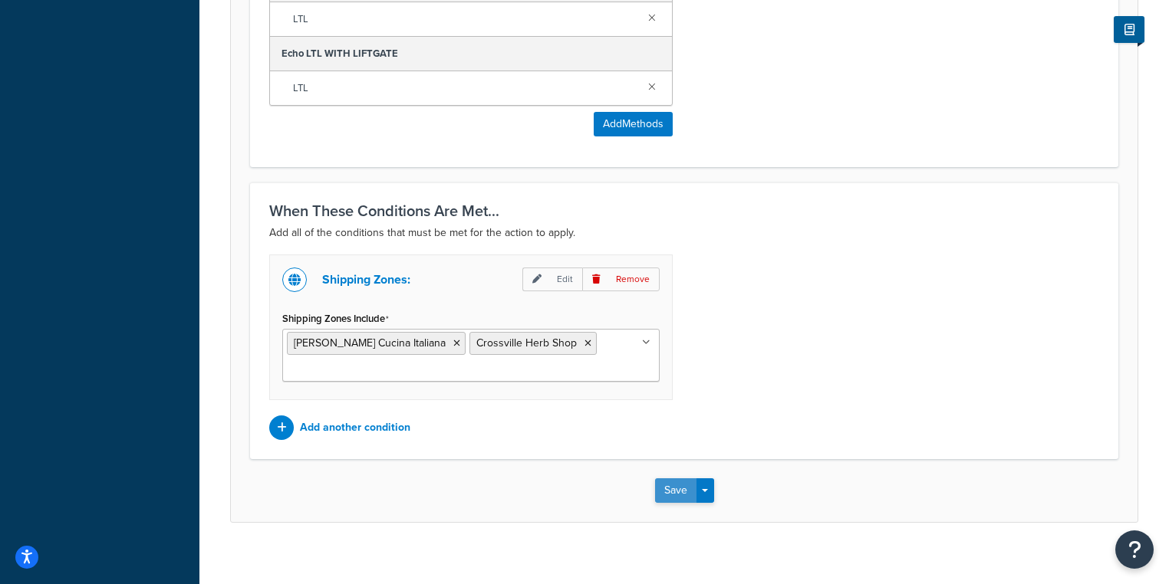
click at [673, 482] on button "Save" at bounding box center [675, 491] width 41 height 25
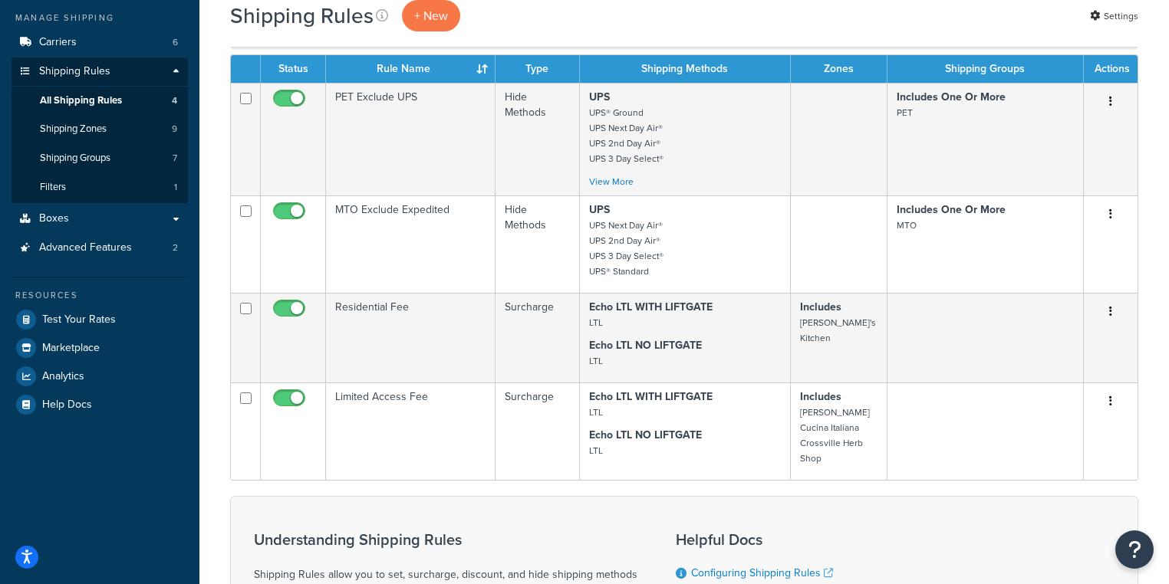
scroll to position [184, 0]
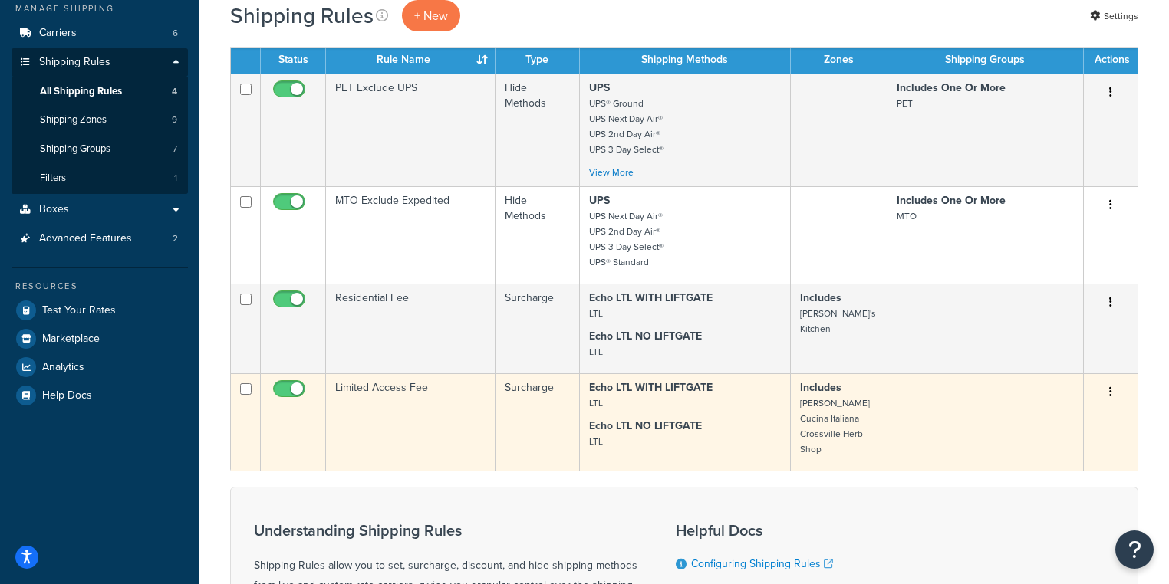
click at [1104, 399] on button "button" at bounding box center [1110, 392] width 21 height 25
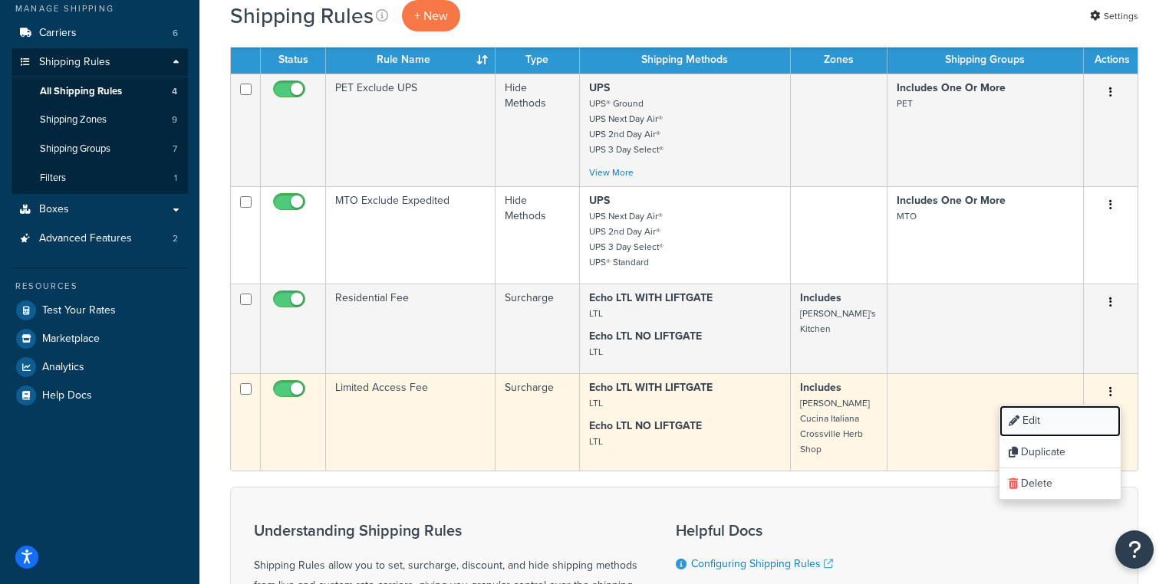
click at [1069, 423] on link "Edit" at bounding box center [1059, 421] width 121 height 31
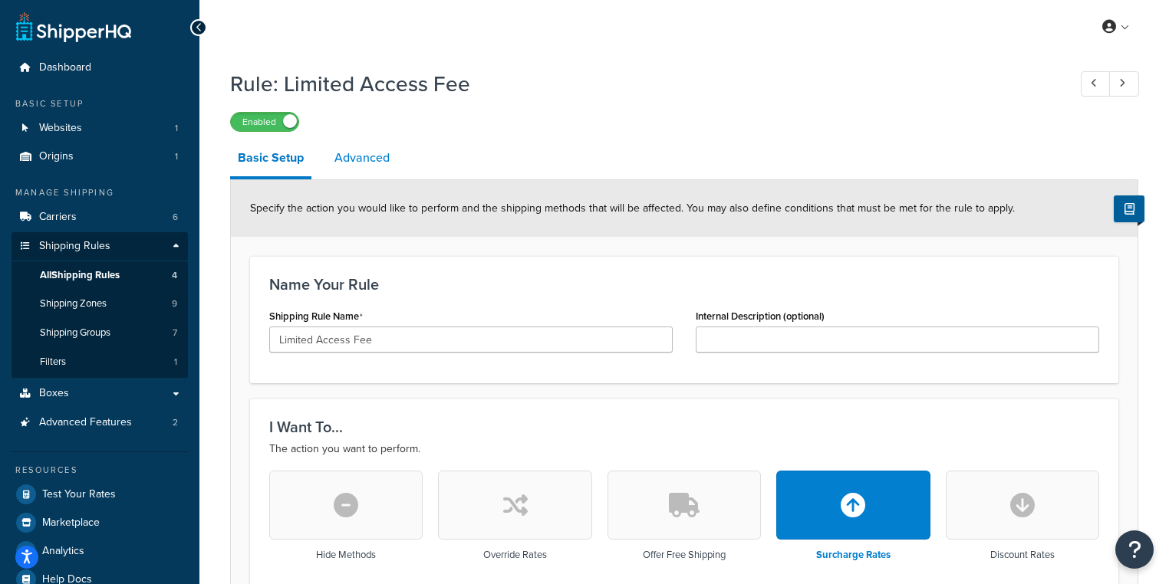
click at [371, 153] on link "Advanced" at bounding box center [362, 158] width 71 height 37
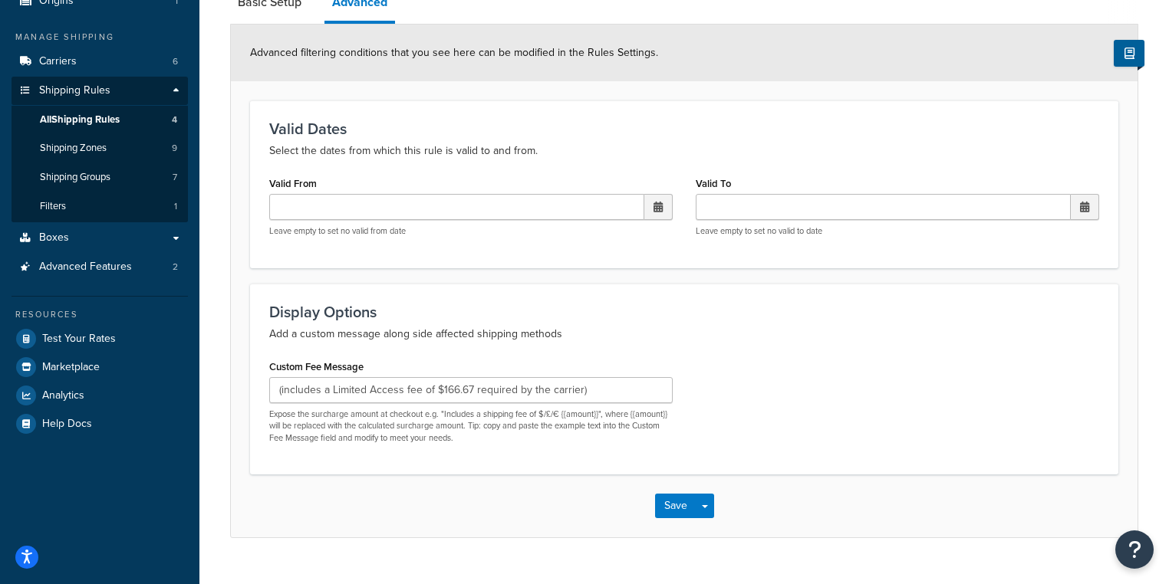
scroll to position [186, 0]
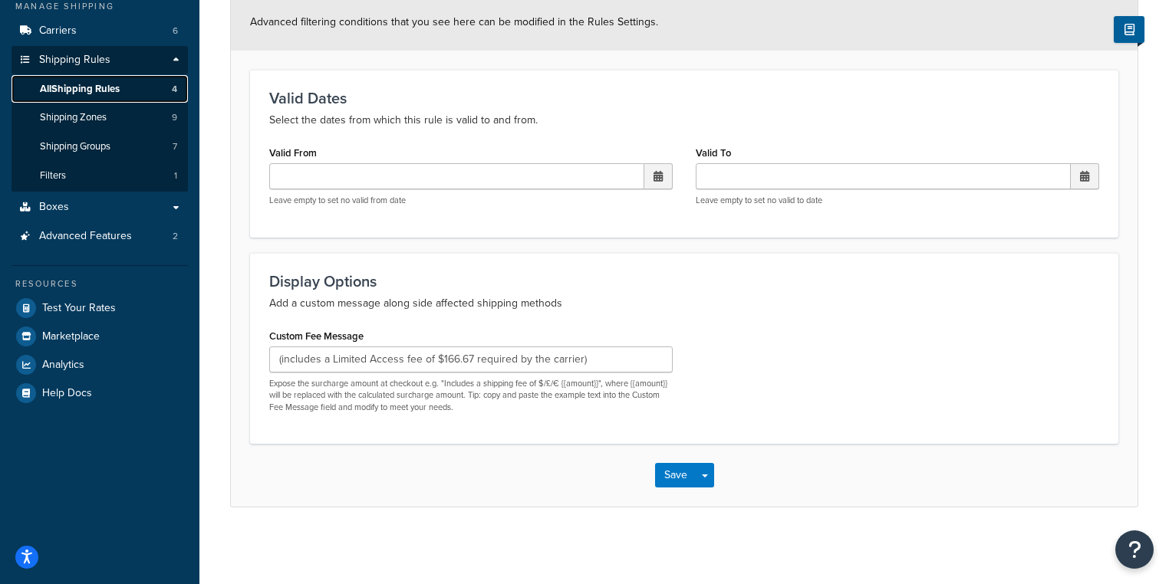
click at [98, 84] on span "All Shipping Rules" at bounding box center [80, 89] width 80 height 13
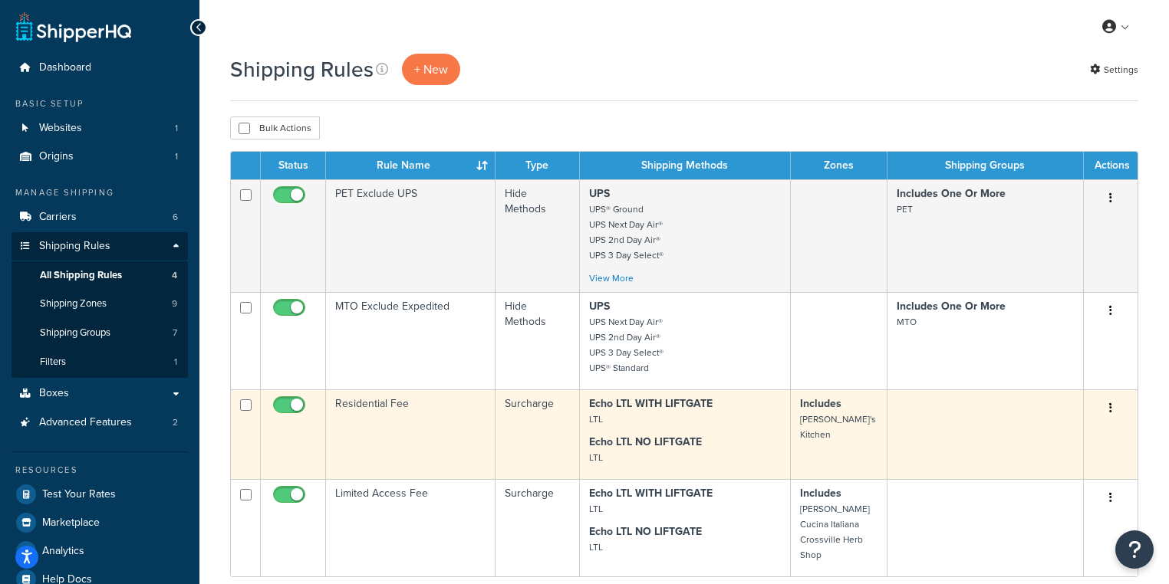
click at [1113, 402] on button "button" at bounding box center [1110, 409] width 21 height 25
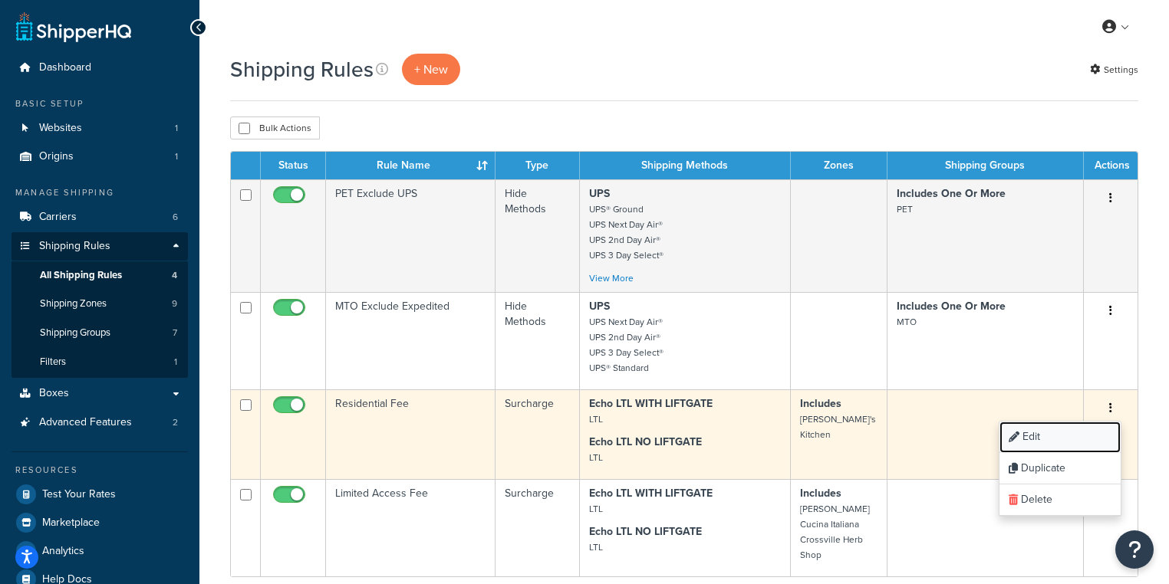
click at [1059, 428] on link "Edit" at bounding box center [1059, 437] width 121 height 31
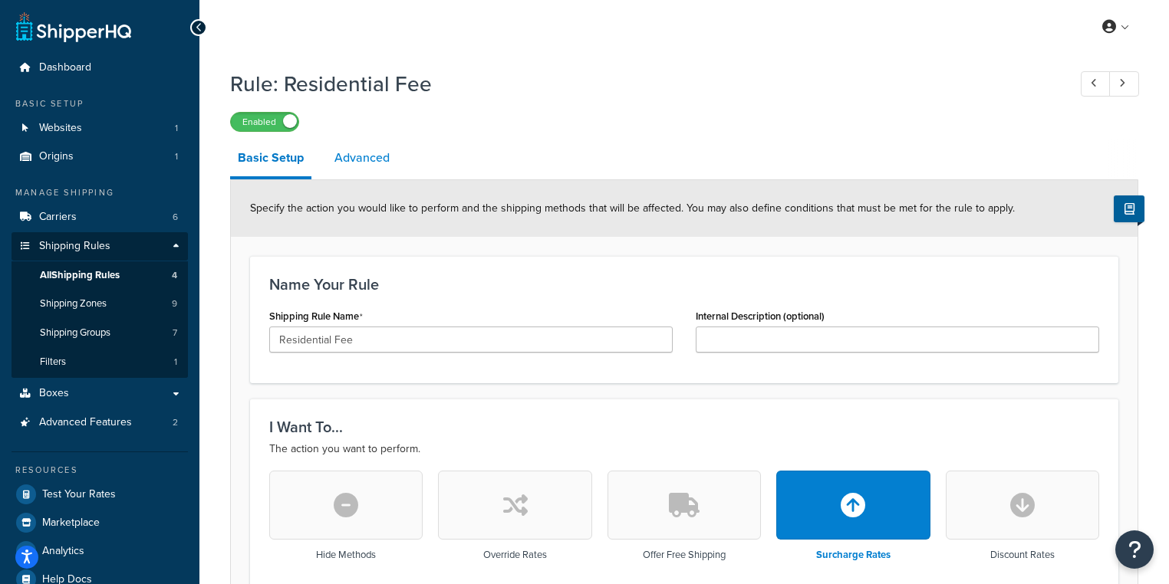
click at [365, 166] on link "Advanced" at bounding box center [362, 158] width 71 height 37
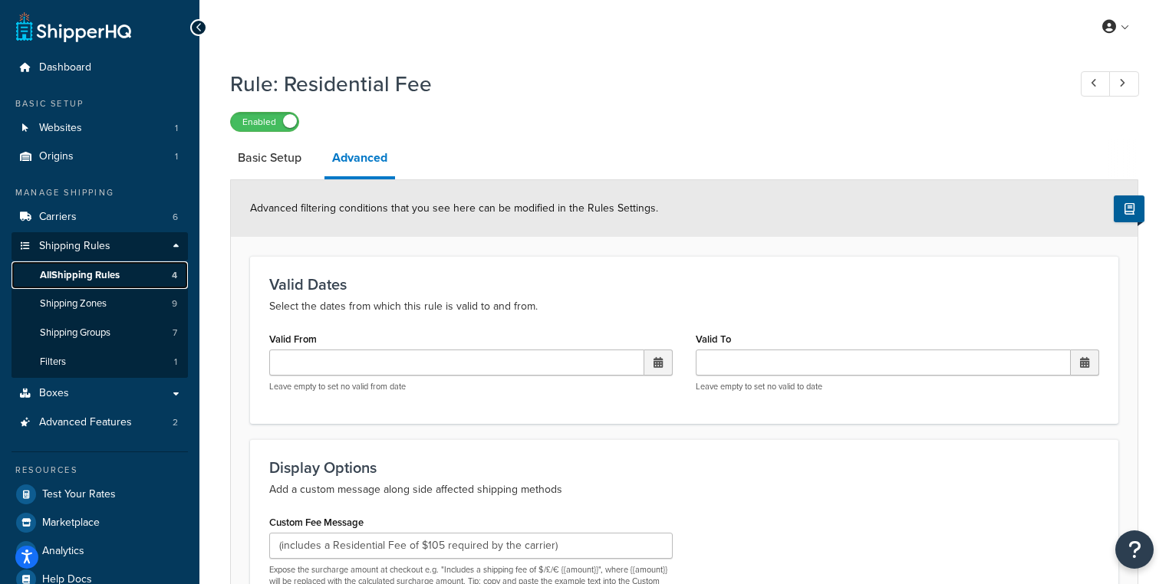
click at [95, 273] on span "All Shipping Rules" at bounding box center [80, 275] width 80 height 13
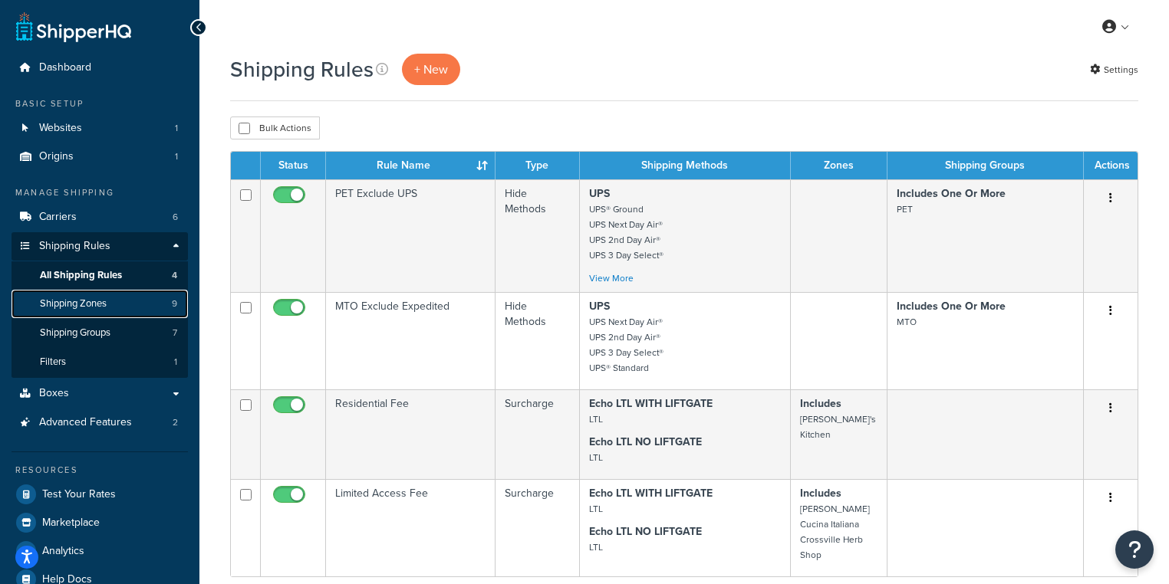
click at [100, 294] on link "Shipping Zones 9" at bounding box center [100, 304] width 176 height 28
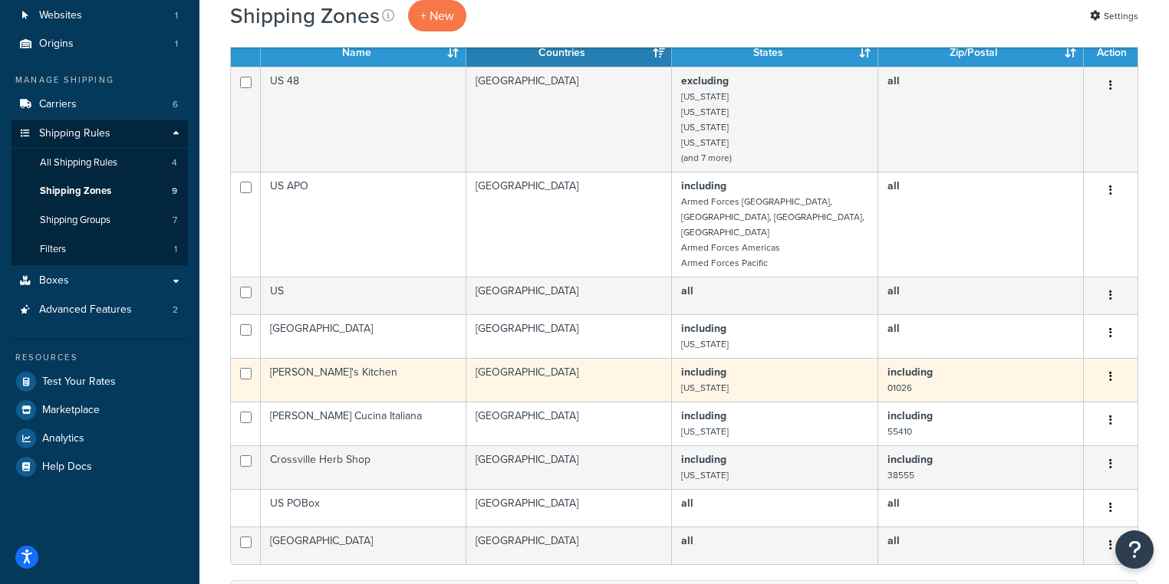
scroll to position [123, 0]
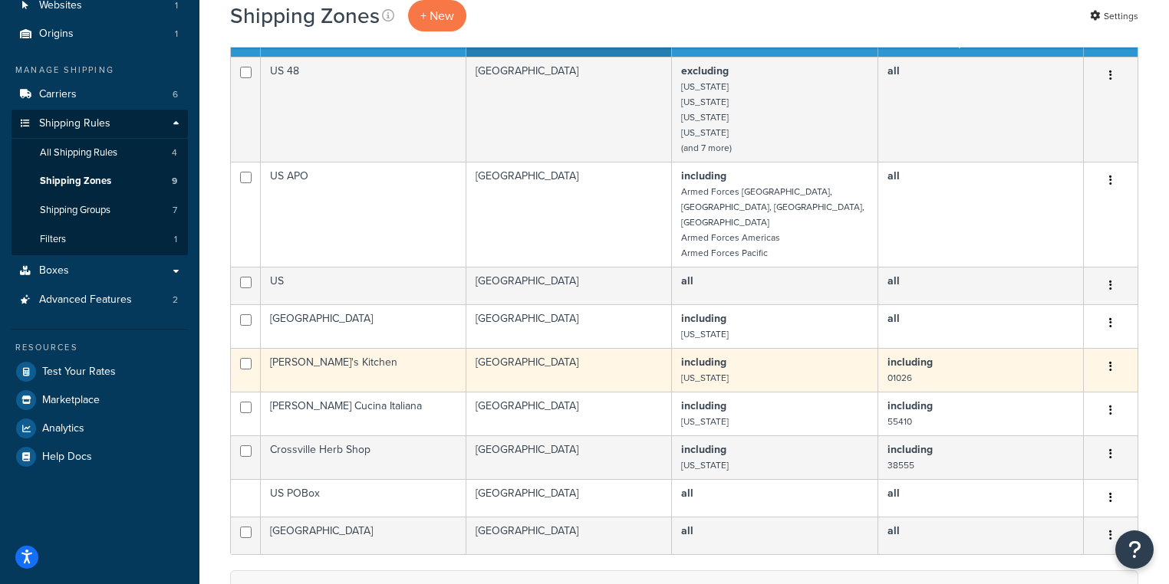
click at [1113, 355] on button "button" at bounding box center [1110, 367] width 21 height 25
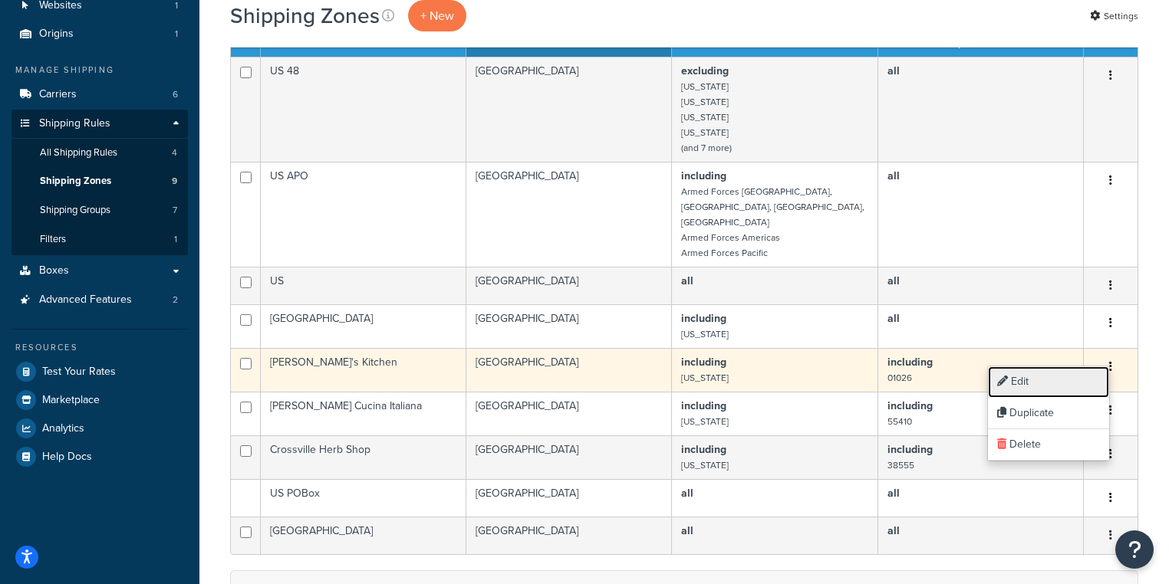
click at [1055, 382] on link "Edit" at bounding box center [1048, 382] width 121 height 31
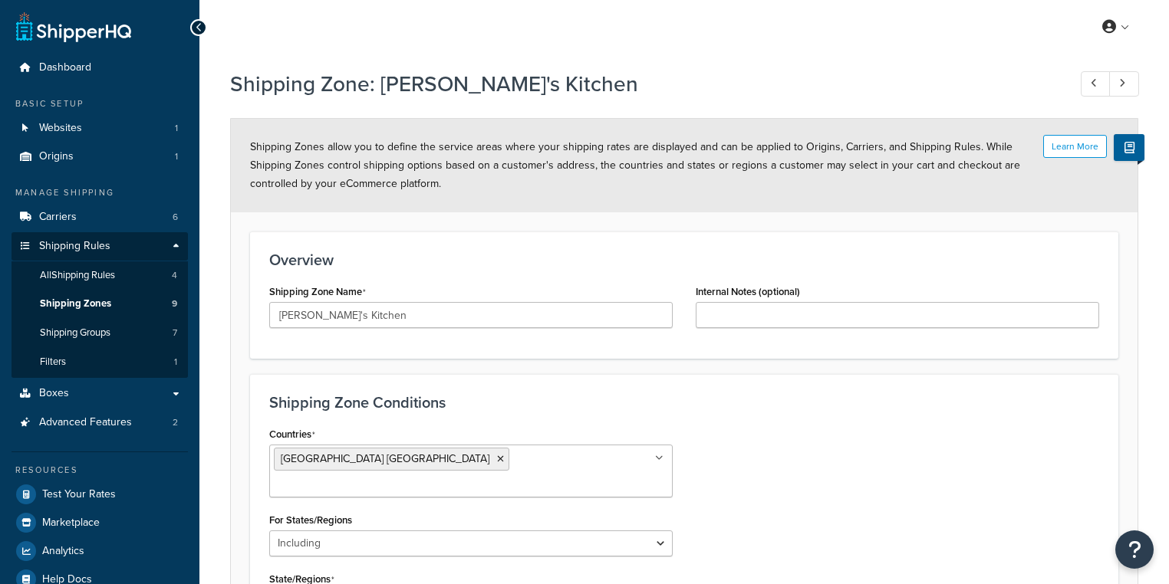
select select "including"
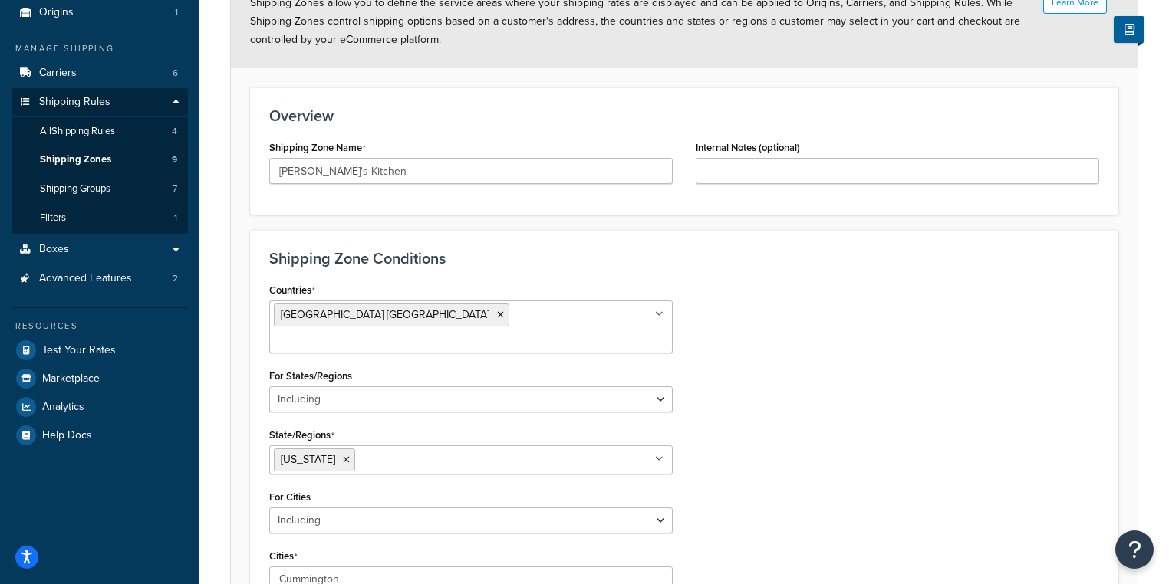
scroll to position [143, 0]
click at [78, 160] on span "Shipping Zones" at bounding box center [75, 161] width 71 height 13
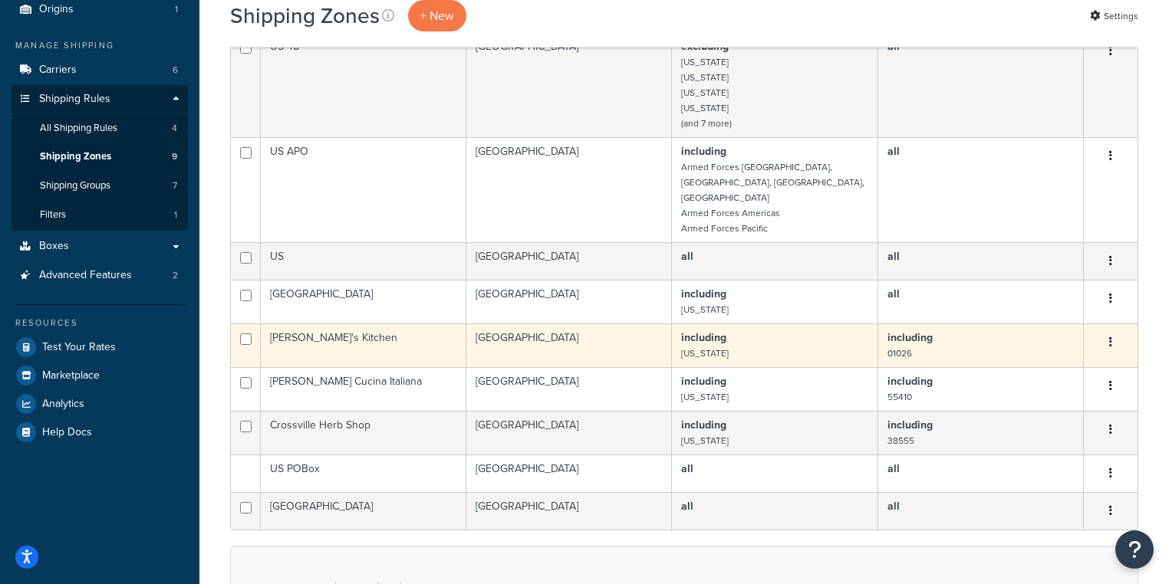
scroll to position [184, 0]
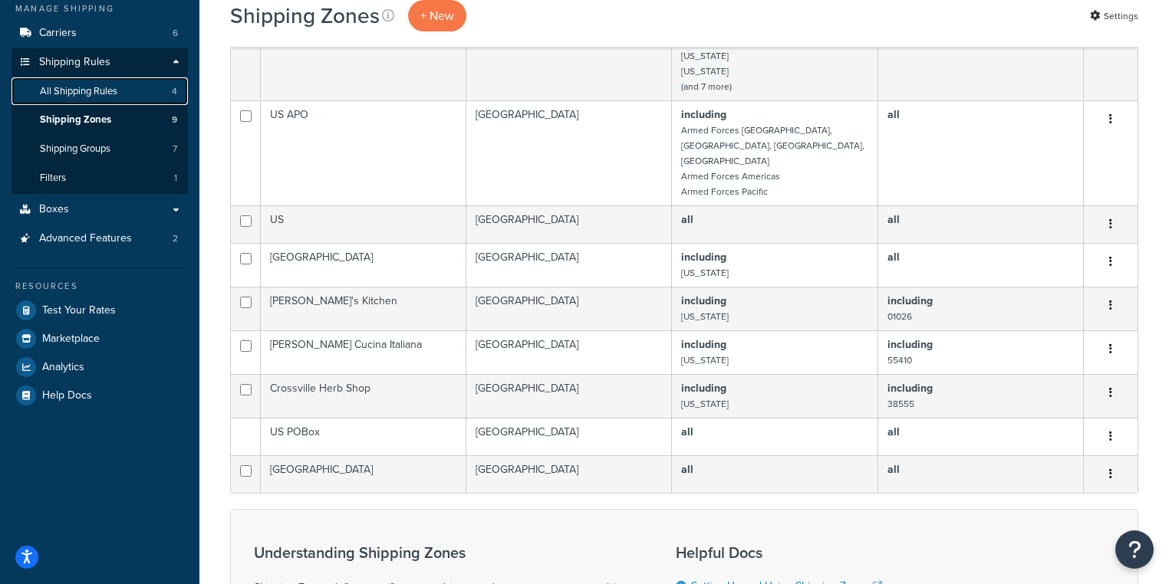
click at [104, 92] on span "All Shipping Rules" at bounding box center [78, 91] width 77 height 13
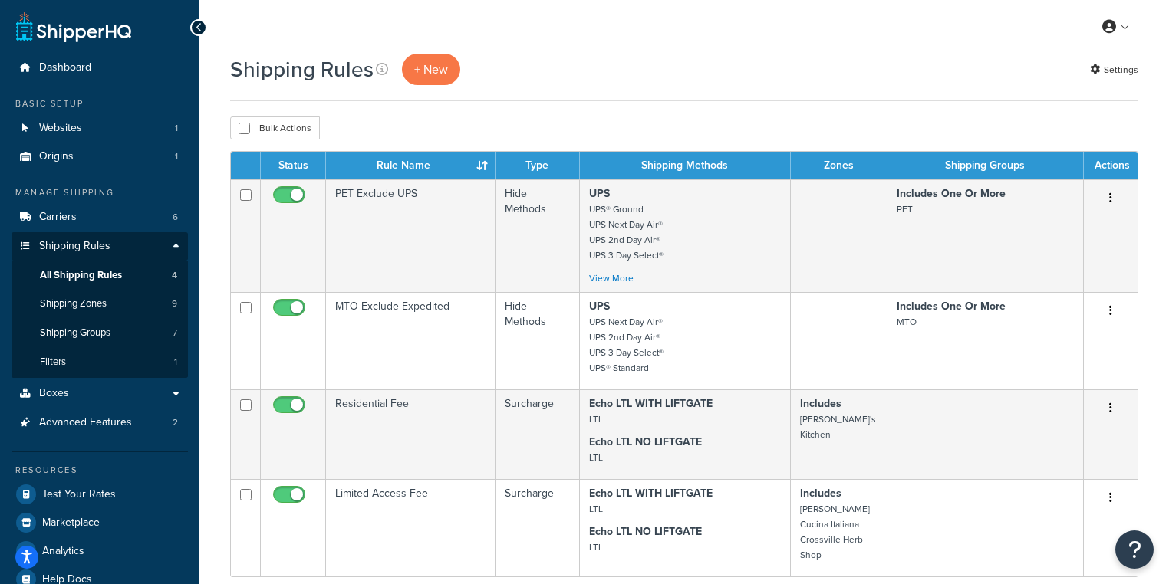
scroll to position [61, 0]
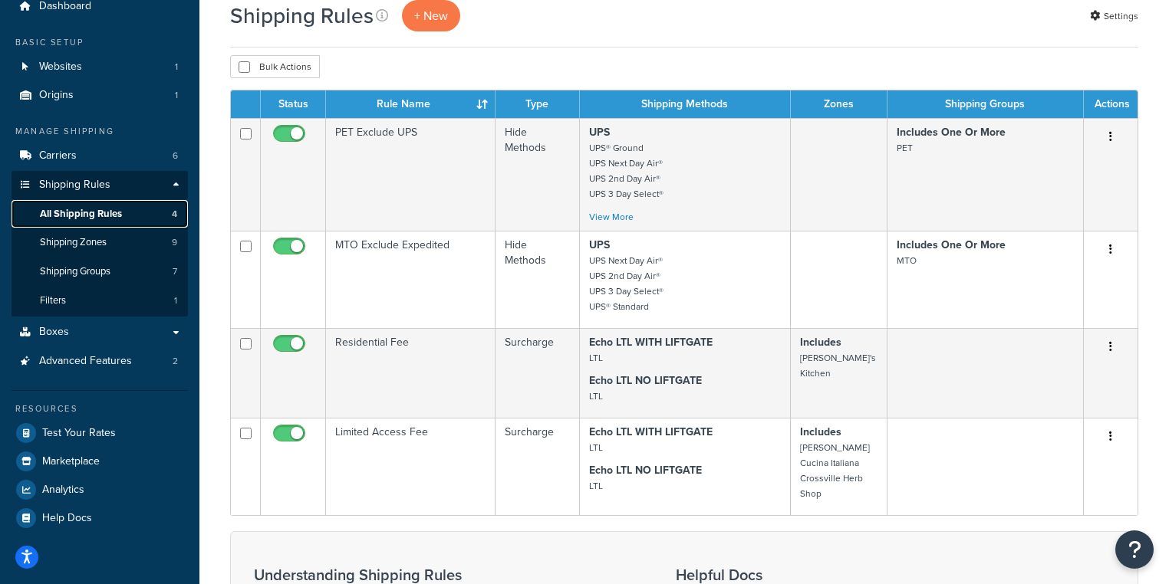
click at [84, 213] on span "All Shipping Rules" at bounding box center [81, 214] width 82 height 13
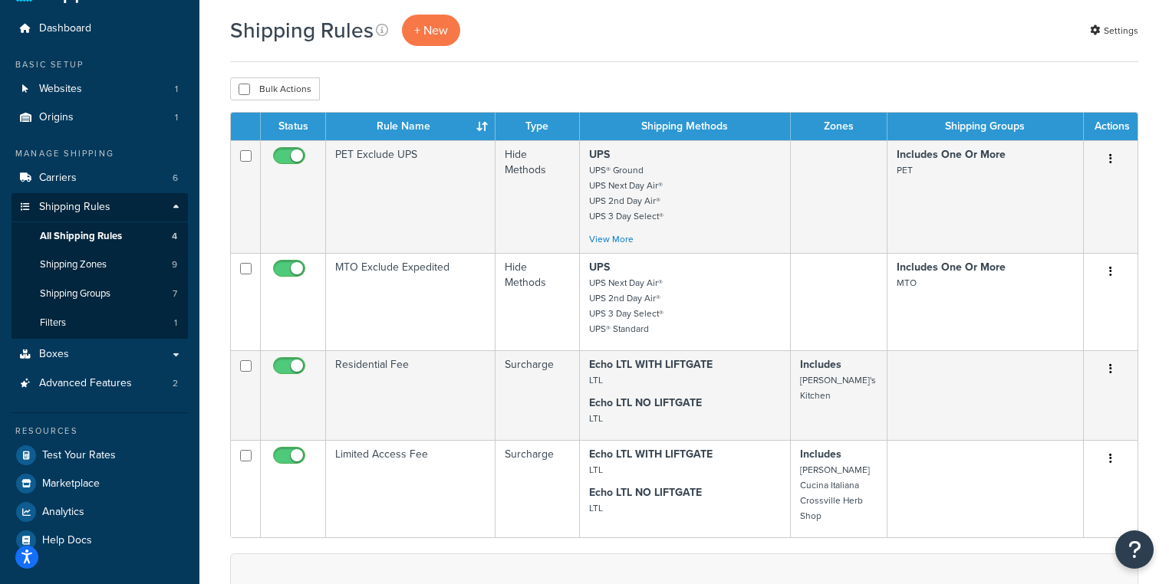
scroll to position [61, 0]
